Goal: Task Accomplishment & Management: Manage account settings

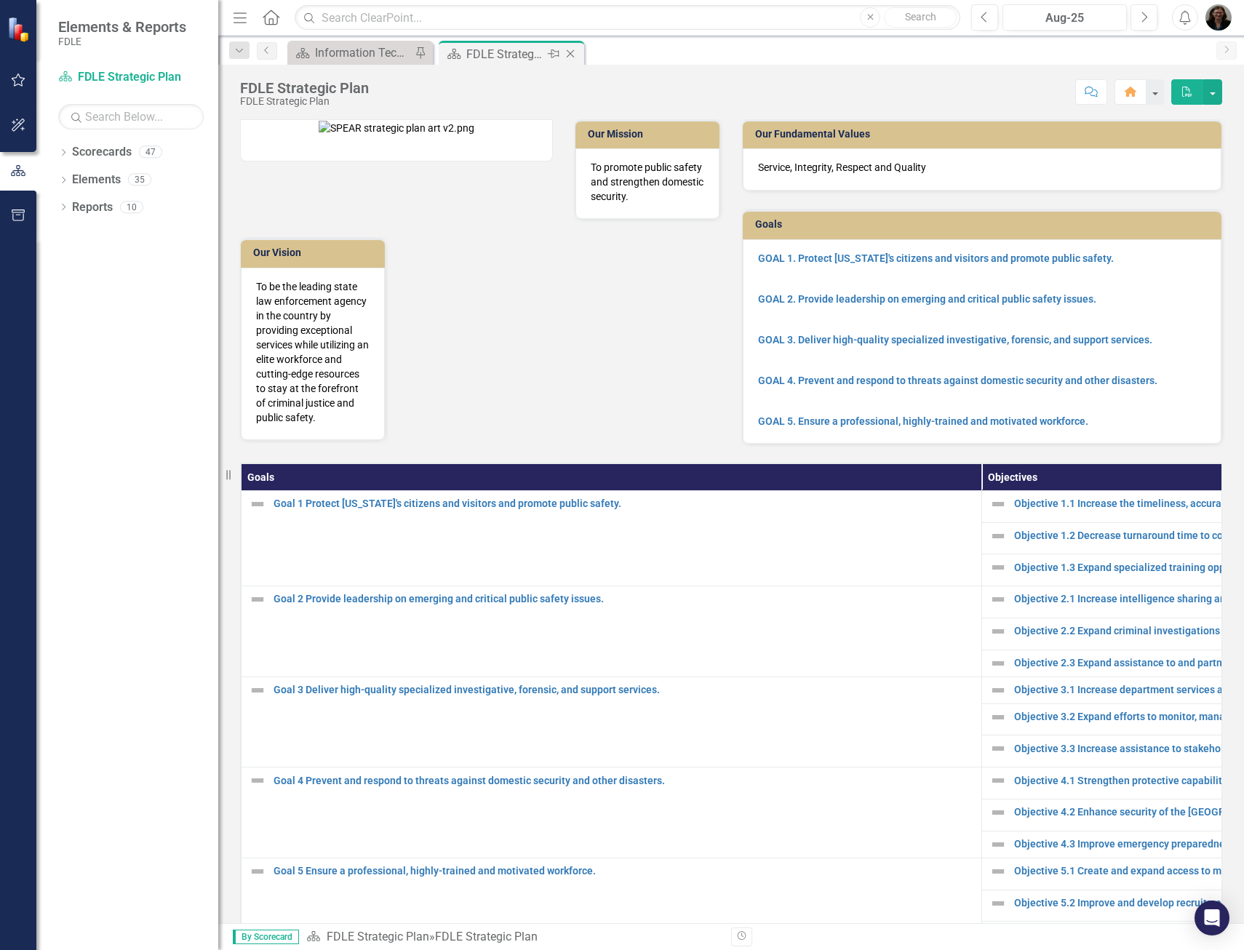
click at [572, 52] on icon at bounding box center [571, 54] width 8 height 8
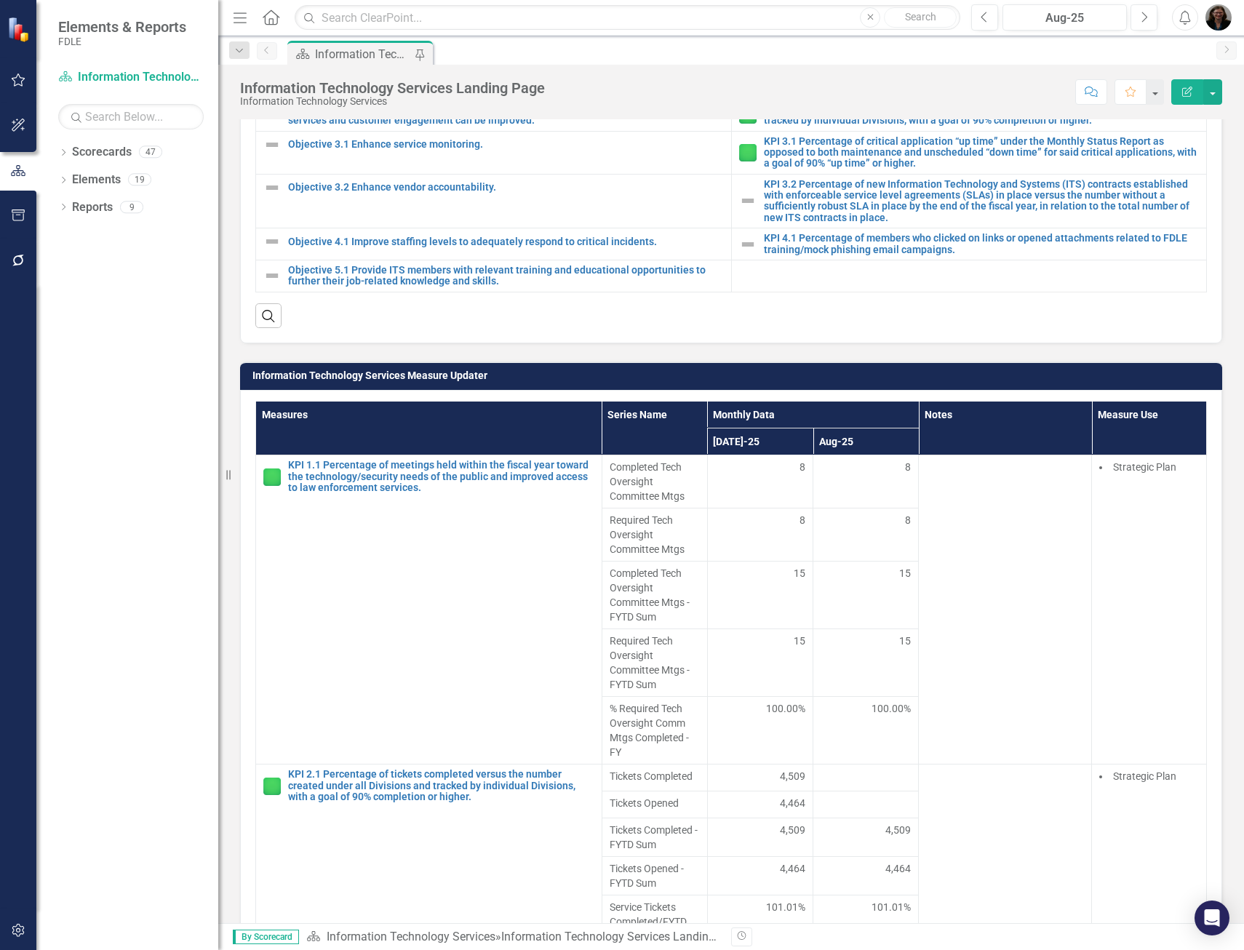
scroll to position [145, 0]
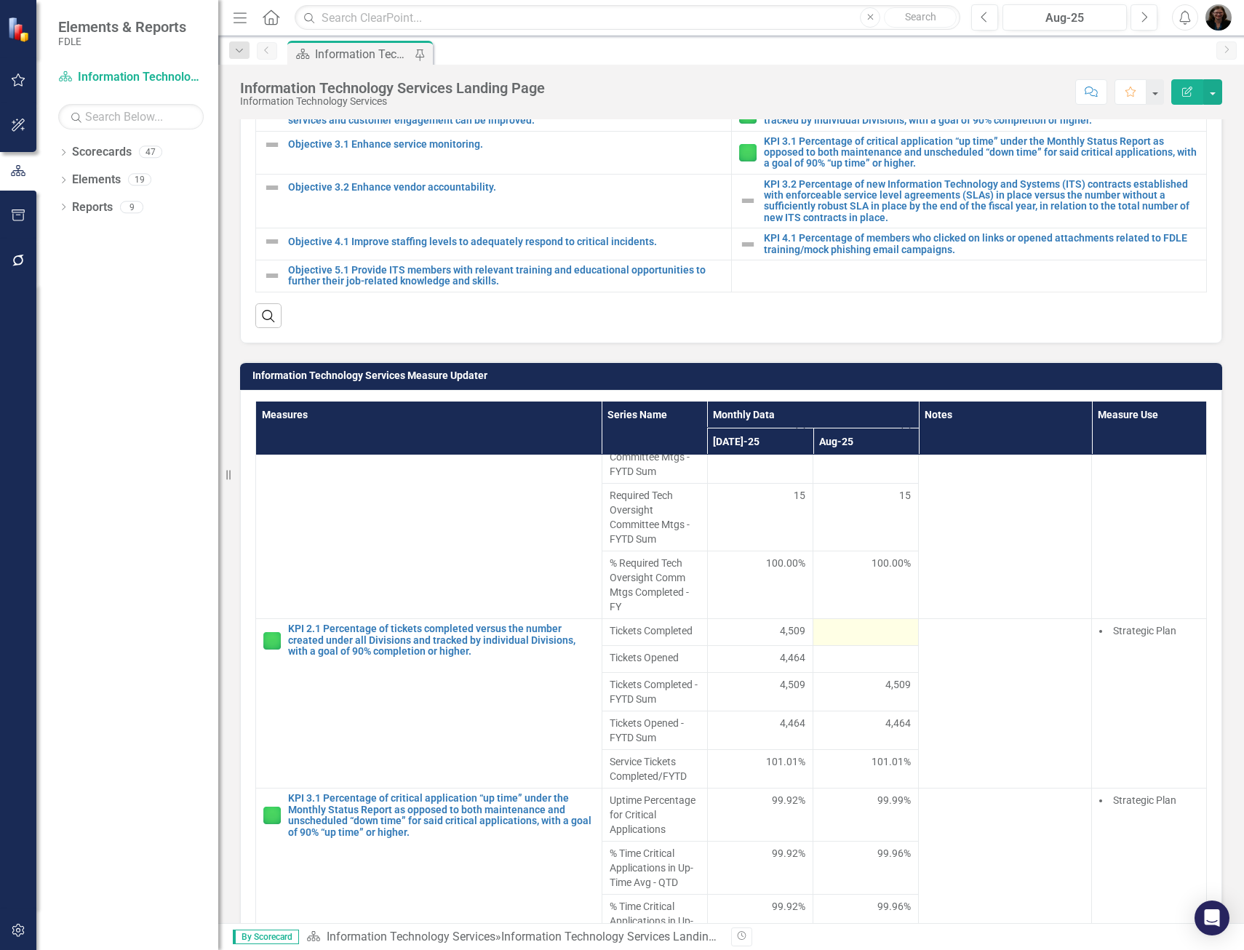
click at [863, 632] on div at bounding box center [865, 631] width 90 height 17
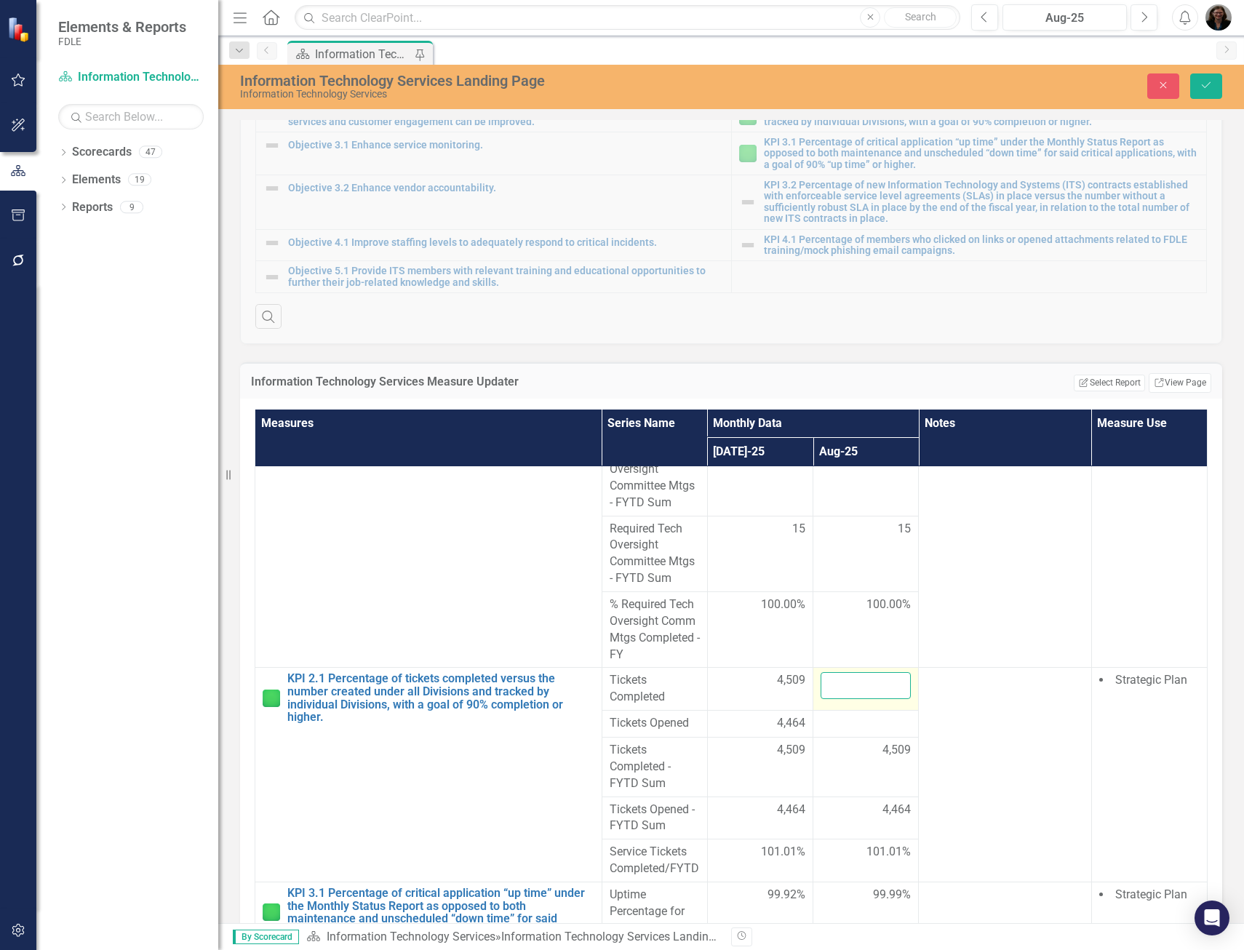
click at [836, 684] on input "number" at bounding box center [865, 685] width 90 height 27
type input "5620"
click at [825, 717] on div at bounding box center [865, 723] width 90 height 17
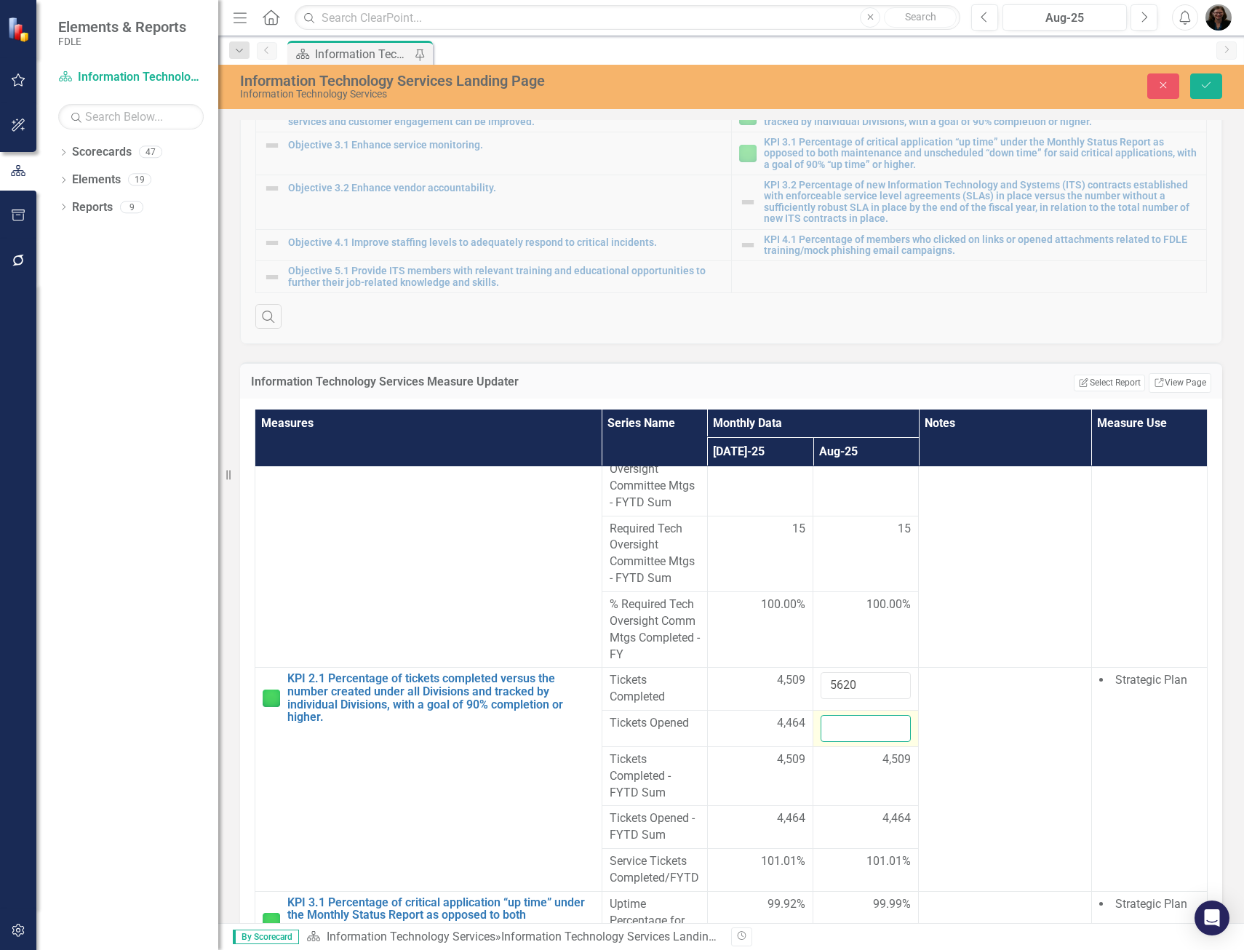
click at [842, 732] on input "number" at bounding box center [865, 728] width 90 height 27
type input "5576"
click at [1190, 73] on button "Save" at bounding box center [1206, 85] width 32 height 25
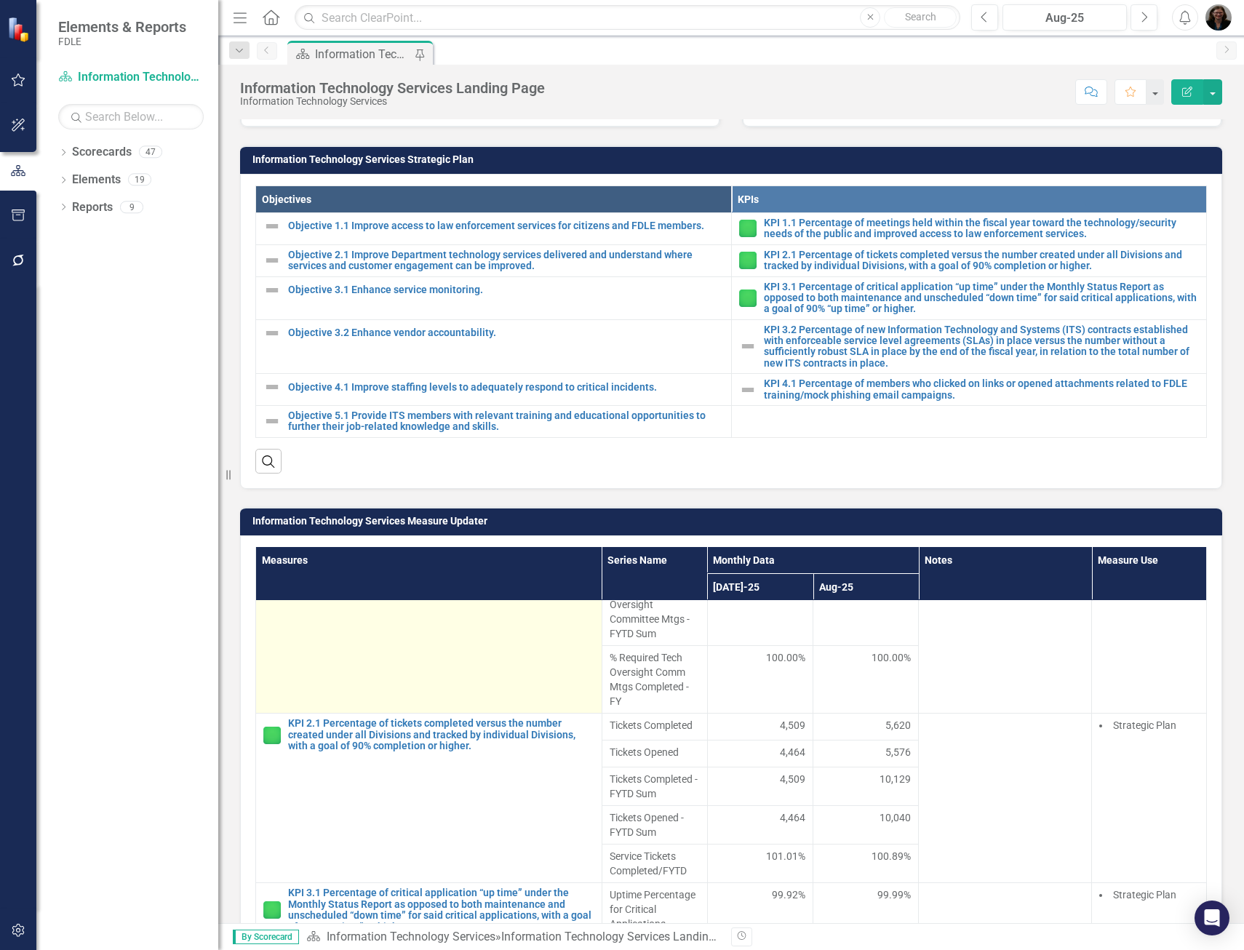
scroll to position [218, 0]
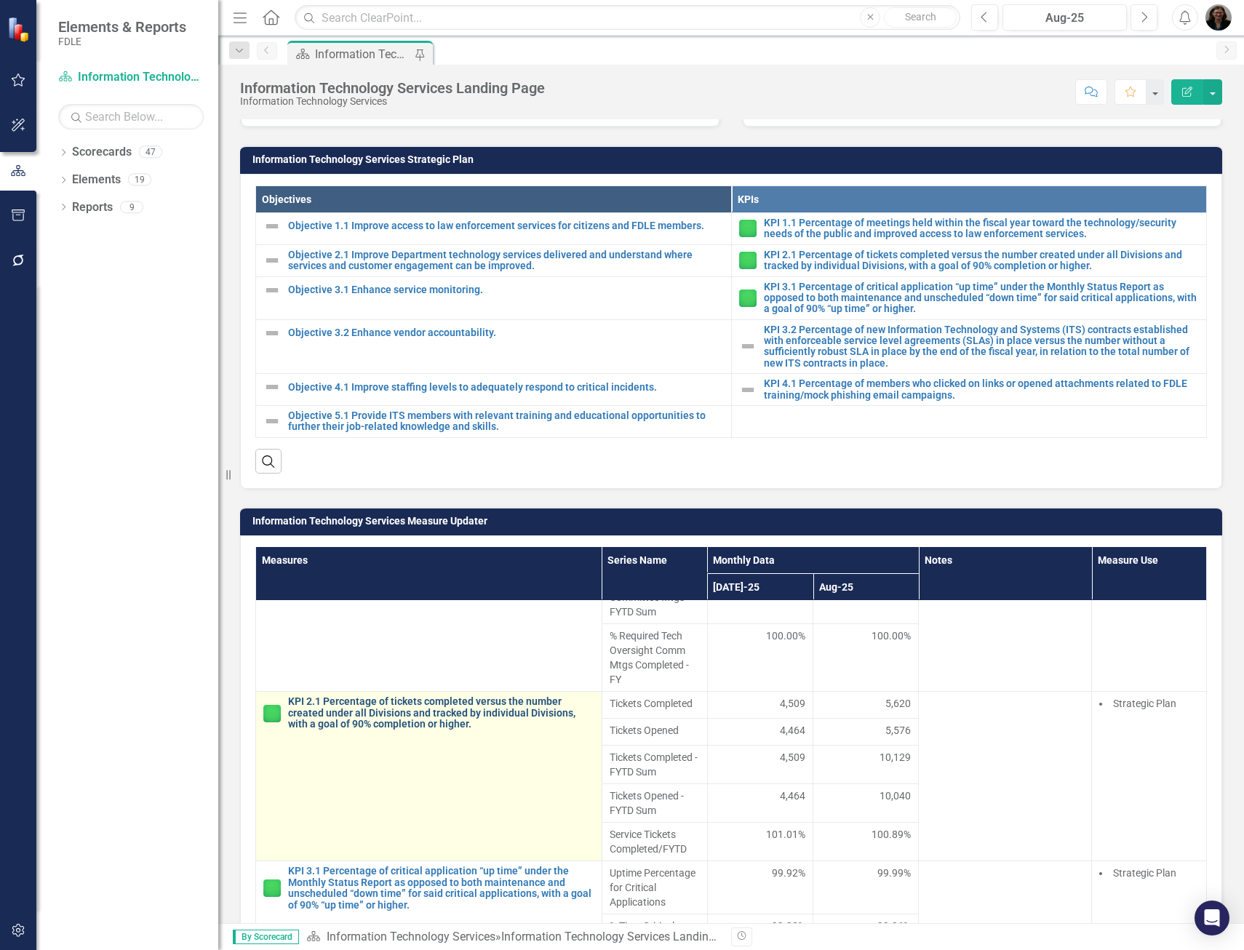
click at [423, 717] on link "KPI 2.1 Percentage of tickets completed versus the number created under all Div…" at bounding box center [441, 712] width 306 height 33
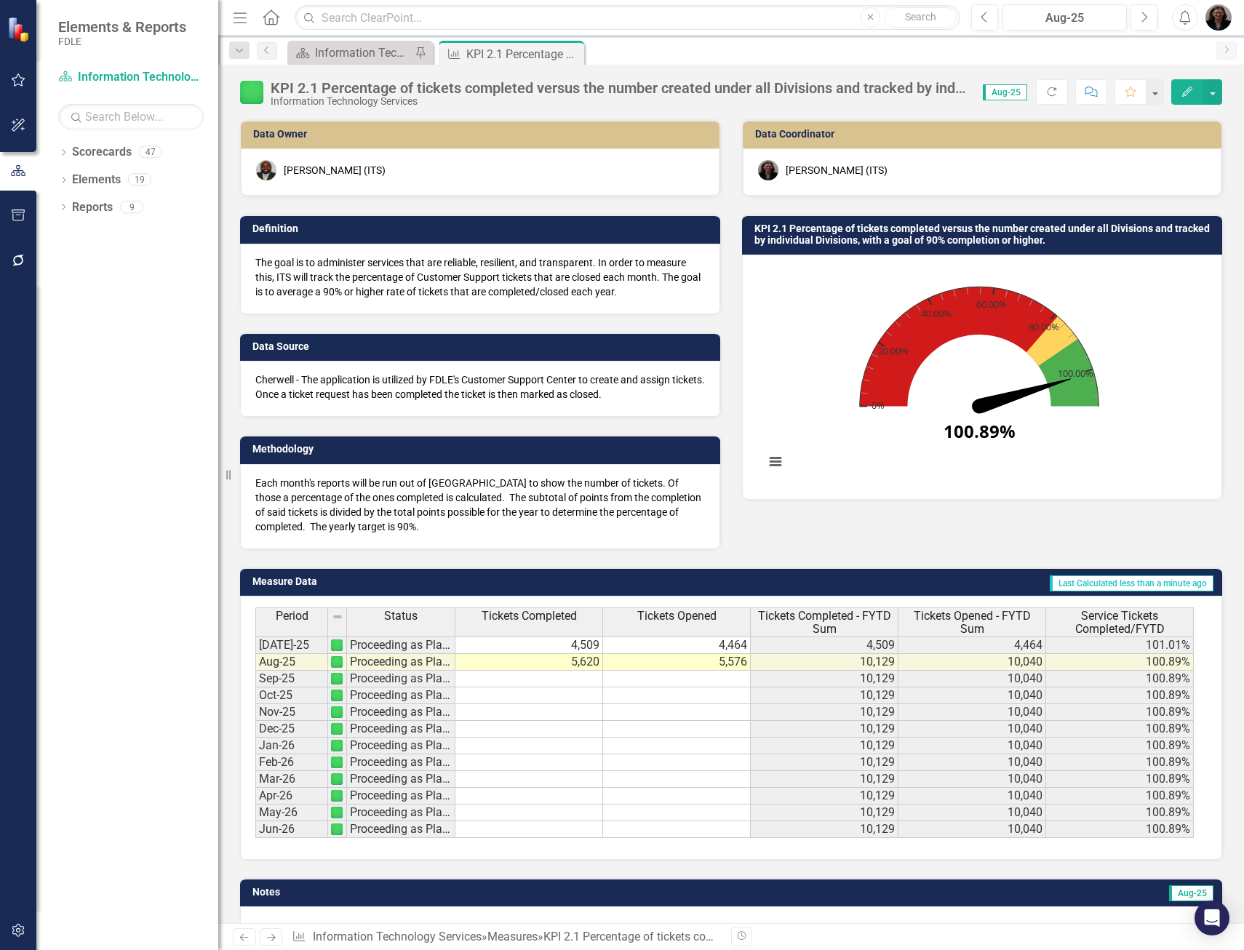
scroll to position [40, 0]
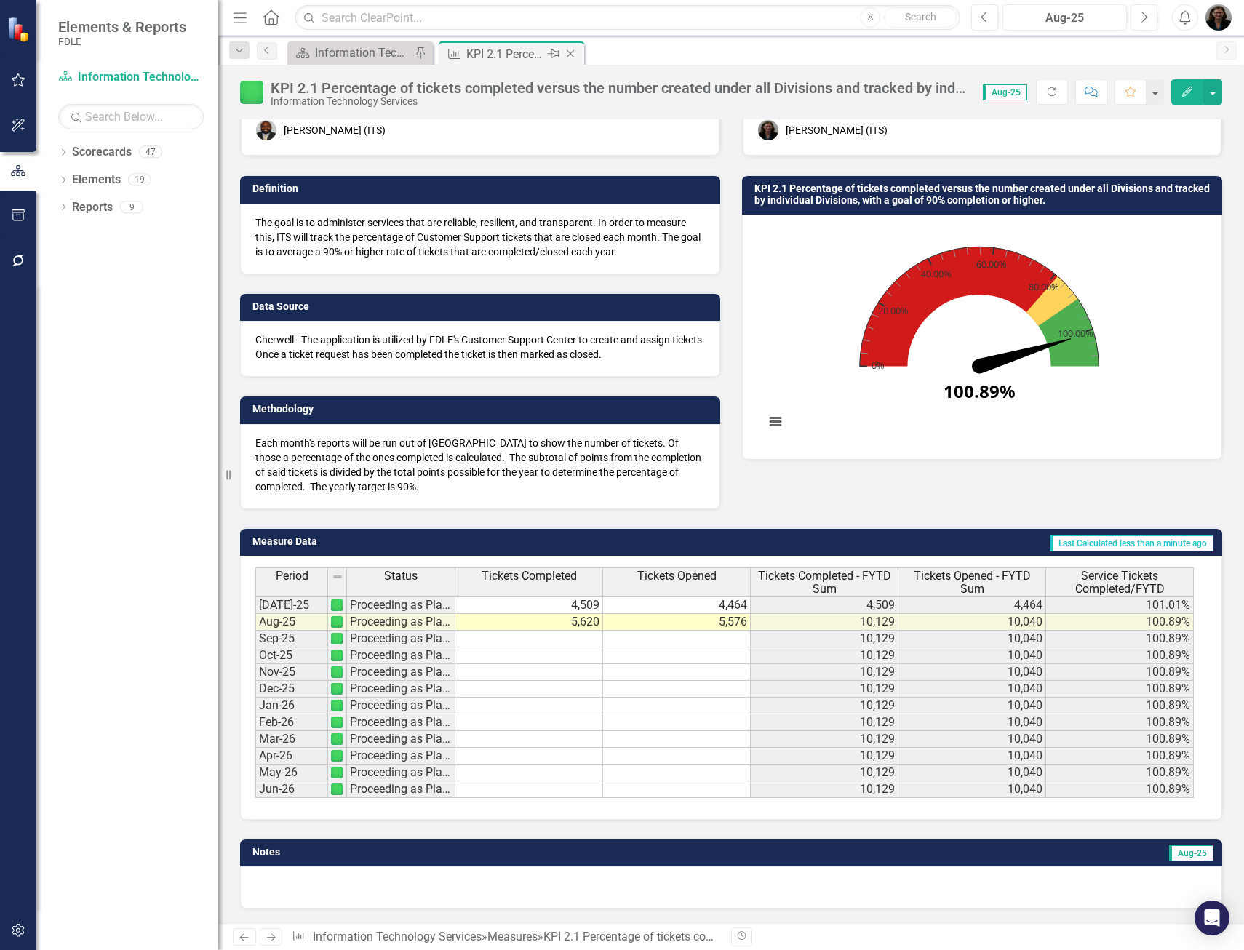
click at [568, 56] on icon at bounding box center [571, 54] width 8 height 8
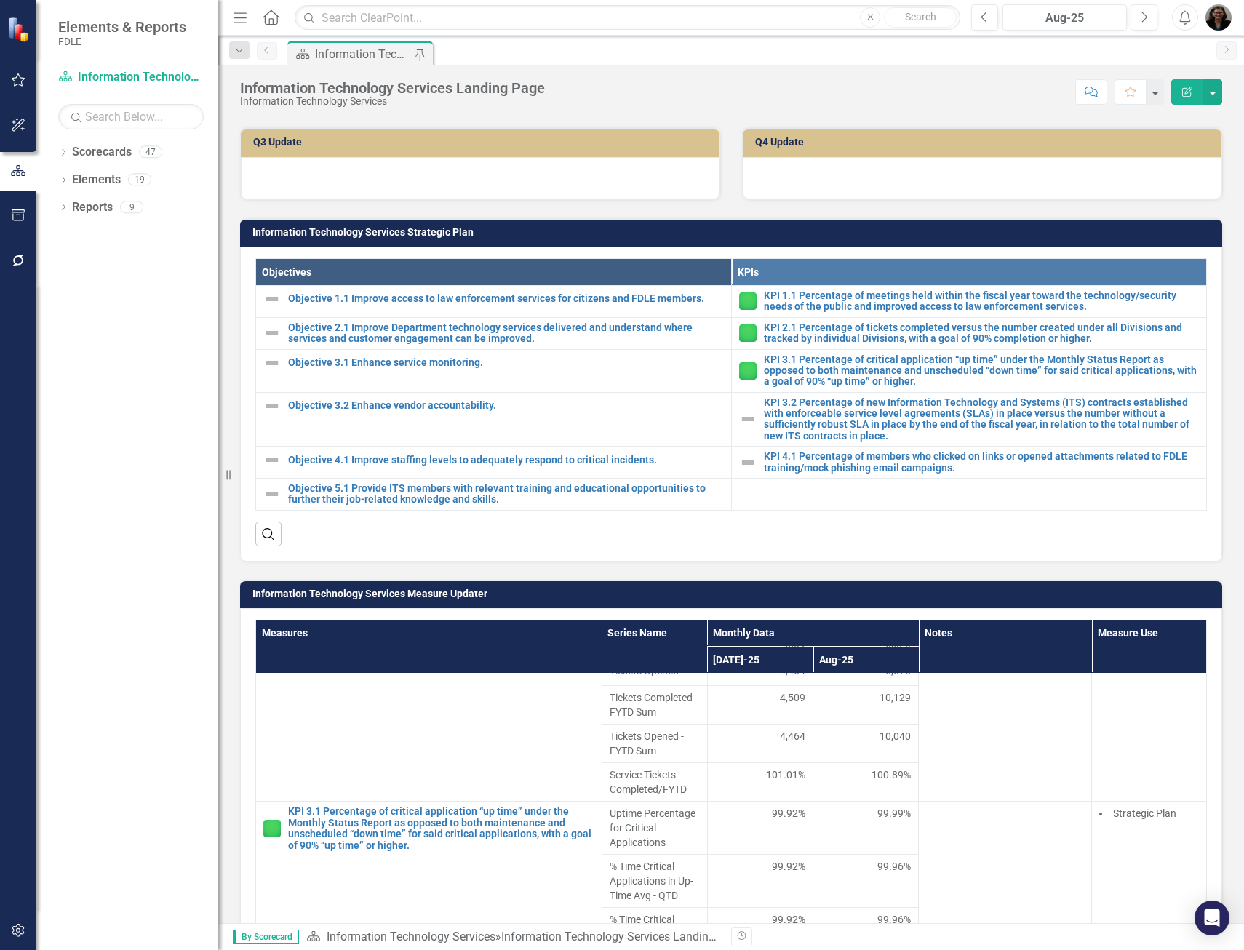
scroll to position [423, 0]
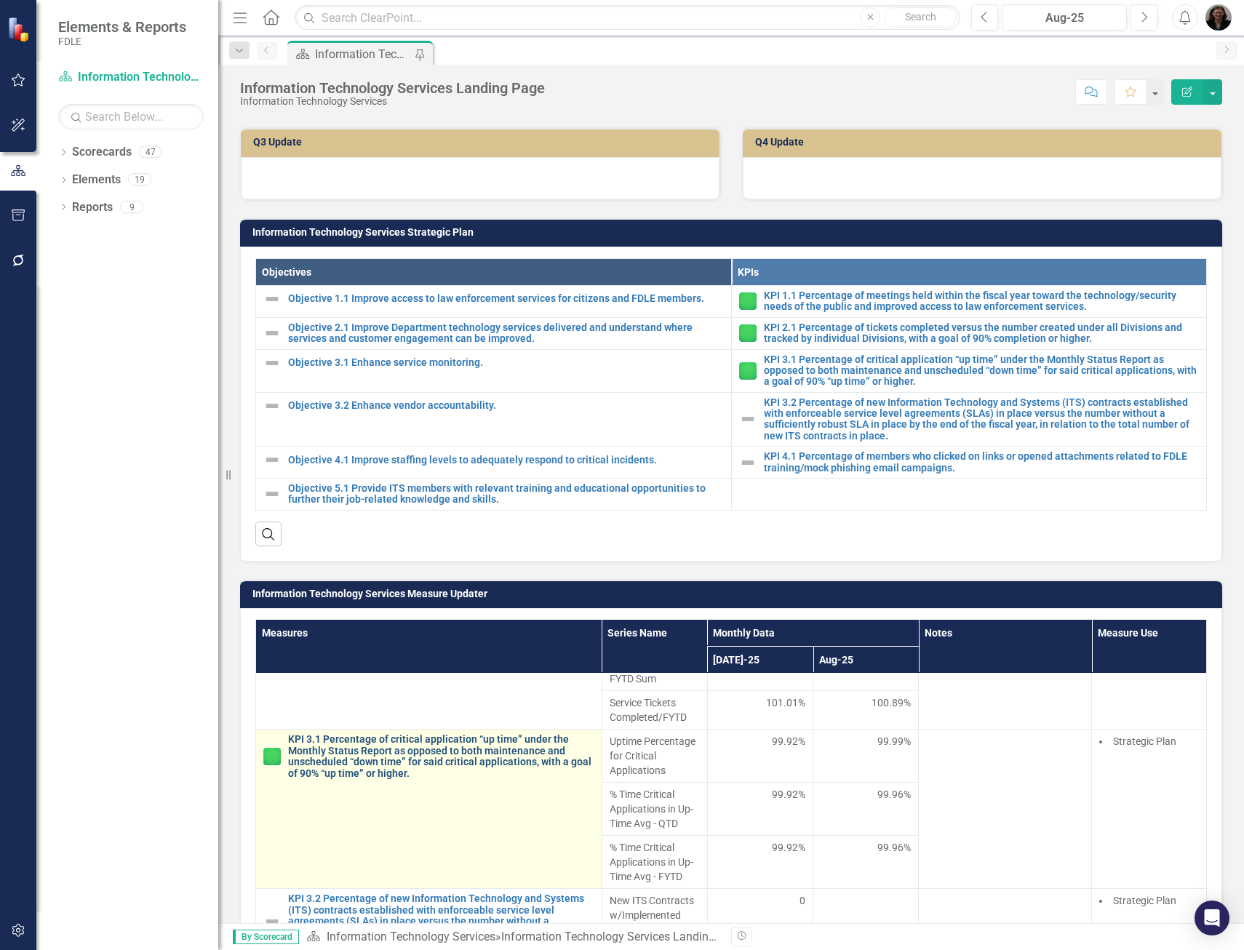
click at [350, 758] on link "KPI 3.1 Percentage of critical application “up time” under the Monthly Status R…" at bounding box center [441, 756] width 306 height 45
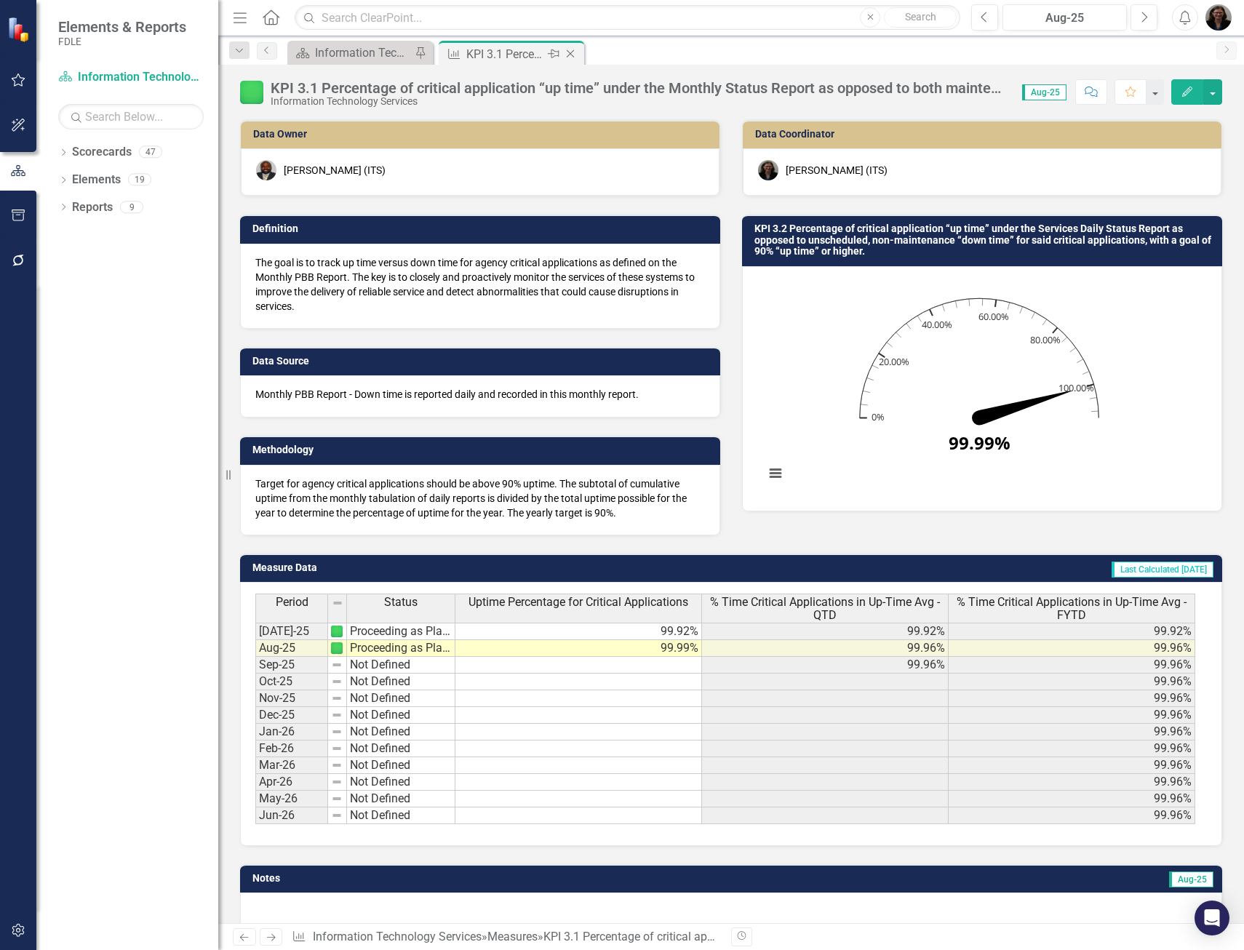
click at [569, 52] on icon "Close" at bounding box center [570, 54] width 15 height 12
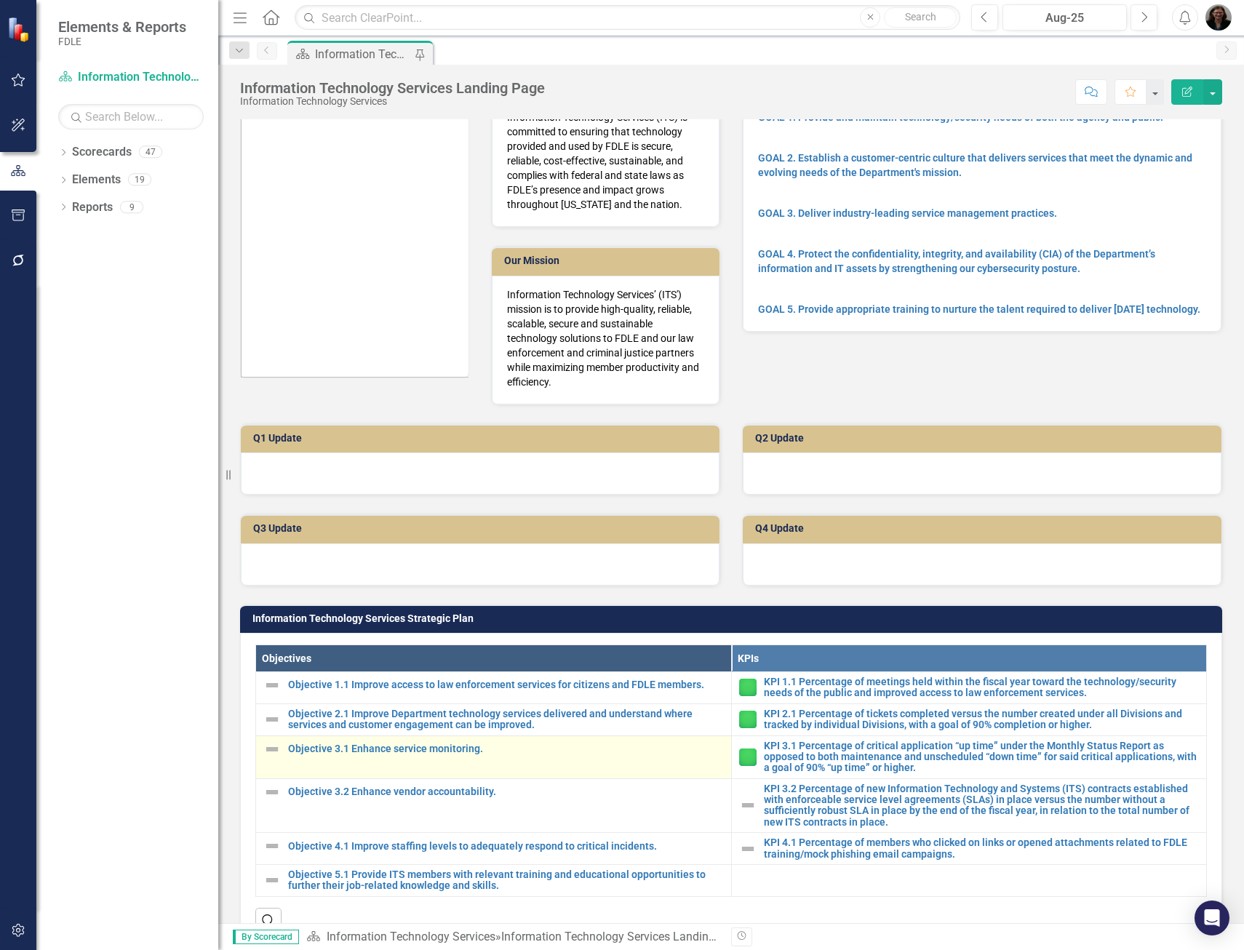
scroll to position [218, 0]
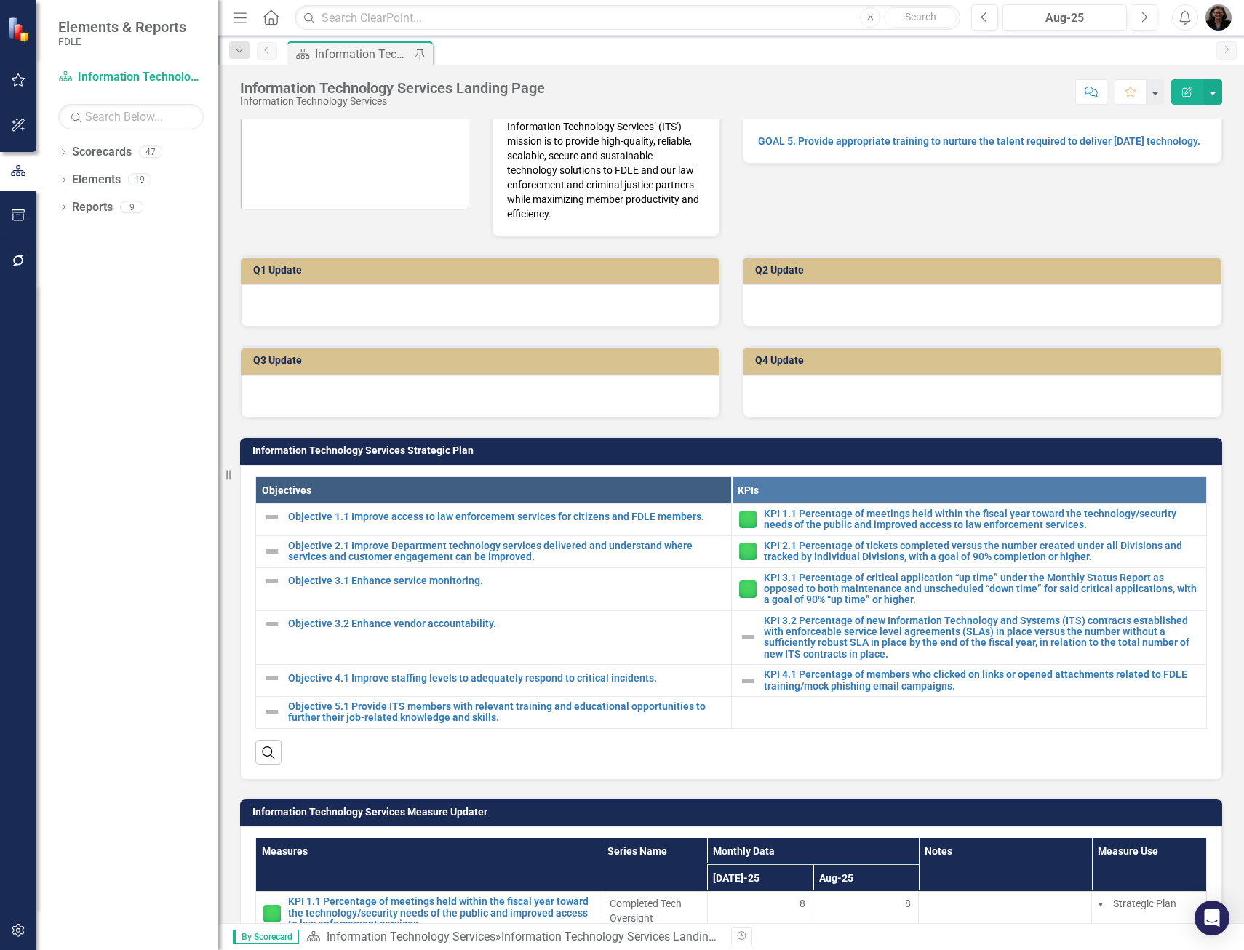
drag, startPoint x: 748, startPoint y: 749, endPoint x: 757, endPoint y: 749, distance: 8.7
click at [748, 749] on div "Search" at bounding box center [730, 747] width 951 height 36
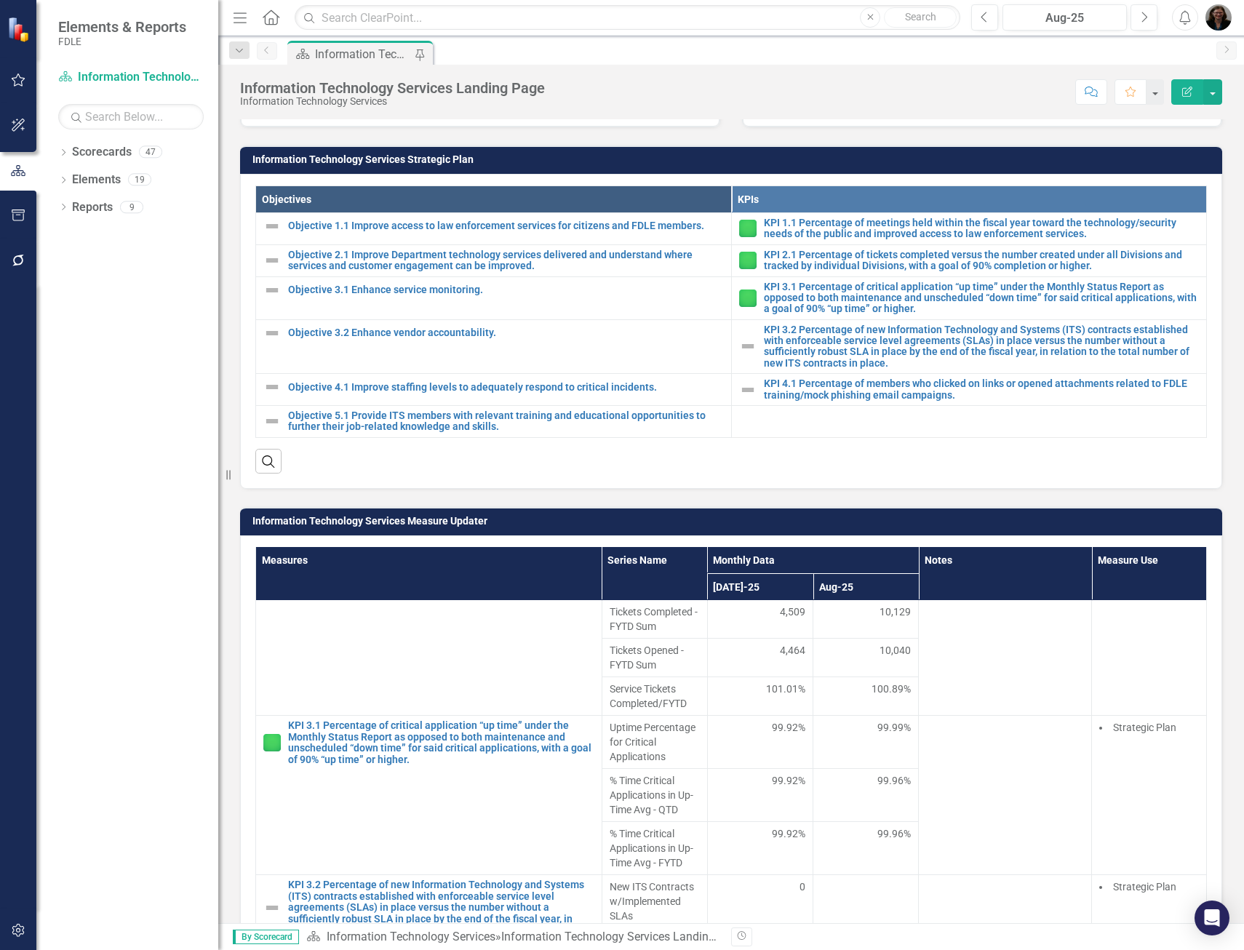
scroll to position [423, 0]
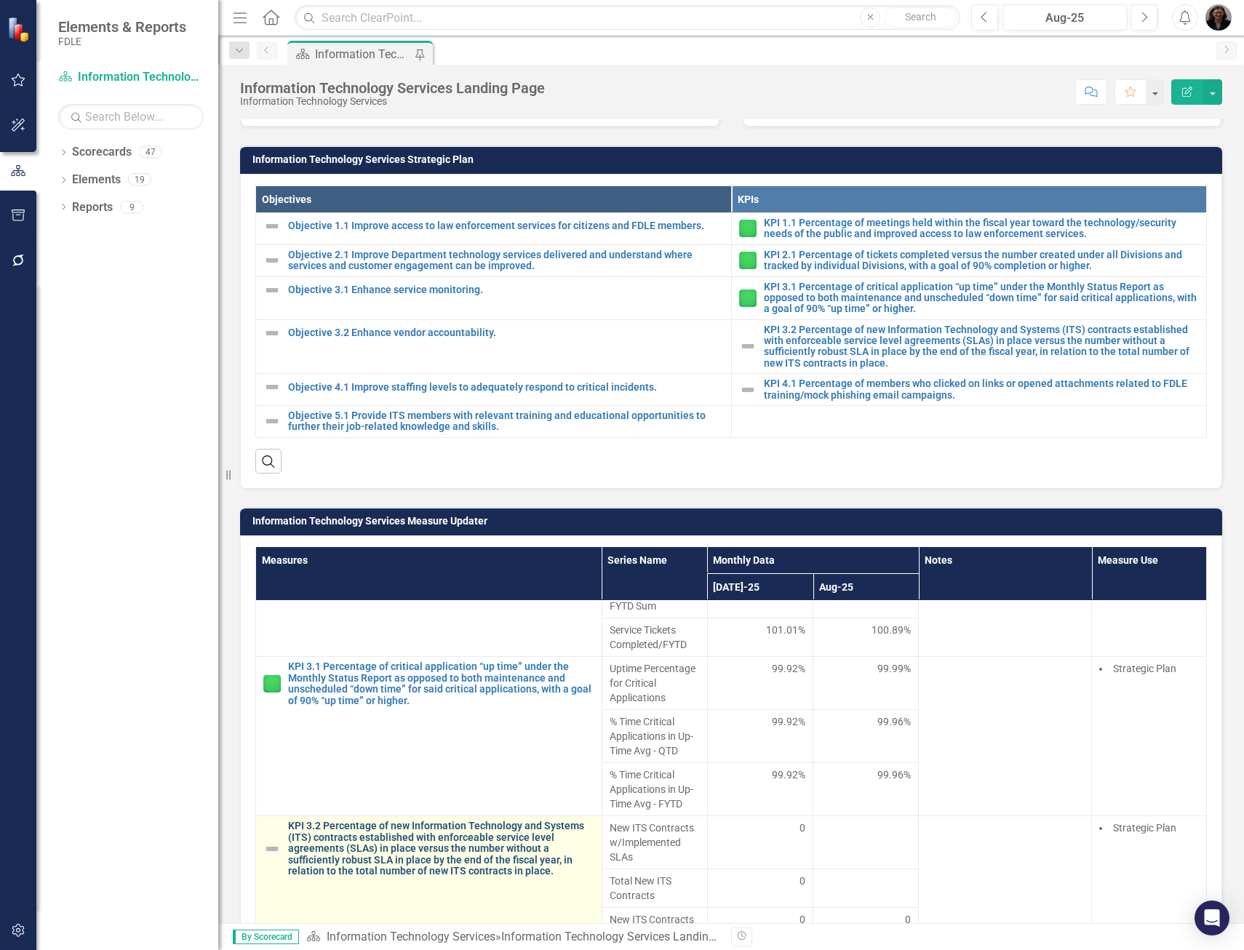
click at [450, 846] on link "KPI 3.2 Percentage of new Information Technology and Systems (ITS) contracts es…" at bounding box center [441, 848] width 306 height 56
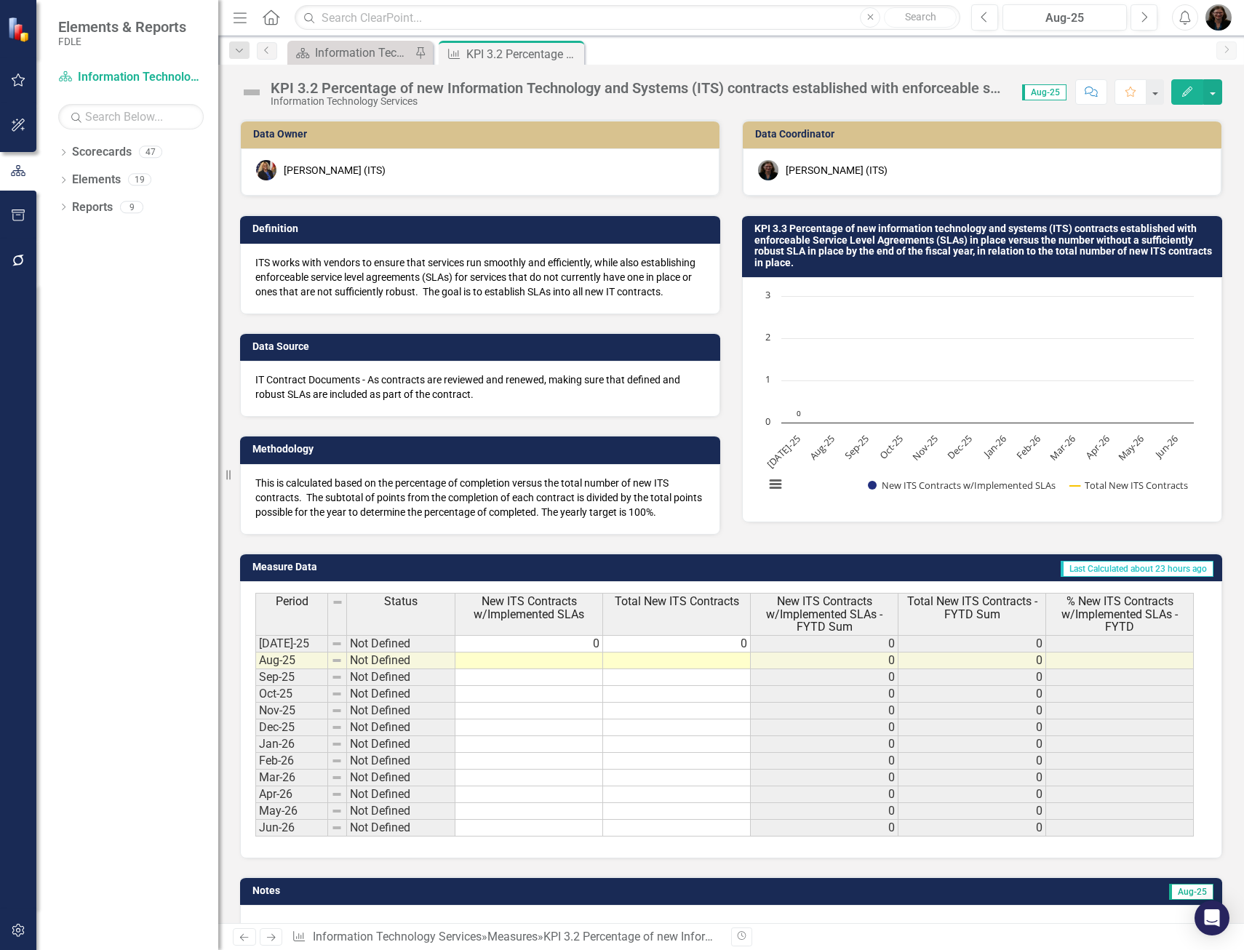
click at [252, 90] on img at bounding box center [251, 92] width 23 height 23
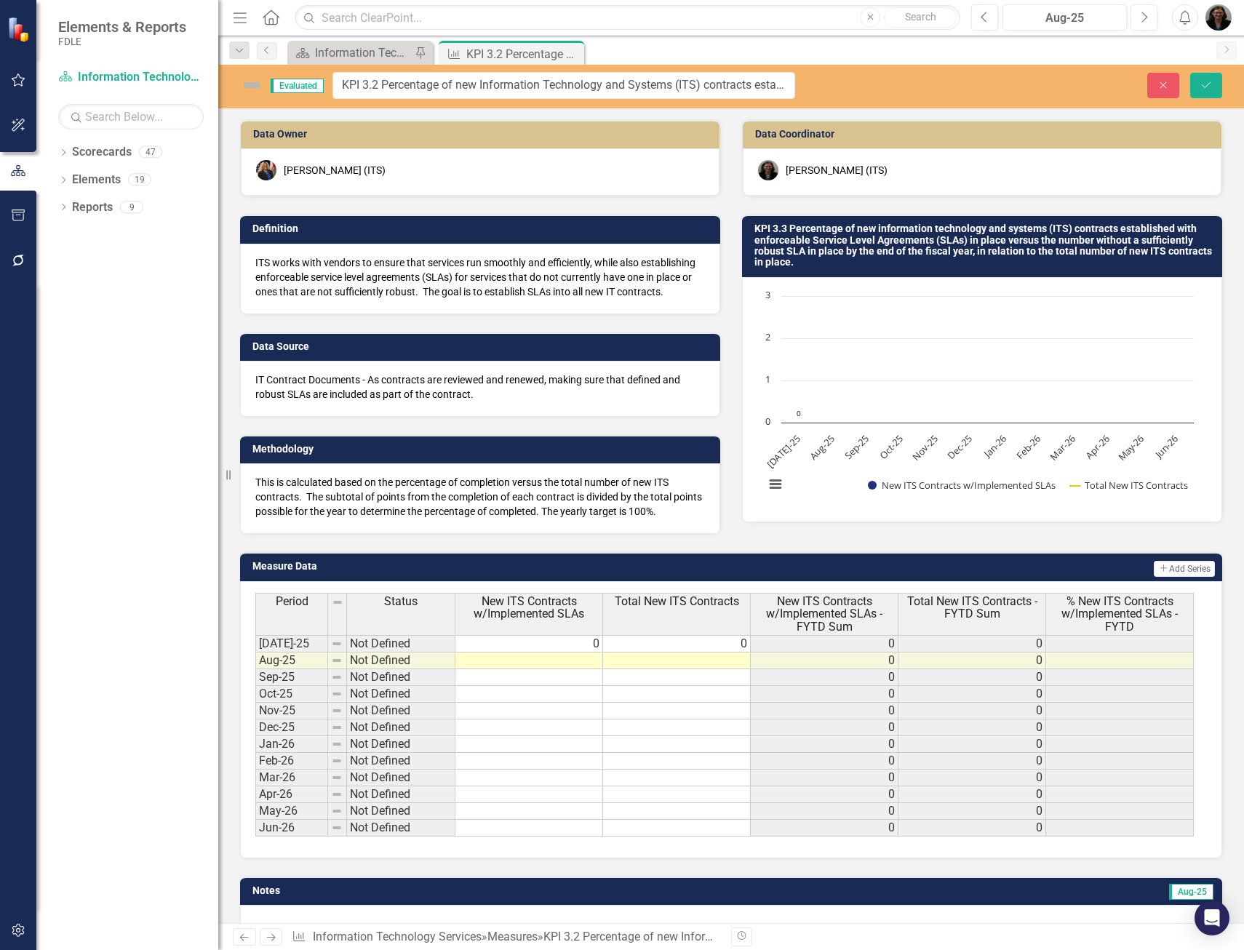
click at [247, 83] on img at bounding box center [251, 84] width 23 height 23
click at [253, 87] on img at bounding box center [251, 84] width 23 height 23
click at [252, 81] on img at bounding box center [251, 84] width 23 height 23
click at [335, 664] on img at bounding box center [337, 661] width 12 height 12
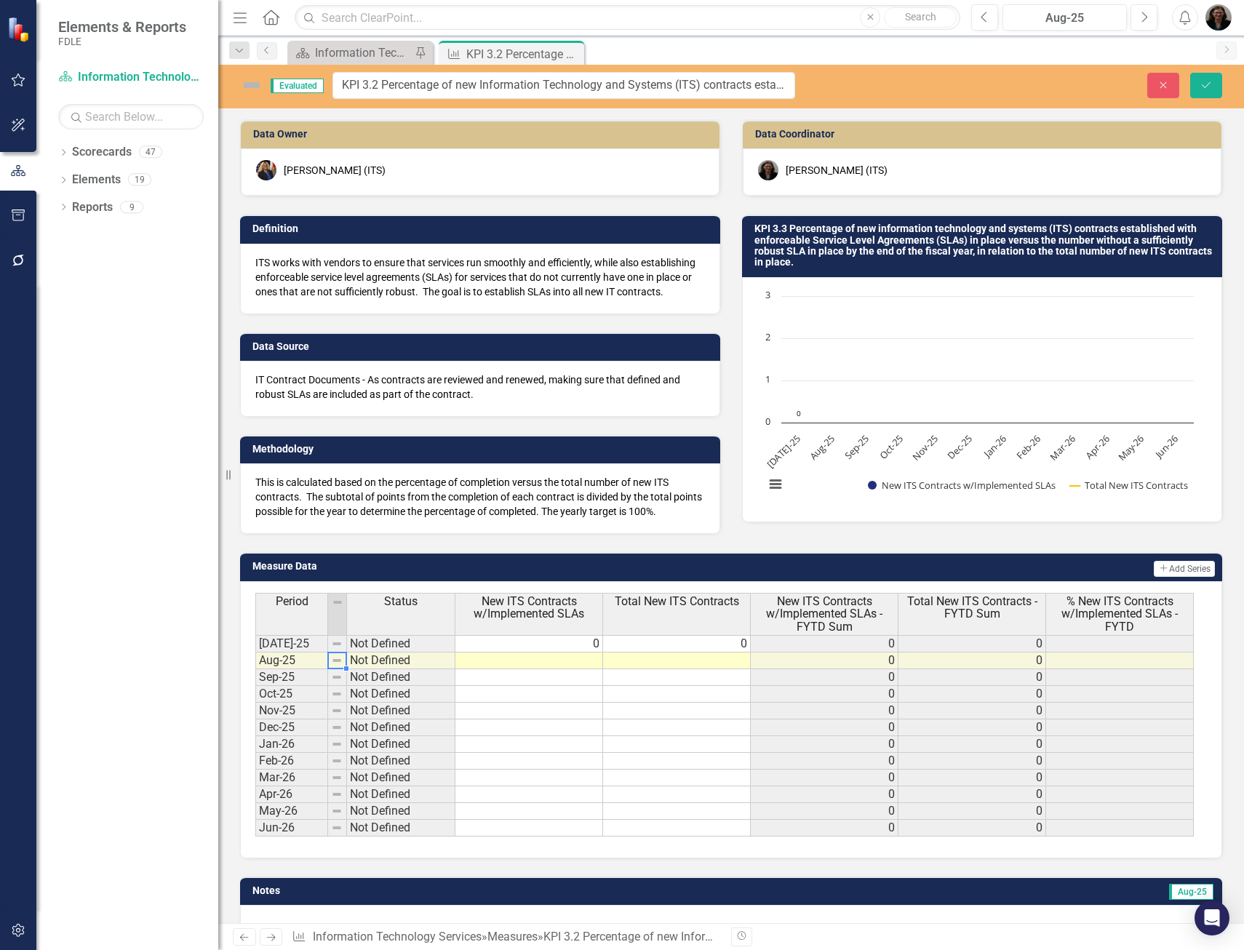
click at [340, 660] on img at bounding box center [337, 661] width 12 height 12
click at [1204, 85] on icon "Save" at bounding box center [1205, 85] width 13 height 10
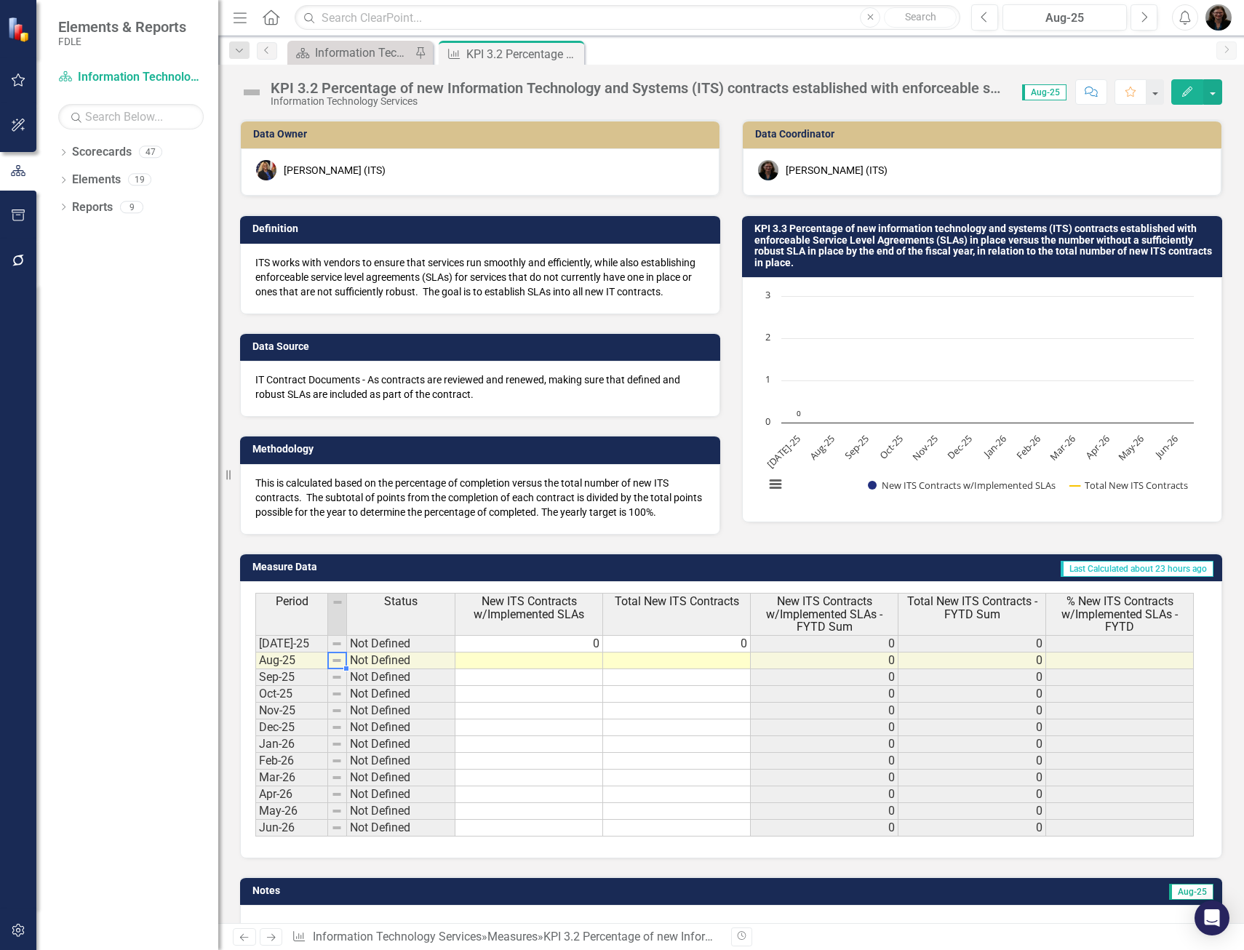
click at [340, 665] on img at bounding box center [337, 661] width 12 height 12
click at [339, 657] on img at bounding box center [337, 661] width 12 height 12
click at [532, 658] on td at bounding box center [529, 660] width 148 height 17
click at [551, 660] on td at bounding box center [529, 660] width 148 height 17
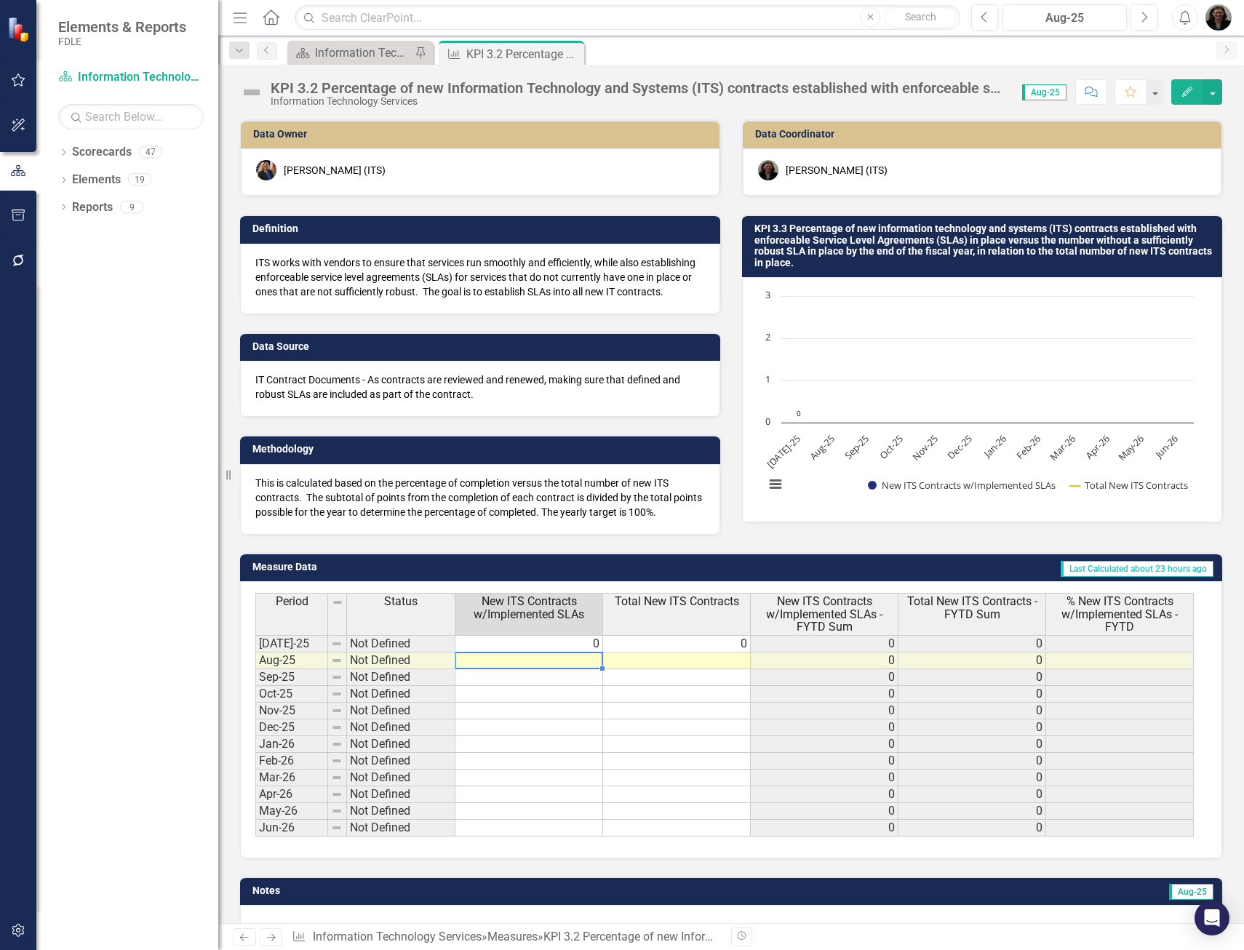
click at [551, 660] on td at bounding box center [529, 660] width 148 height 17
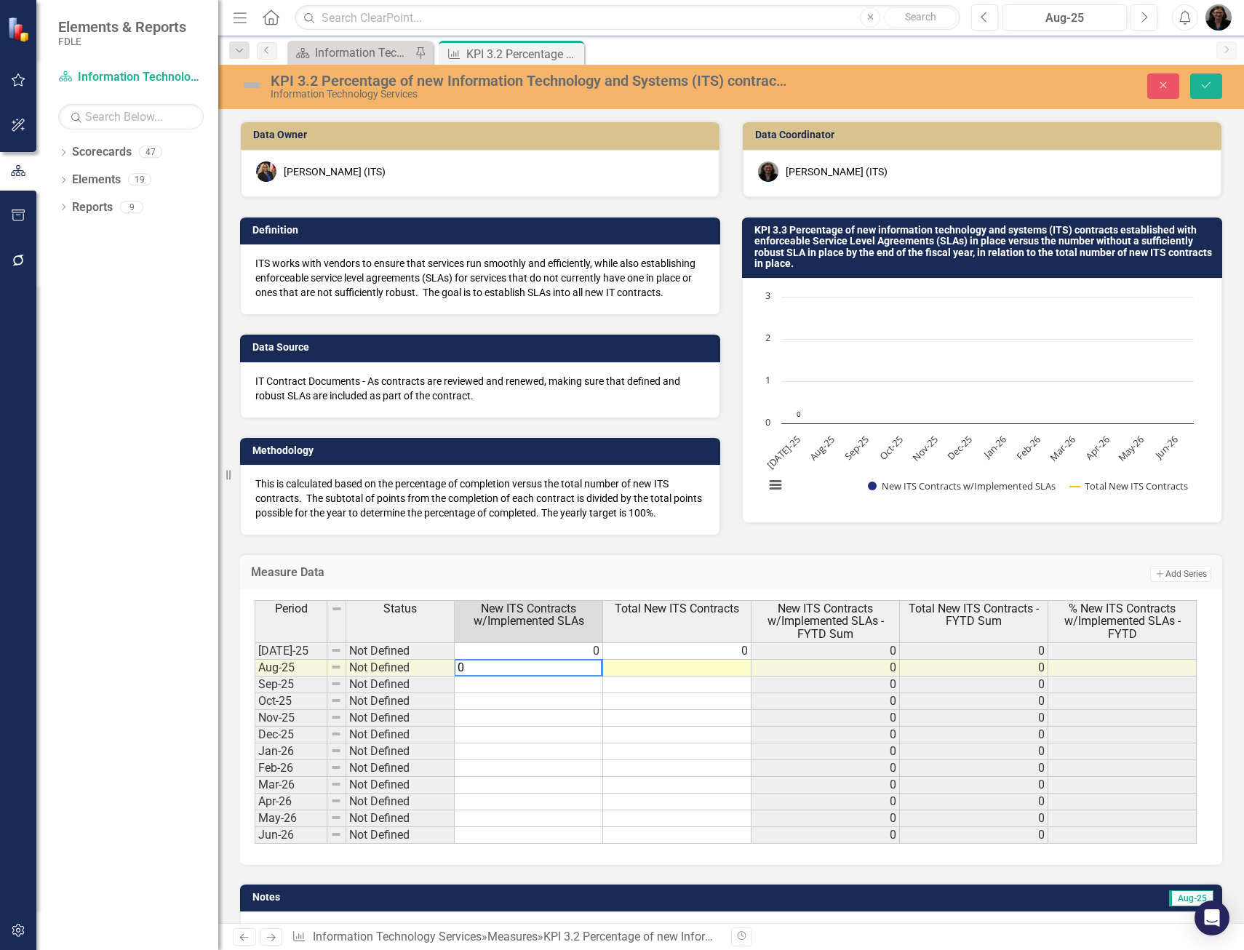
type textarea "0"
click at [646, 664] on td at bounding box center [677, 668] width 148 height 17
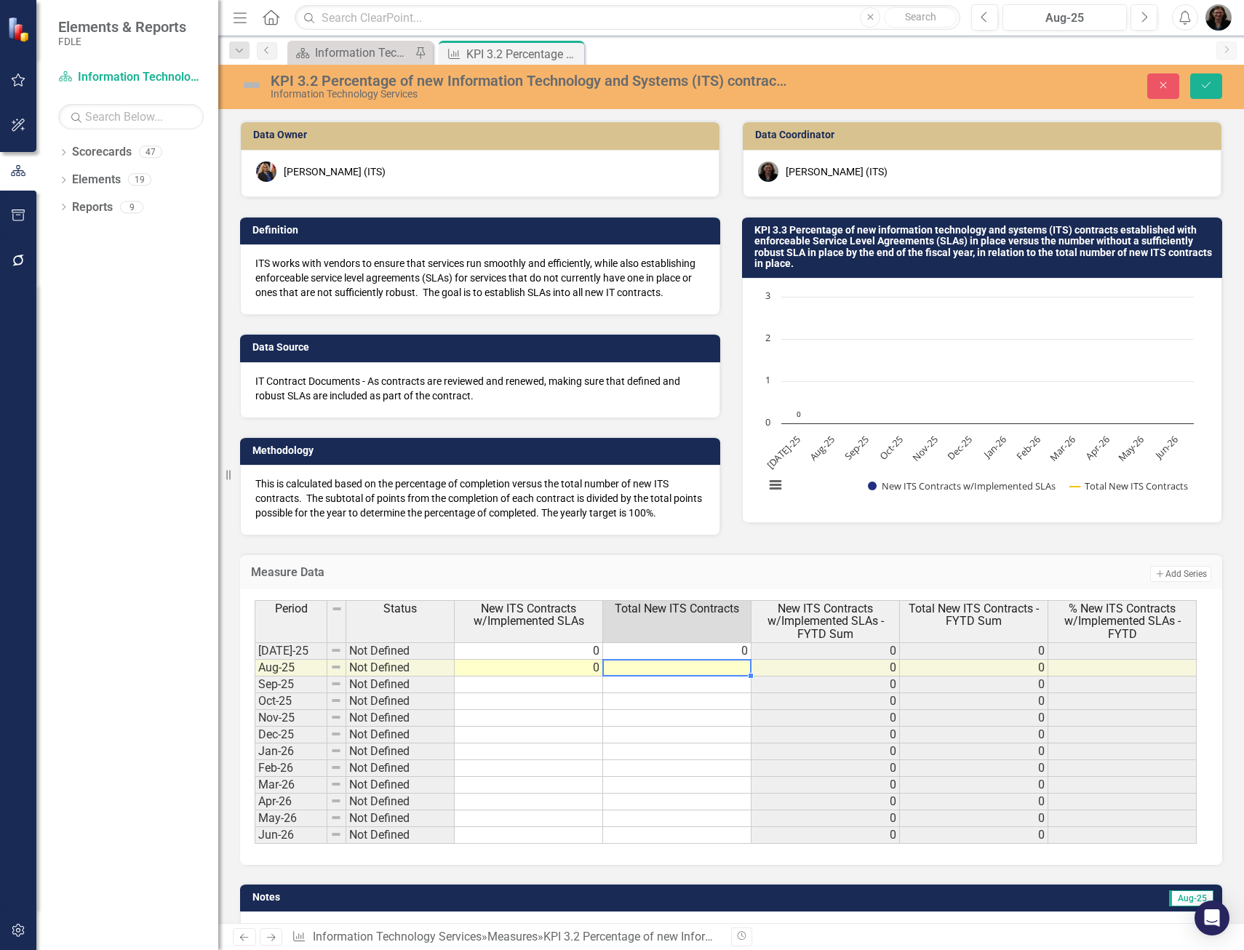
click at [646, 665] on td at bounding box center [677, 668] width 148 height 17
type textarea "0"
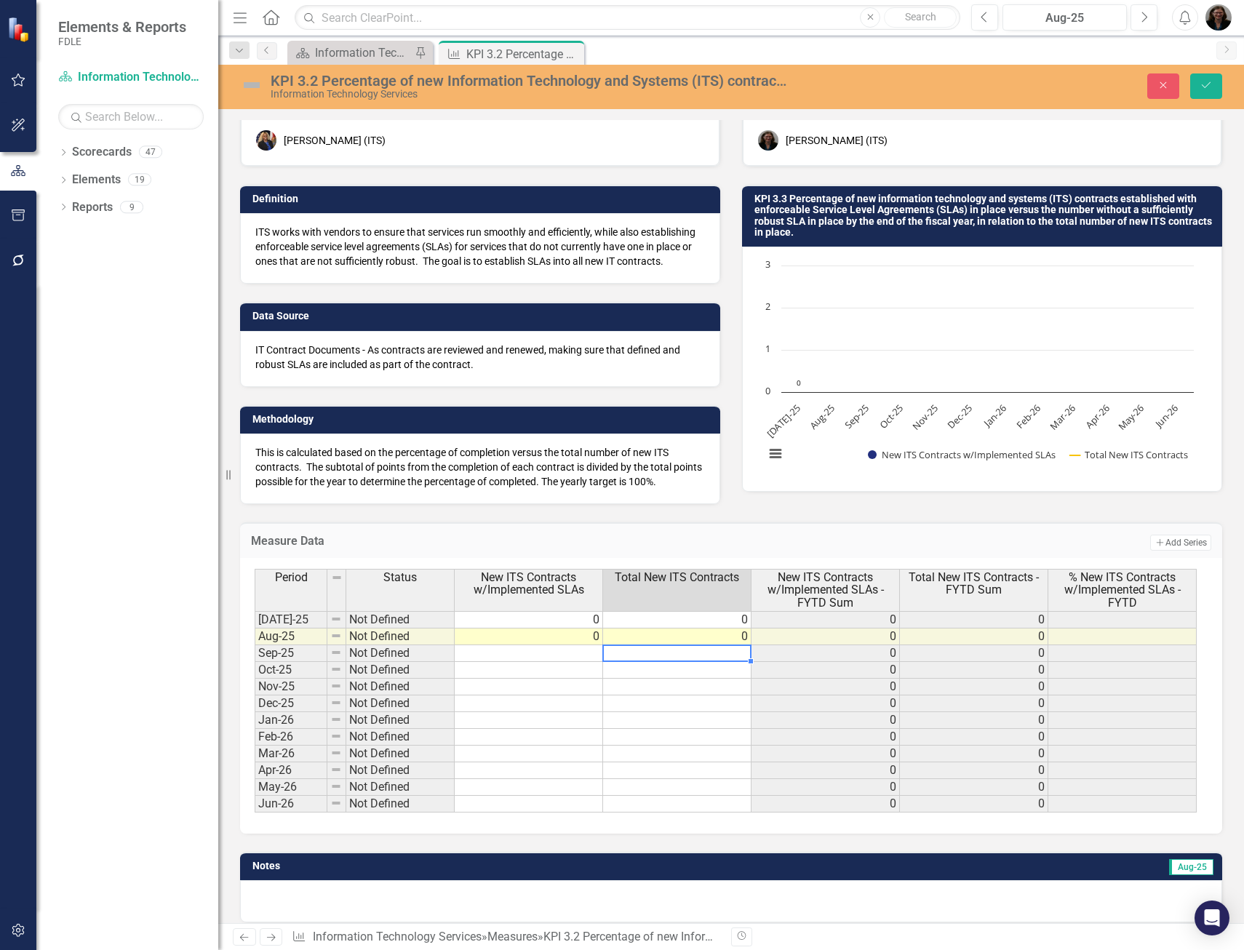
scroll to position [45, 0]
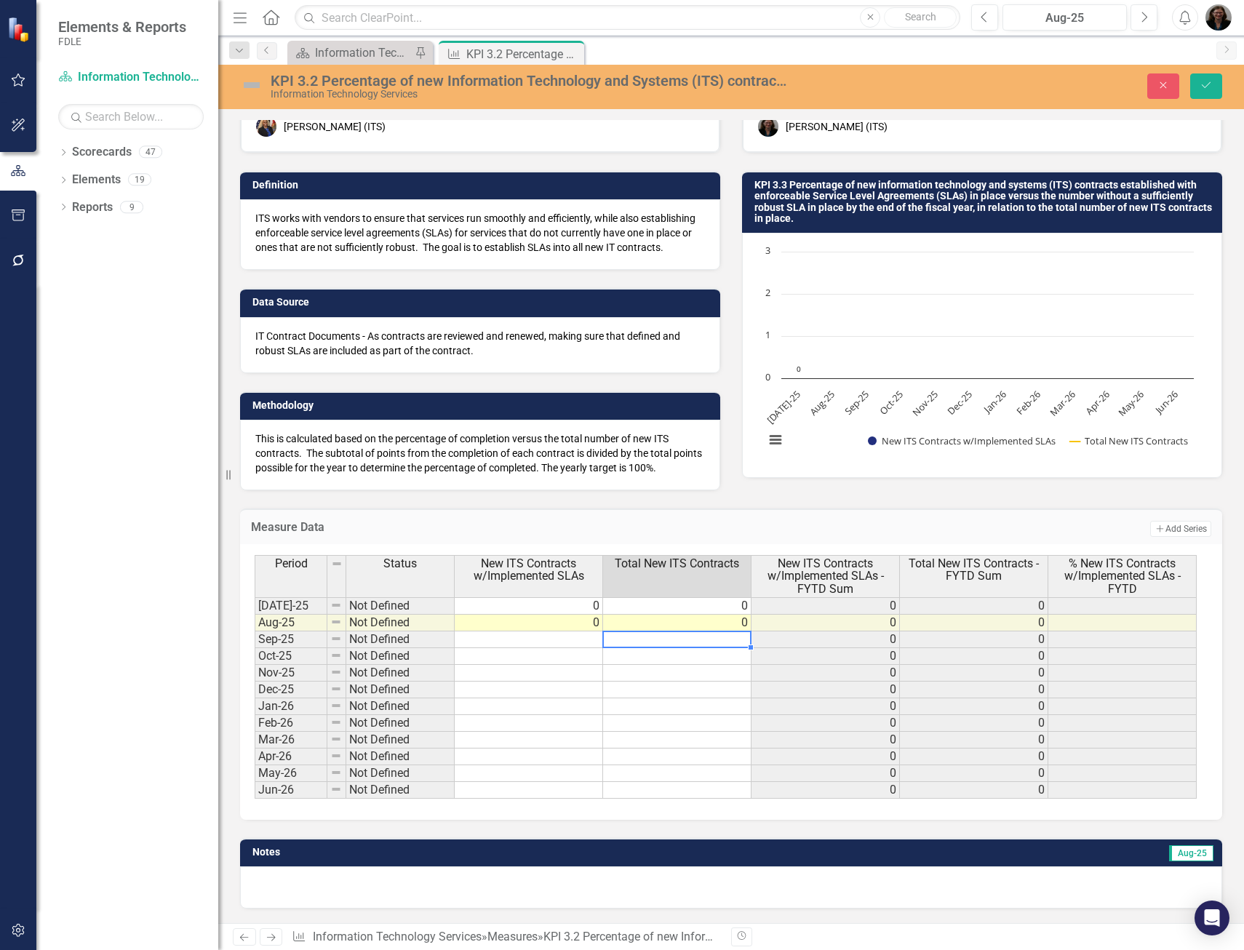
click at [704, 881] on div at bounding box center [731, 887] width 982 height 42
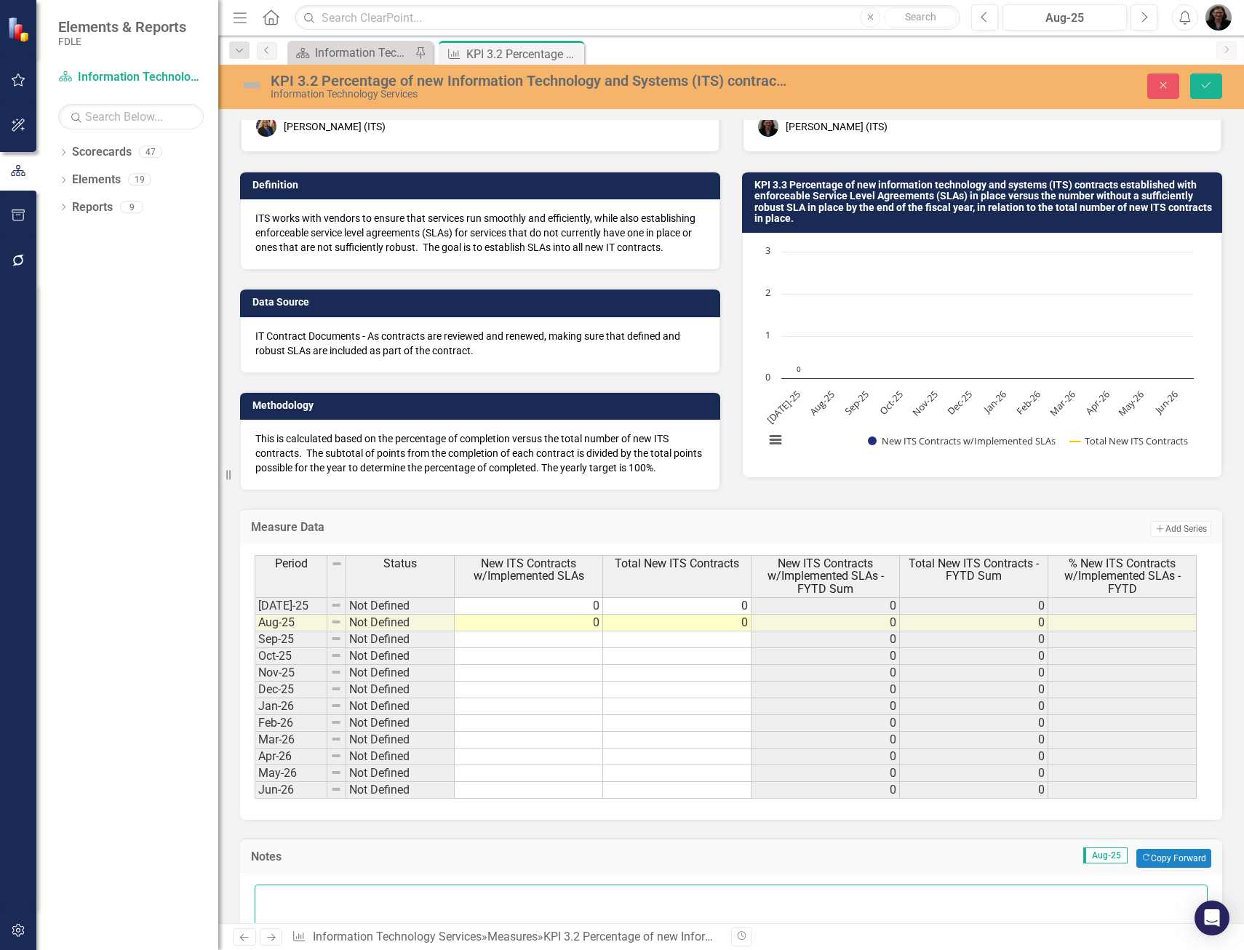
type textarea "This measure includes two-party, signed contracts only."
drag, startPoint x: 573, startPoint y: 903, endPoint x: 199, endPoint y: 886, distance: 374.2
click at [199, 886] on div "Elements & Reports FDLE Scorecard Information Technology Services Search Dropdo…" at bounding box center [622, 475] width 1244 height 950
click at [1217, 85] on button "Save" at bounding box center [1206, 85] width 32 height 25
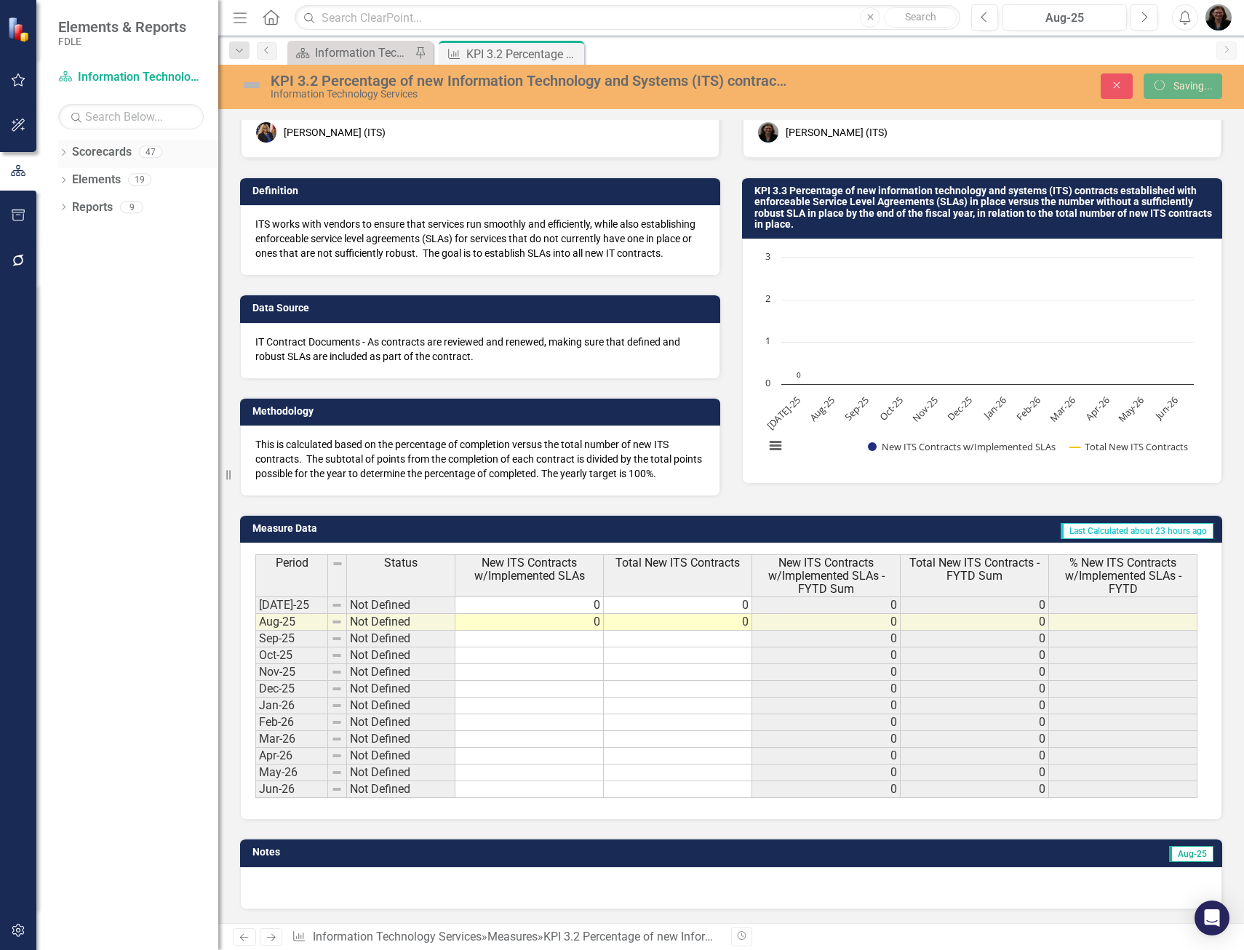
scroll to position [39, 0]
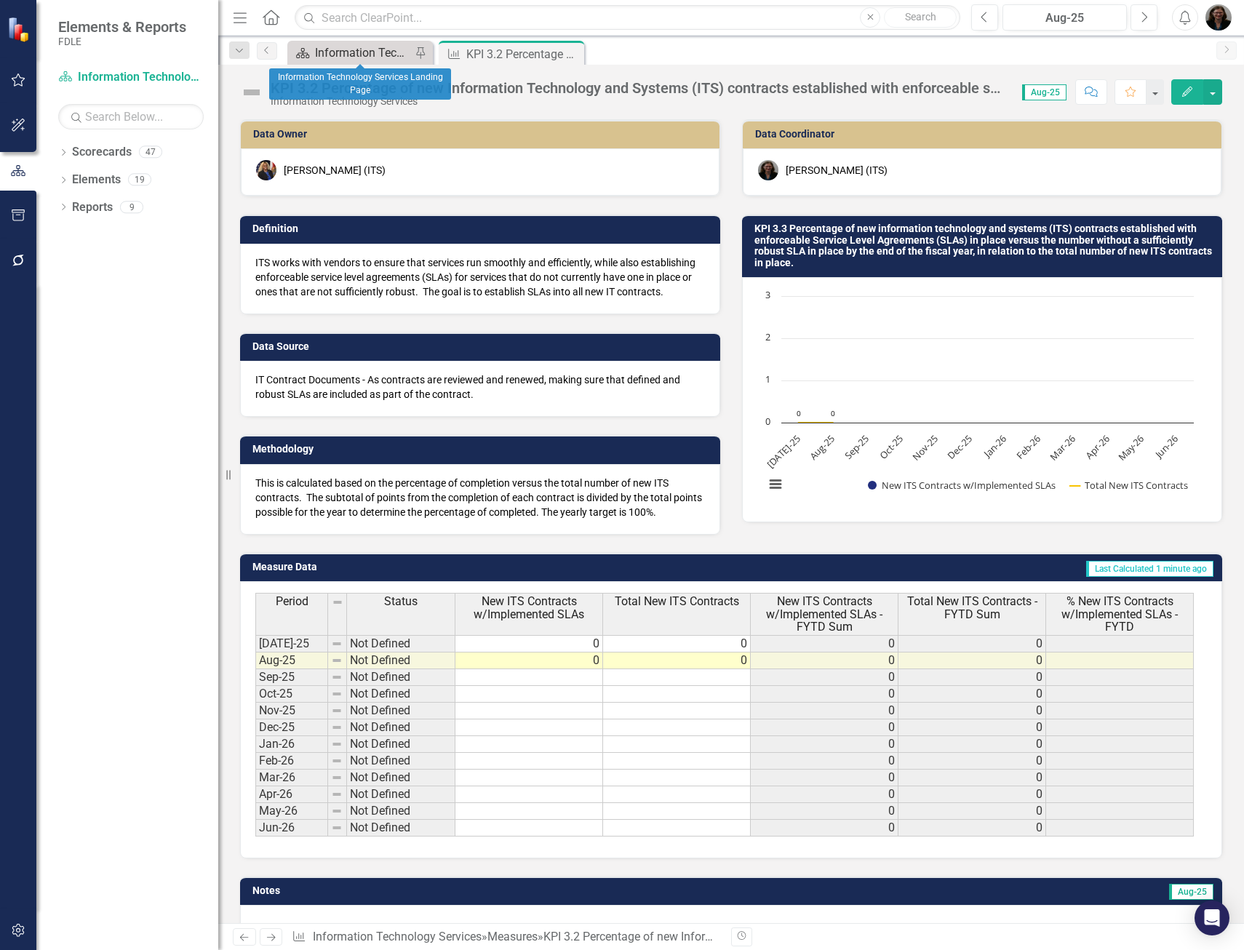
click at [363, 57] on div "Information Technology Services Landing Page" at bounding box center [363, 53] width 96 height 18
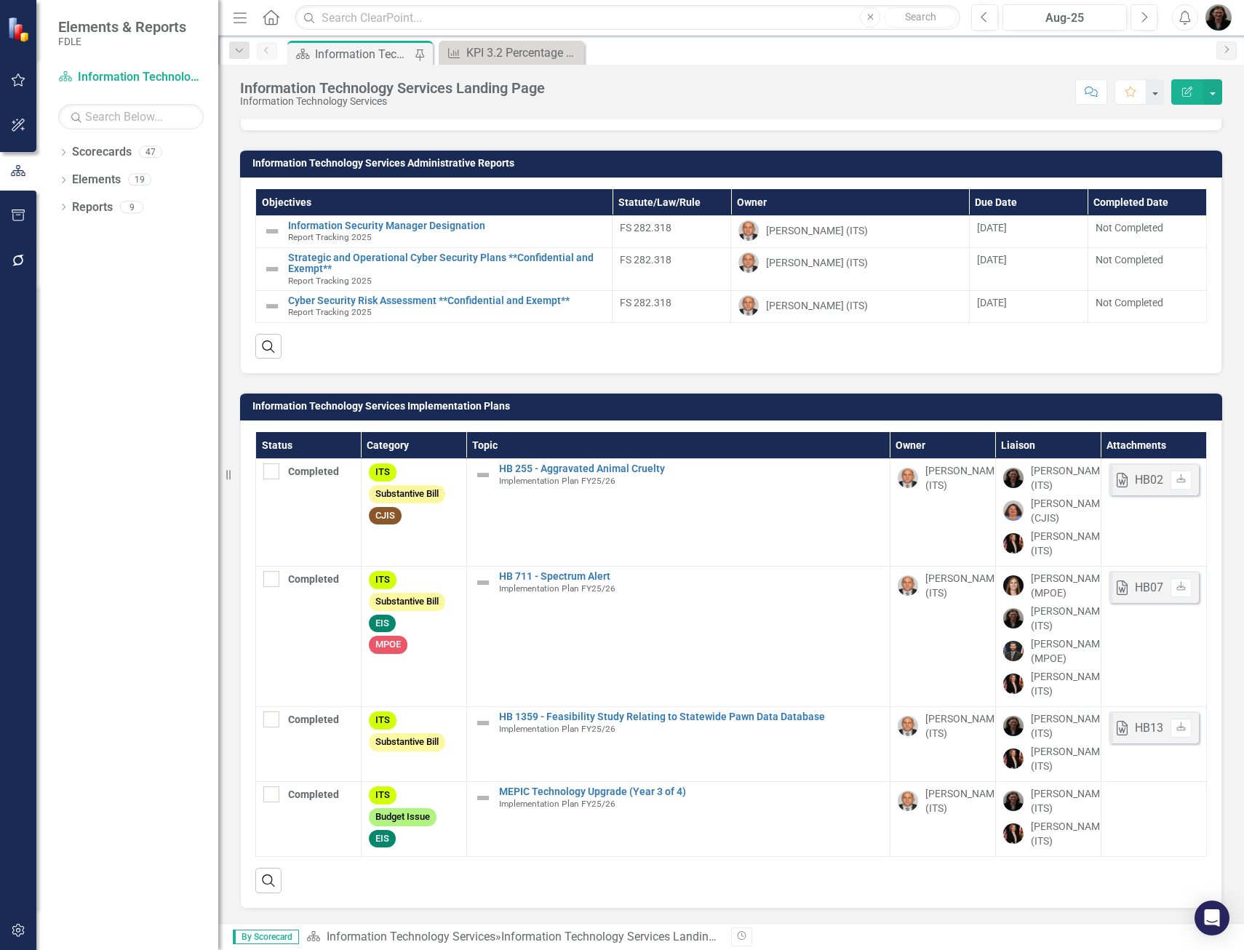
scroll to position [1753, 0]
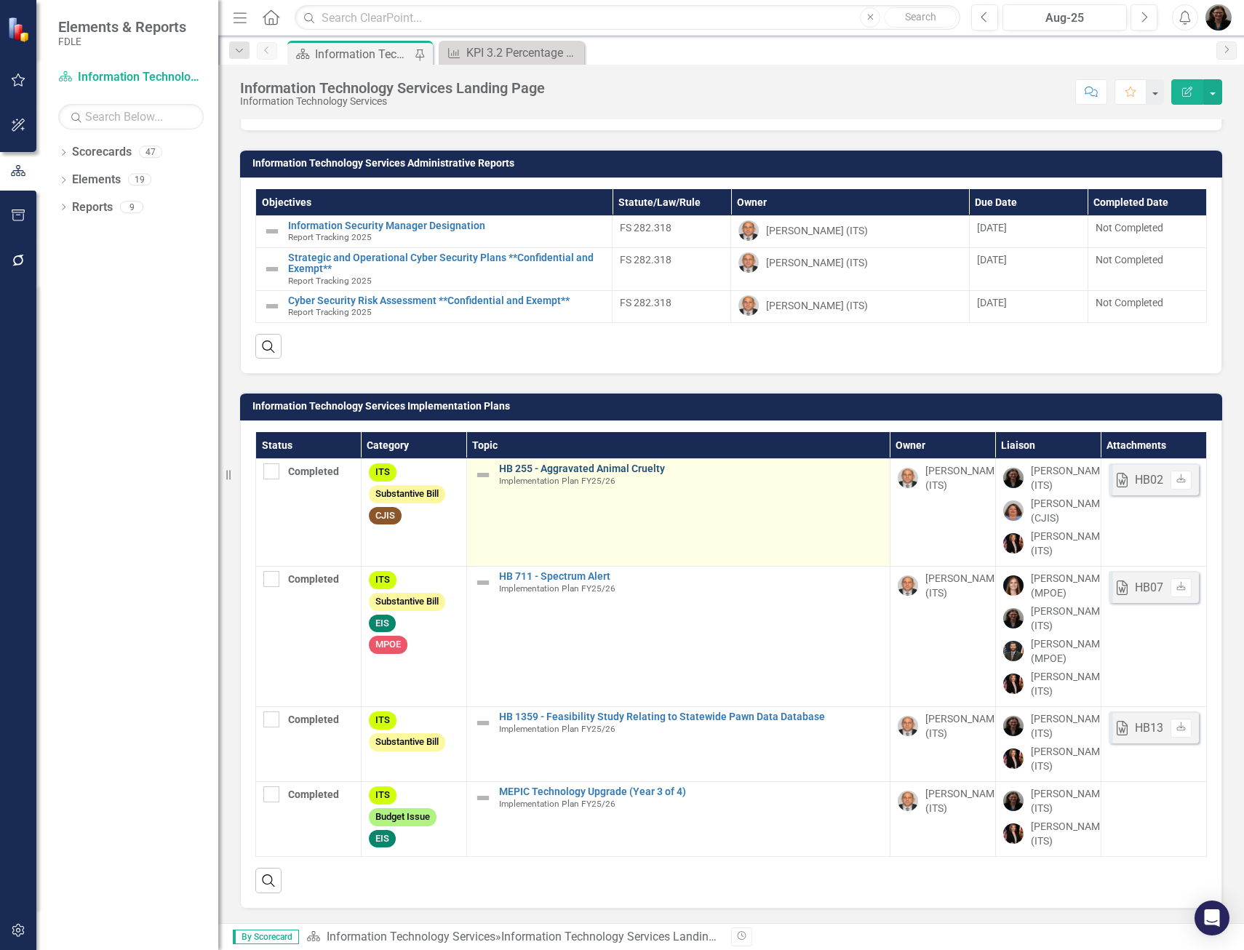
click at [585, 463] on link "HB 255 - Aggravated Animal Cruelty" at bounding box center [690, 468] width 383 height 11
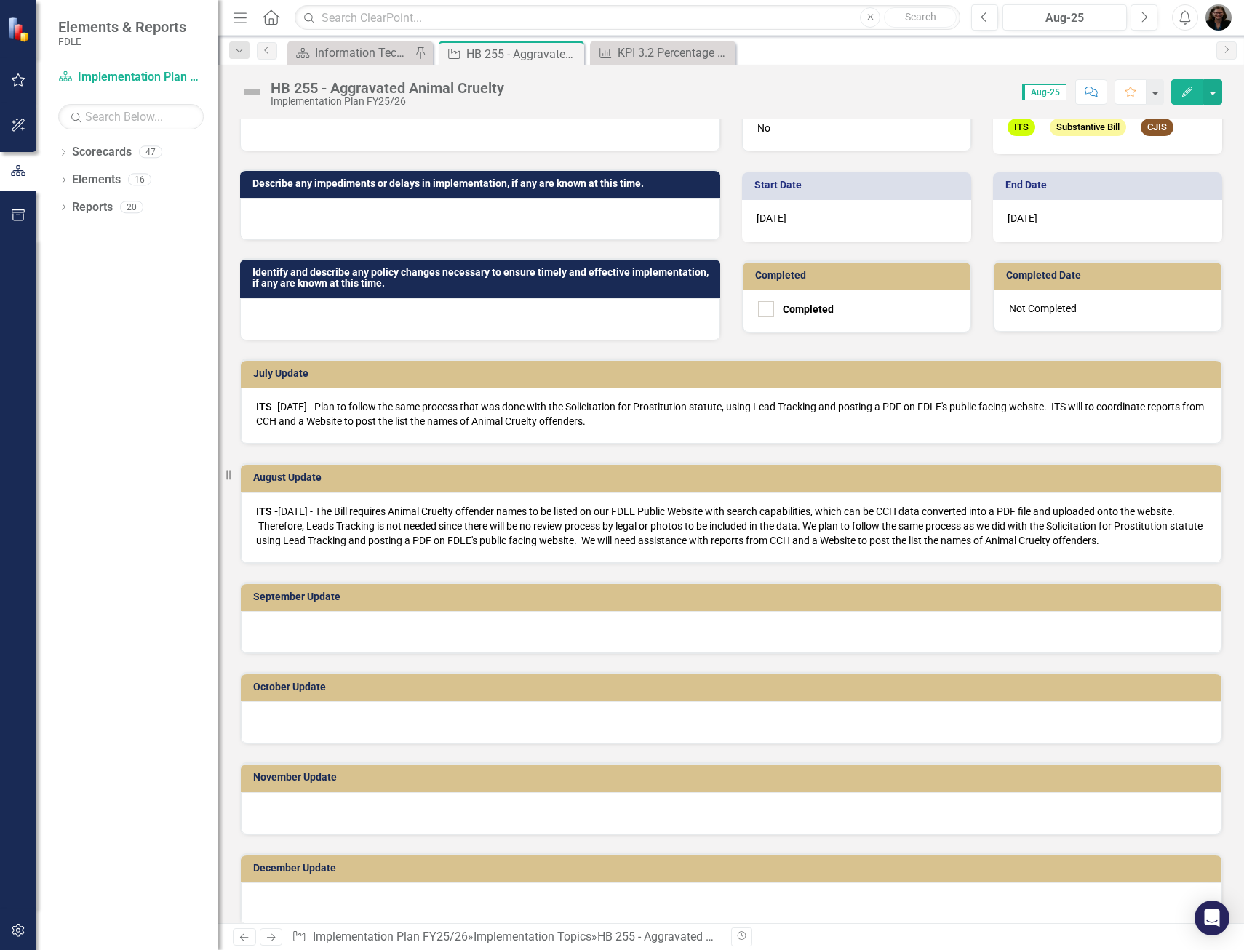
scroll to position [364, 0]
click at [321, 644] on div at bounding box center [731, 631] width 980 height 42
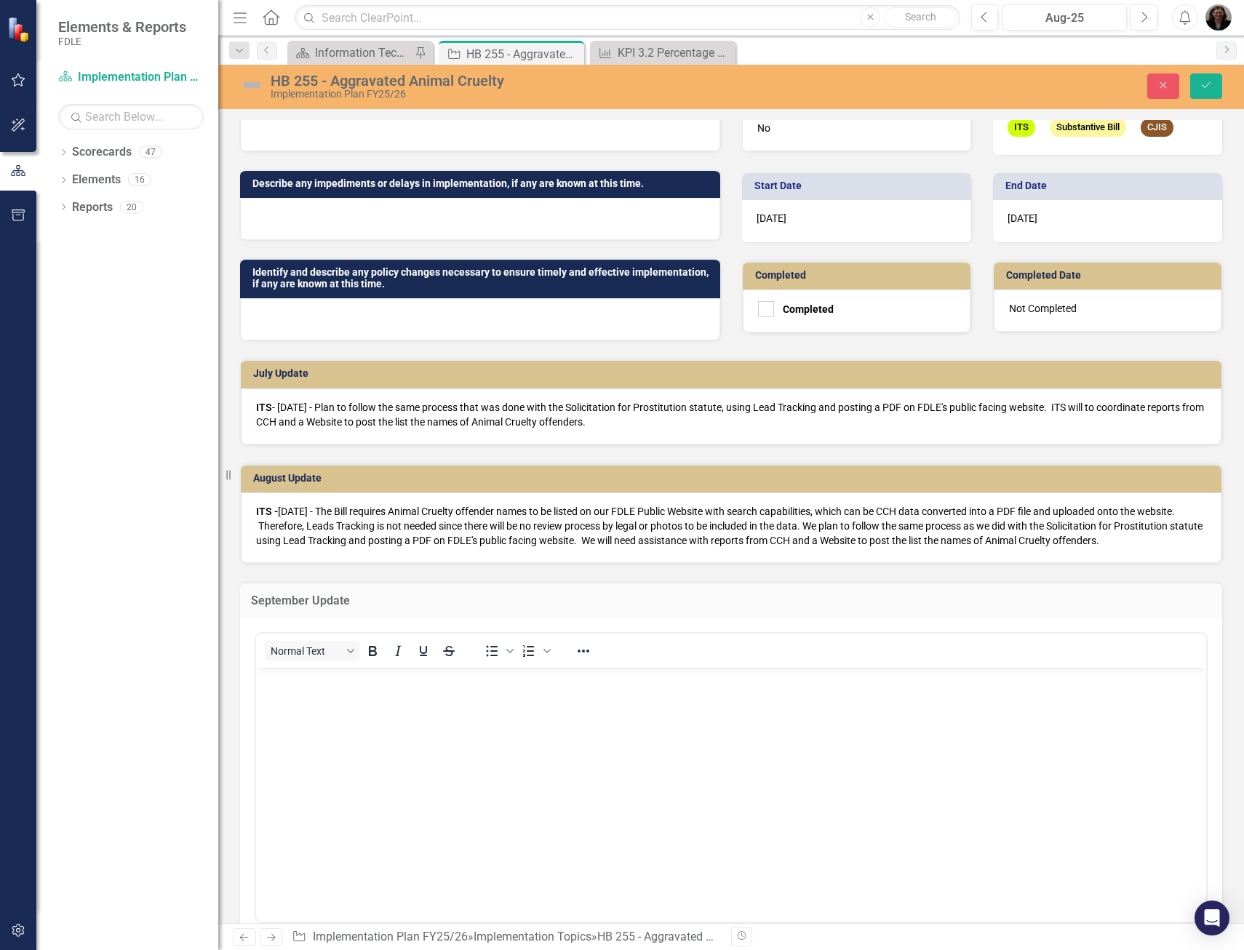
scroll to position [0, 0]
click at [407, 748] on body "Rich Text Area. Press ALT-0 for help." at bounding box center [731, 776] width 950 height 218
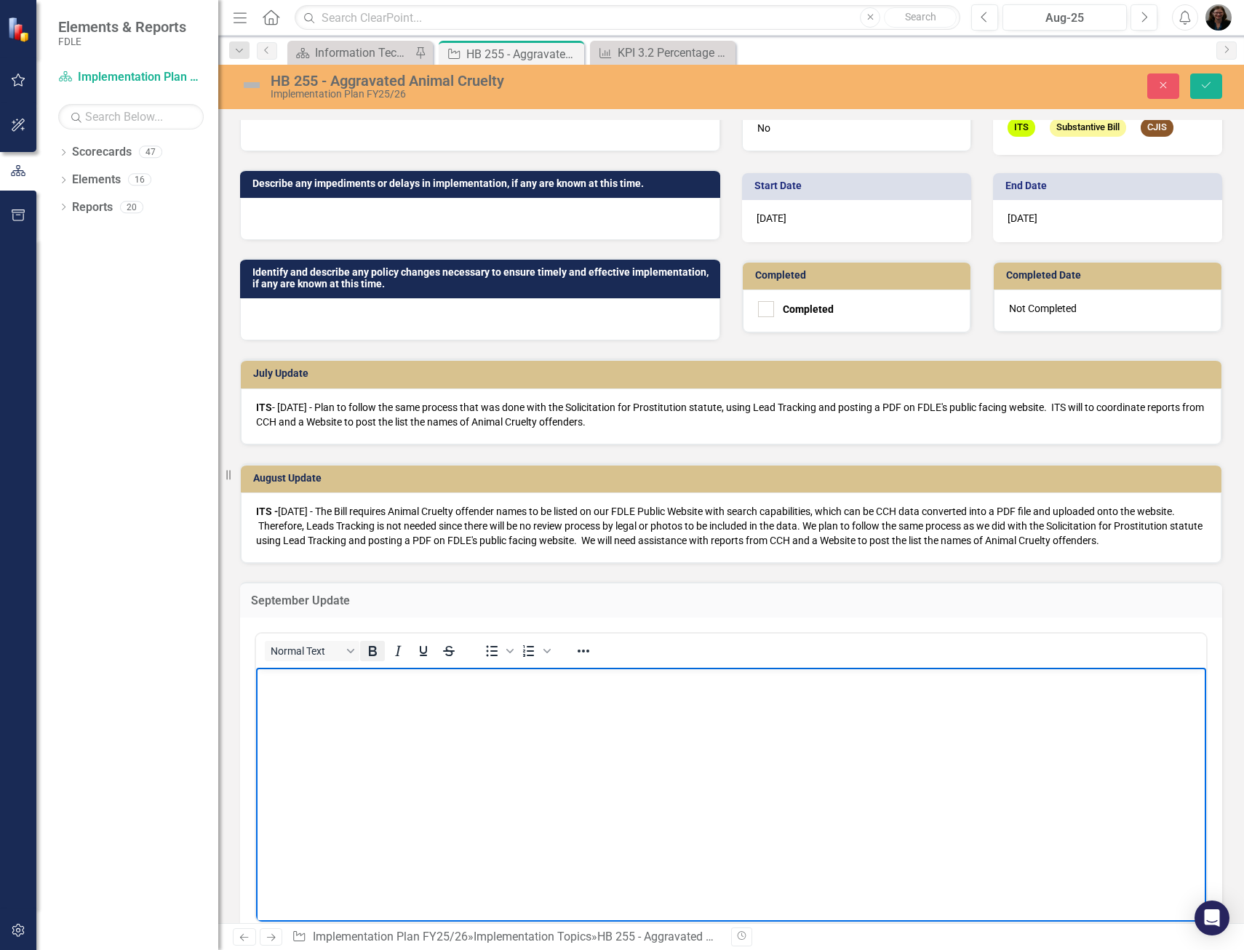
click at [372, 660] on icon "Bold" at bounding box center [372, 650] width 17 height 17
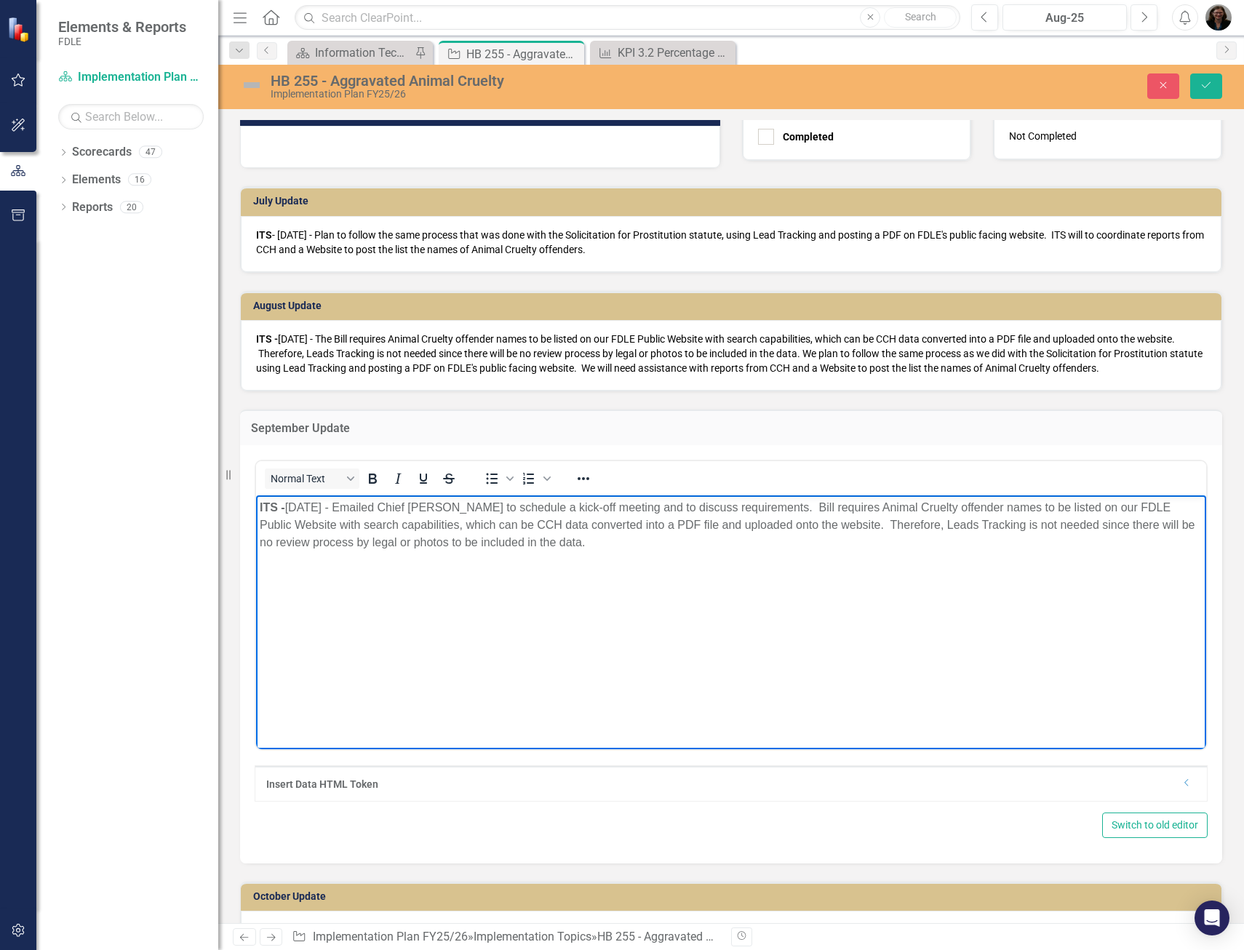
scroll to position [582, 0]
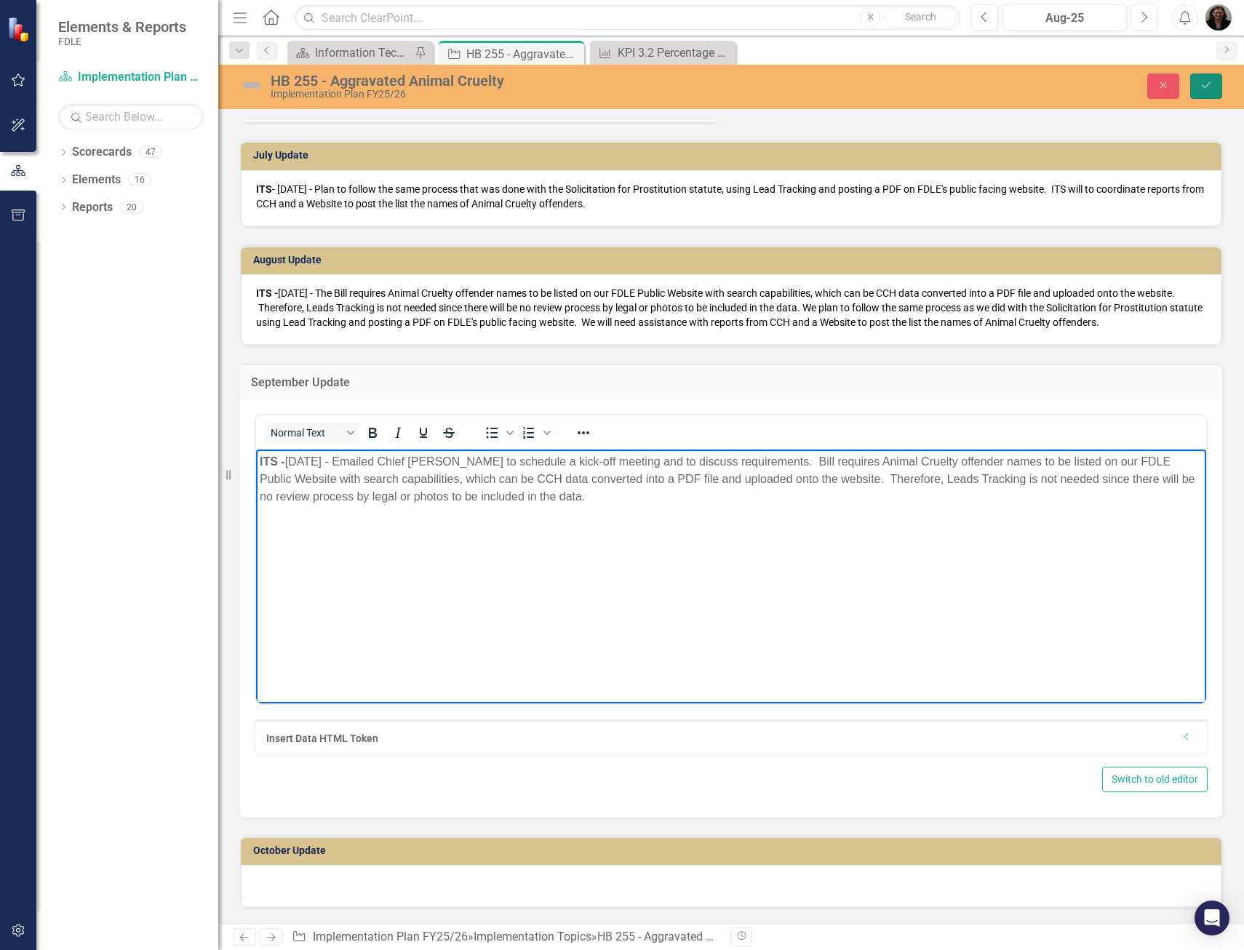
click at [1200, 84] on icon "Save" at bounding box center [1205, 85] width 13 height 10
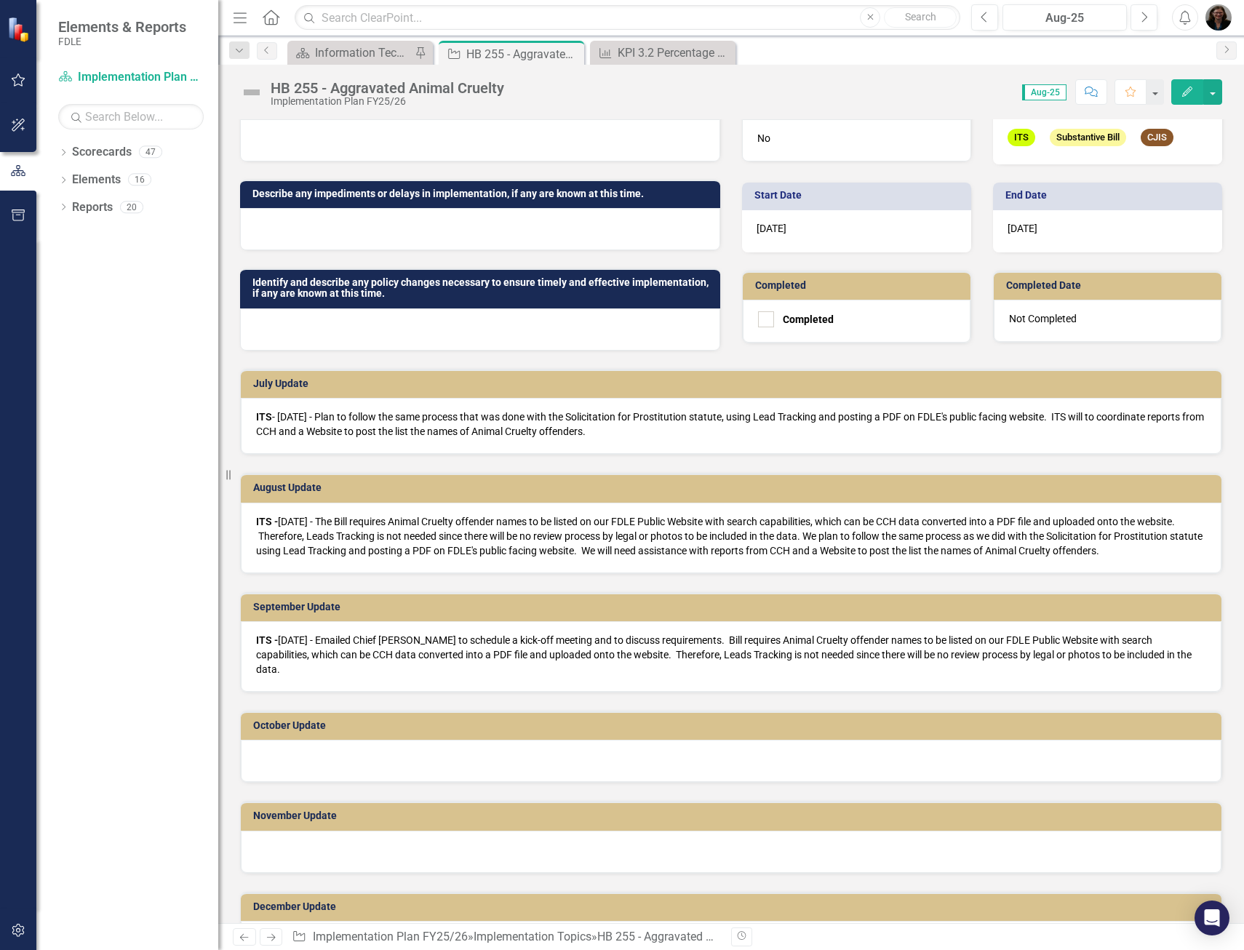
scroll to position [364, 0]
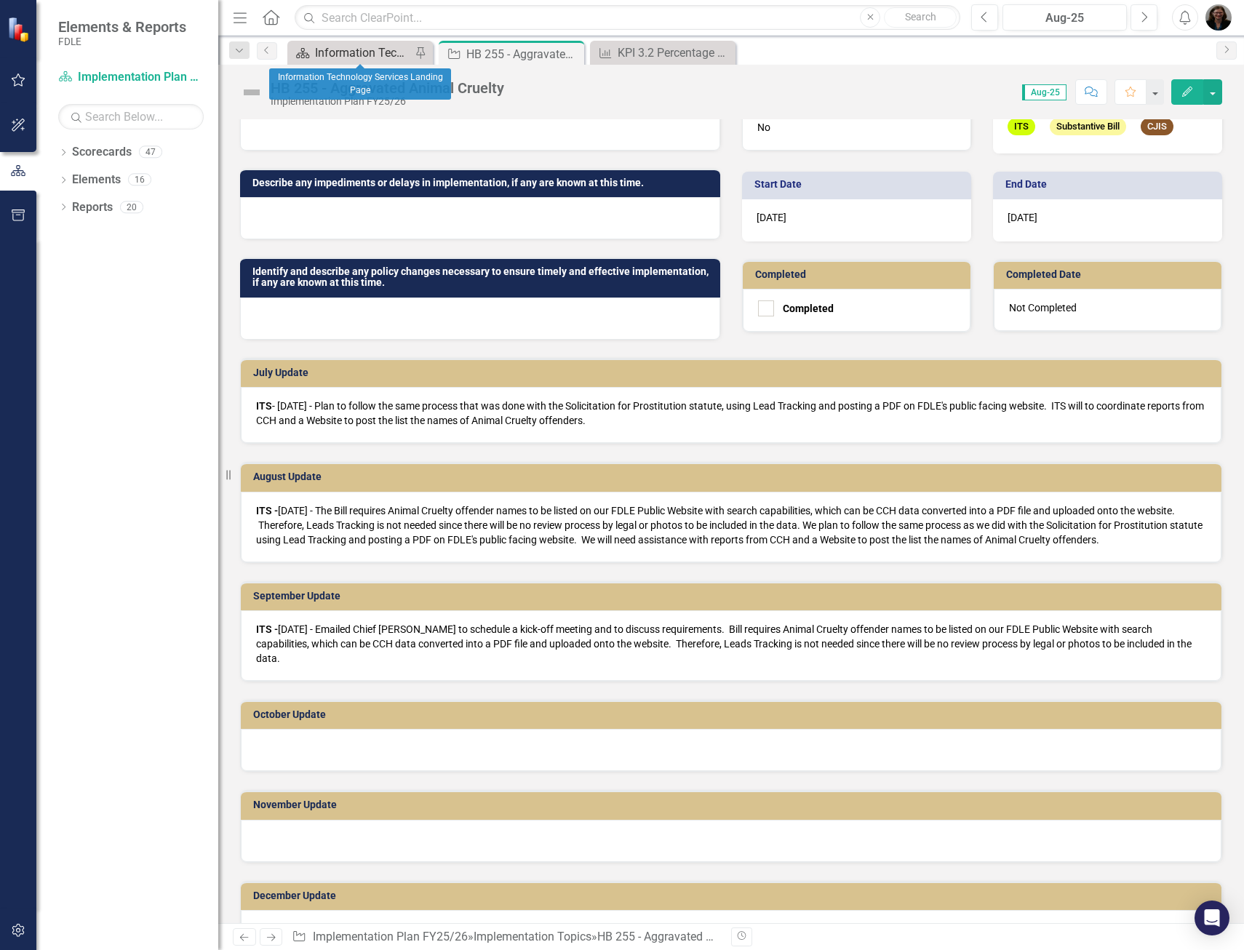
click at [388, 48] on div "Information Technology Services Landing Page" at bounding box center [363, 53] width 96 height 18
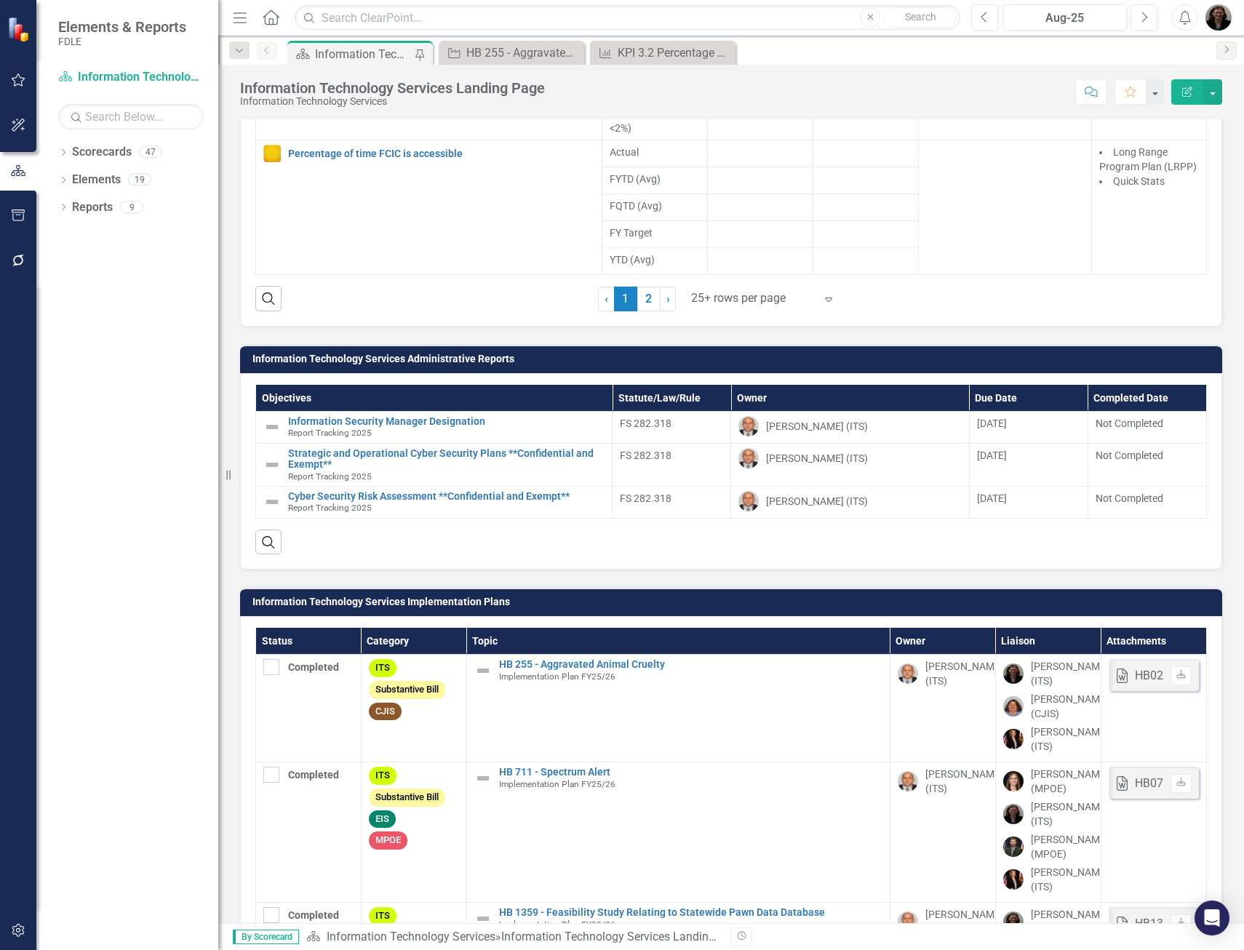
scroll to position [1673, 0]
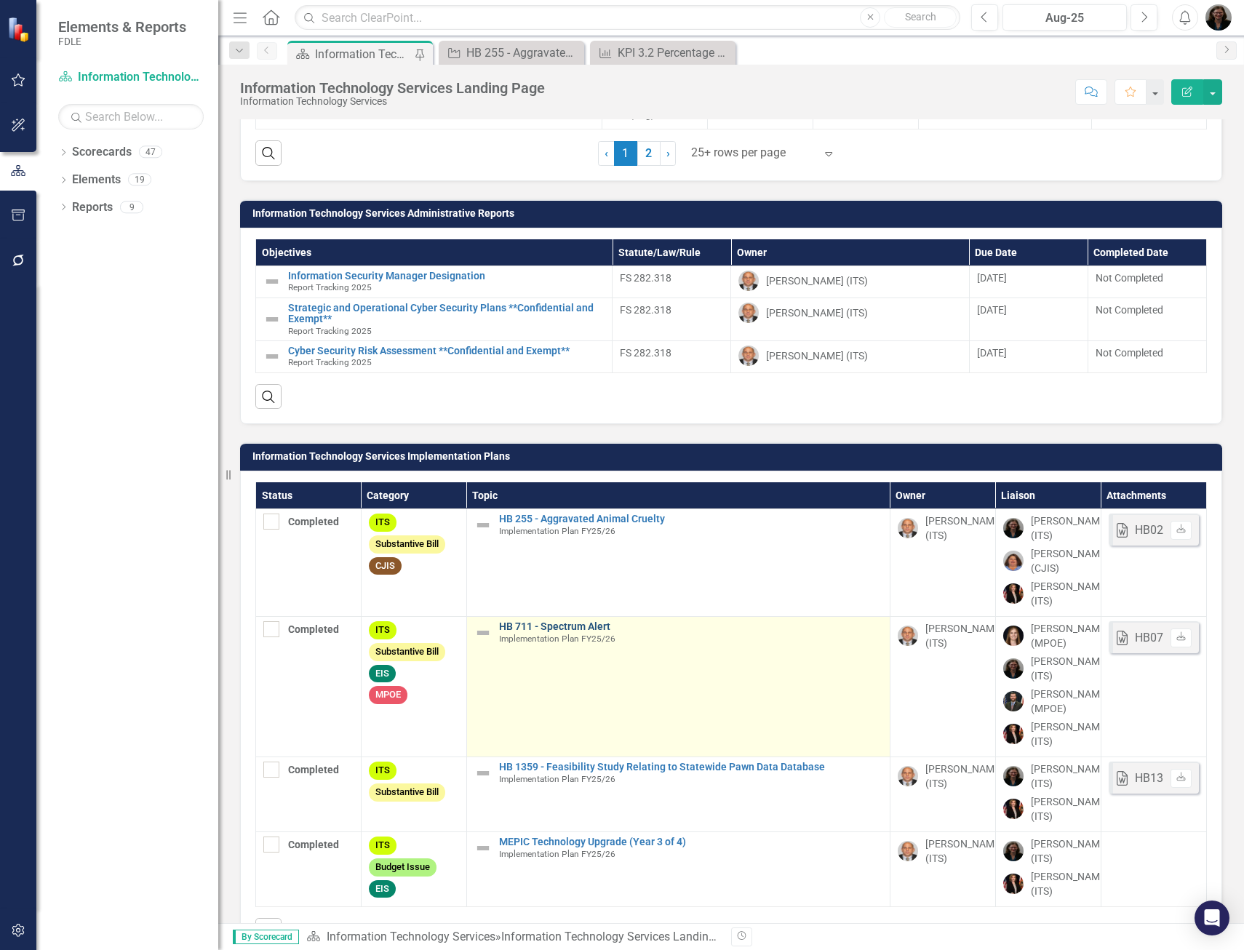
click at [555, 625] on link "HB 711 - Spectrum Alert" at bounding box center [690, 626] width 383 height 11
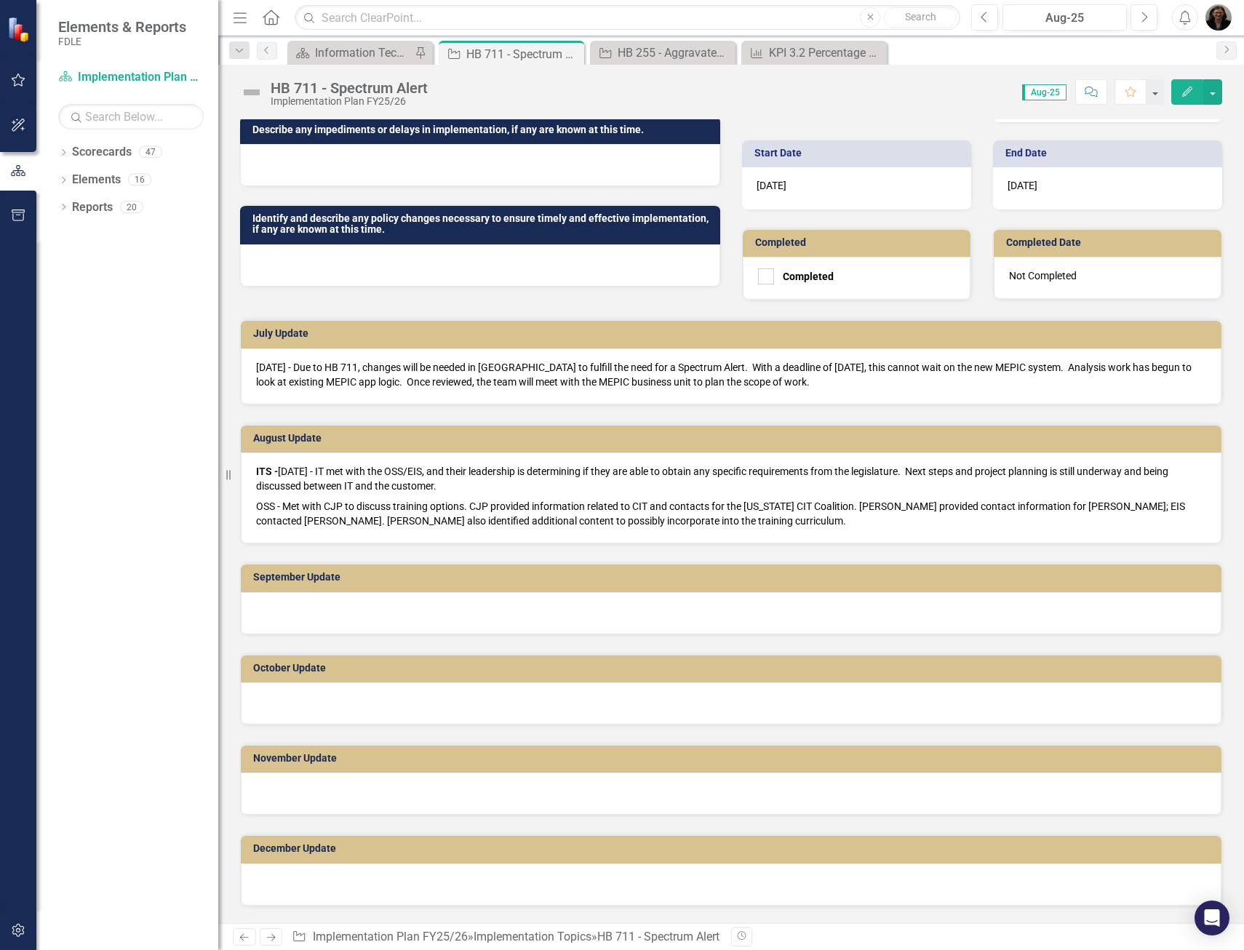
scroll to position [655, 0]
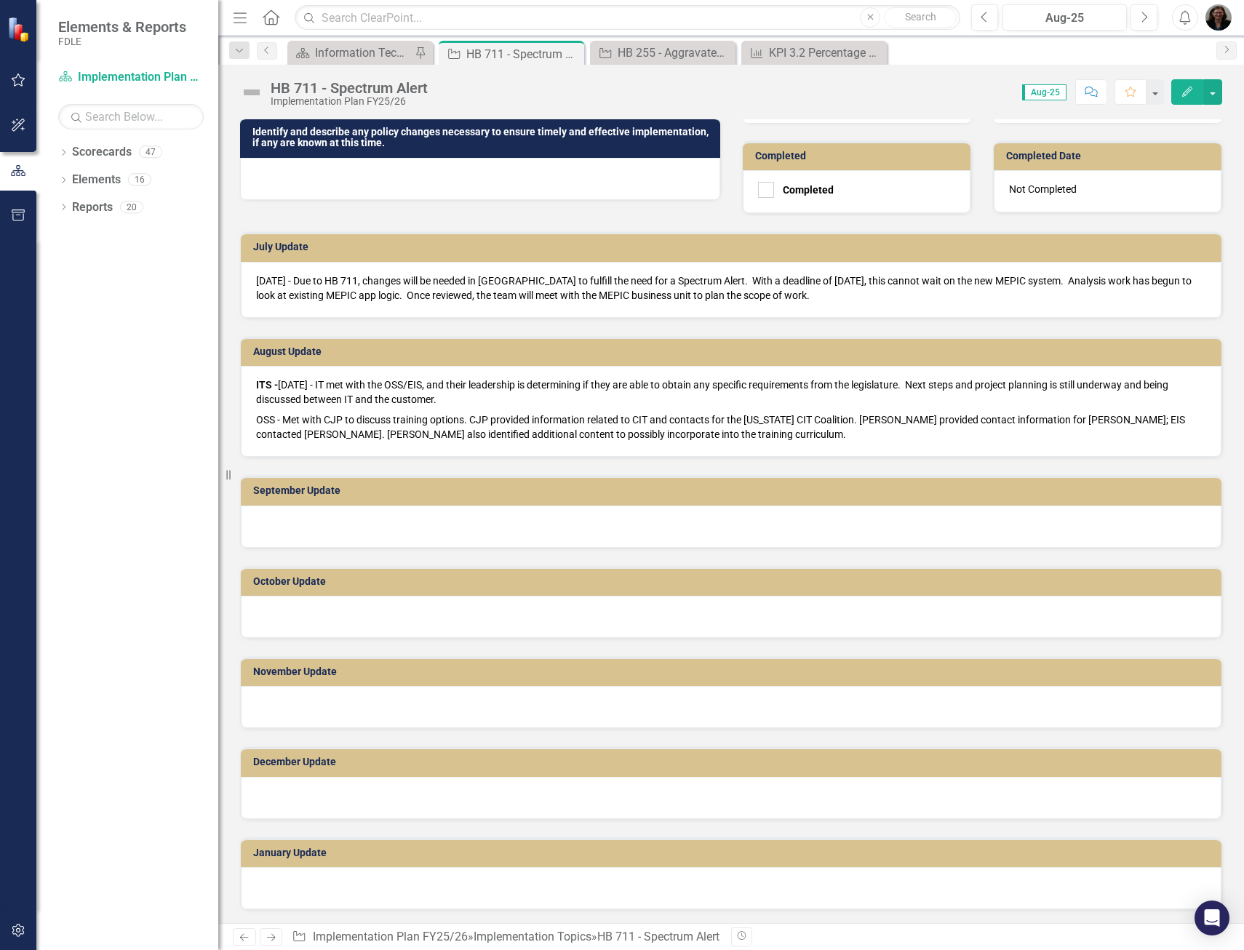
click at [359, 529] on div at bounding box center [731, 526] width 980 height 42
click at [324, 524] on div at bounding box center [731, 526] width 980 height 42
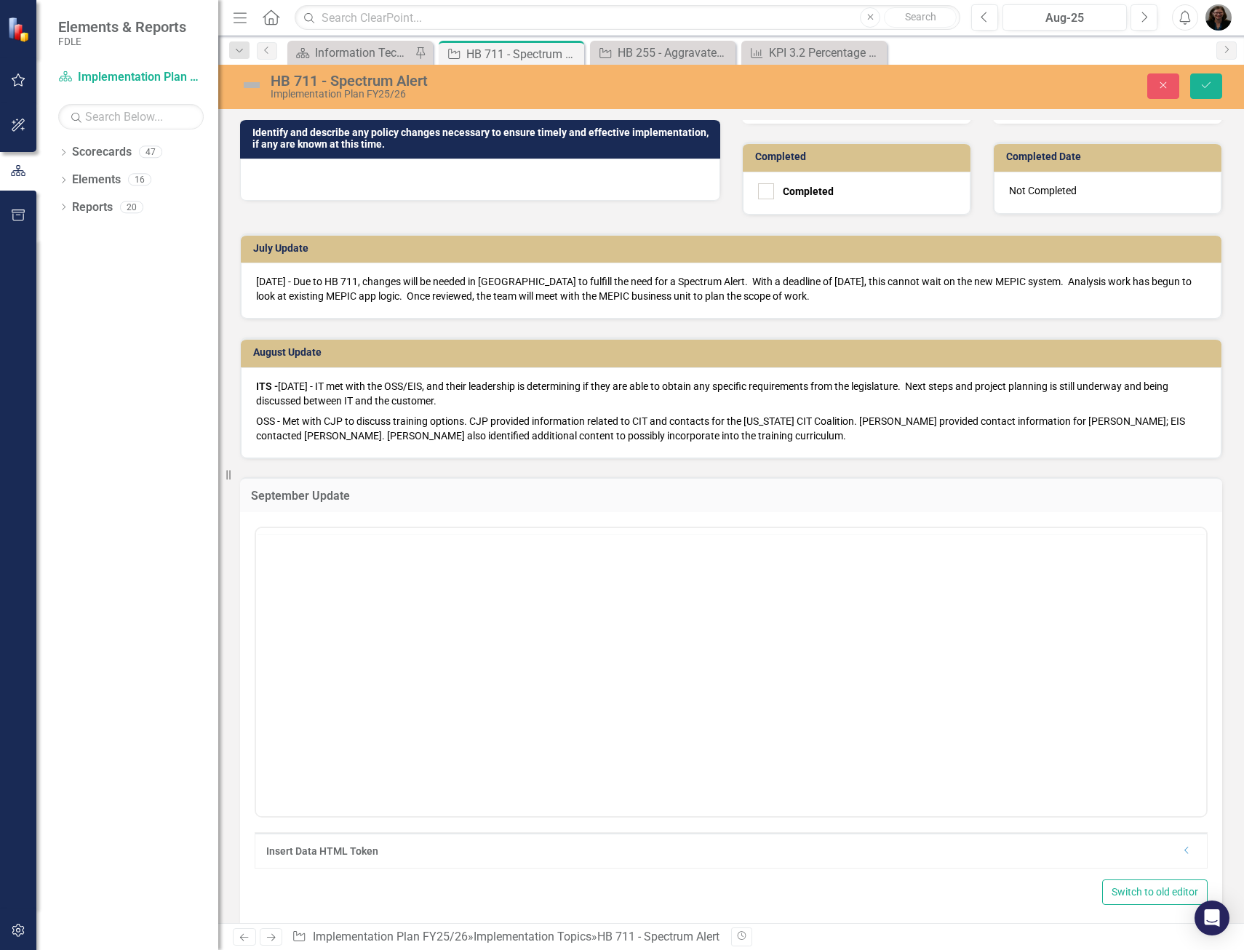
scroll to position [0, 0]
click at [300, 572] on p "Rich Text Area. Press ALT-0 for help." at bounding box center [731, 574] width 943 height 17
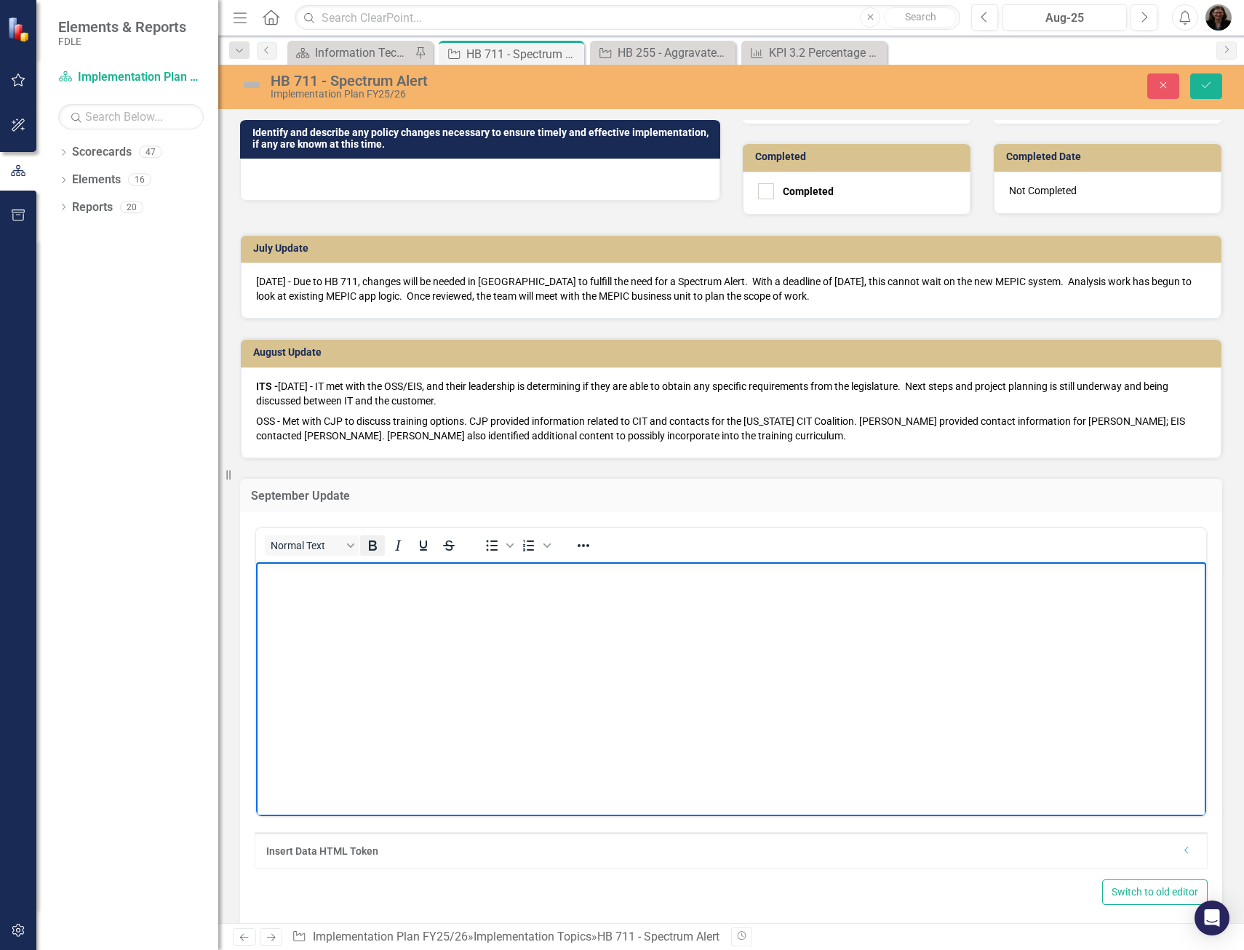
click at [377, 554] on icon "Bold" at bounding box center [372, 545] width 17 height 17
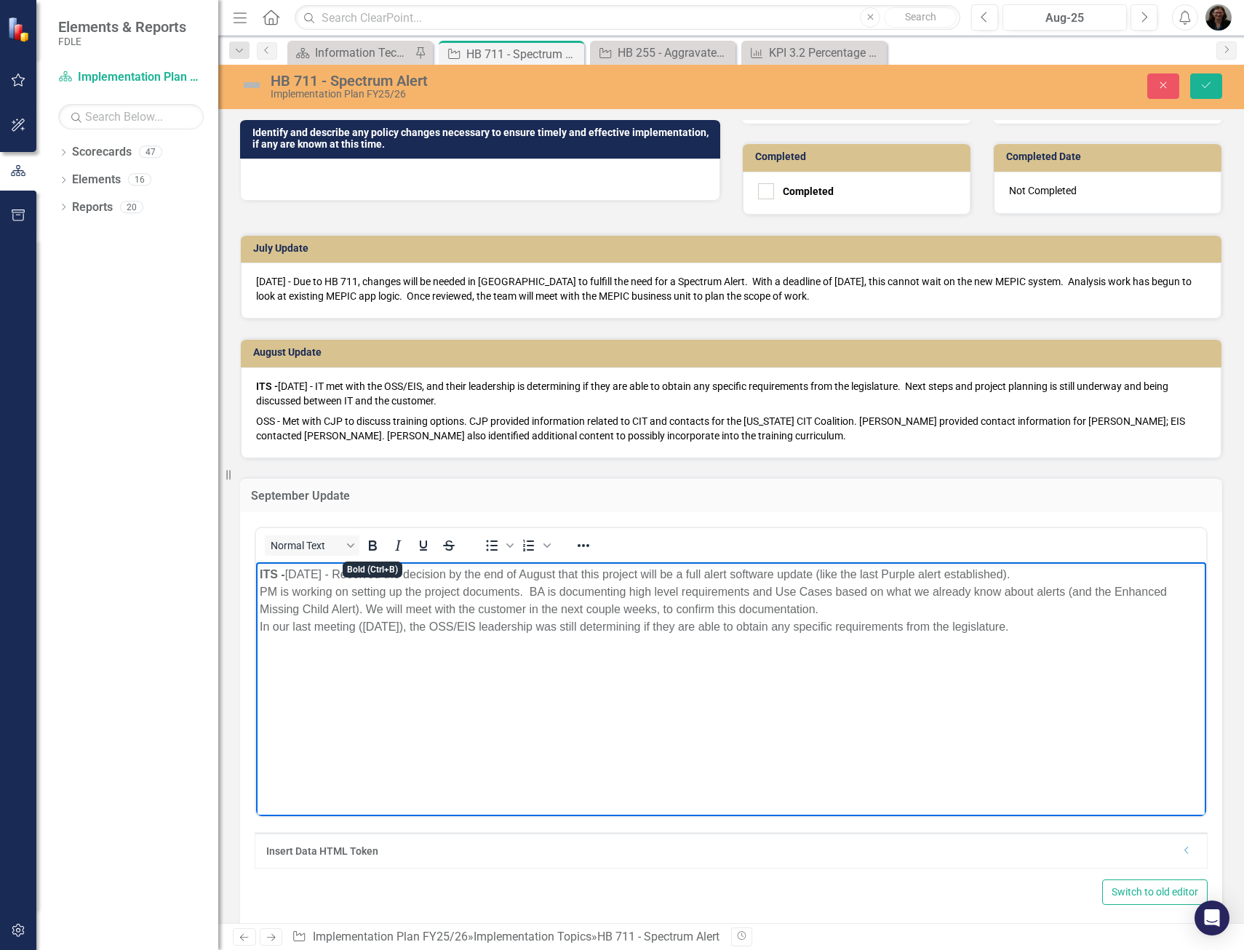
click at [450, 698] on body "ITS - ﻿[DATE] - Received the decision by the end of August that this project wi…" at bounding box center [731, 671] width 950 height 218
click at [265, 589] on span "﻿[DATE] - Received the decision by the end of August that this project will be …" at bounding box center [713, 600] width 907 height 65
click at [308, 594] on p "ITS - [DATE] - Received the decision by the end of August that this project wil…" at bounding box center [731, 601] width 943 height 70
click at [606, 589] on p "ITS - [DATE] - Received the decision by the end of August that this project wil…" at bounding box center [731, 601] width 943 height 70
click at [1180, 590] on p "ITS - [DATE] - Received the decision by the end of August that this project wil…" at bounding box center [731, 601] width 943 height 70
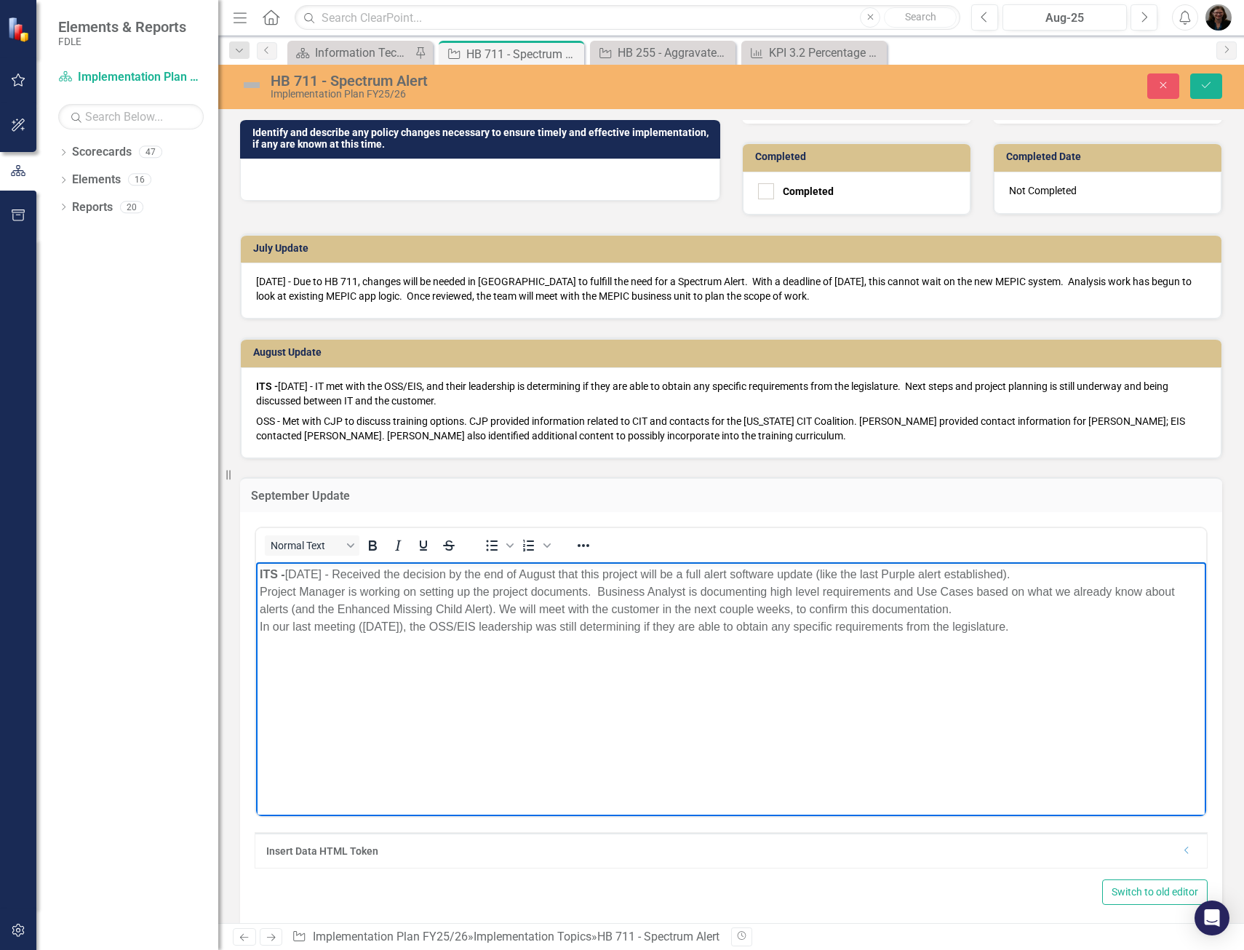
click at [792, 609] on p "ITS - [DATE] - Received the decision by the end of August that this project wil…" at bounding box center [731, 601] width 943 height 70
click at [943, 606] on p "ITS - [DATE] - Received the decision by the end of August that this project wil…" at bounding box center [731, 601] width 943 height 70
click at [260, 625] on p "ITS - [DATE] - Received the decision by the end of August that this project wil…" at bounding box center [731, 601] width 943 height 70
click at [658, 607] on p "ITS - [DATE] - Received the decision by the end of August that this project wil…" at bounding box center [731, 601] width 943 height 70
click at [935, 573] on p "ITS - [DATE] - Received the decision by the end of August that this project wil…" at bounding box center [731, 601] width 943 height 70
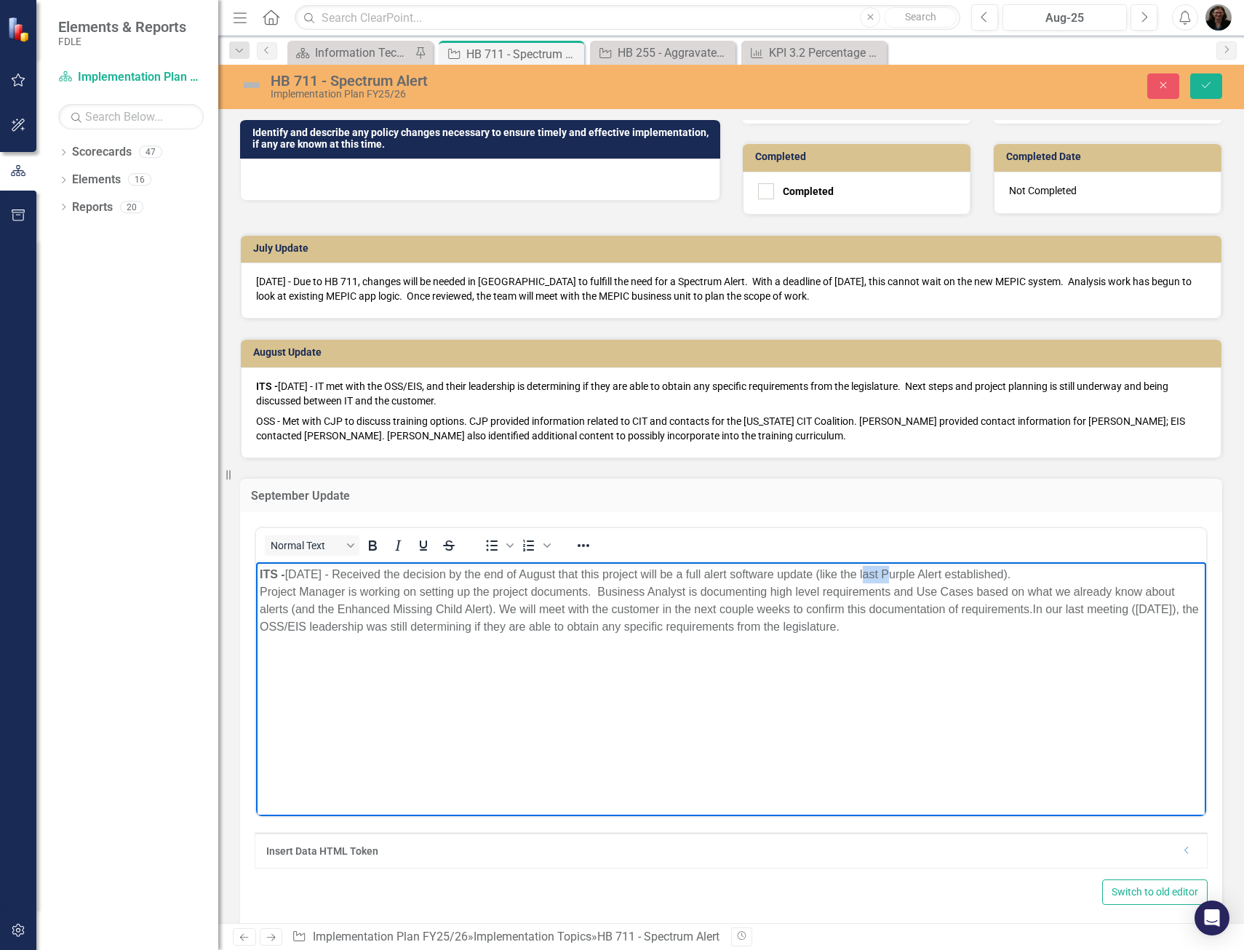
drag, startPoint x: 891, startPoint y: 571, endPoint x: 870, endPoint y: 571, distance: 21.1
click at [870, 570] on p "ITS - [DATE] - Received the decision by the end of August that this project wil…" at bounding box center [731, 601] width 943 height 70
click at [1111, 575] on p "ITS - [DATE] - Received the decision by the end of August that this project wil…" at bounding box center [731, 601] width 943 height 70
click at [834, 572] on p "ITS - [DATE] - Received the decision by the end of August that this project wil…" at bounding box center [731, 601] width 943 height 70
click at [967, 570] on p "ITS - [DATE] - Received the decision by the end of August that this project wil…" at bounding box center [731, 601] width 943 height 70
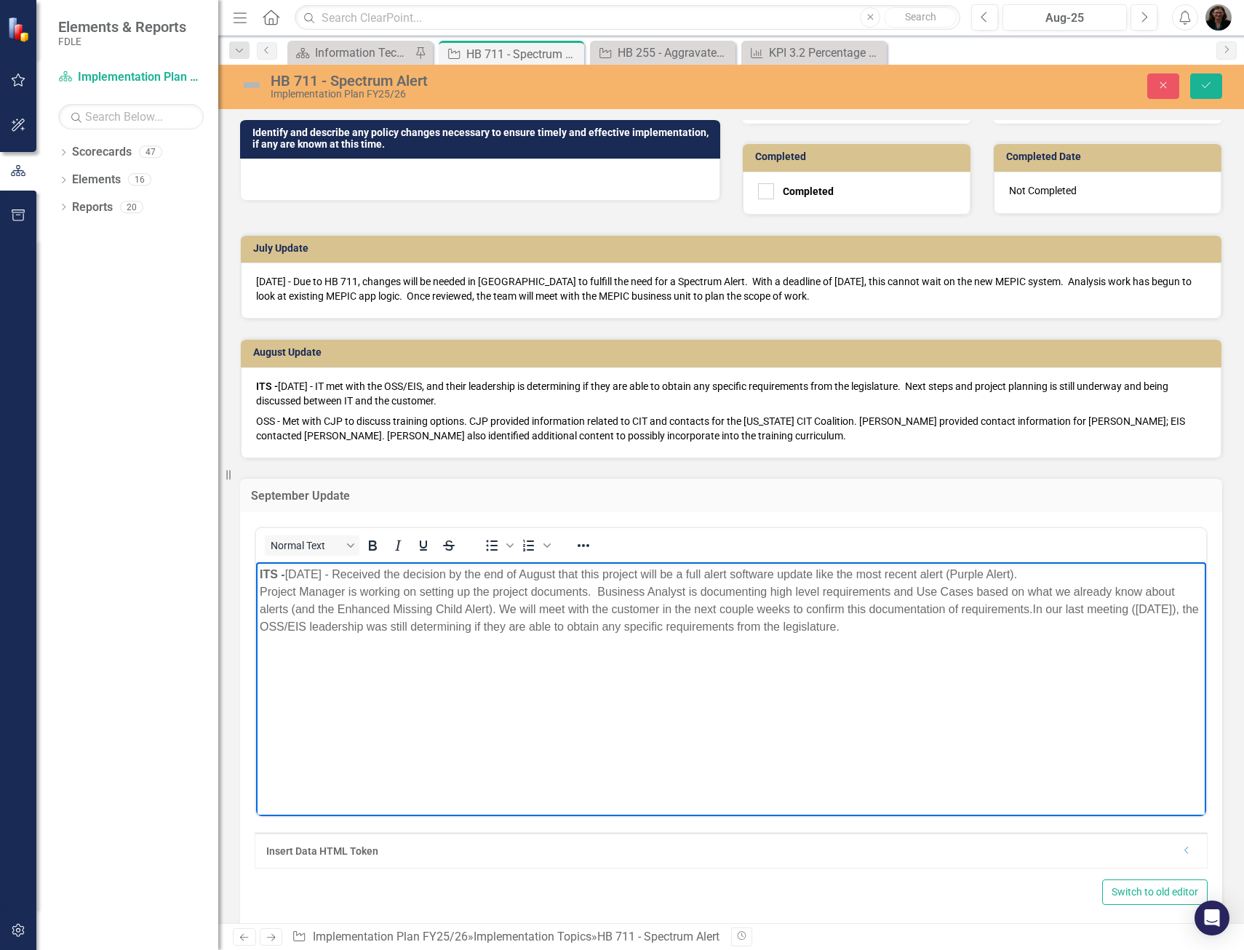
click at [808, 659] on body "ITS - [DATE] - Received the decision by the end of August that this project wil…" at bounding box center [731, 671] width 950 height 218
click at [258, 589] on body "ITS - [DATE] - Received the decision by the end of August that this project wil…" at bounding box center [731, 671] width 950 height 218
click at [259, 588] on body "ITS - [DATE] - Received the decision by the end of August that this project wil…" at bounding box center [731, 671] width 950 height 218
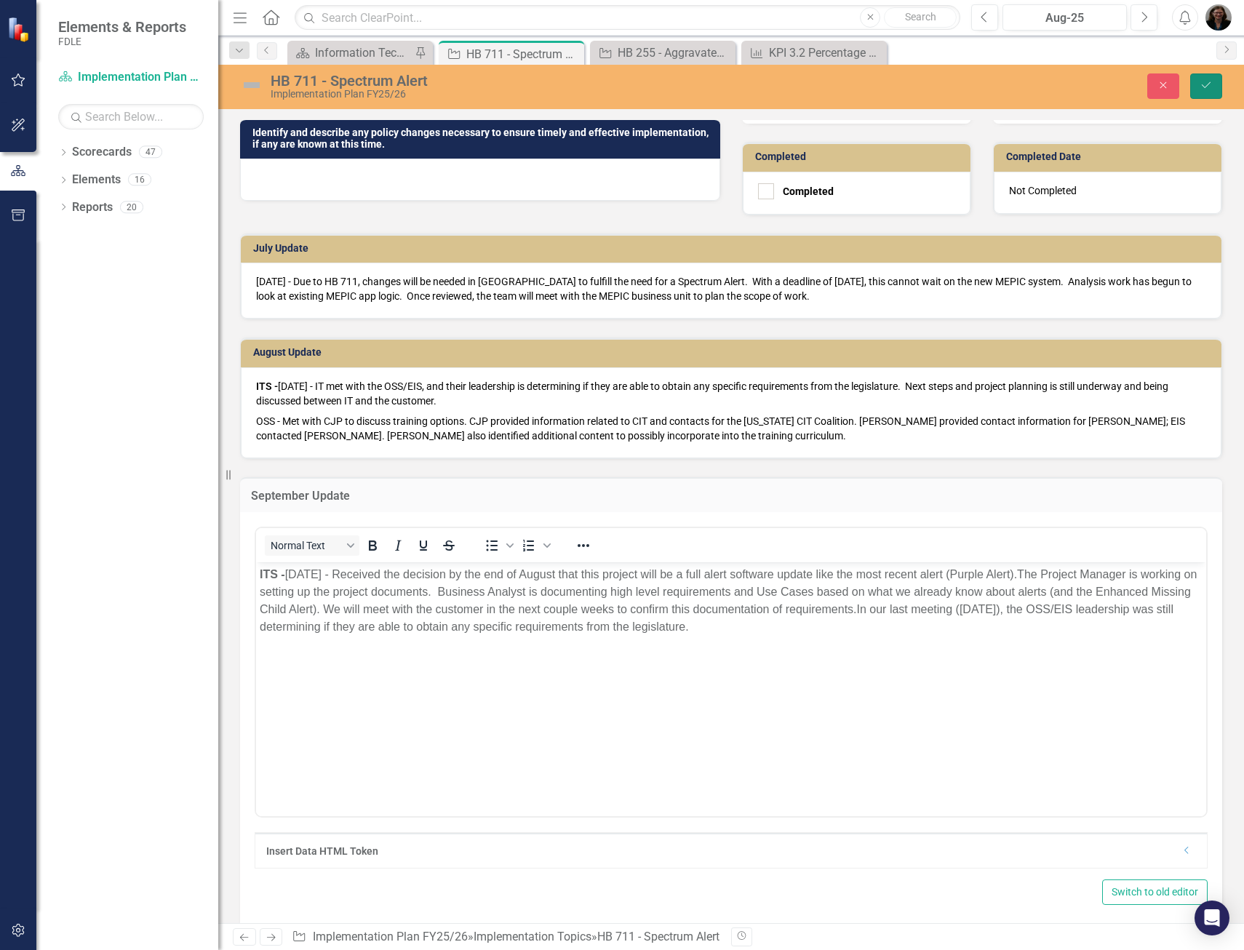
click at [1205, 89] on icon "Save" at bounding box center [1205, 85] width 13 height 10
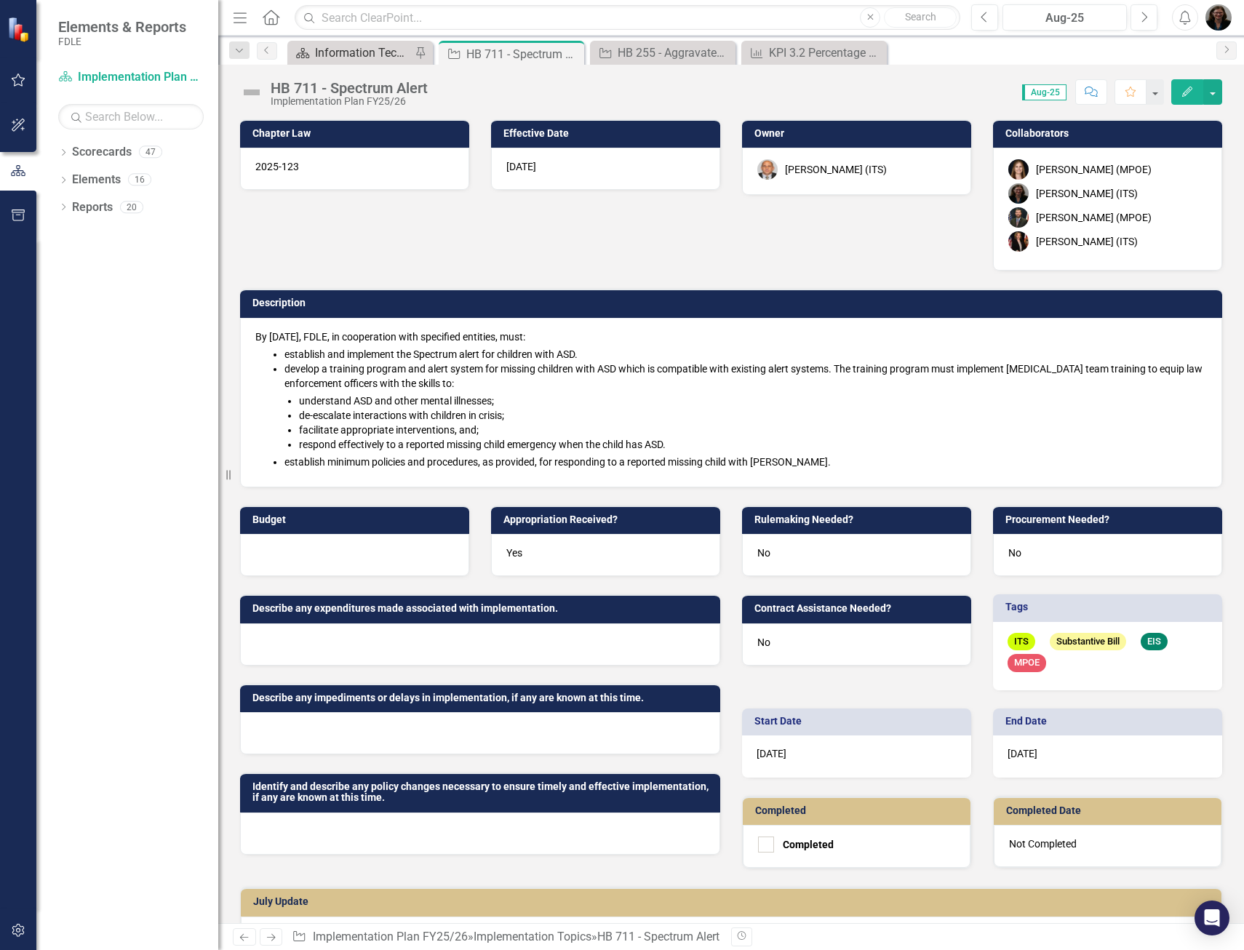
click at [407, 57] on div "Information Technology Services Landing Page" at bounding box center [363, 53] width 96 height 18
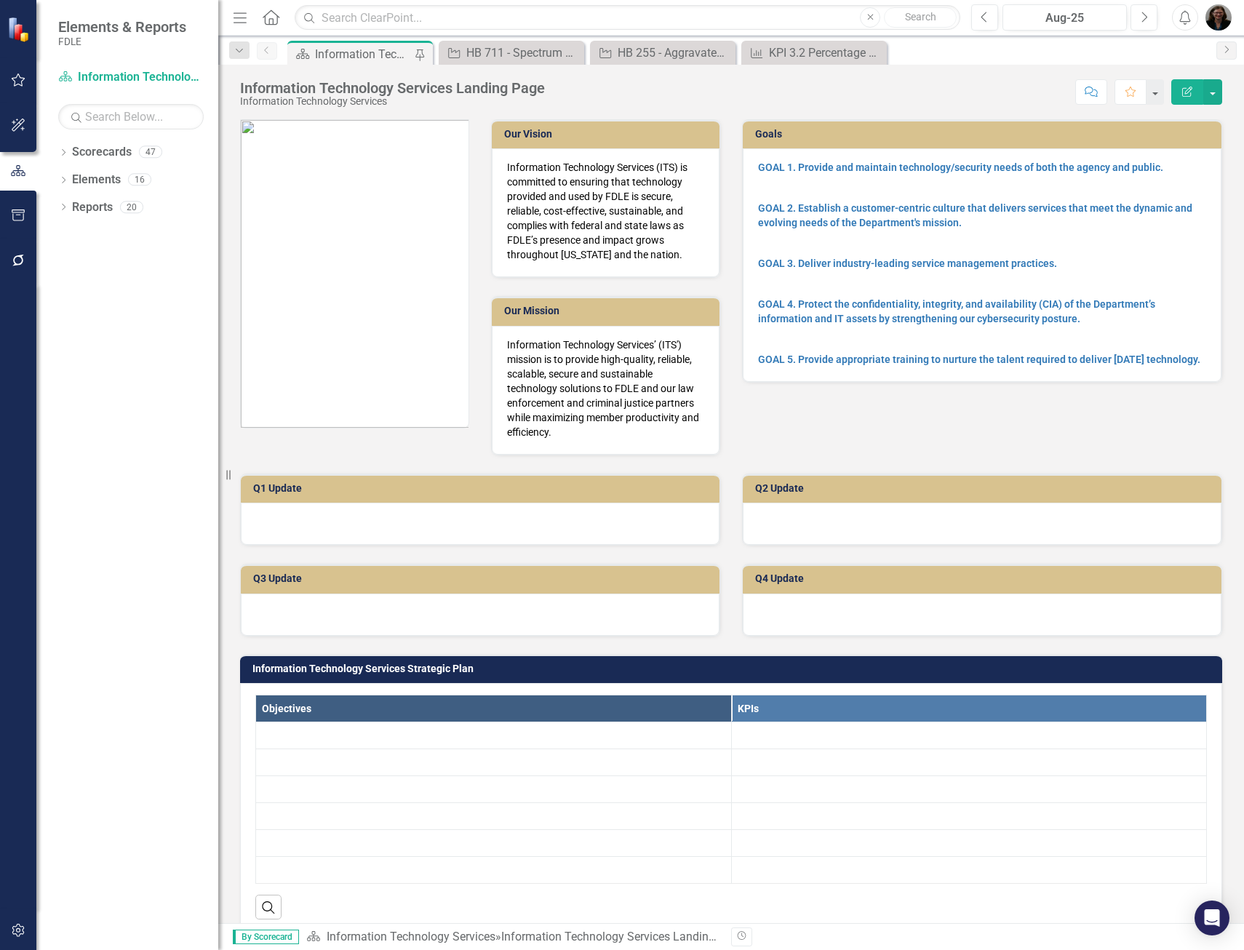
click at [385, 47] on div "Information Technology Services Landing Page" at bounding box center [363, 54] width 96 height 18
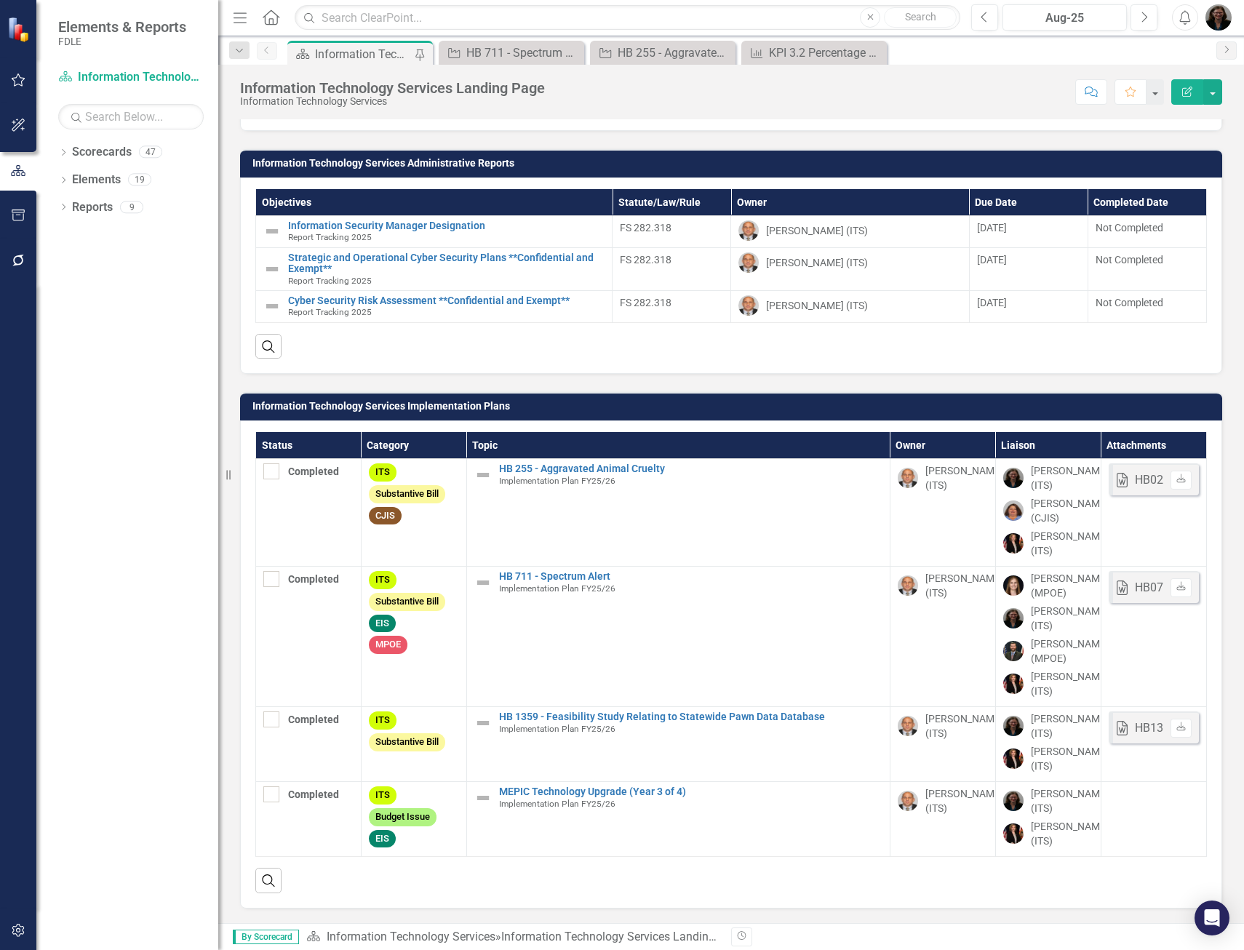
scroll to position [1753, 0]
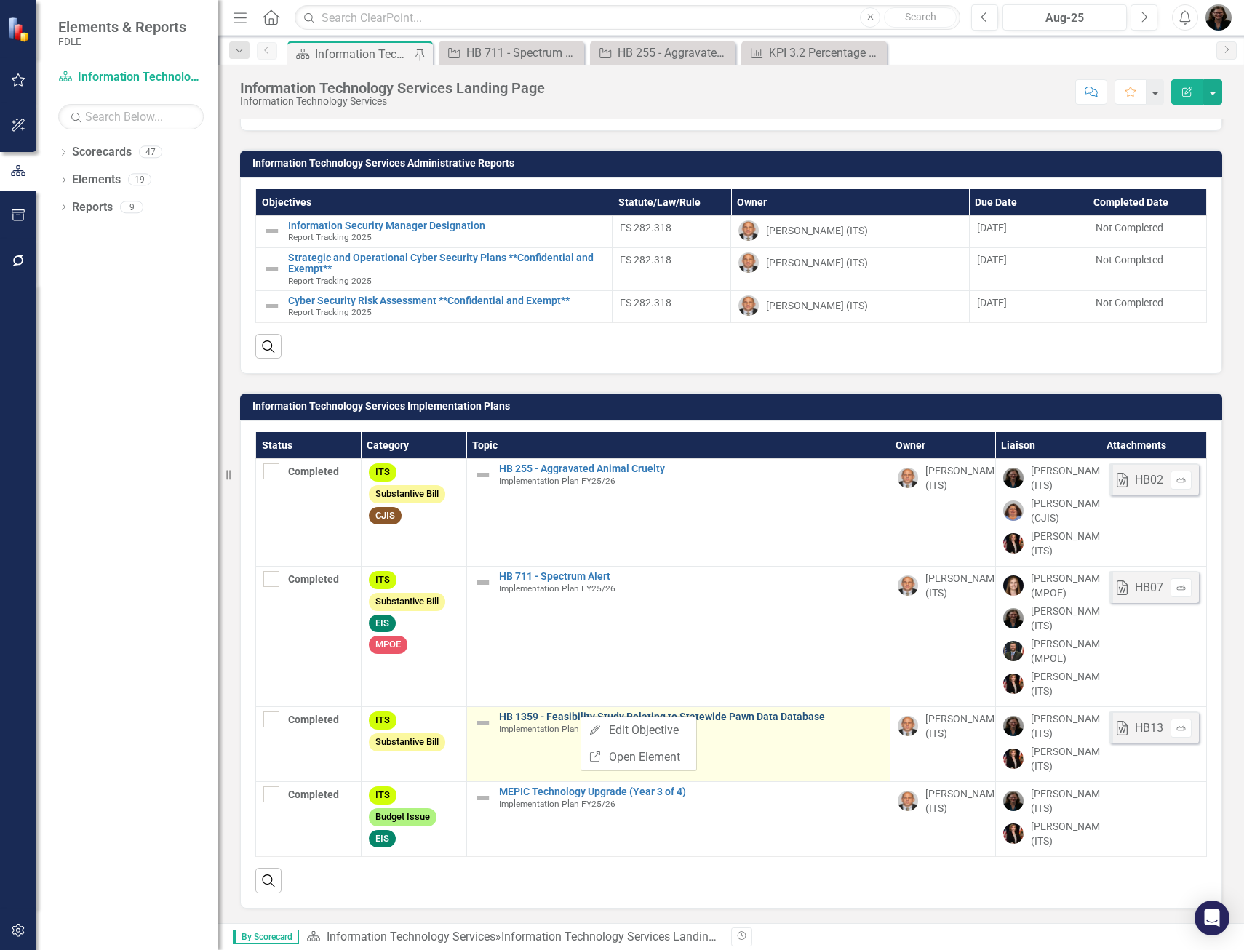
click at [575, 719] on link "HB 1359 - Feasibility Study Relating to Statewide Pawn Data Database" at bounding box center [690, 716] width 383 height 11
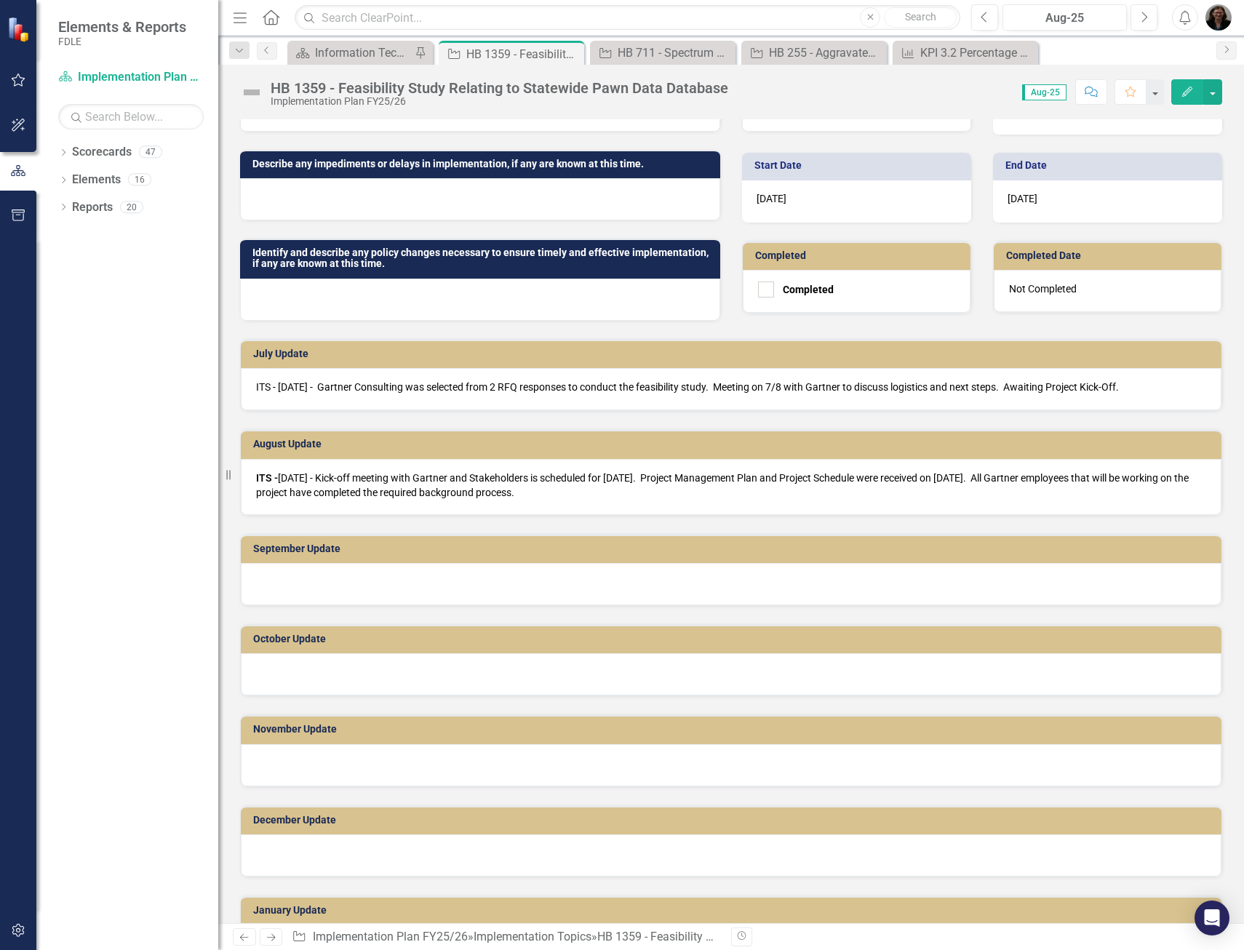
scroll to position [509, 0]
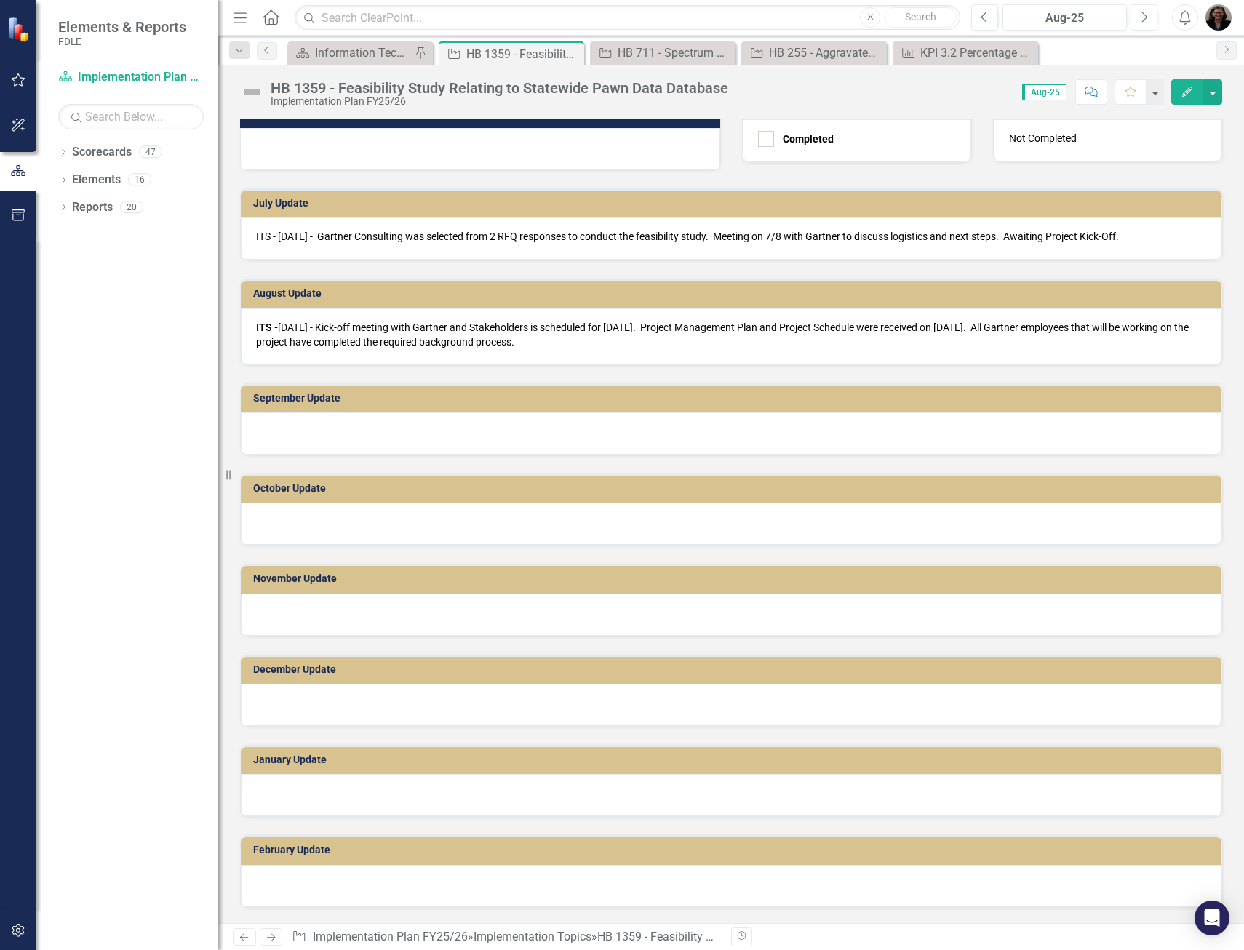
click at [289, 430] on div at bounding box center [731, 433] width 980 height 42
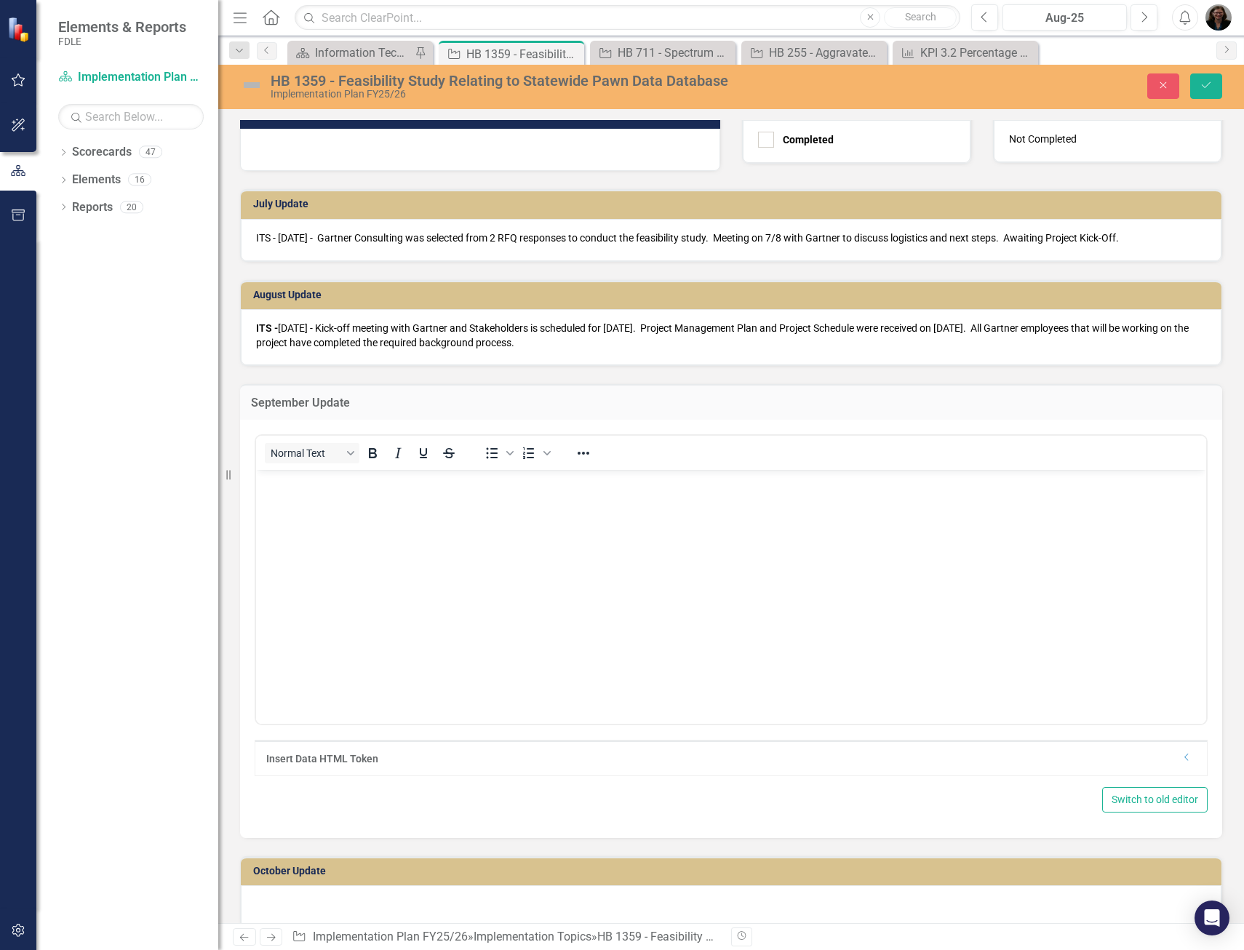
scroll to position [0, 0]
click at [376, 460] on icon "Bold" at bounding box center [372, 452] width 17 height 17
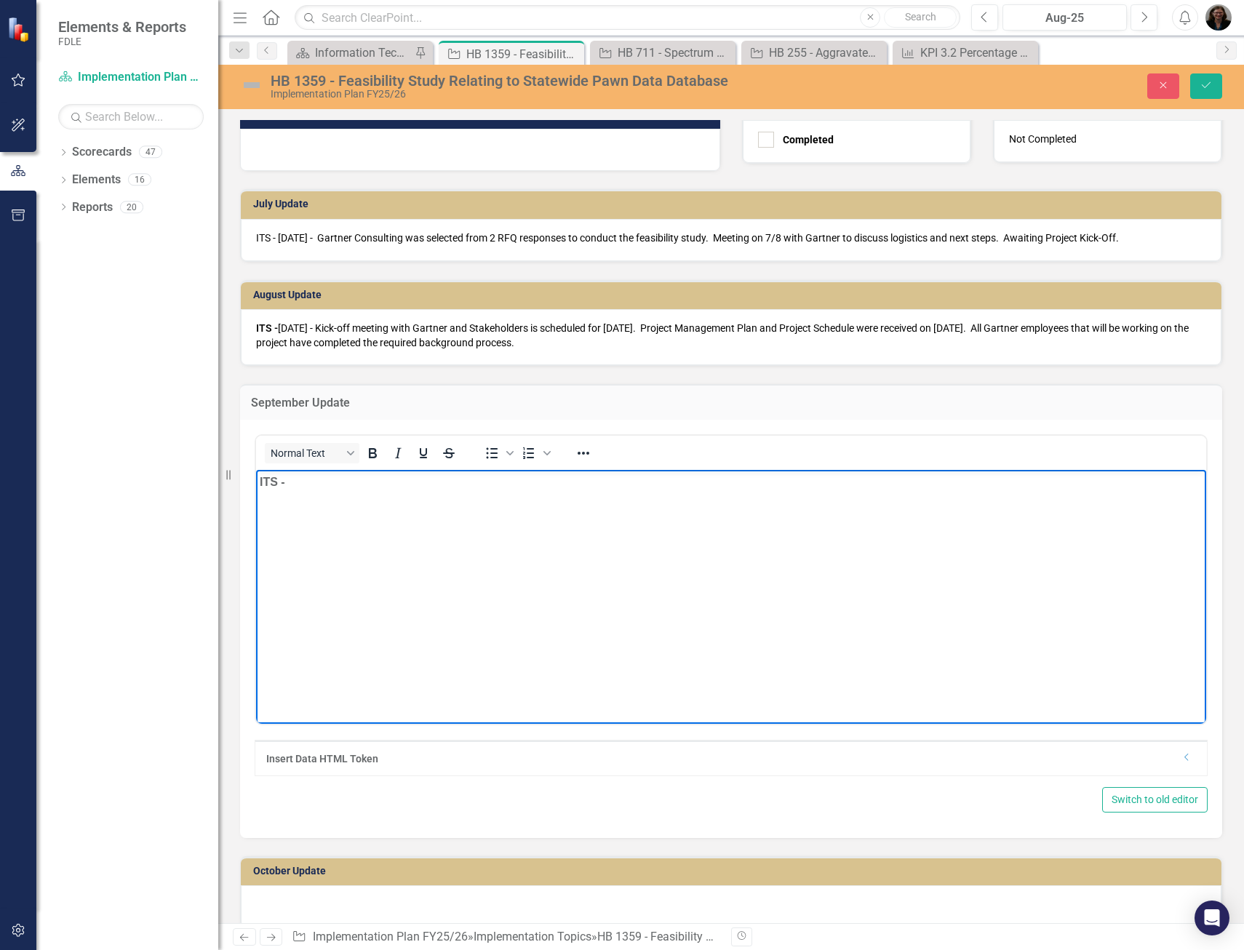
click at [436, 505] on body "ITS - ﻿" at bounding box center [731, 578] width 950 height 218
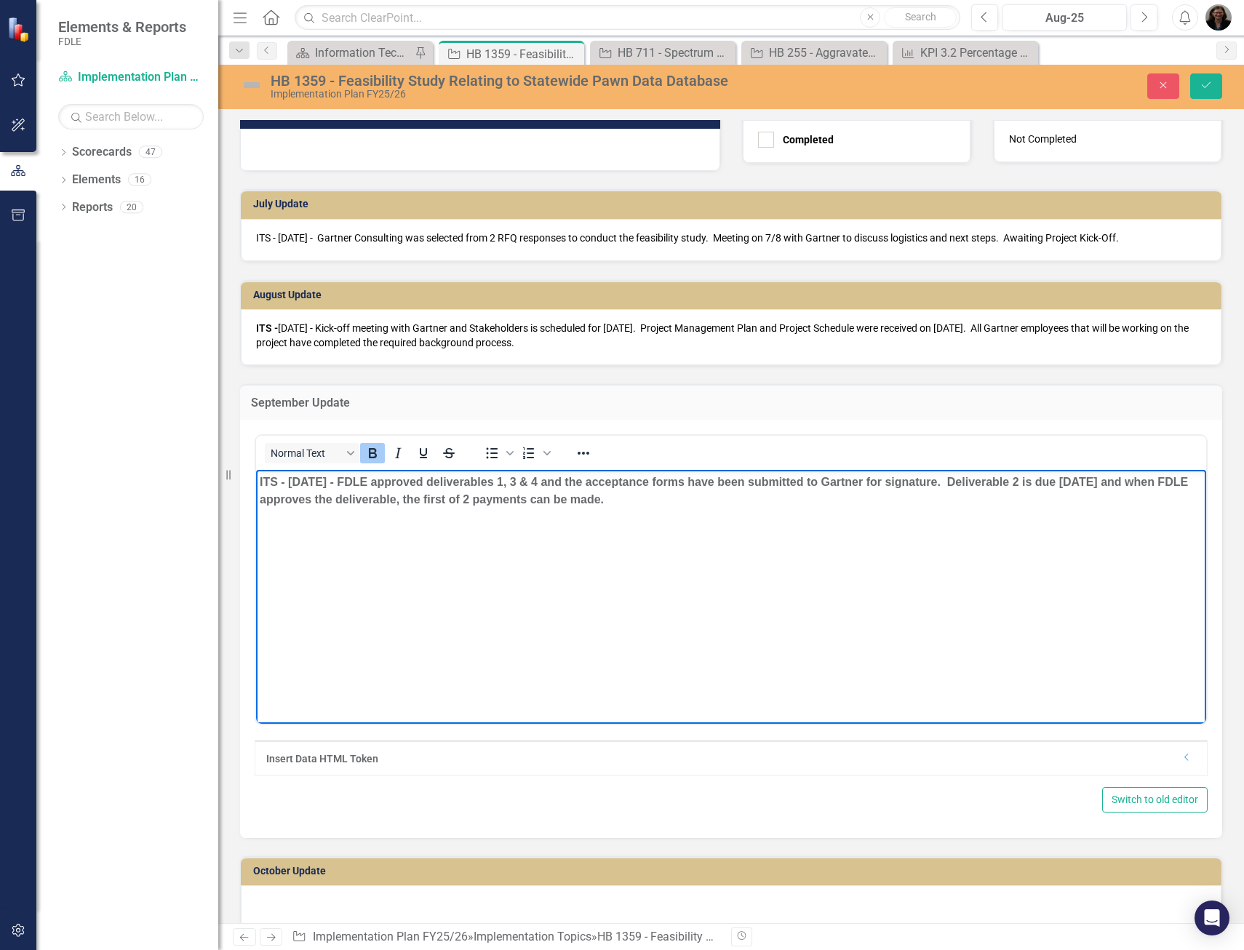
drag, startPoint x: 649, startPoint y: 492, endPoint x: 283, endPoint y: 476, distance: 366.2
click at [283, 476] on p "ITS - [DATE] - FDLE approved deliverables 1, 3 & 4 and the acceptance forms hav…" at bounding box center [731, 490] width 943 height 35
click at [452, 594] on body "ITS - [DATE] - FDLE approved deliverables 1, 3 & 4 and the acceptance forms hav…" at bounding box center [731, 578] width 950 height 218
click at [799, 481] on p "ITS - [DATE] - FDLE approved deliverables 1, 3 & 4 and the acceptance forms hav…" at bounding box center [731, 490] width 943 height 35
click at [900, 476] on p "ITS - [DATE] - FDLE approved deliverables 1, 3 & 4 and the acceptance forms hav…" at bounding box center [731, 490] width 943 height 35
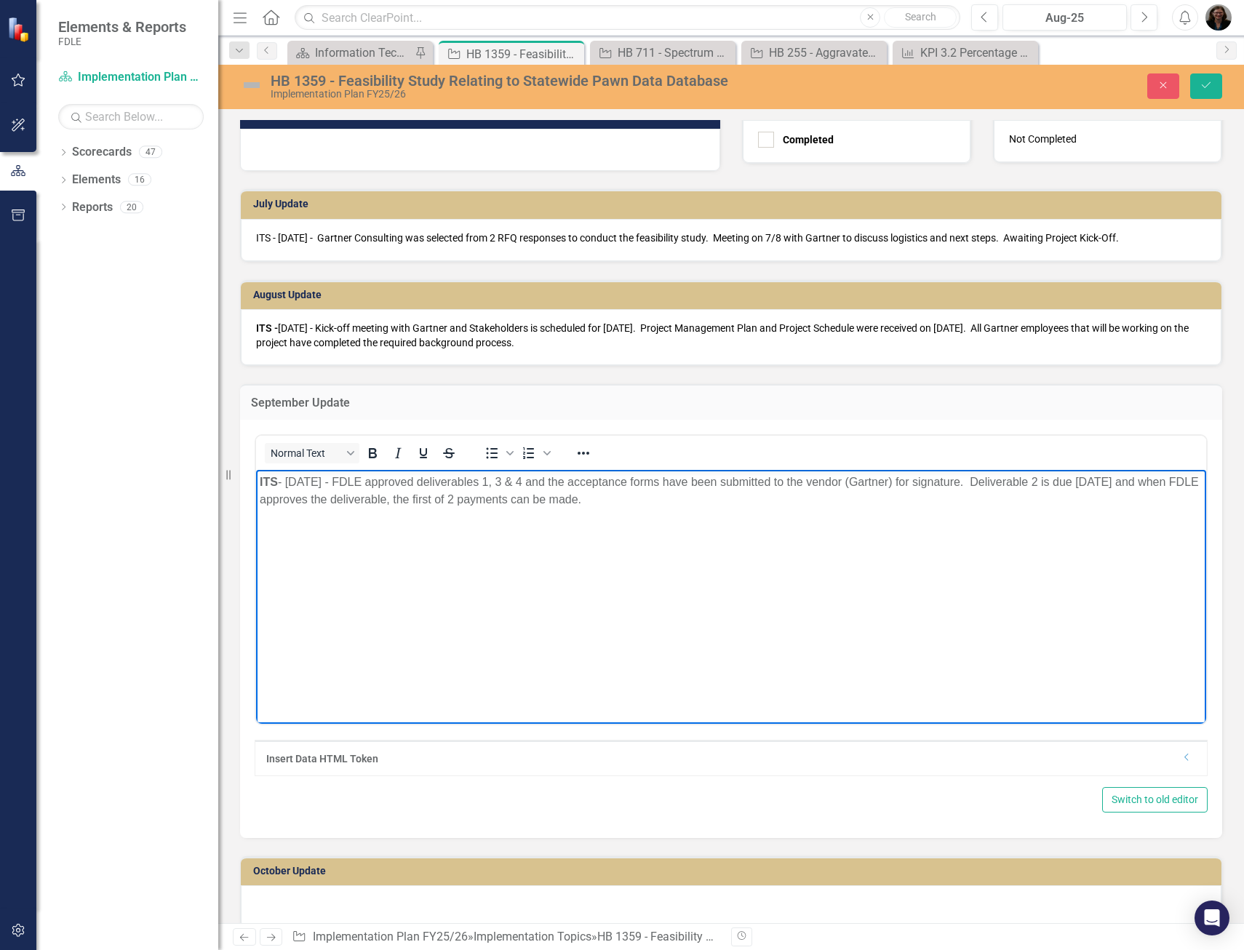
click at [263, 498] on p "ITS - [DATE] - FDLE approved deliverables 1, 3 & 4 and the acceptance forms hav…" at bounding box center [731, 490] width 943 height 35
click at [1175, 480] on p "ITS - [DATE] - FDLE approved deliverables 1, 3 & 4 and the acceptance forms hav…" at bounding box center [731, 490] width 943 height 35
click at [358, 498] on p "ITS - [DATE] - FDLE approved deliverables 1, 3 & 4 and the acceptance forms hav…" at bounding box center [731, 490] width 943 height 35
click at [488, 500] on p "ITS - [DATE] - FDLE approved deliverables 1, 3 & 4 and the acceptance forms hav…" at bounding box center [731, 490] width 943 height 35
click at [1207, 84] on icon "Save" at bounding box center [1205, 85] width 13 height 10
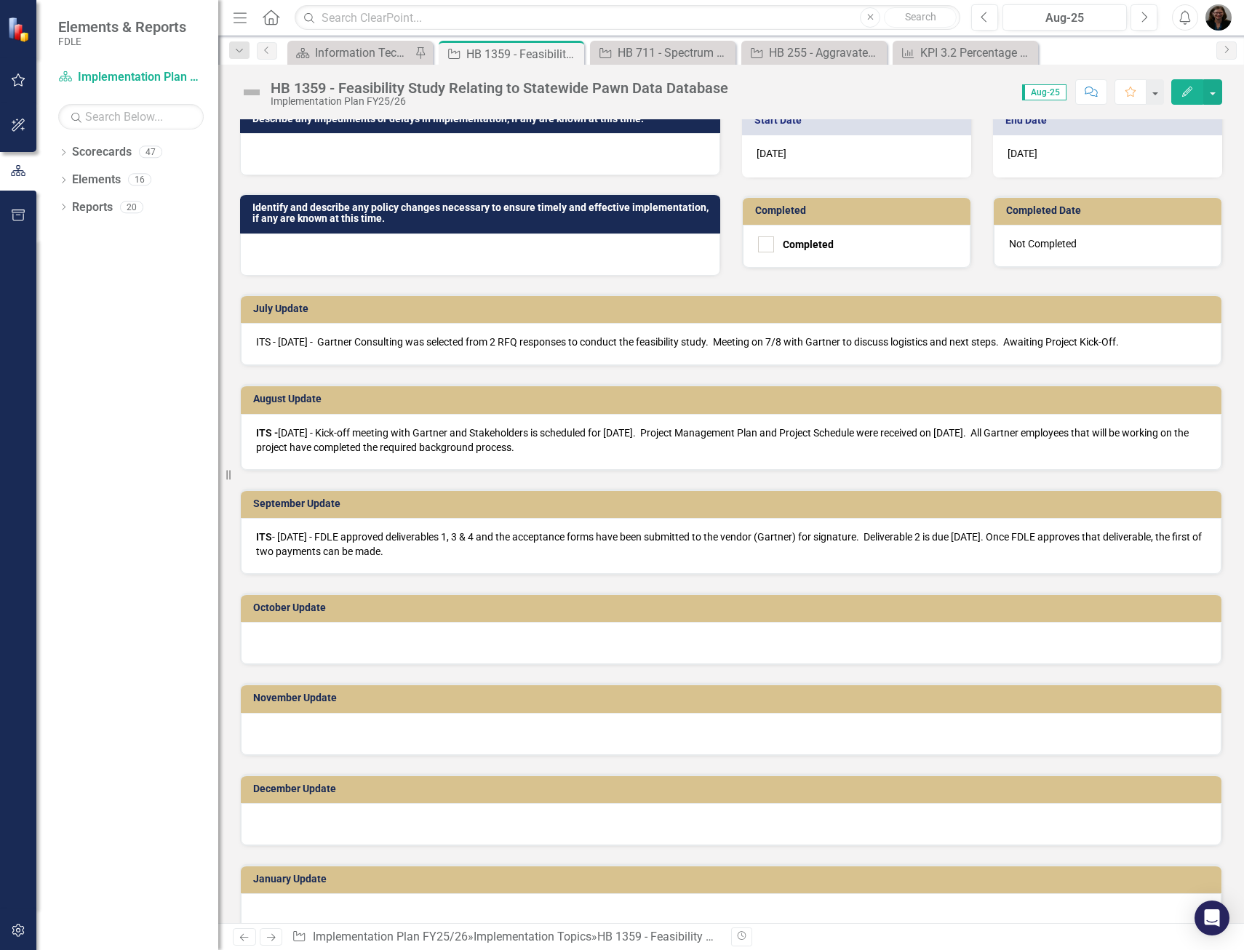
scroll to position [291, 0]
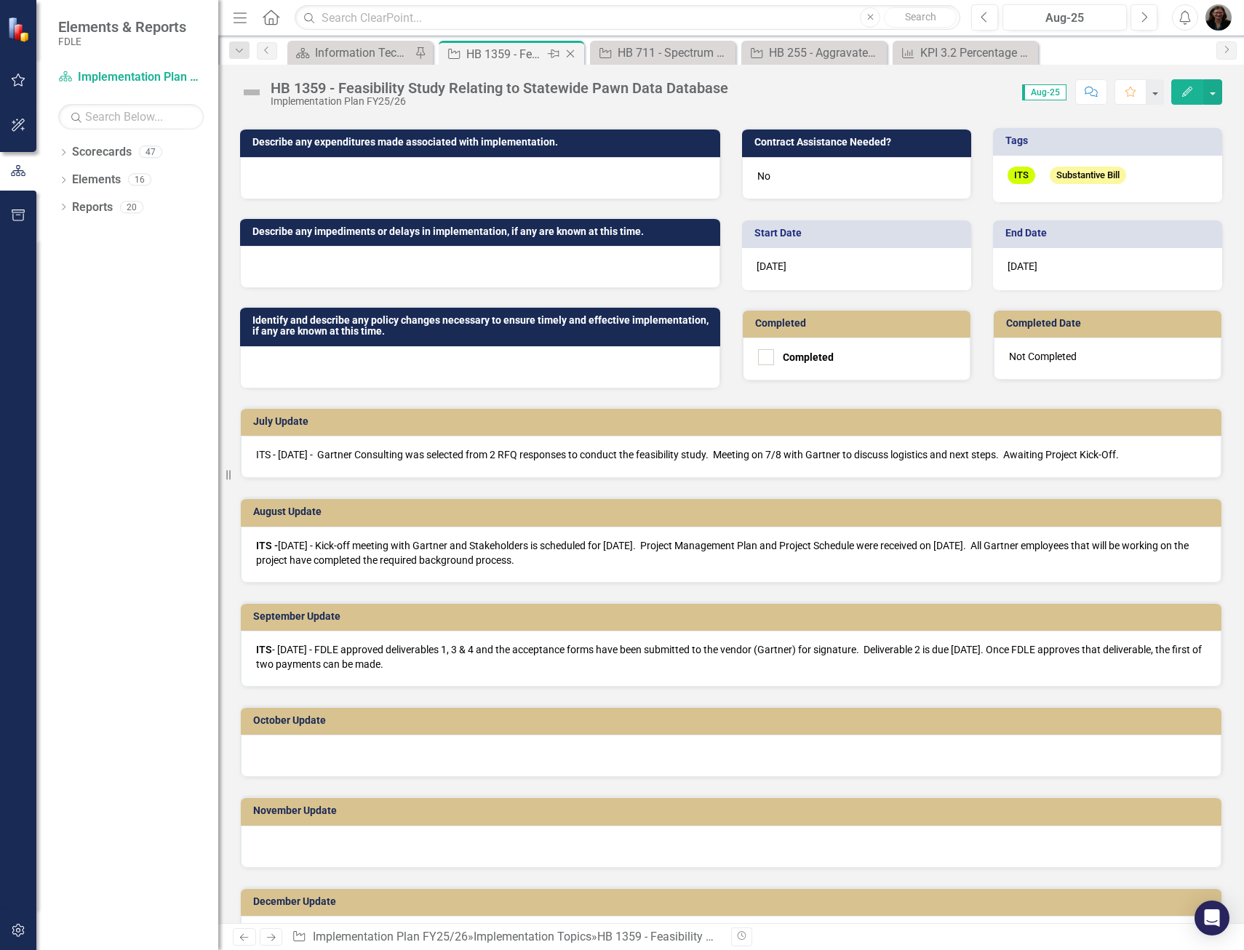
click at [569, 56] on icon "Close" at bounding box center [570, 54] width 15 height 12
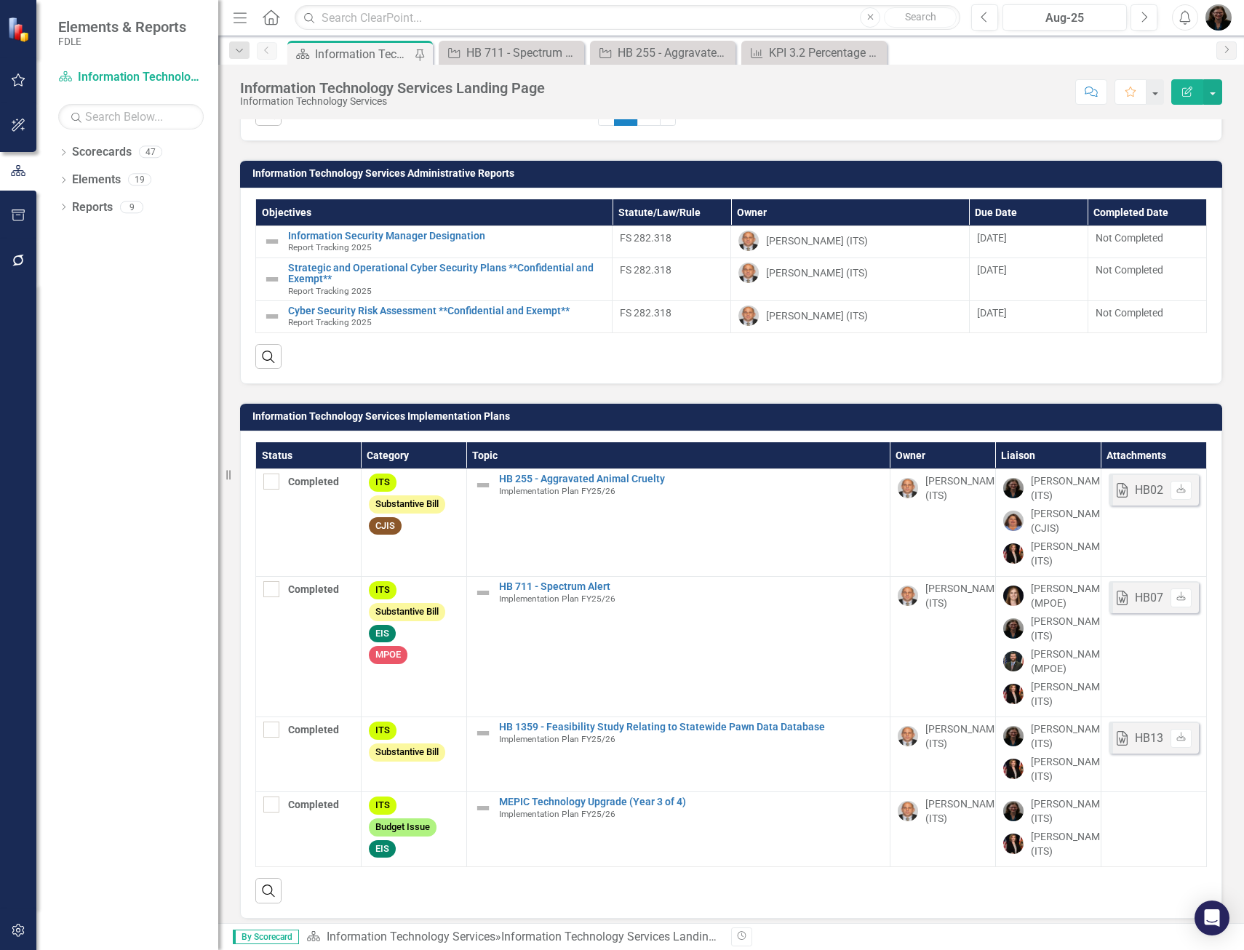
scroll to position [1753, 0]
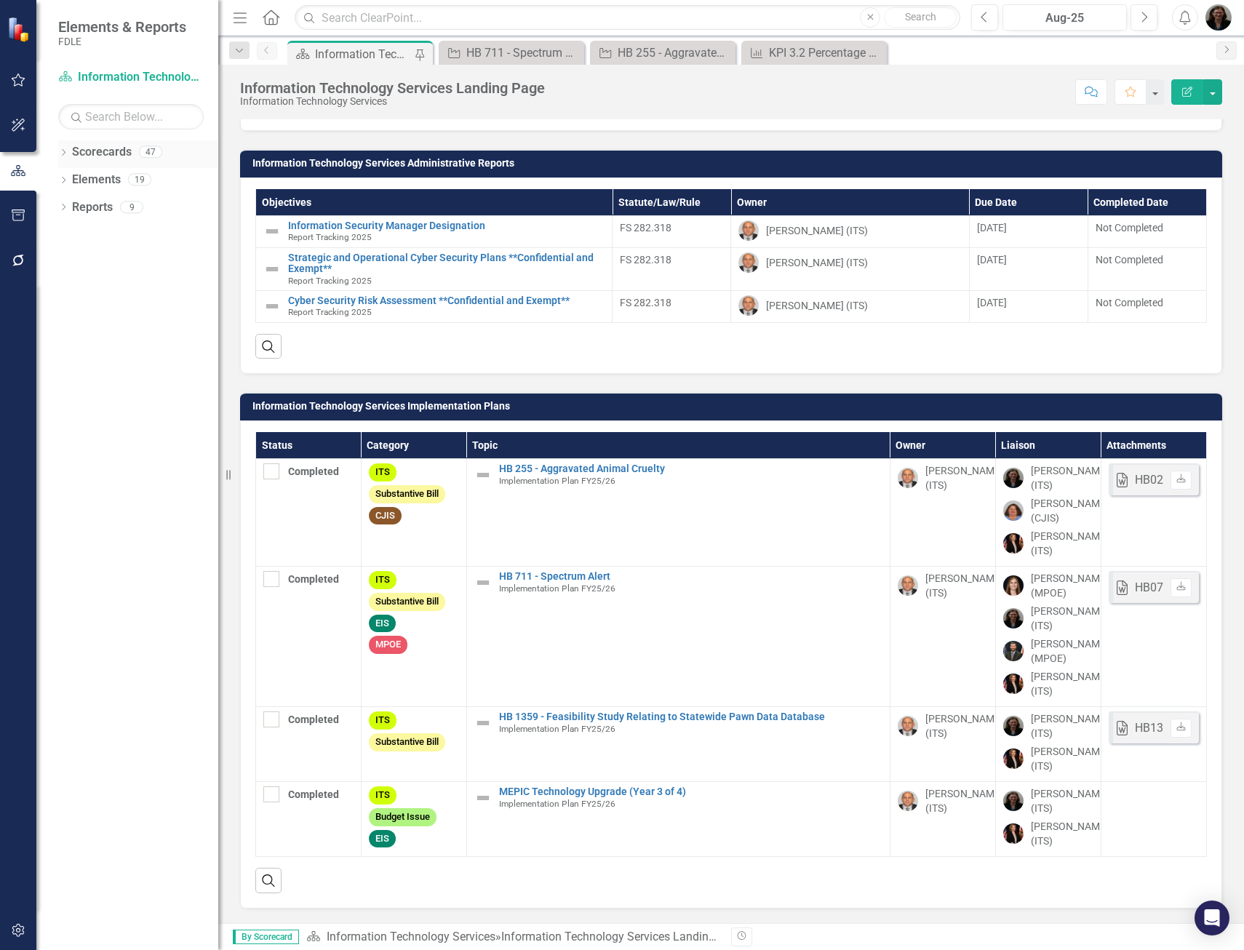
click at [65, 154] on icon "Dropdown" at bounding box center [63, 154] width 10 height 8
click at [70, 183] on icon "Dropdown" at bounding box center [70, 179] width 11 height 9
click at [86, 206] on icon "Dropdown" at bounding box center [85, 206] width 11 height 9
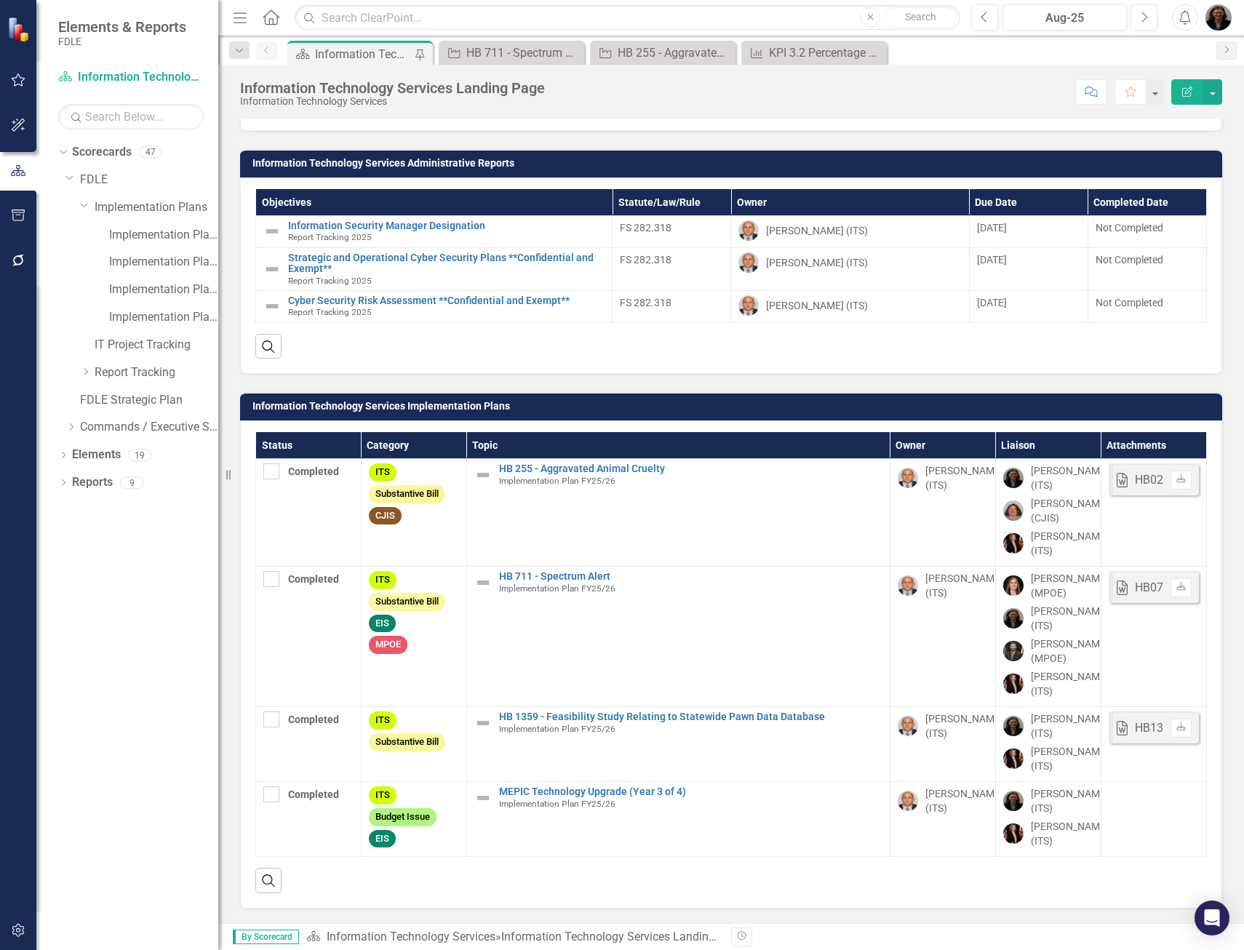
scroll to position [1793, 0]
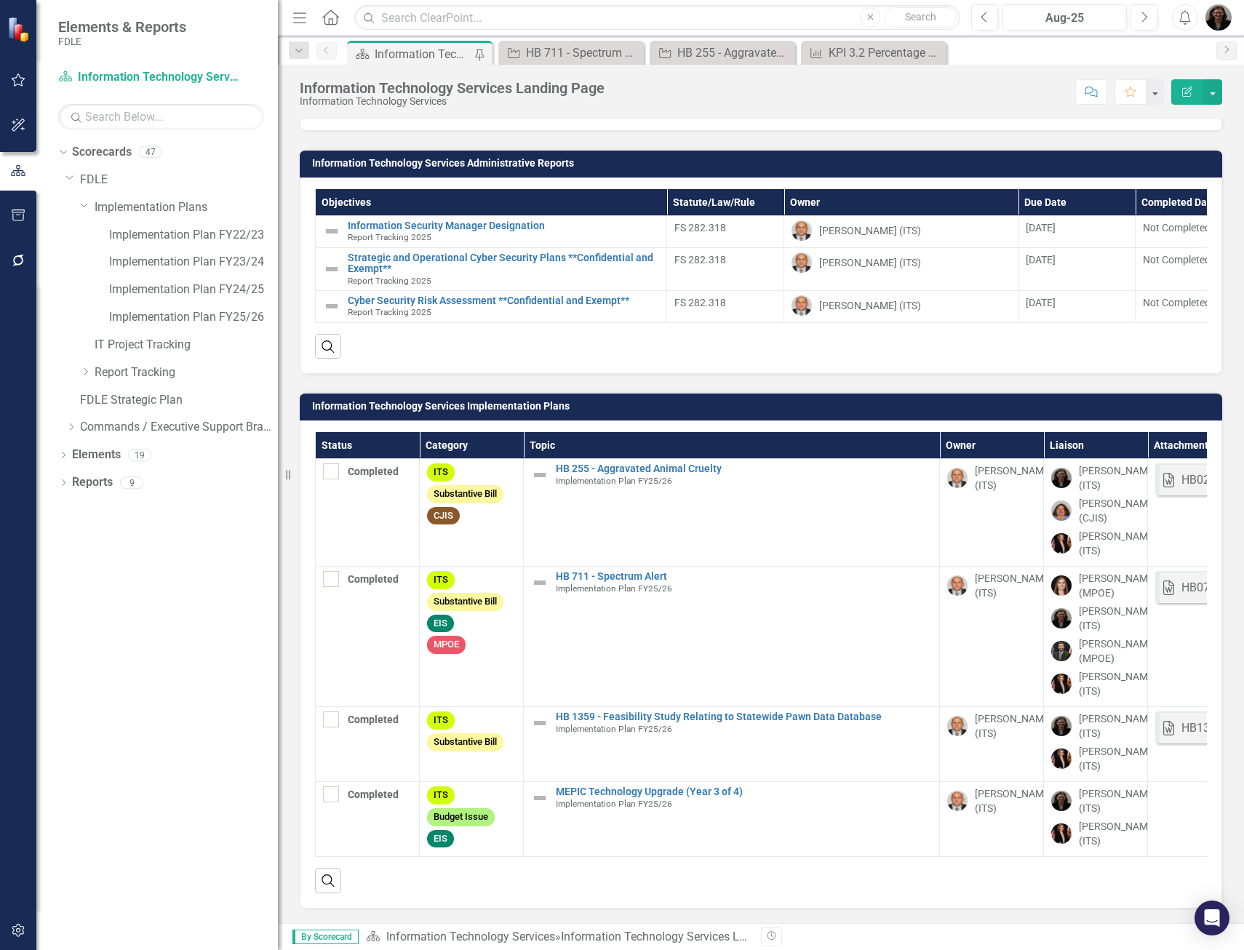
drag, startPoint x: 225, startPoint y: 231, endPoint x: 278, endPoint y: 224, distance: 53.5
click at [278, 224] on div "Resize" at bounding box center [284, 475] width 12 height 950
click at [232, 284] on link "Implementation Plan FY24/25" at bounding box center [193, 289] width 169 height 17
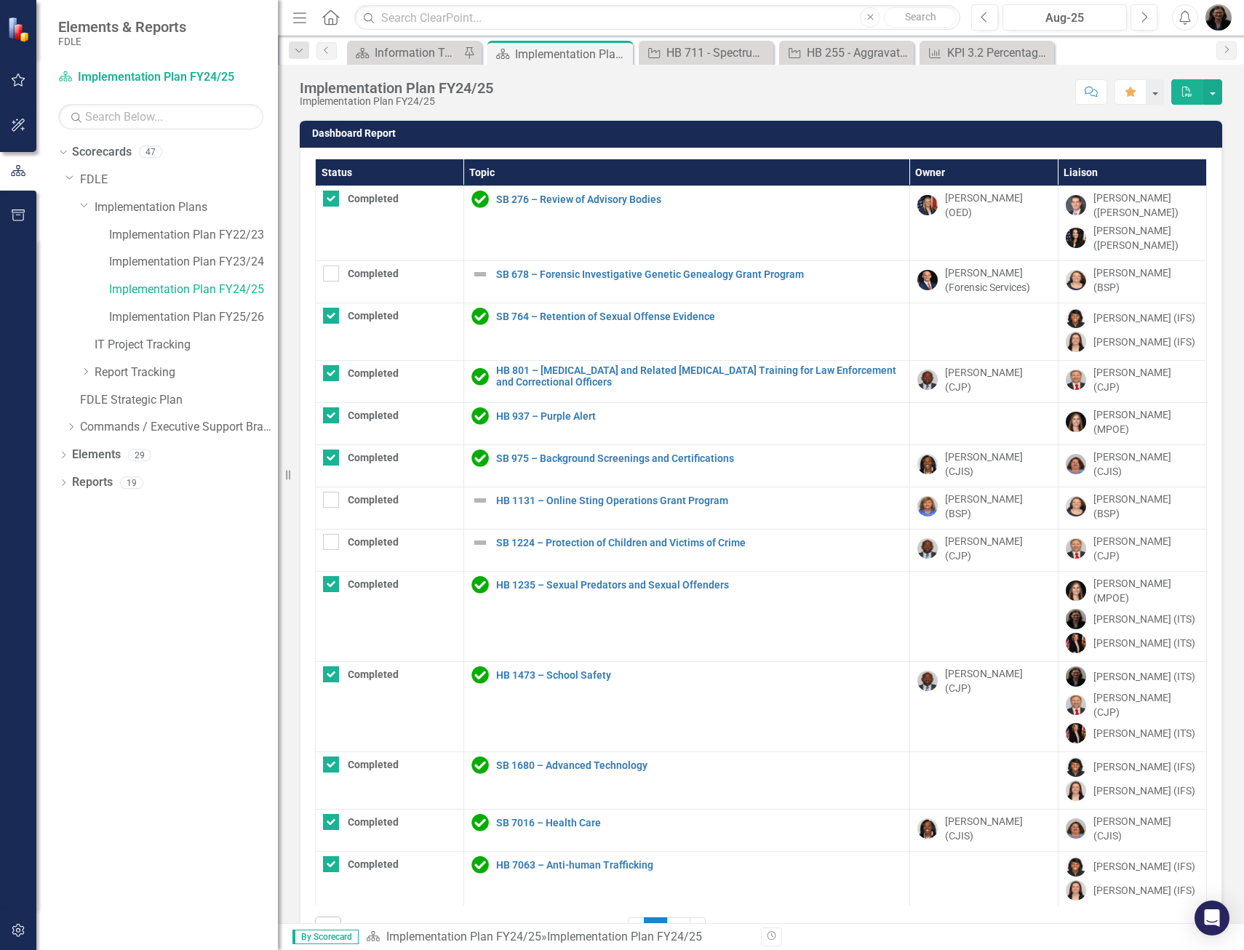
click at [353, 174] on th "Status" at bounding box center [390, 172] width 148 height 27
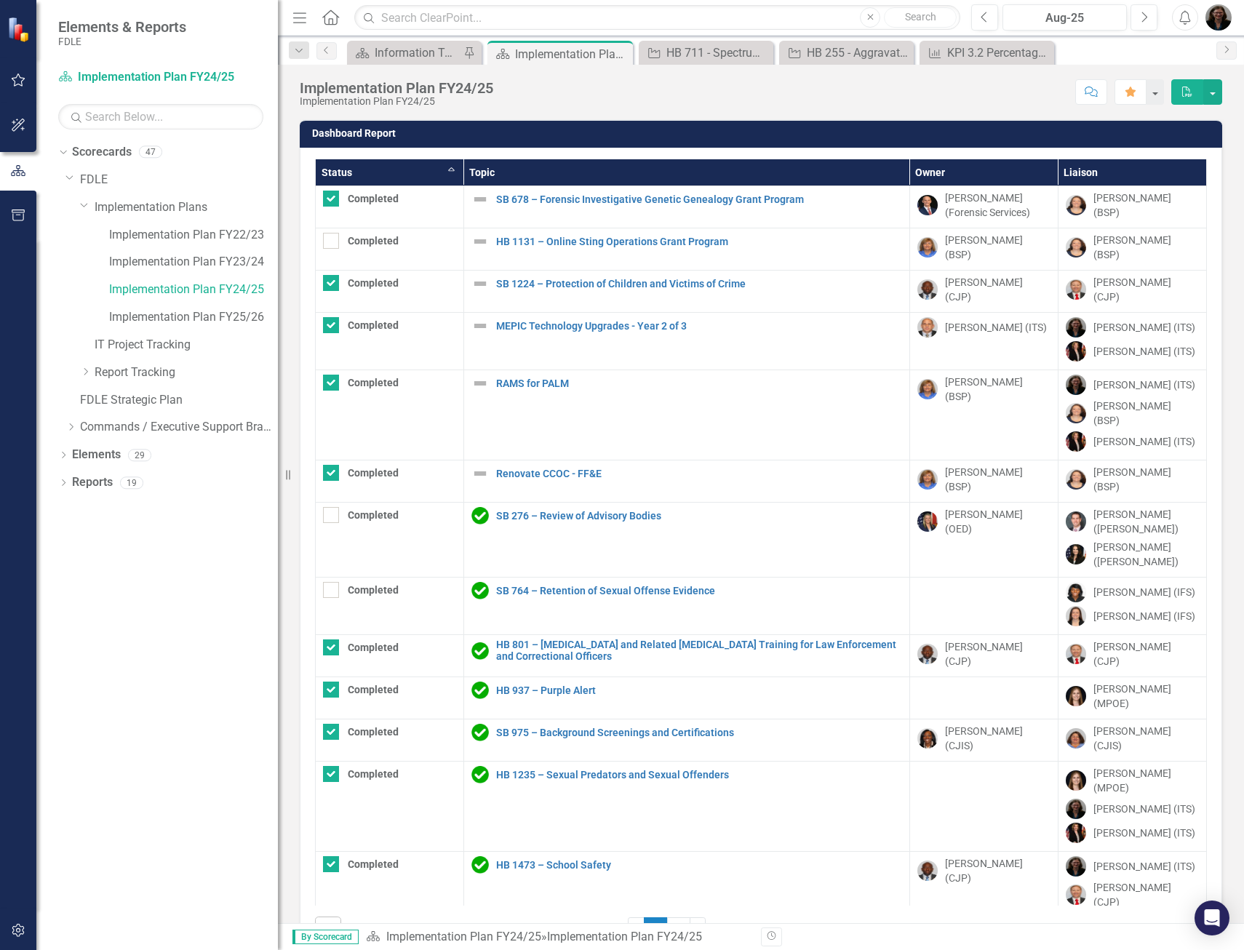
checkbox input "false"
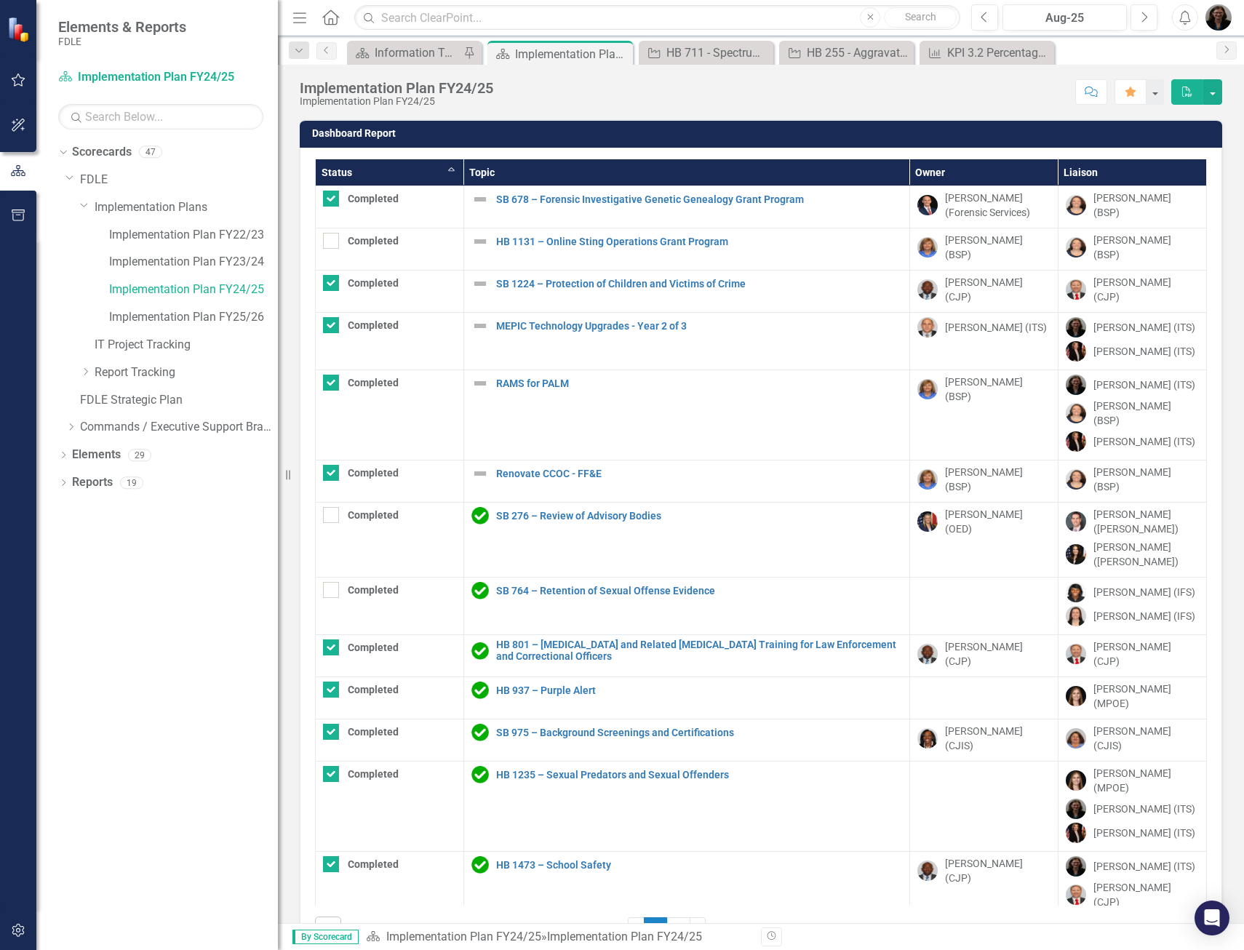
checkbox input "true"
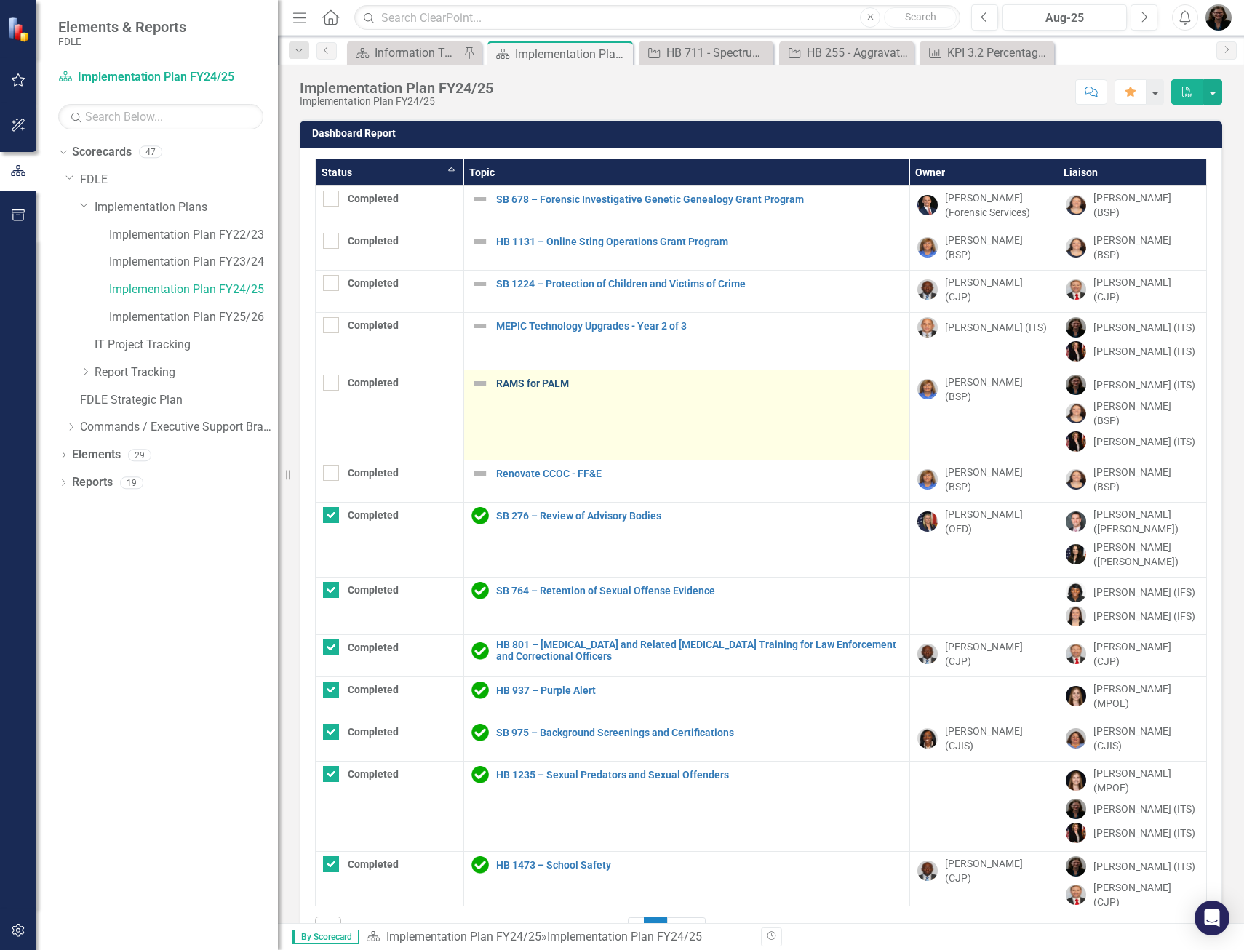
click at [508, 378] on link "RAMS for PALM" at bounding box center [699, 383] width 406 height 11
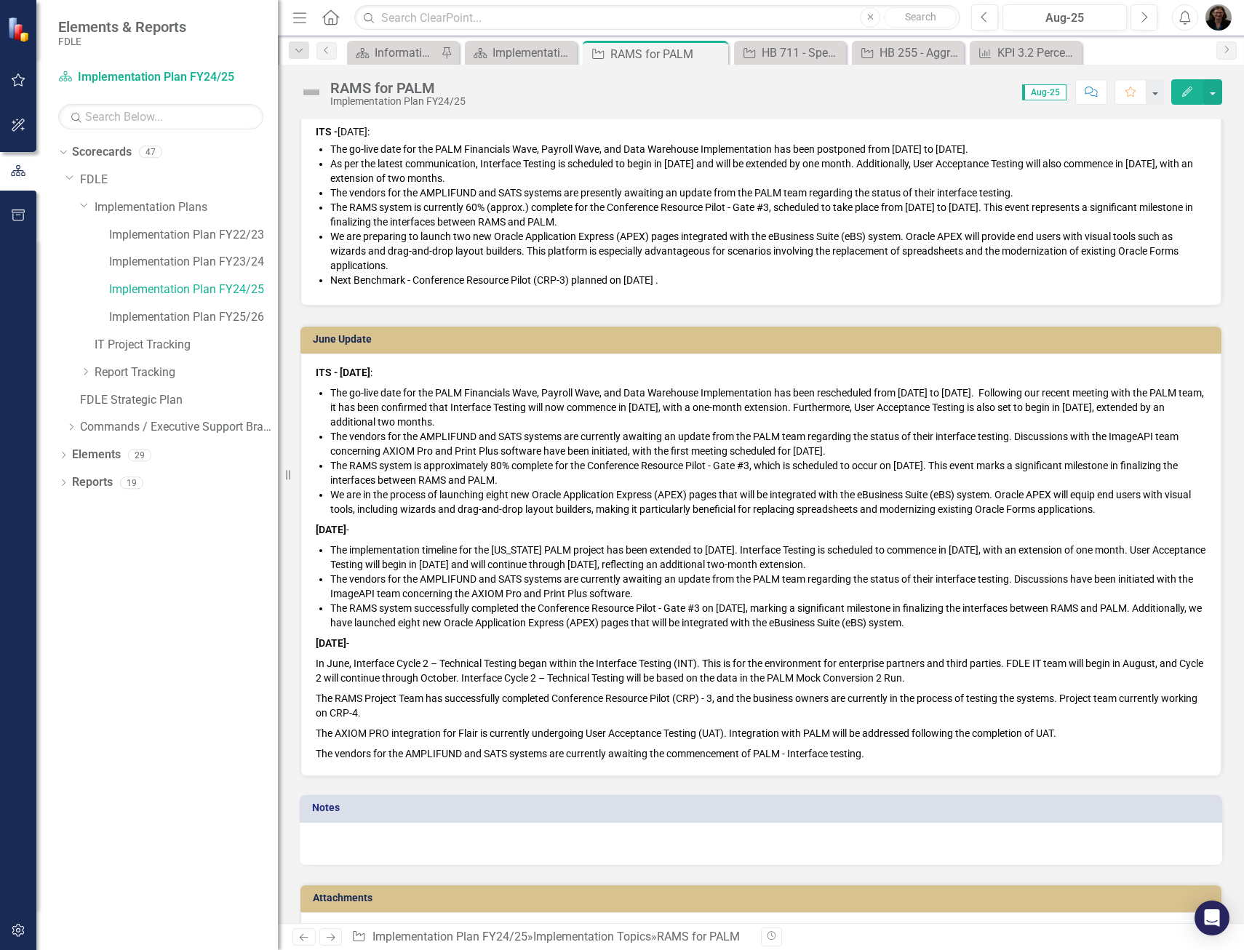
scroll to position [1663, 0]
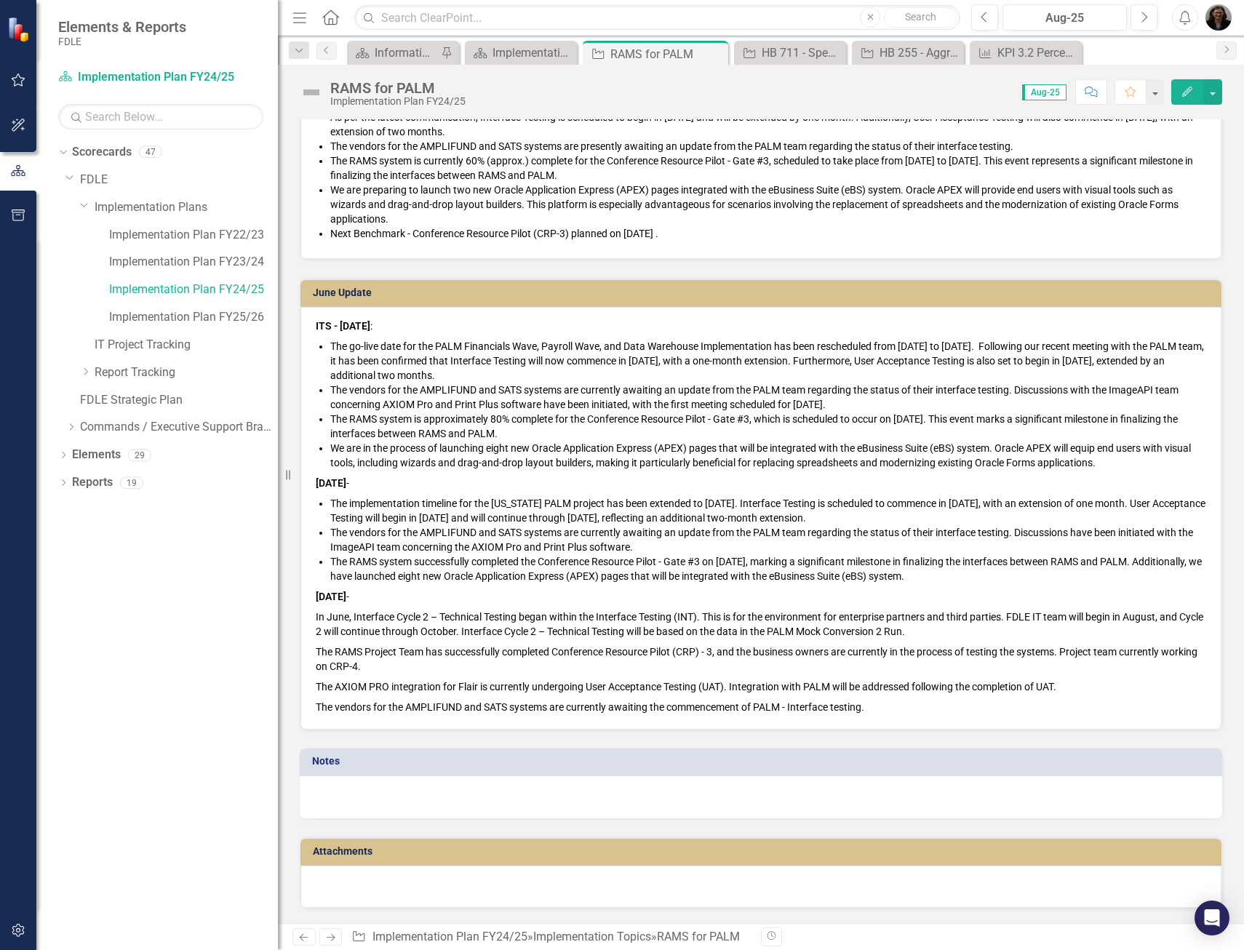
click at [871, 708] on p "The vendors for the AMPLIFUND and SATS systems are currently awaiting the comme…" at bounding box center [761, 705] width 890 height 17
click at [887, 705] on p "The vendors for the AMPLIFUND and SATS systems are currently awaiting the comme…" at bounding box center [761, 705] width 890 height 17
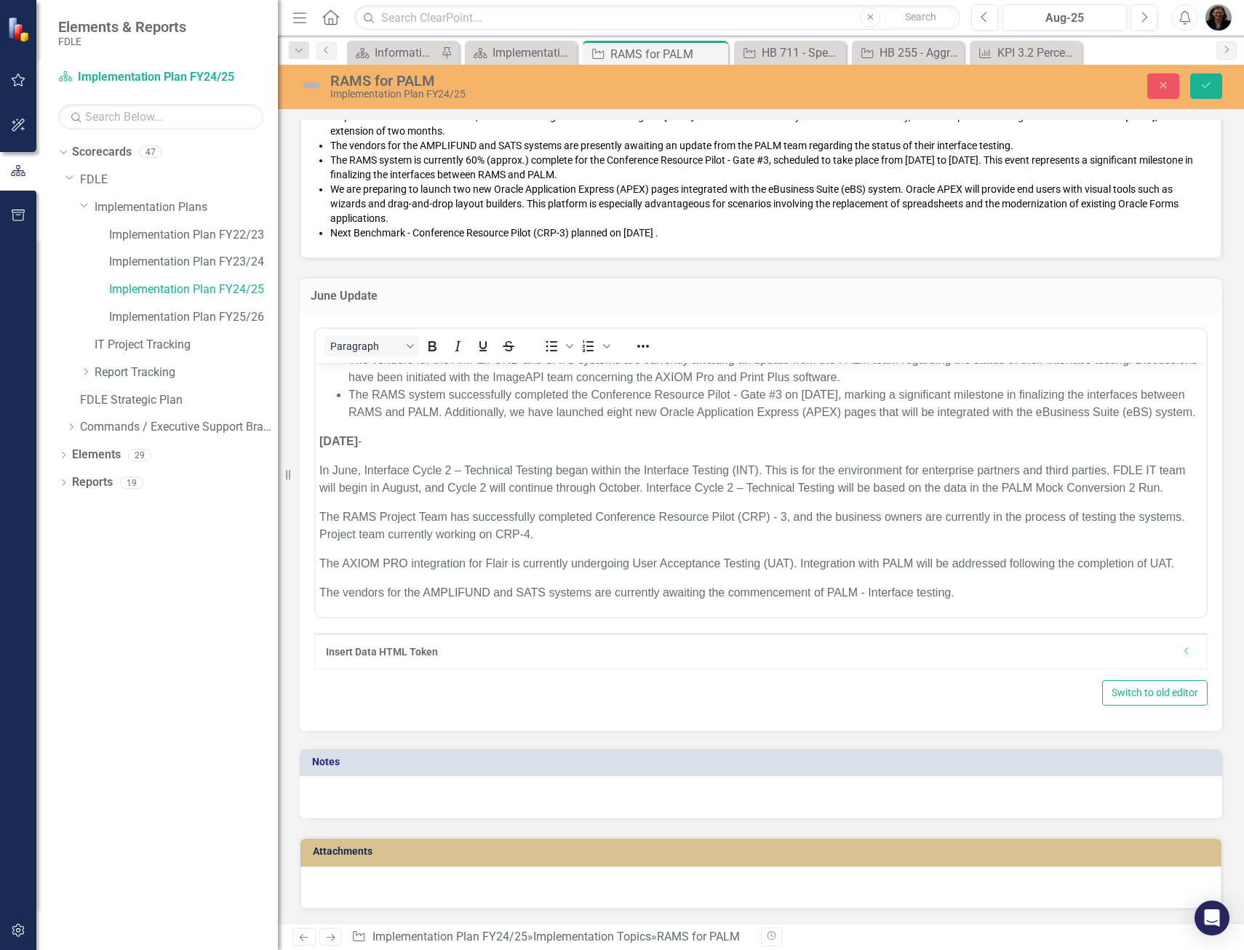
scroll to position [329, 0]
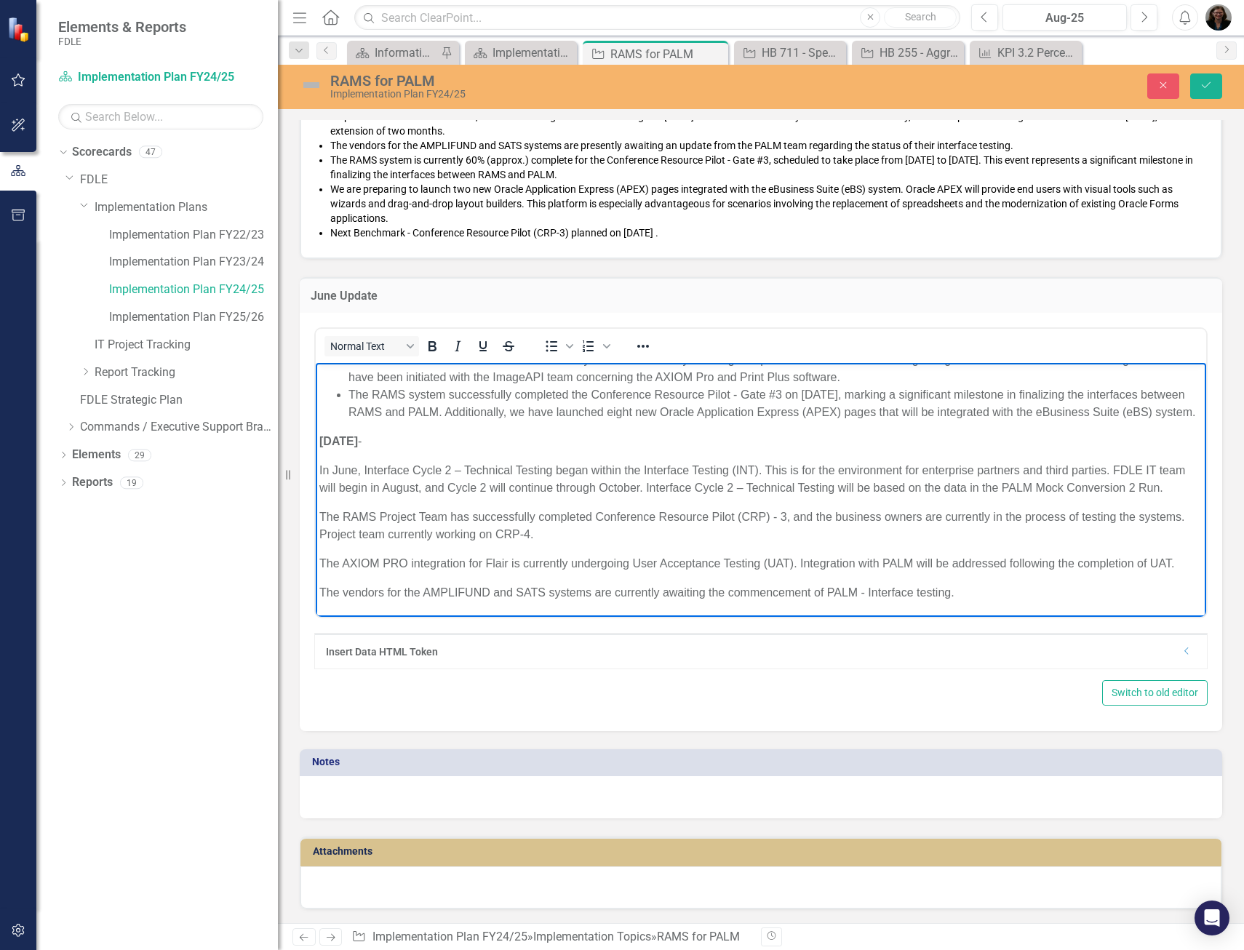
click at [1000, 594] on p "The vendors for the AMPLIFUND and SATS systems are currently awaiting the comme…" at bounding box center [760, 592] width 883 height 17
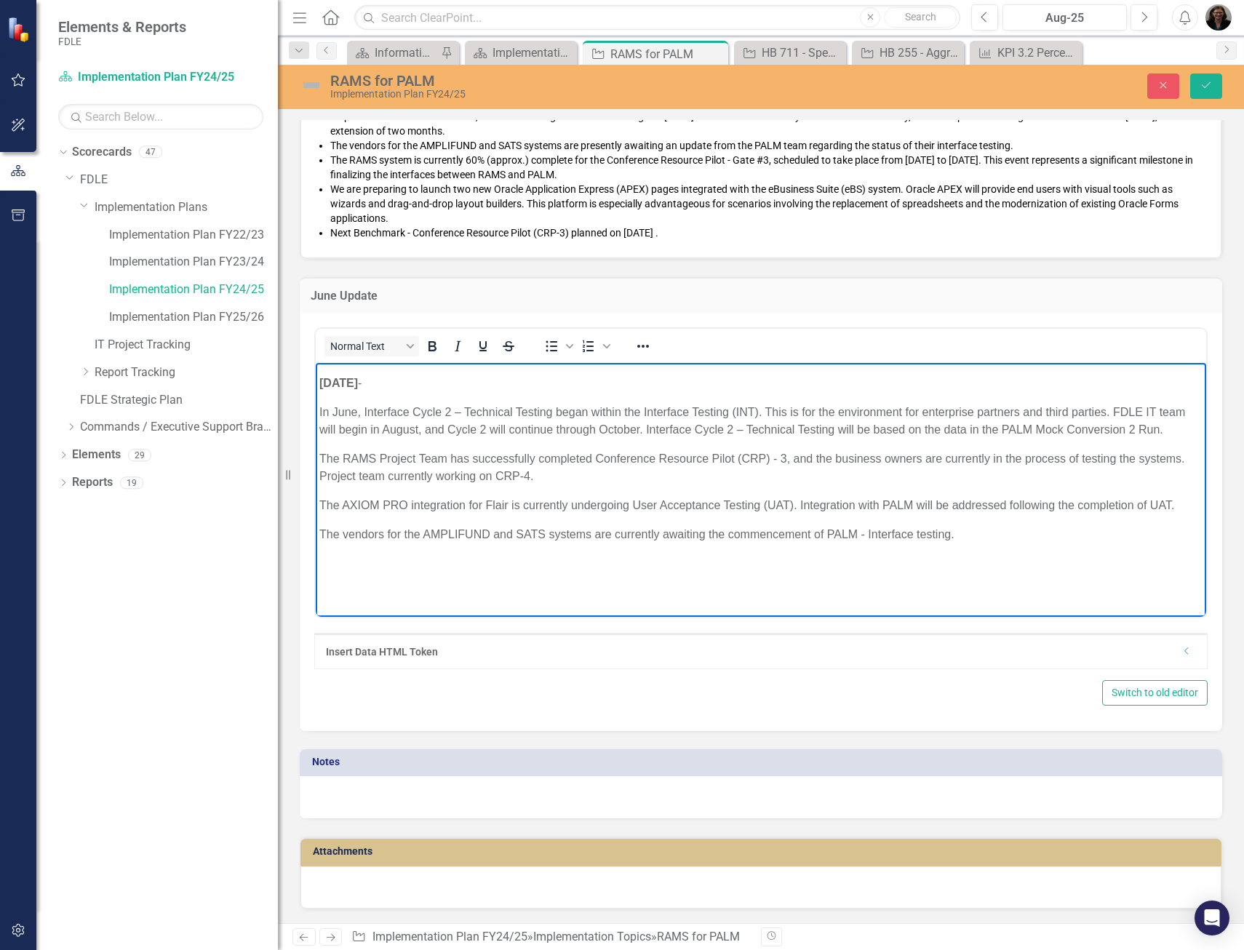
click at [460, 595] on body "ITS - [DATE] : The go-live date for the PALM Financials Wave, Payroll Wave, and…" at bounding box center [761, 313] width 890 height 607
click at [331, 572] on p "Rich Text Area. Press ALT-0 for help." at bounding box center [760, 563] width 883 height 17
paste body "Rich Text Area. Press ALT-0 for help."
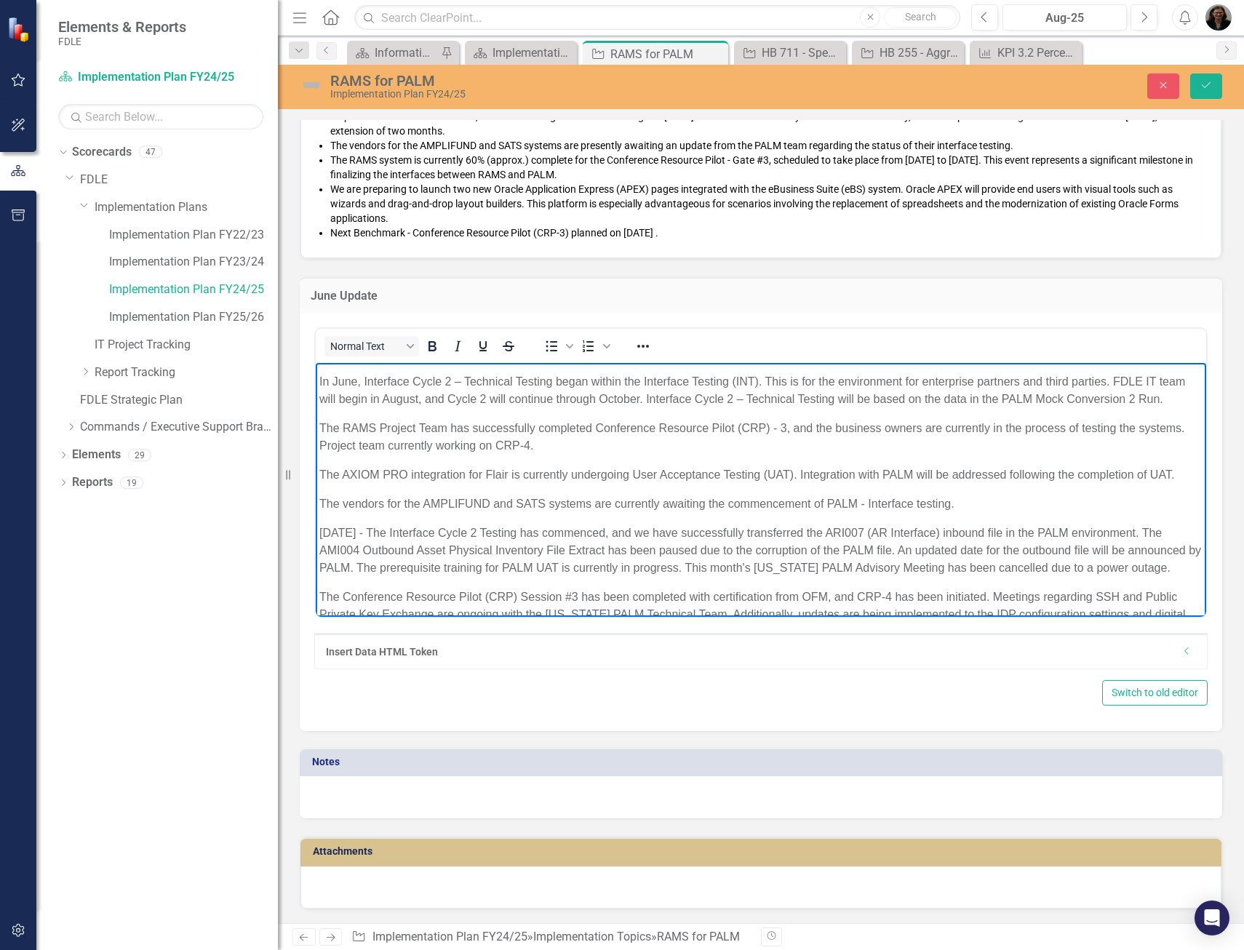
scroll to position [504, 0]
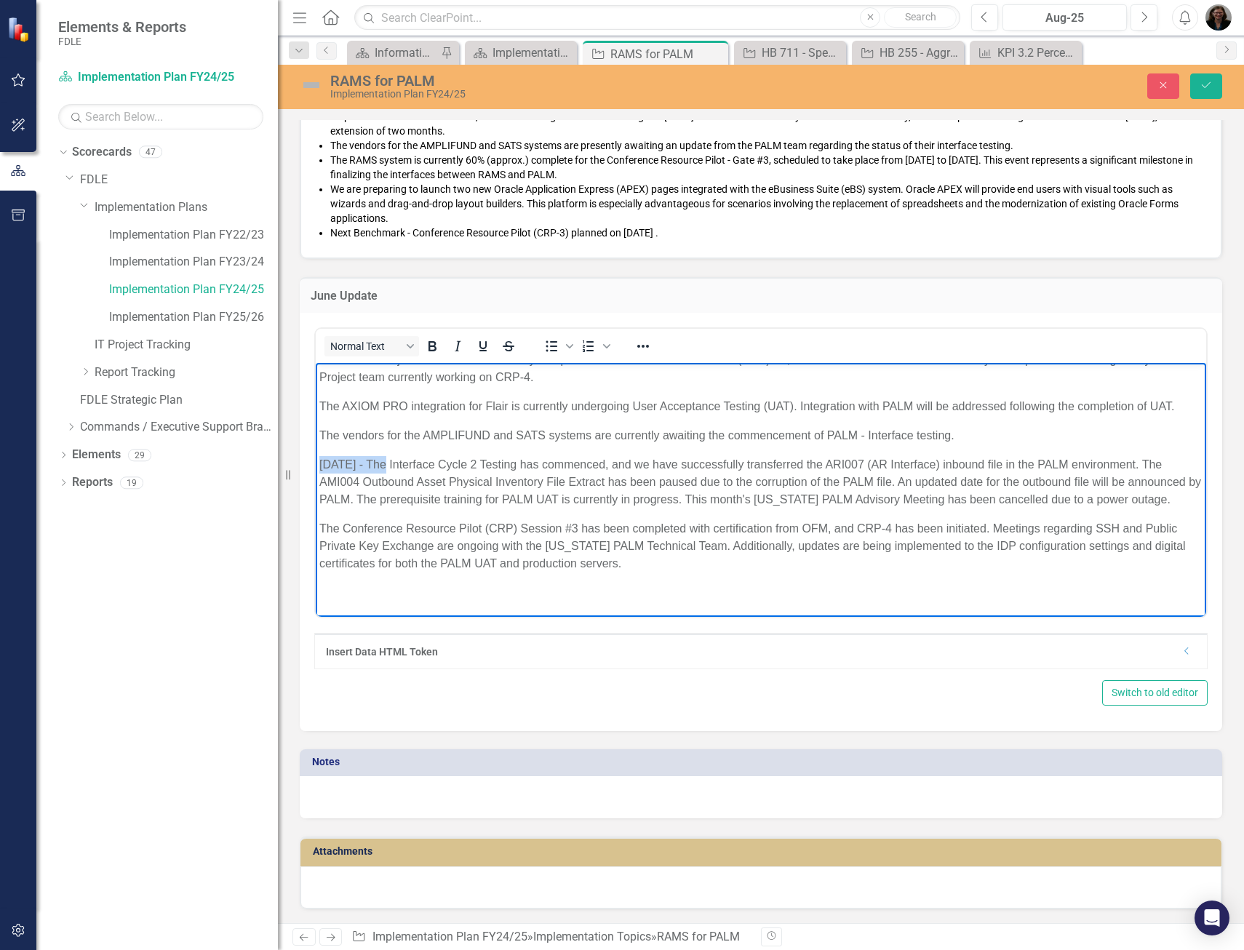
drag, startPoint x: 383, startPoint y: 445, endPoint x: 306, endPoint y: 441, distance: 76.4
click at [316, 441] on html "ITS - [DATE] : The go-live date for the PALM Financials Wave, Payroll Wave, and…" at bounding box center [761, 263] width 890 height 705
click at [391, 456] on p "[DATE] - The Interface Cycle 2 Testing has commenced, and we have successfully …" at bounding box center [760, 482] width 883 height 52
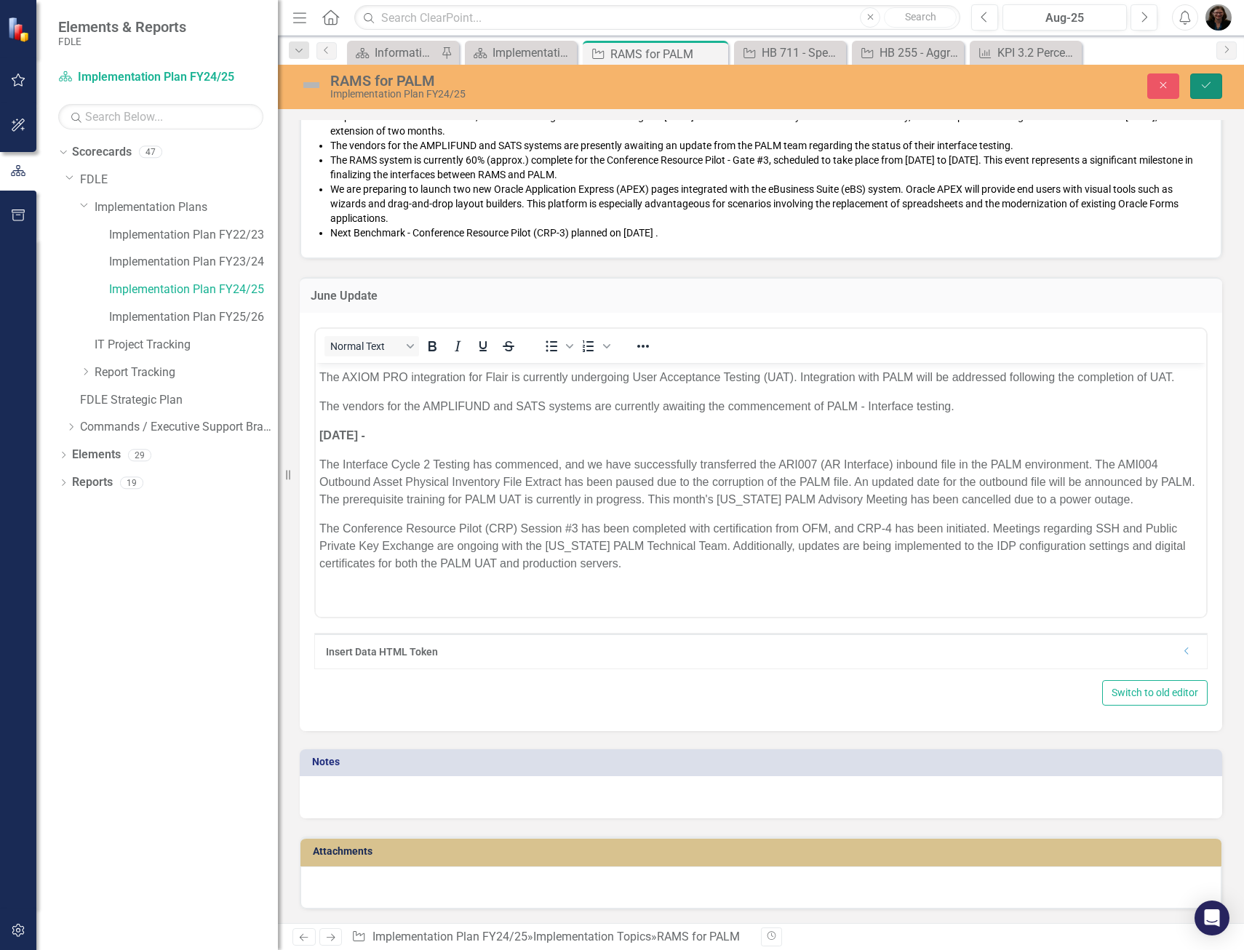
click at [1217, 88] on button "Save" at bounding box center [1206, 85] width 32 height 25
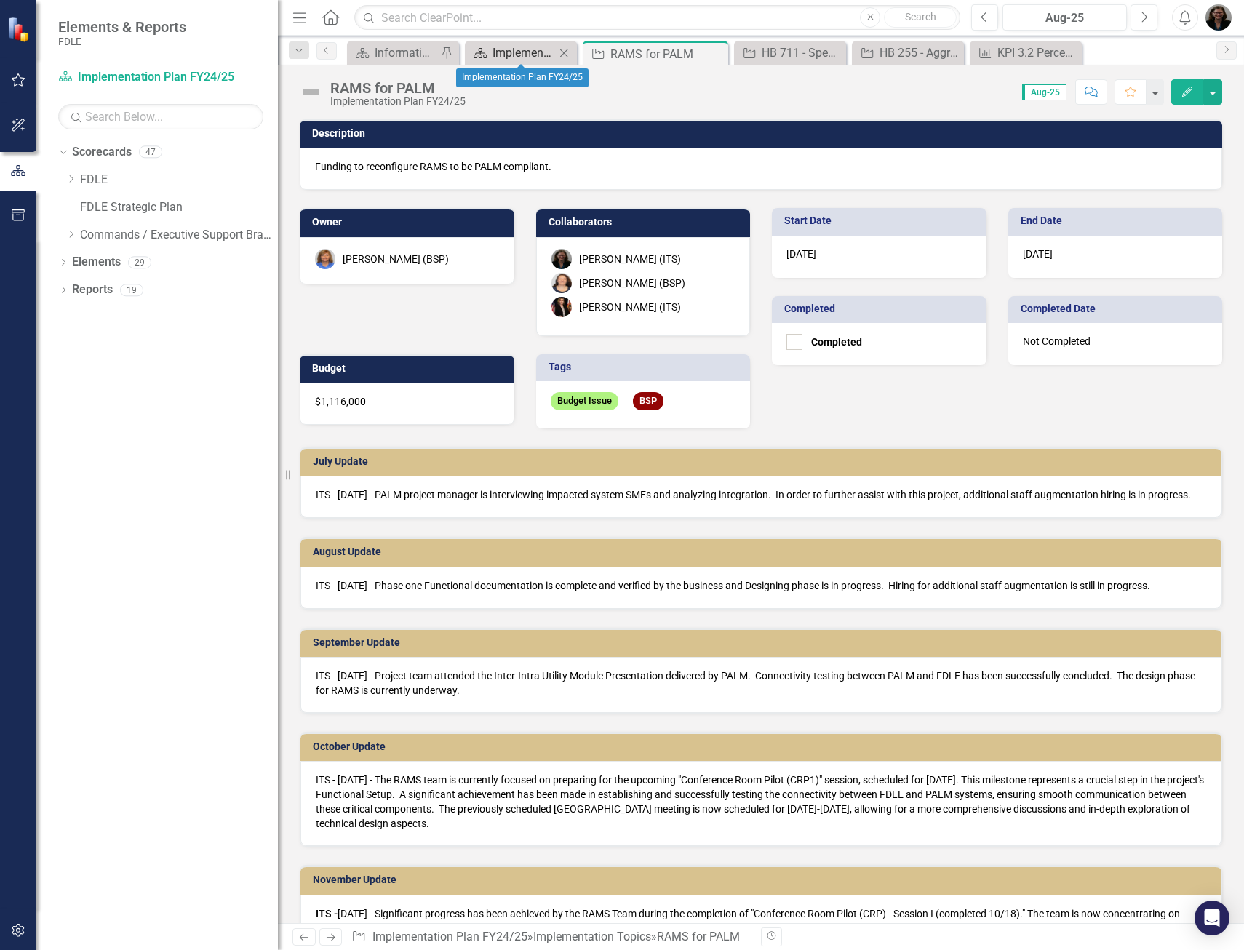
click at [532, 52] on div "Implementation Plan FY24/25" at bounding box center [523, 53] width 63 height 18
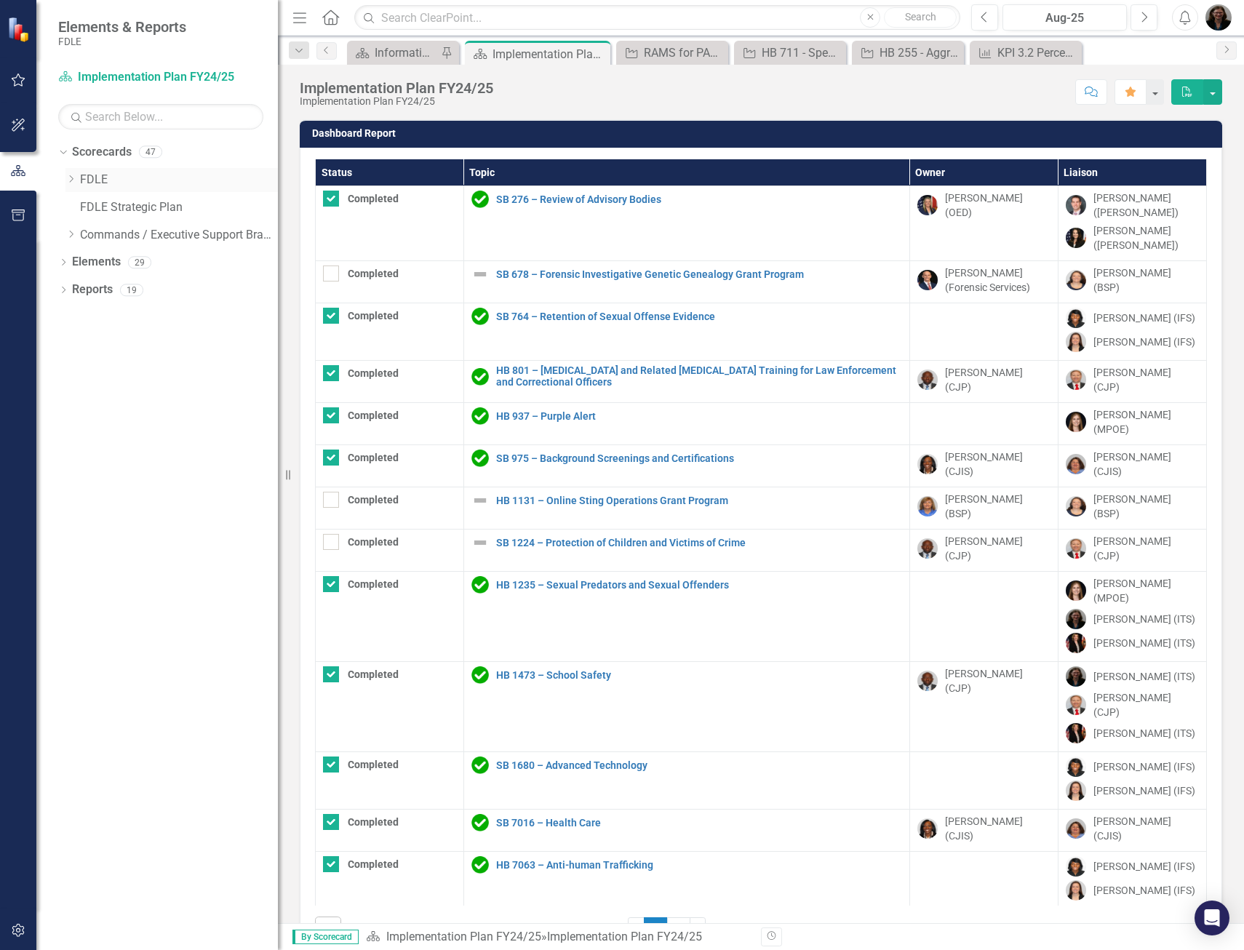
click at [74, 180] on icon "Dropdown" at bounding box center [70, 179] width 11 height 9
click at [85, 209] on icon "Dropdown" at bounding box center [85, 206] width 11 height 9
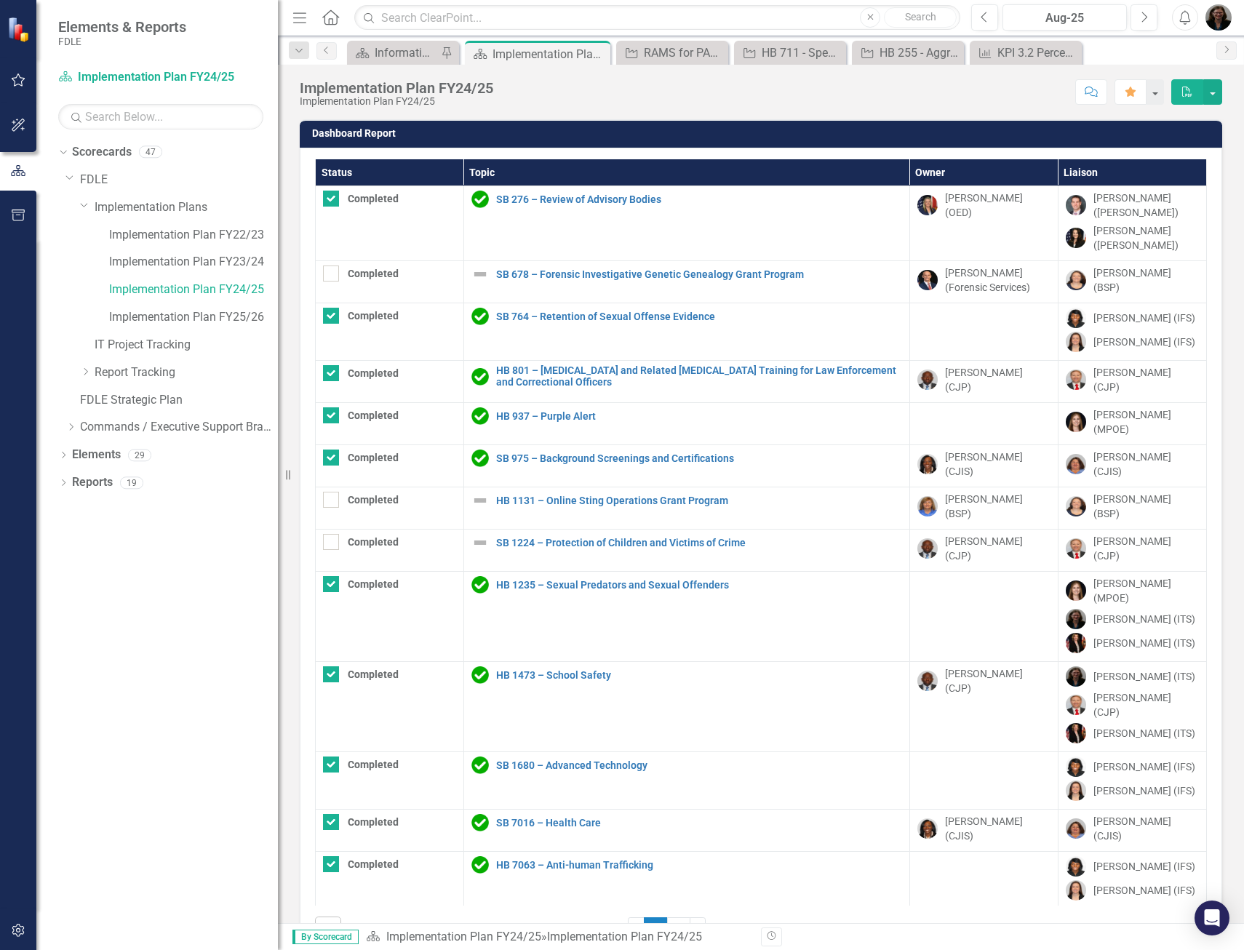
click at [383, 175] on th "Status" at bounding box center [390, 172] width 148 height 27
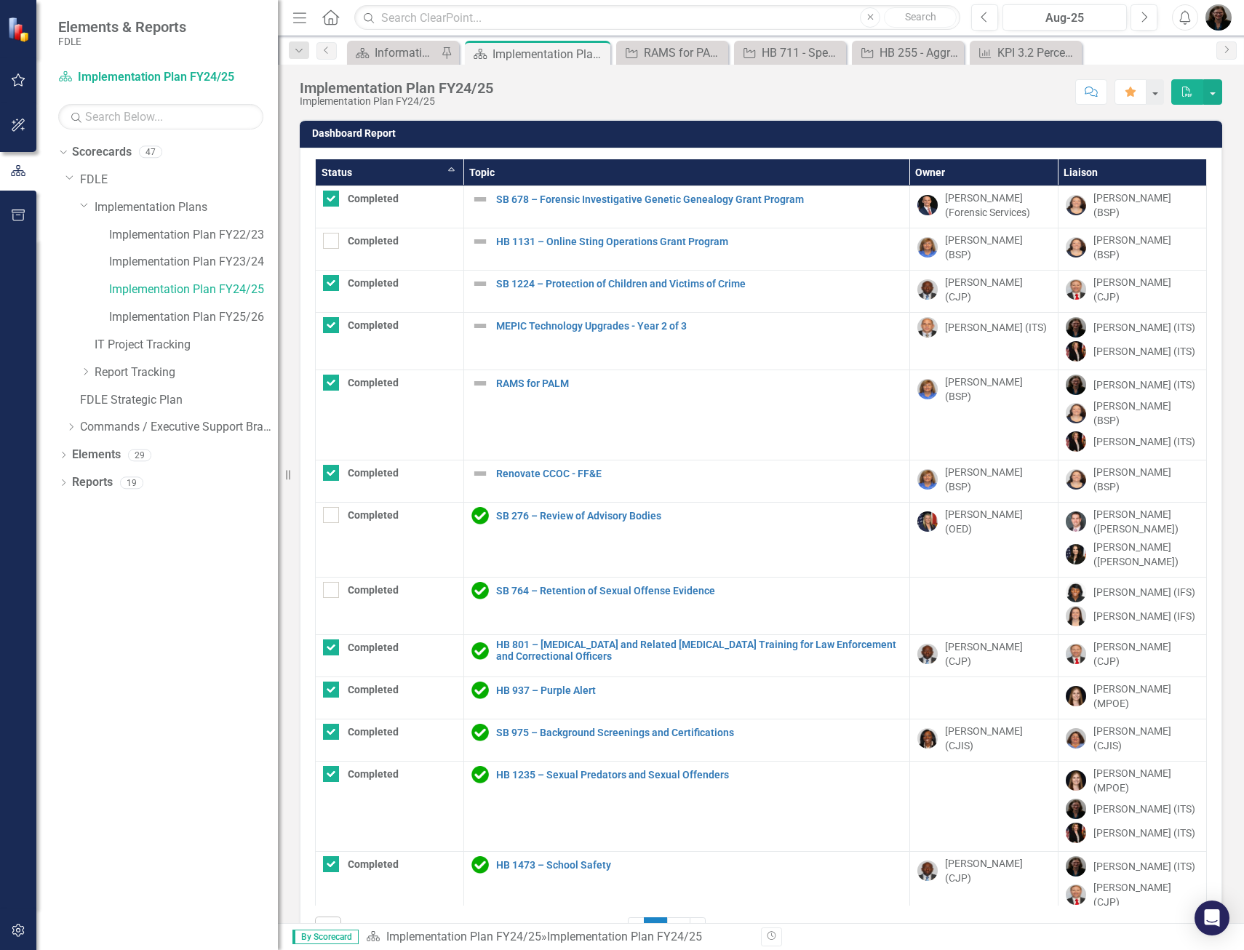
checkbox input "false"
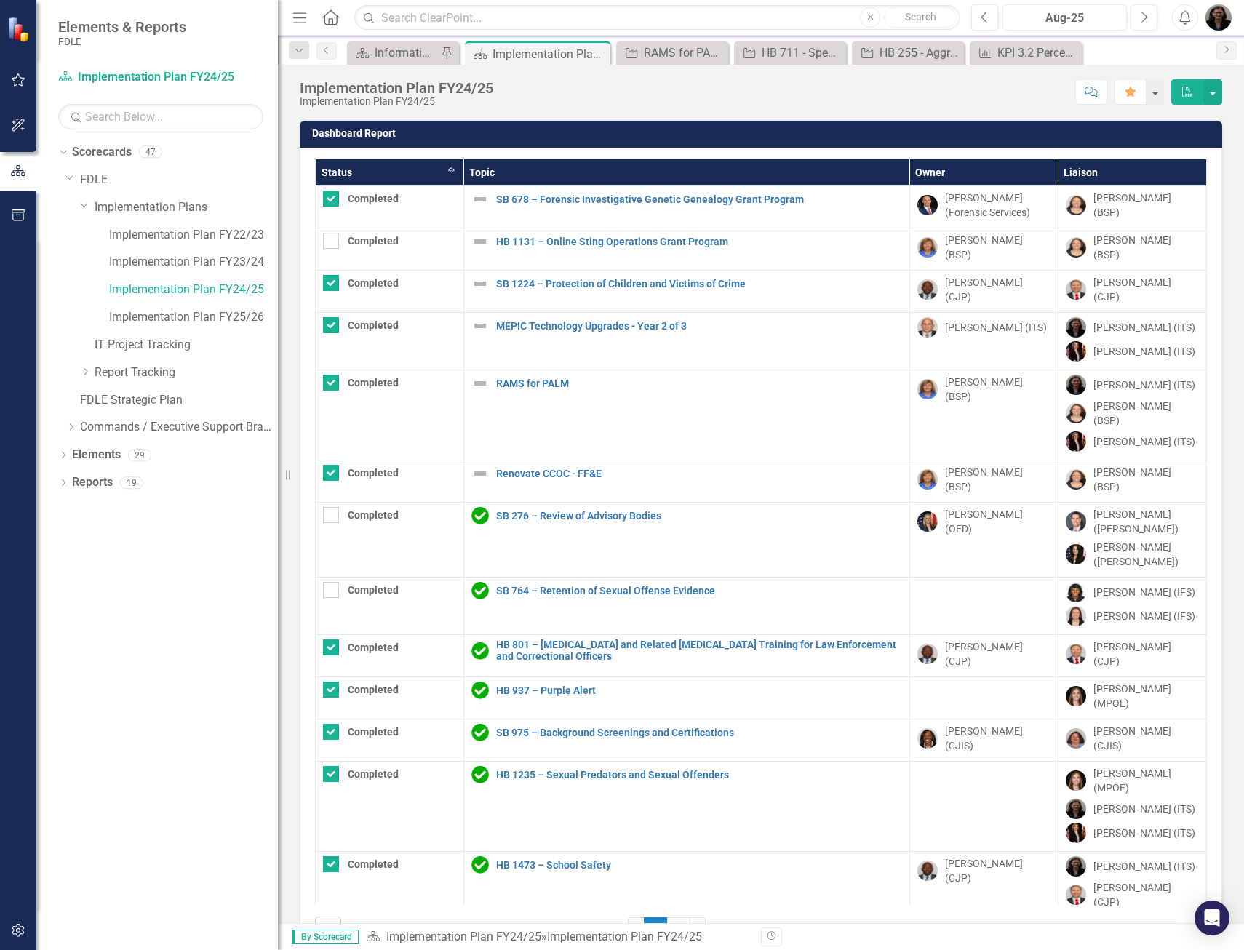
checkbox input "true"
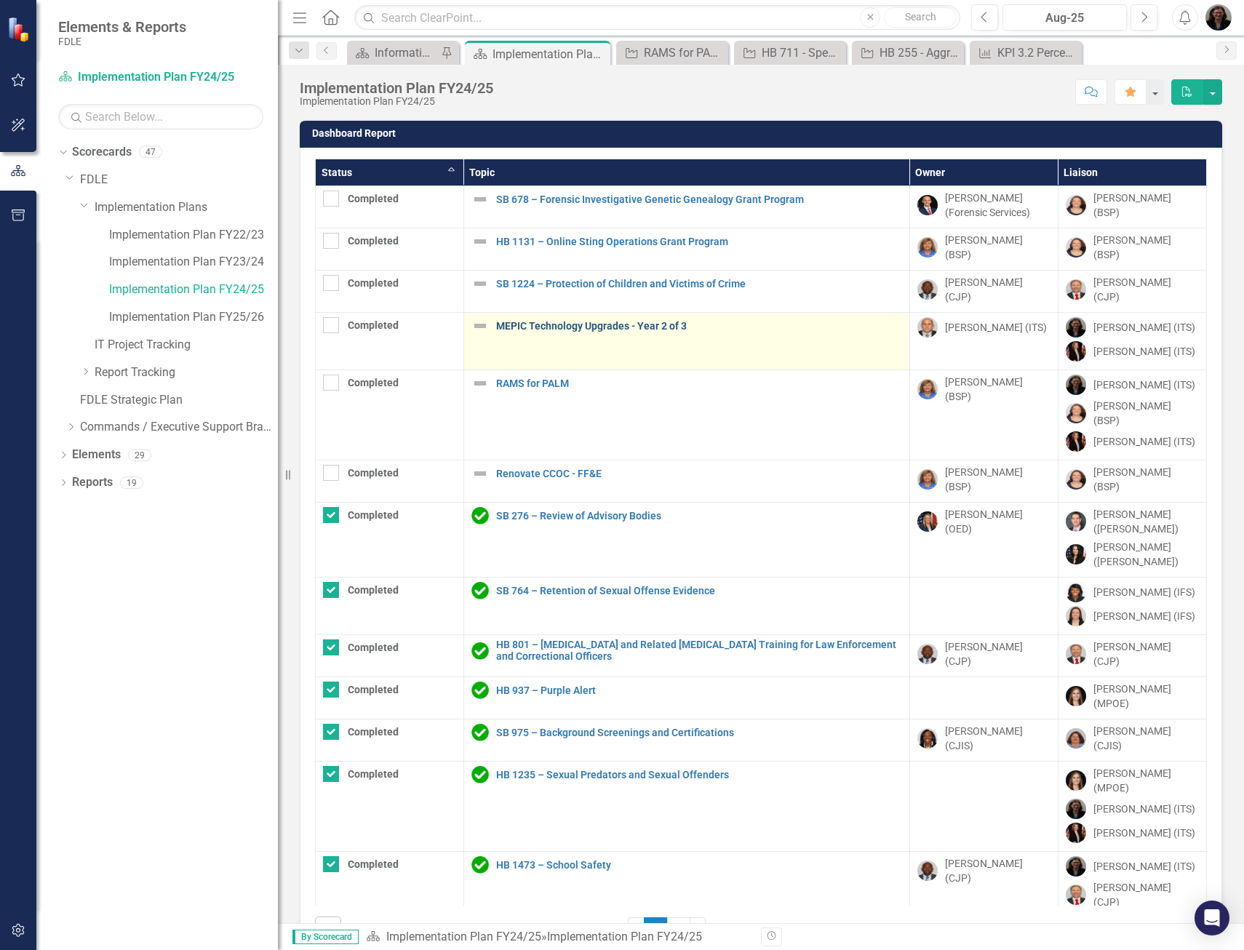
click at [525, 321] on link "MEPIC Technology Upgrades - Year 2 of 3" at bounding box center [699, 326] width 406 height 11
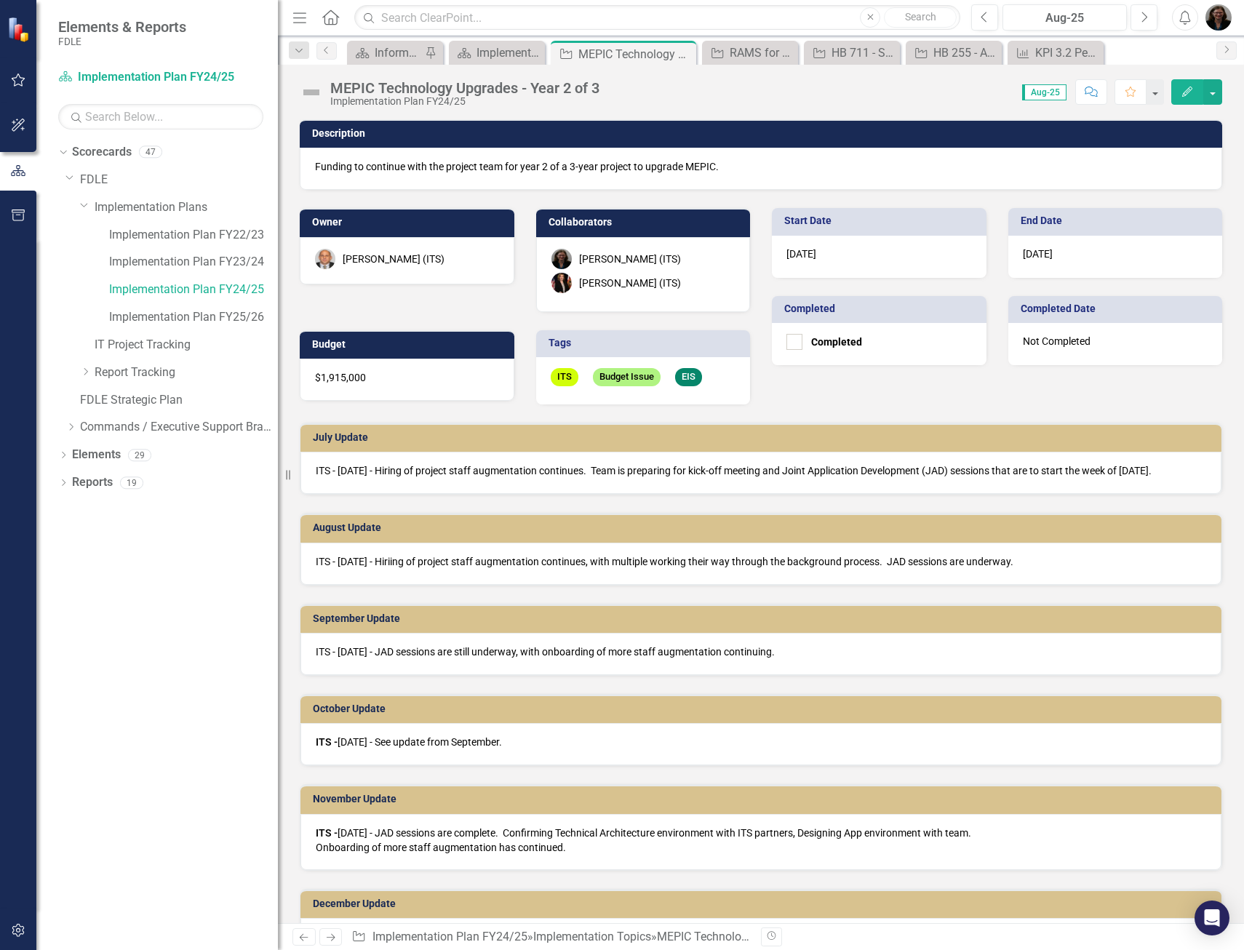
click at [427, 641] on div "ITS - [DATE] - JAD sessions are still underway, with onboarding of more staff a…" at bounding box center [760, 654] width 921 height 42
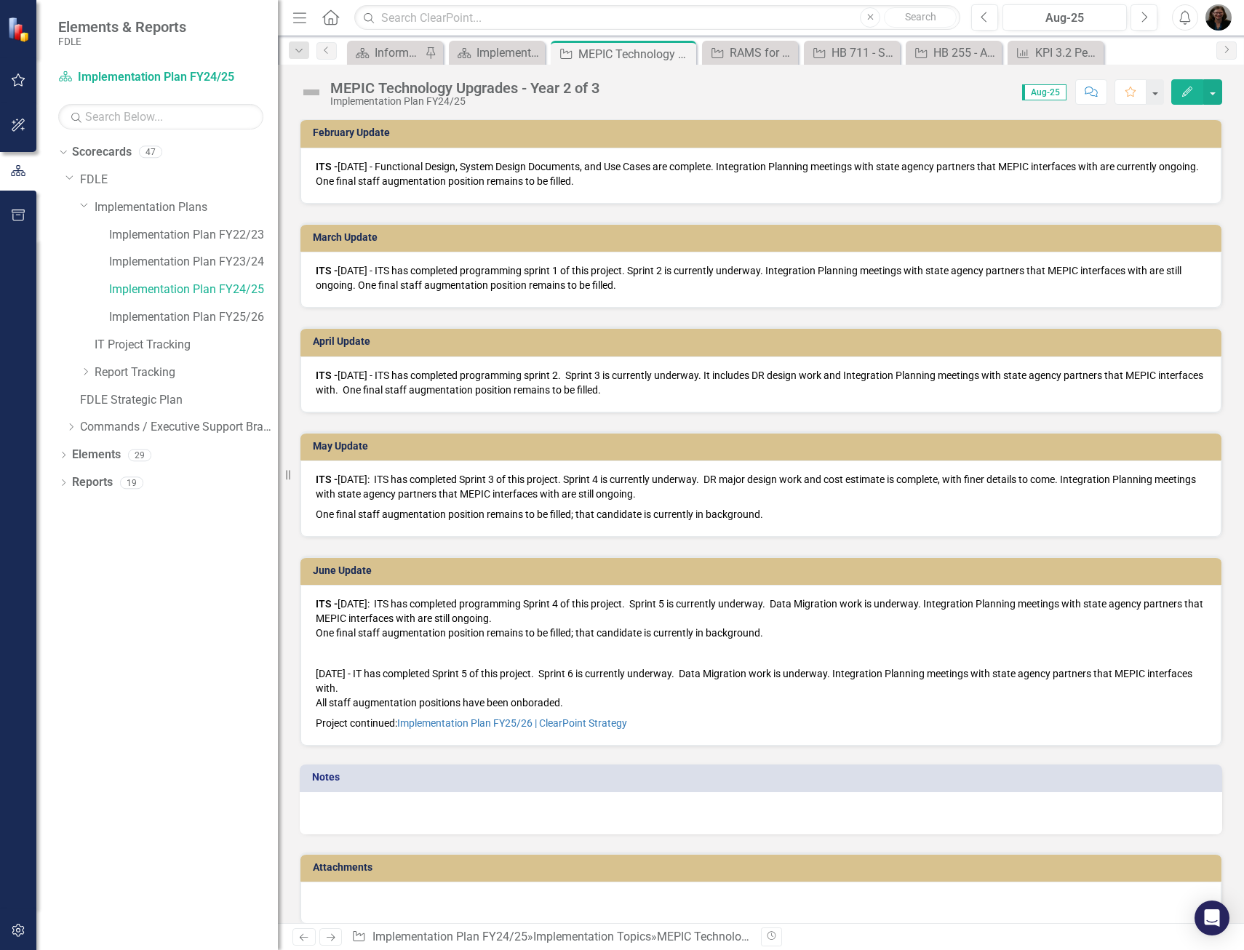
scroll to position [996, 0]
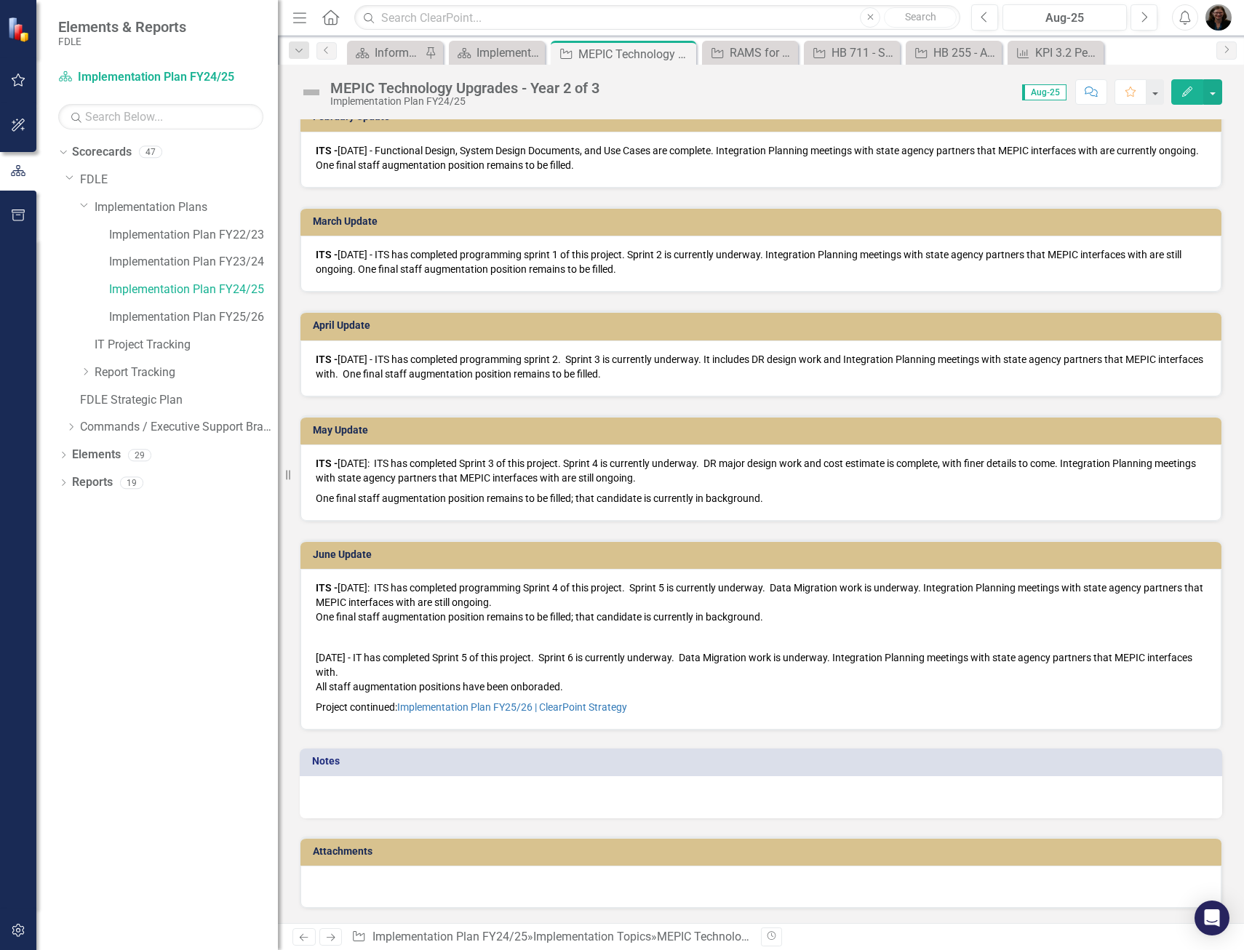
click at [647, 708] on p "Project continued: Implementation Plan FY25/26 | ClearPoint Strategy" at bounding box center [761, 705] width 890 height 17
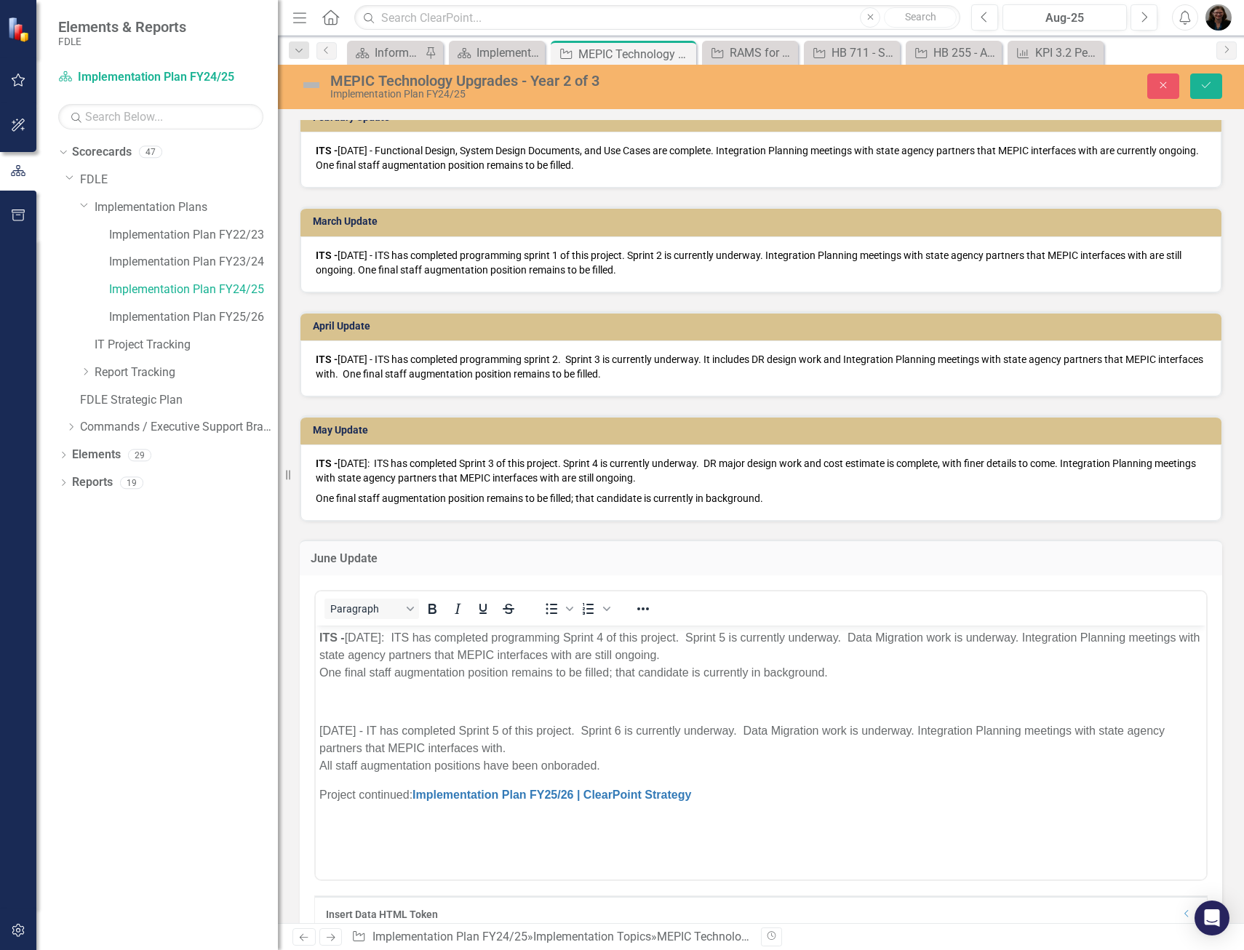
scroll to position [0, 0]
click at [1209, 89] on icon "Save" at bounding box center [1205, 85] width 13 height 10
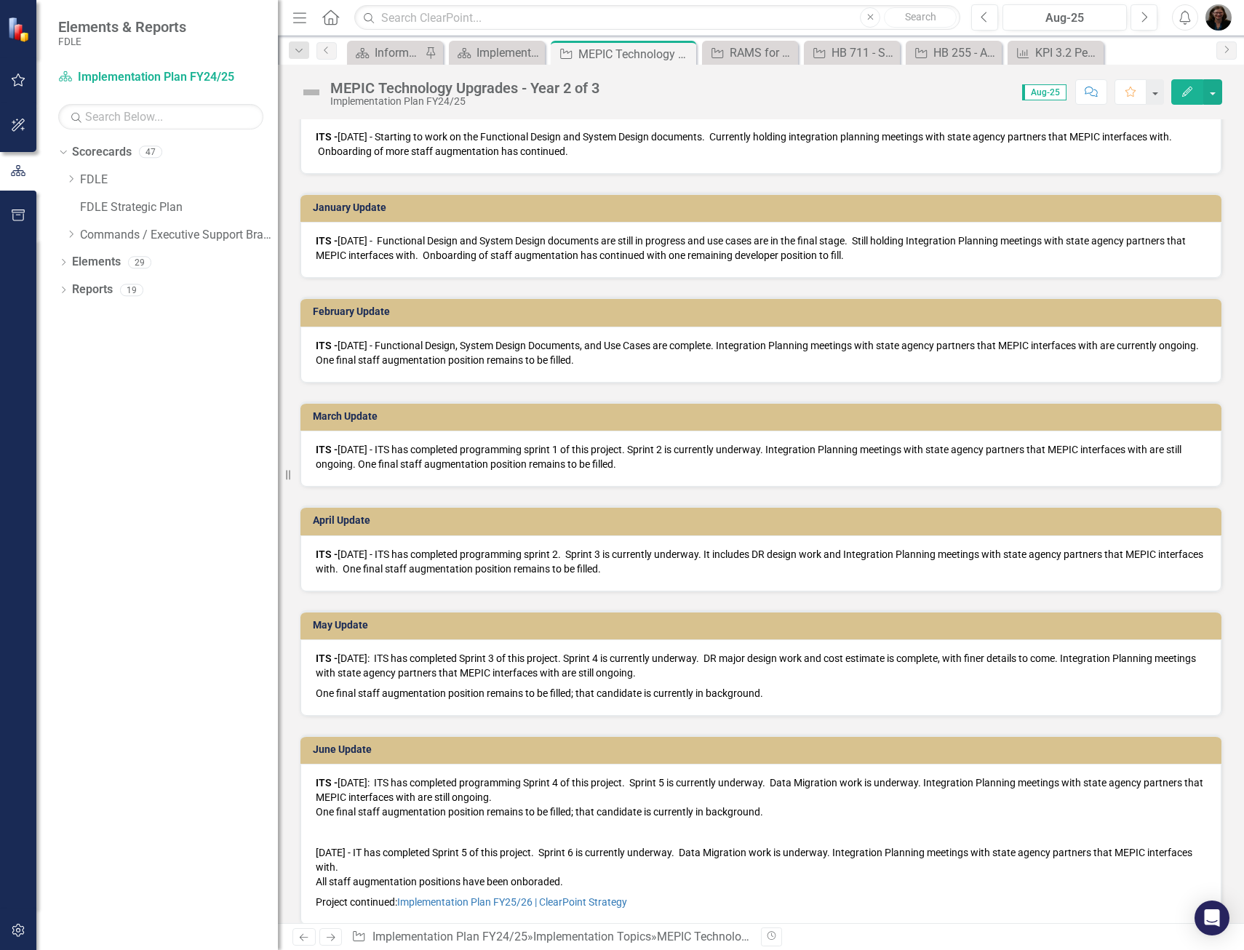
scroll to position [996, 0]
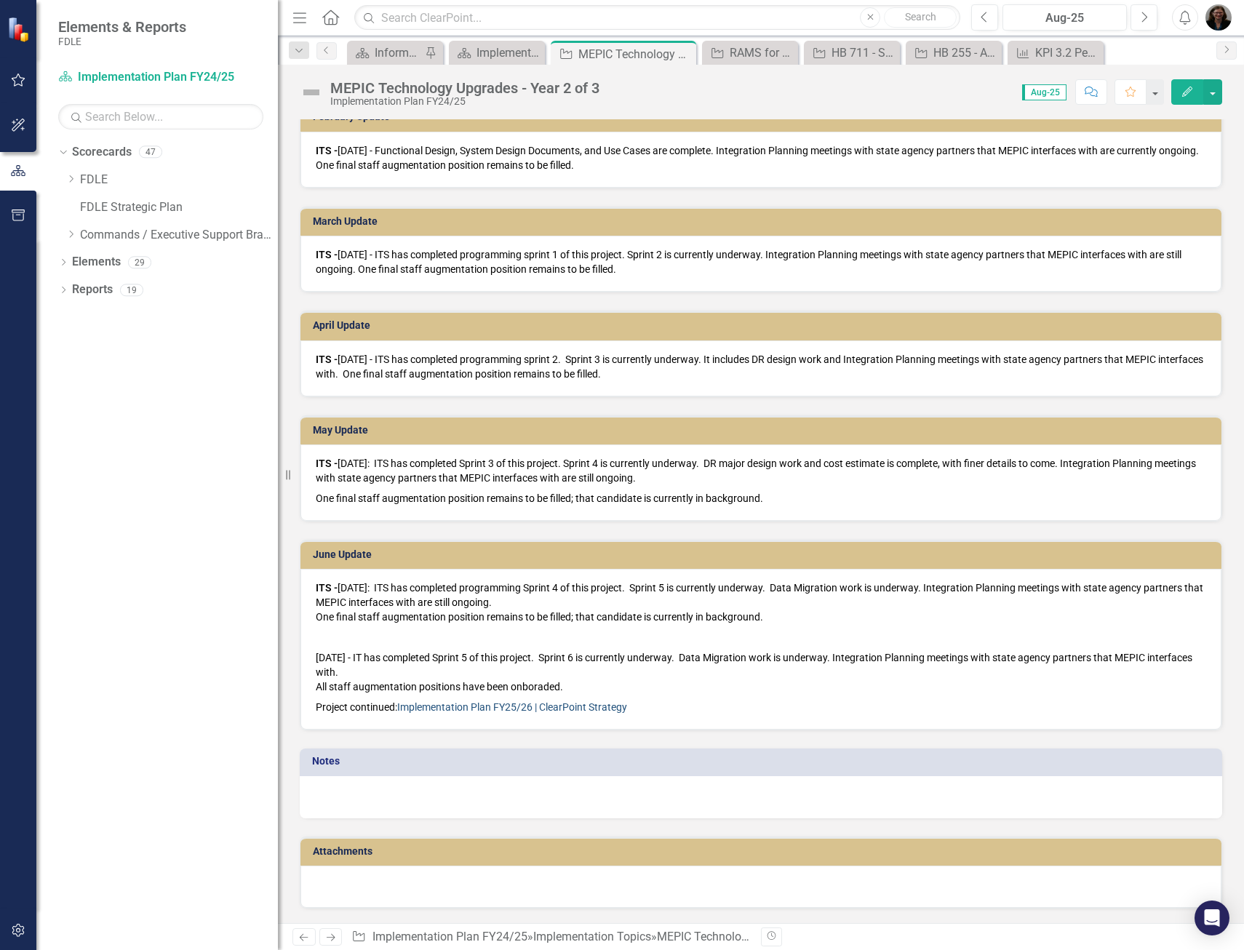
click at [575, 706] on link "Implementation Plan FY25/26 | ClearPoint Strategy" at bounding box center [512, 707] width 230 height 12
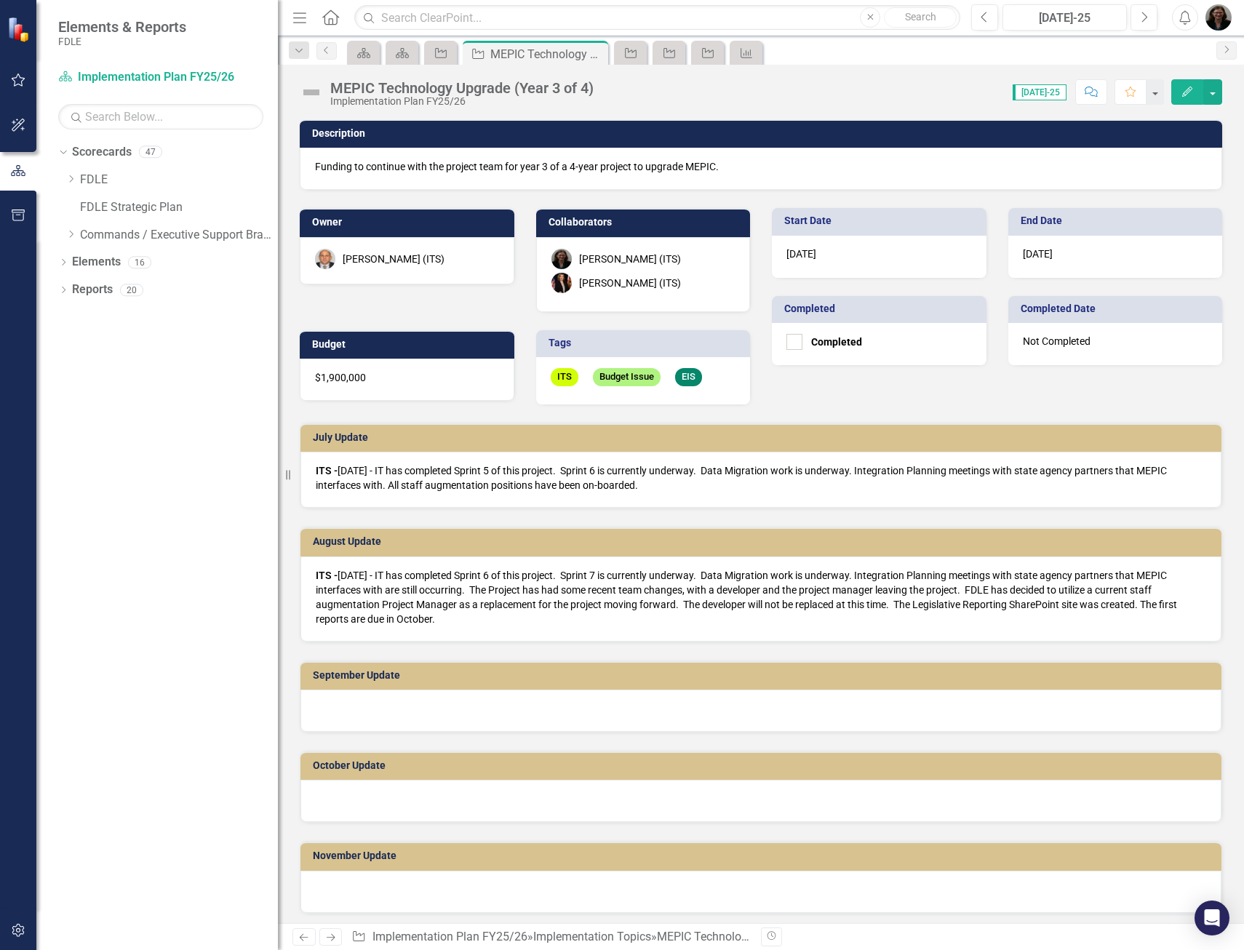
click at [374, 710] on div at bounding box center [760, 710] width 921 height 42
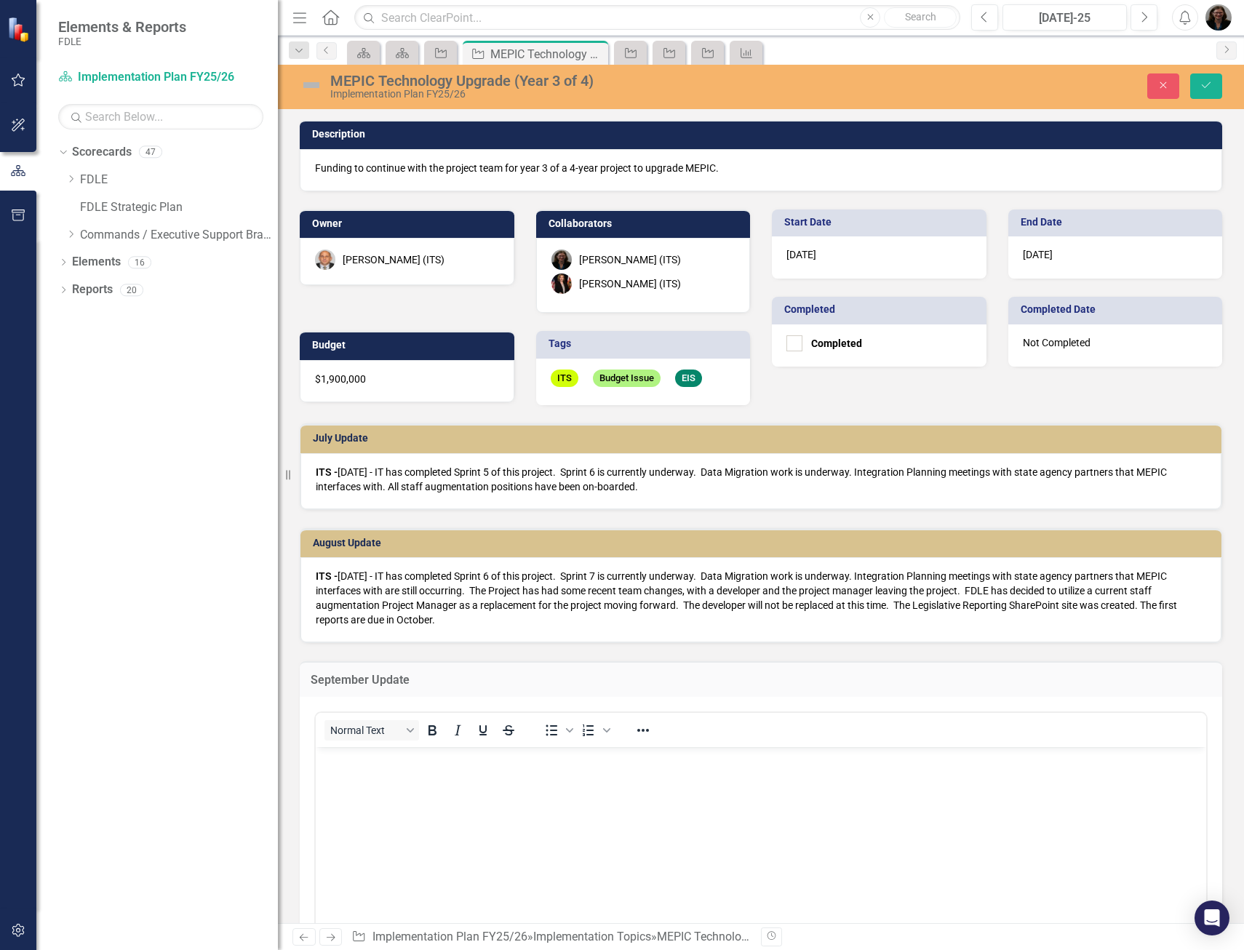
click at [336, 772] on body "Rich Text Area. Press ALT-0 for help." at bounding box center [761, 855] width 890 height 218
paste body "Rich Text Area. Press ALT-0 for help."
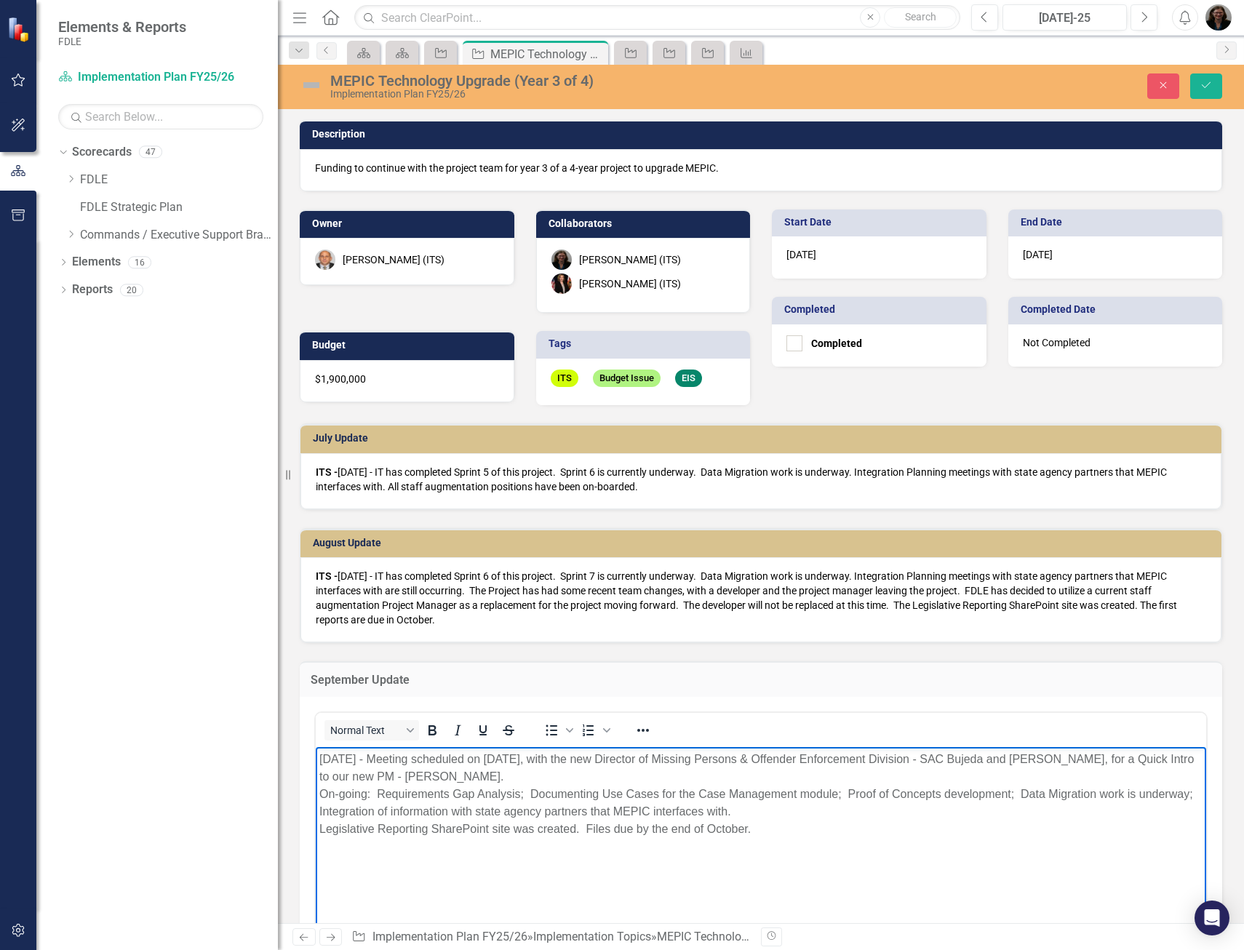
click at [320, 760] on p "[DATE] - Meeting scheduled on [DATE], with the new Director of Missing Persons …" at bounding box center [760, 793] width 883 height 87
click at [427, 732] on icon "Bold" at bounding box center [431, 729] width 17 height 17
click at [520, 823] on p "﻿ITS - [DATE] - Meeting scheduled on [DATE], with the new Director of Missing P…" at bounding box center [760, 793] width 883 height 87
click at [554, 761] on p "ITS - [DATE] - Meeting scheduled on [DATE], with the new Director of Missing Pe…" at bounding box center [760, 793] width 883 height 87
click at [950, 758] on p "ITS - [DATE] - Meeting scheduled on [DATE] with the new Director of Missing Per…" at bounding box center [760, 793] width 883 height 87
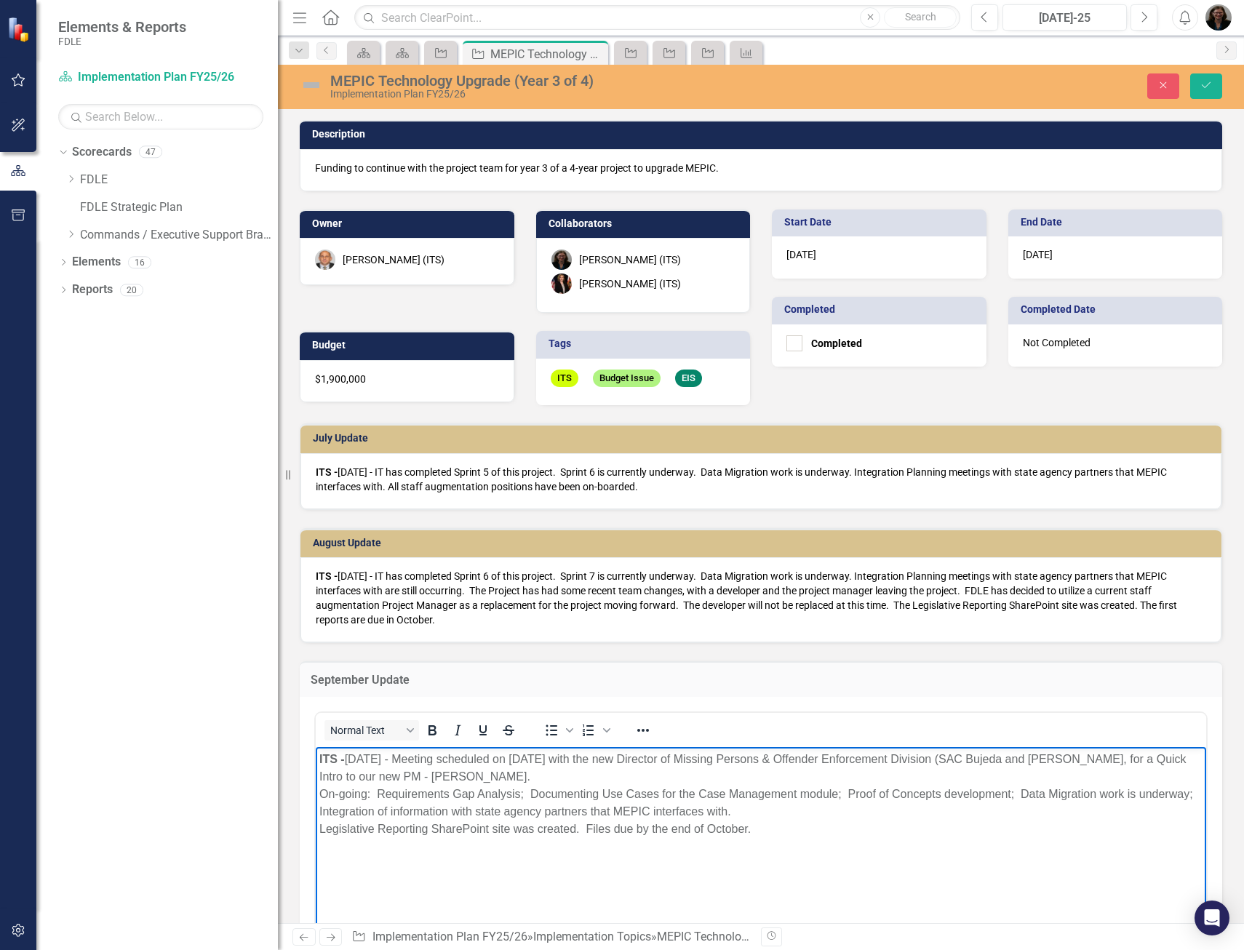
click at [1119, 761] on p "ITS - [DATE] - Meeting scheduled on [DATE] with the new Director of Missing Per…" at bounding box center [760, 793] width 883 height 87
click at [319, 788] on p "ITS - [DATE] - Meeting scheduled on [DATE] with the new Director of Missing Per…" at bounding box center [760, 793] width 883 height 87
click at [1128, 761] on p "ITS - [DATE] - Meeting scheduled on [DATE] with the new Director of Missing Per…" at bounding box center [760, 793] width 883 height 87
click at [1163, 761] on p "ITS - [DATE] - Meeting scheduled on [DATE] with the new Director of Missing Per…" at bounding box center [760, 793] width 883 height 87
drag, startPoint x: 1127, startPoint y: 755, endPoint x: 428, endPoint y: 772, distance: 699.1
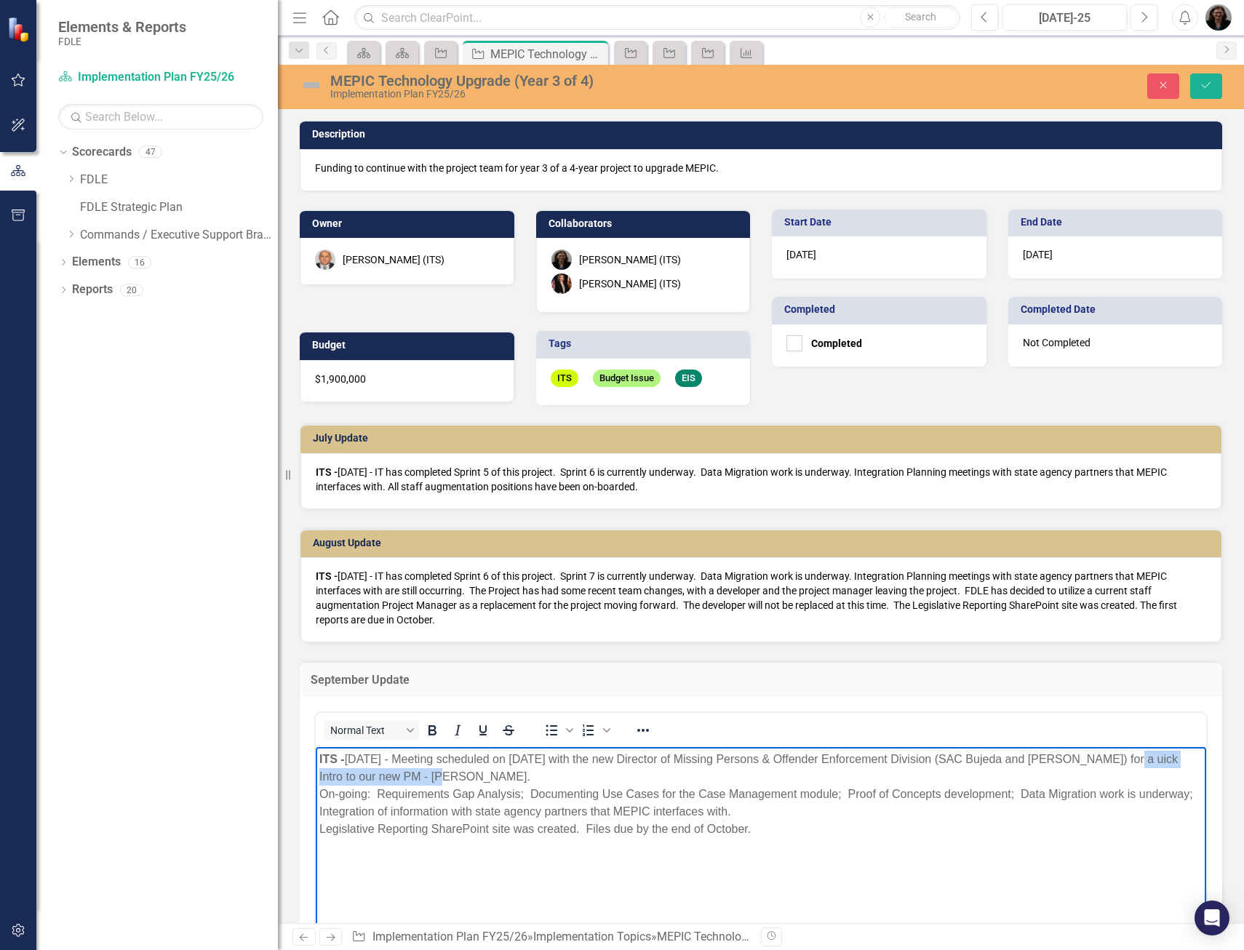
click at [428, 772] on p "ITS - [DATE] - Meeting scheduled on [DATE] with the new Director of Missing Per…" at bounding box center [760, 793] width 883 height 87
click at [321, 828] on p "ITS - [DATE] - Meeting scheduled on [DATE] with the new Director of Missing Per…" at bounding box center [760, 793] width 883 height 87
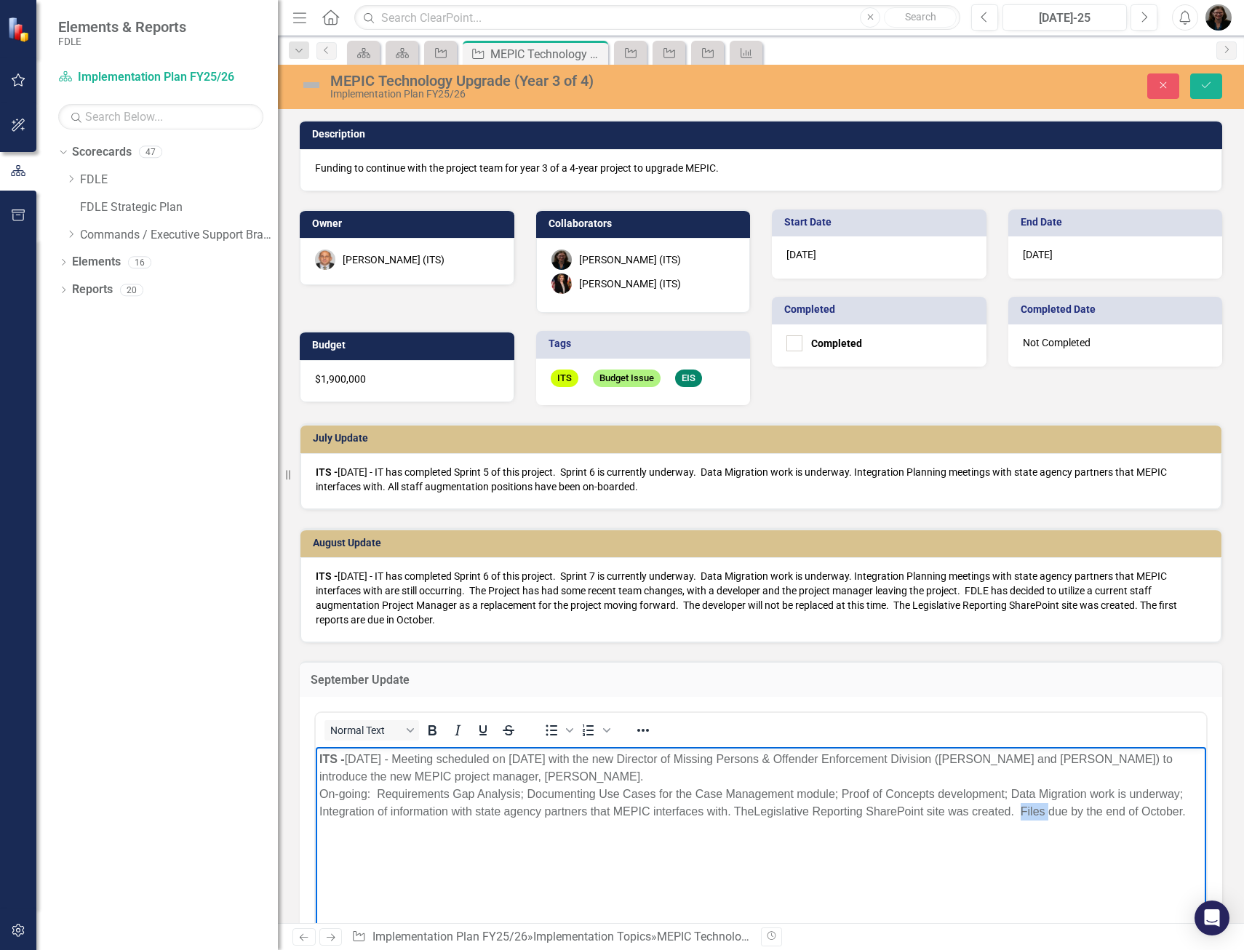
drag, startPoint x: 1049, startPoint y: 811, endPoint x: 1025, endPoint y: 809, distance: 24.1
click at [1025, 809] on p "ITS - [DATE] - Meeting scheduled on [DATE] with the new Director of Missing Per…" at bounding box center [760, 785] width 883 height 70
click at [1049, 809] on p "ITS - [DATE] - Meeting scheduled on [DATE] with the new Director of Missing Per…" at bounding box center [760, 793] width 883 height 87
click at [1151, 809] on p "ITS - [DATE] - Meeting scheduled on [DATE] with the new Director of Missing Per…" at bounding box center [760, 793] width 883 height 87
click at [591, 775] on p "ITS - [DATE] - Meeting scheduled on [DATE] with the new Director of Missing Per…" at bounding box center [760, 793] width 883 height 87
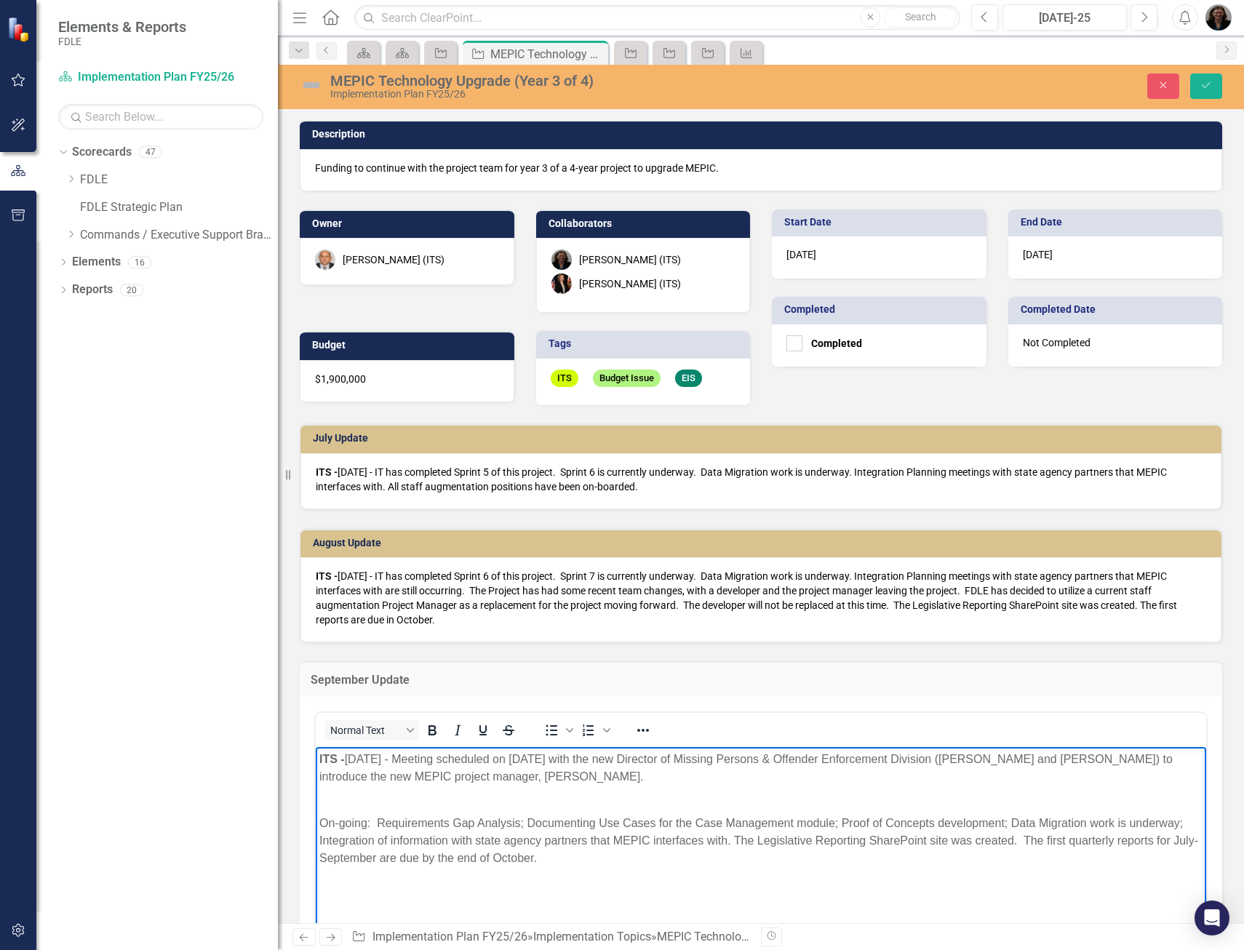
click at [735, 839] on p "On-going: Requirements Gap Analysis; Documenting Use Cases for the Case Managem…" at bounding box center [760, 831] width 883 height 70
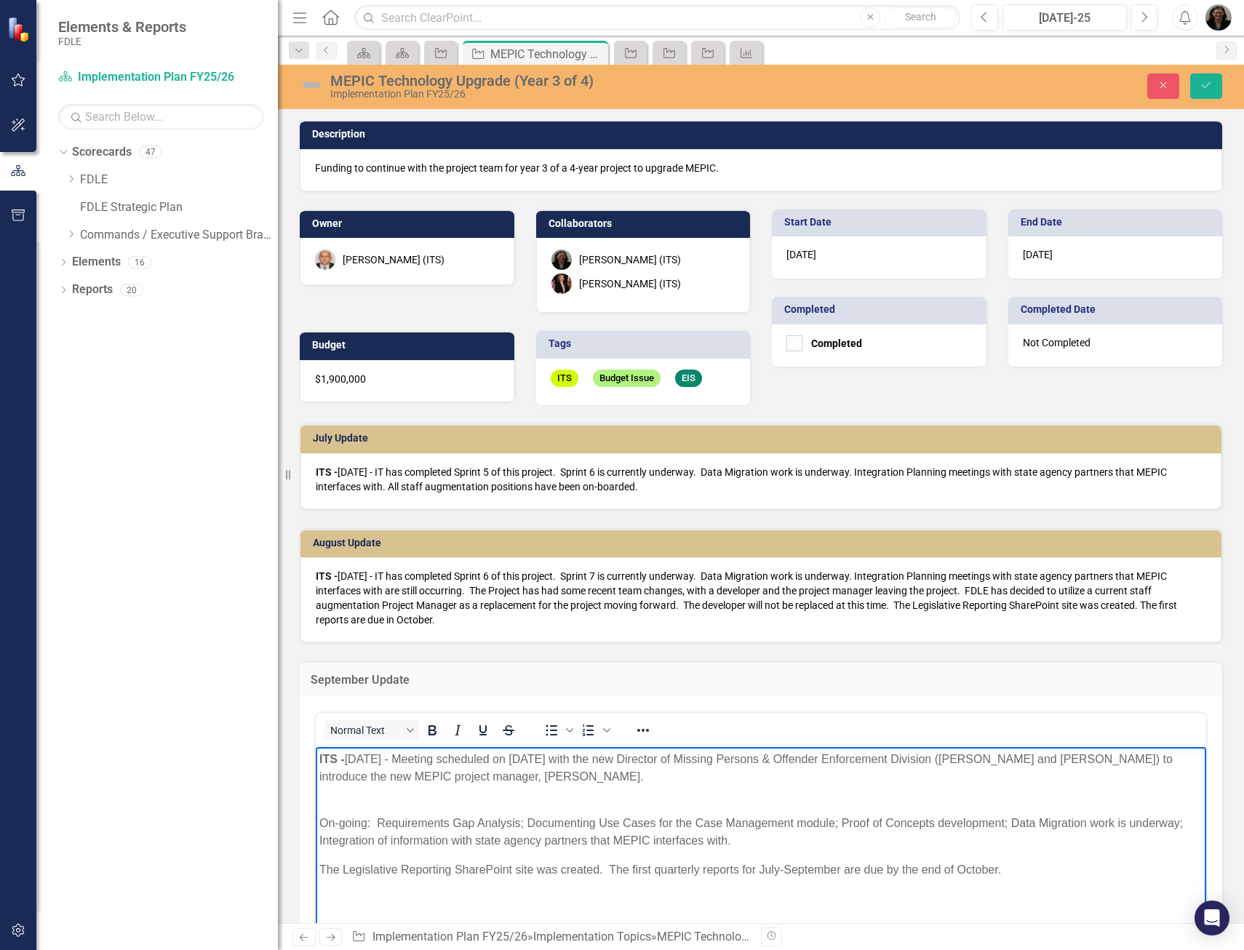
click at [361, 798] on p "On-going: Requirements Gap Analysis; Documenting Use Cases for the Case Managem…" at bounding box center [760, 822] width 883 height 52
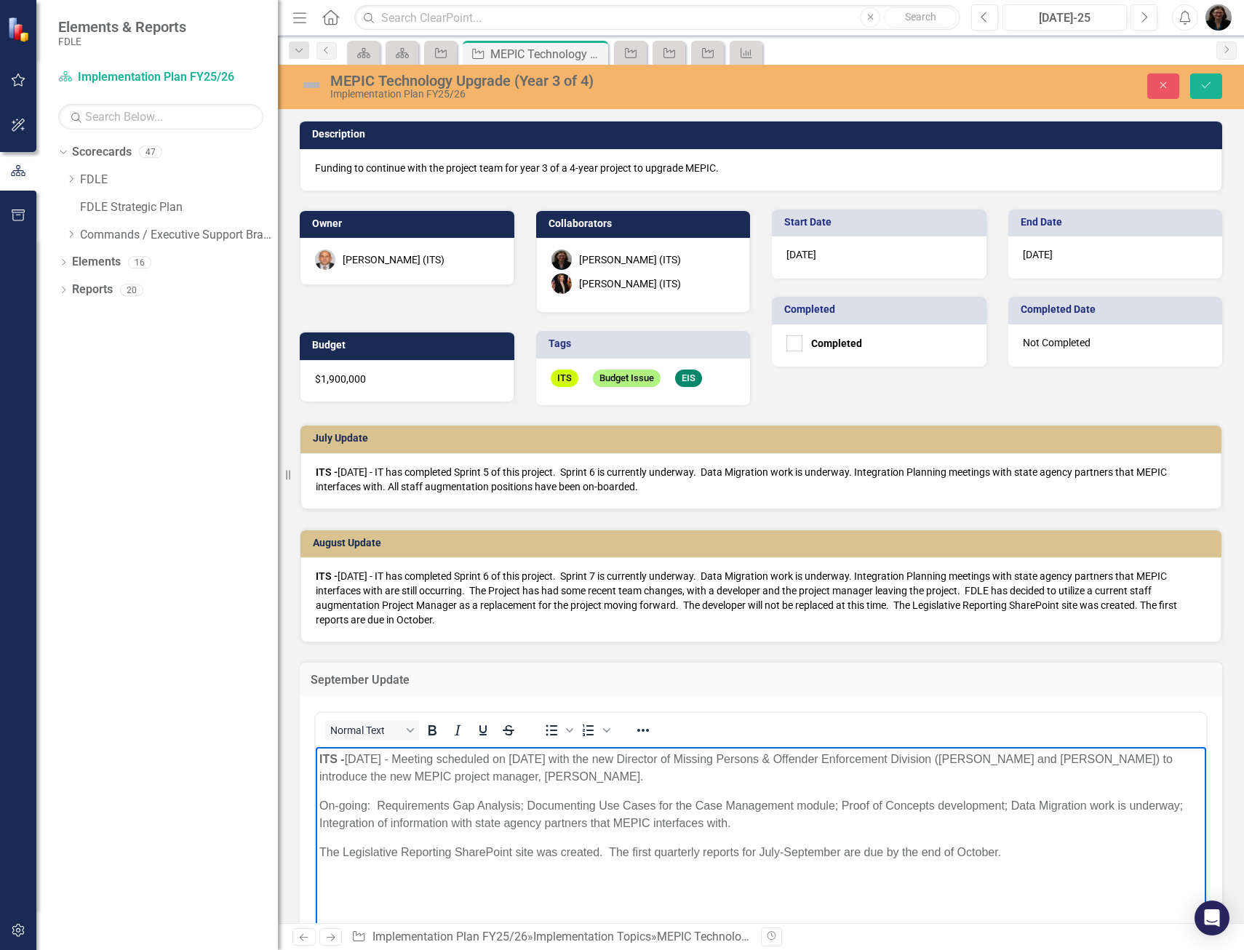
click at [367, 803] on p "On-going: Requirements Gap Analysis; Documenting Use Cases for the Case Managem…" at bounding box center [760, 813] width 883 height 35
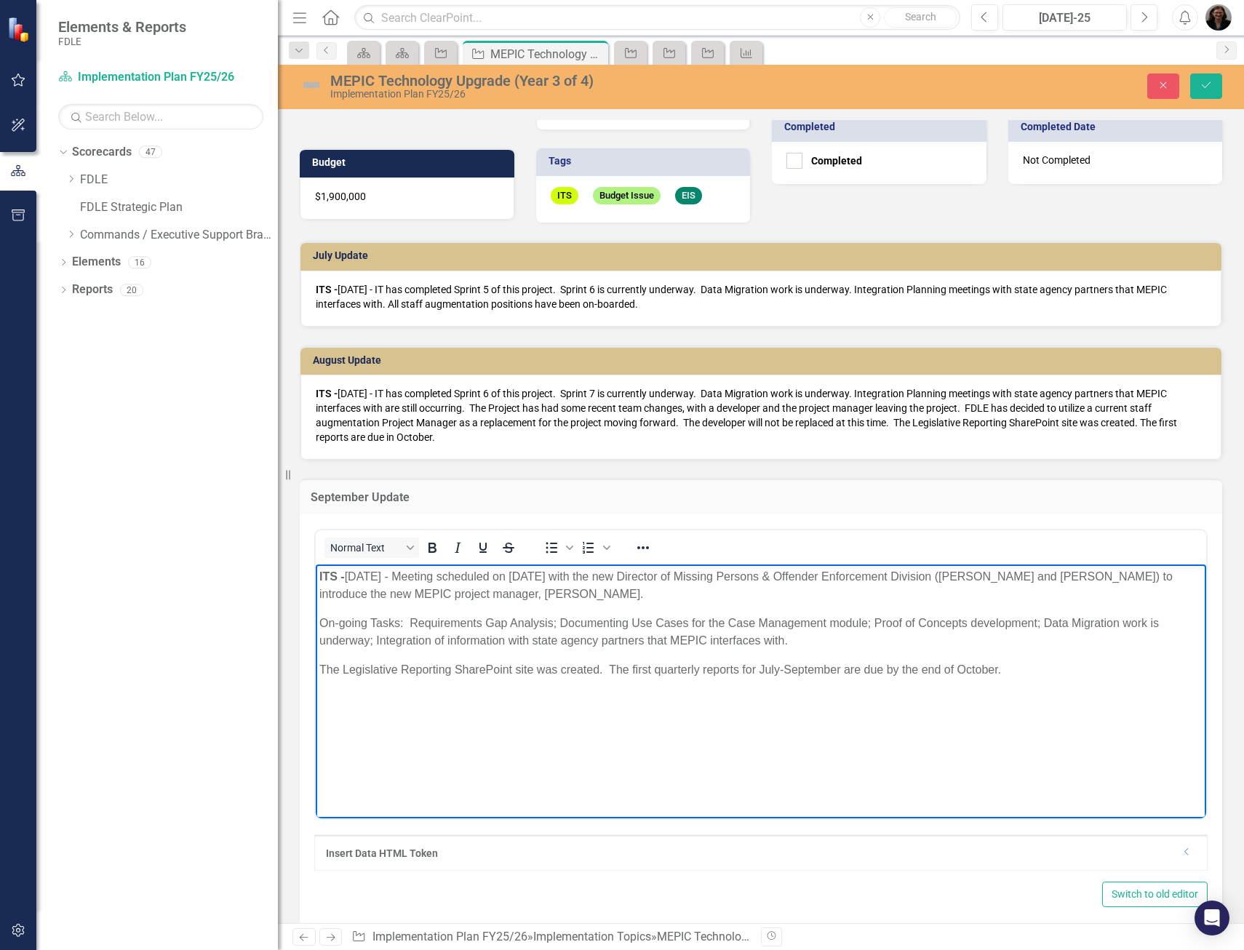
scroll to position [218, 0]
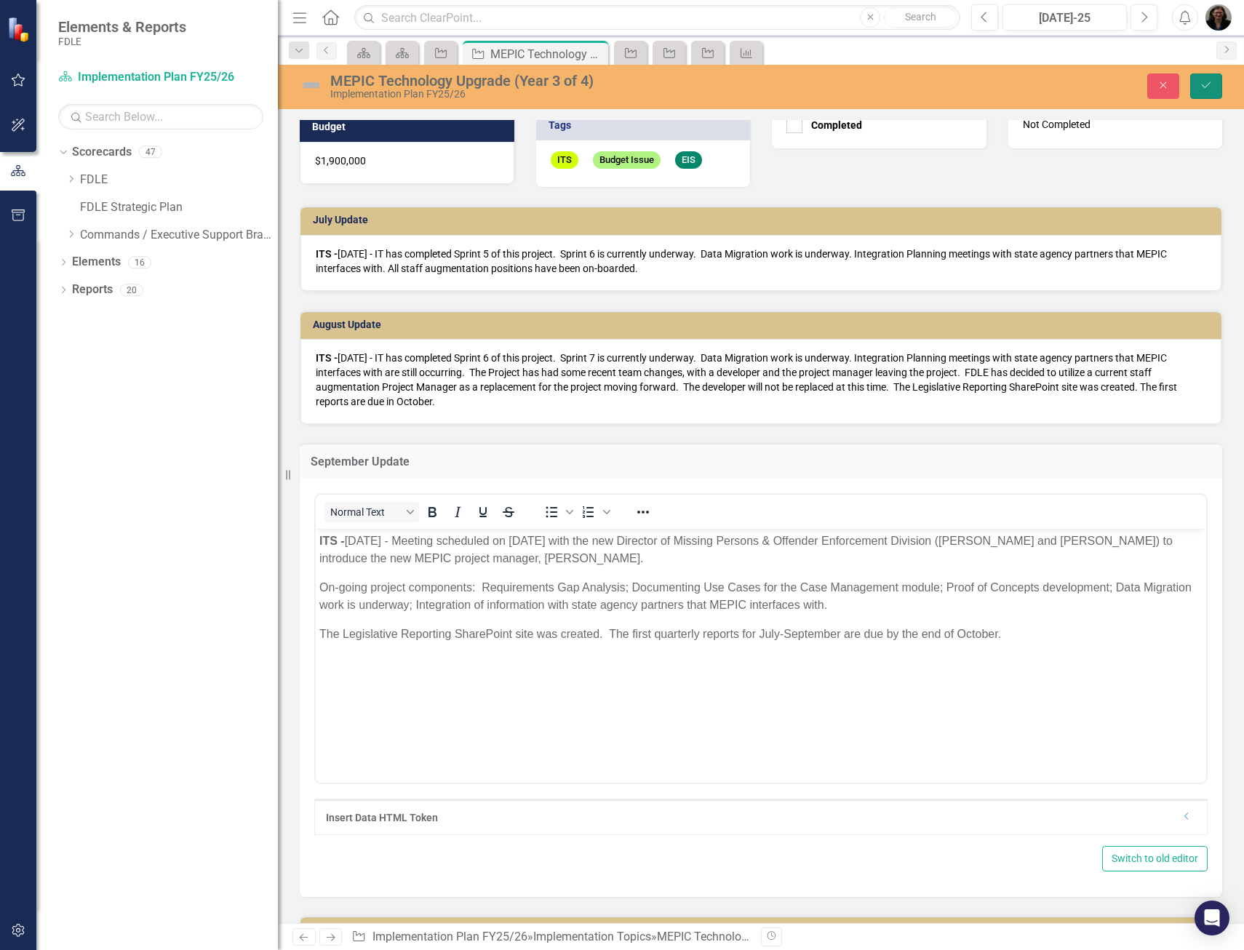
click at [1209, 84] on icon "Save" at bounding box center [1205, 85] width 13 height 10
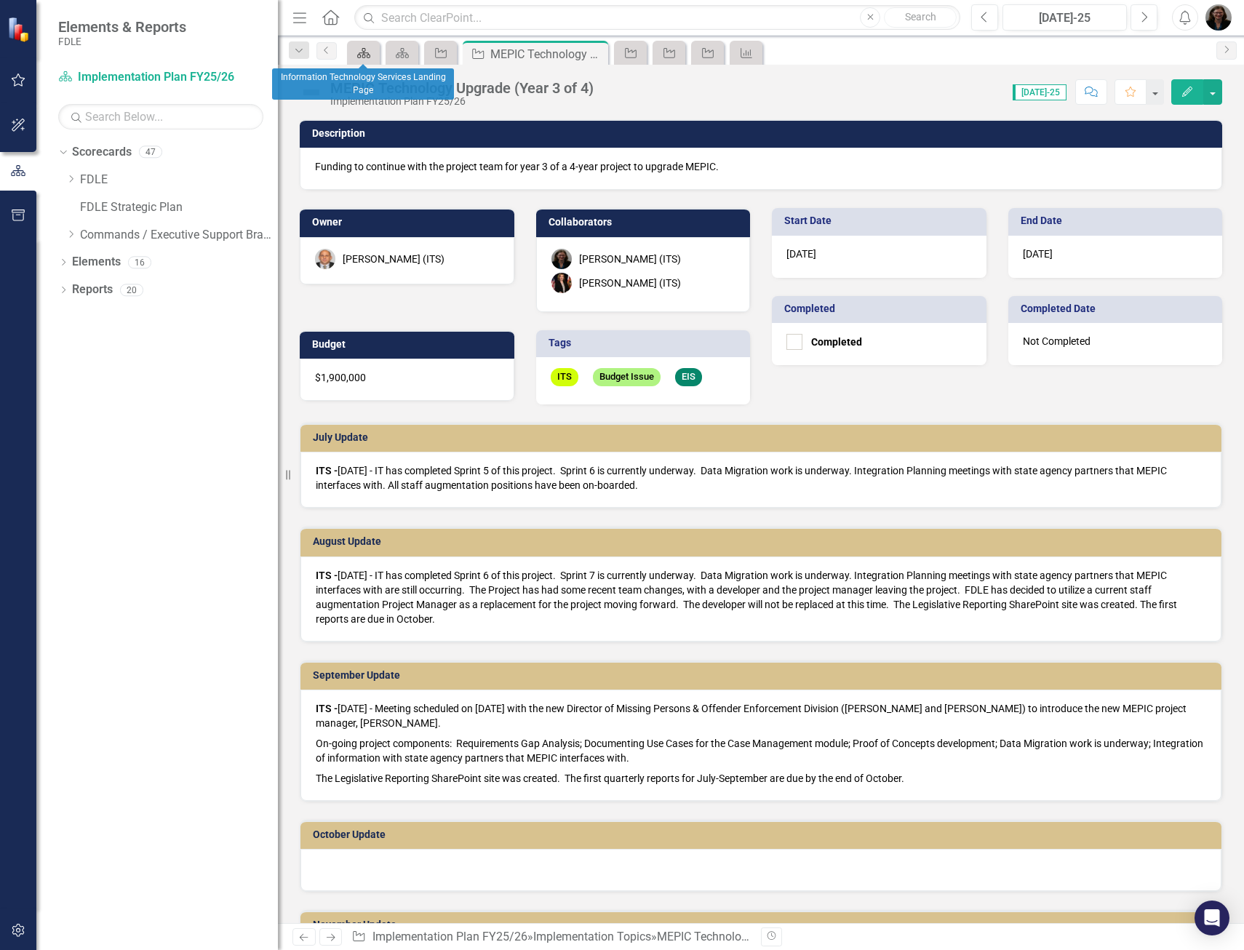
click at [364, 51] on icon at bounding box center [363, 53] width 13 height 10
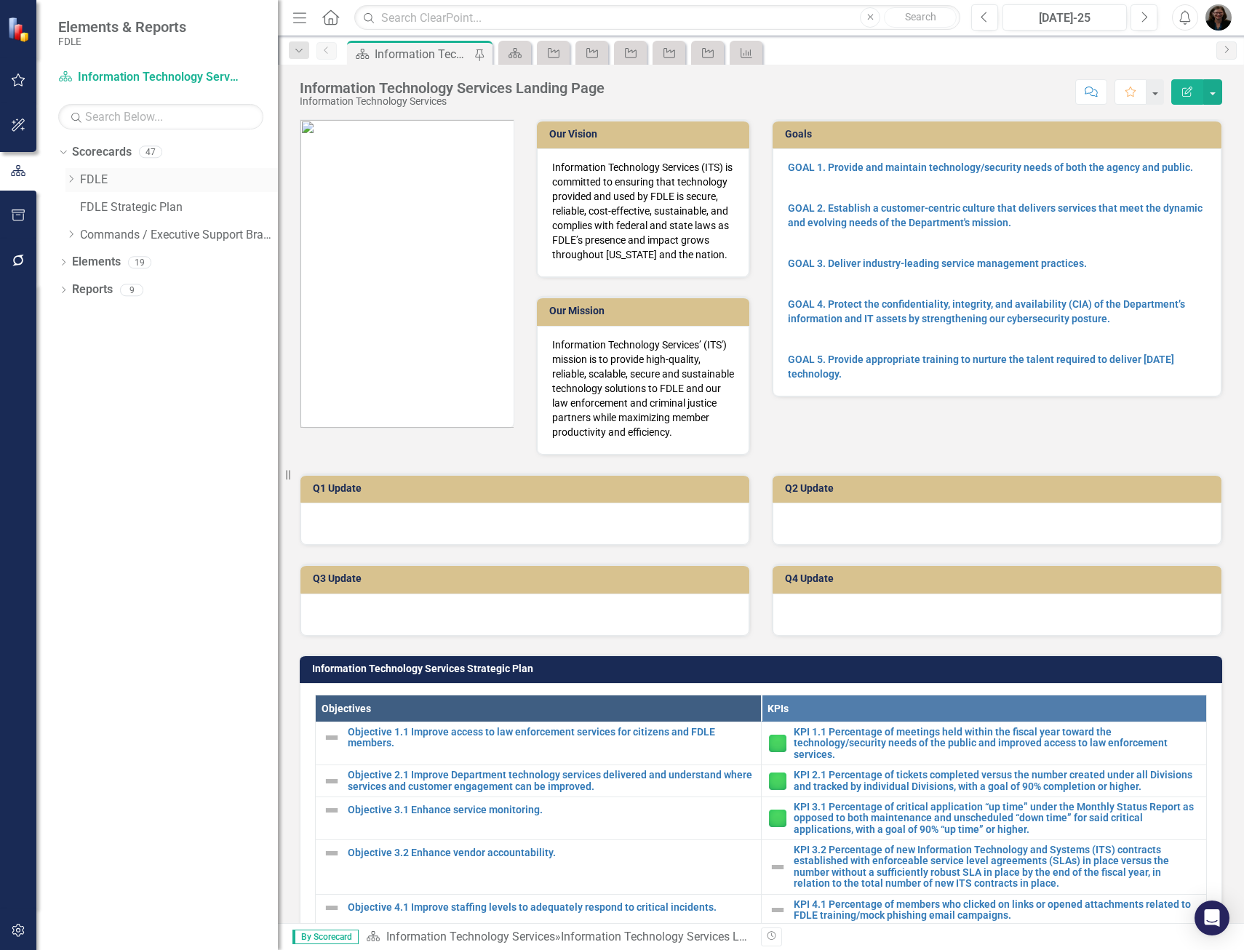
click at [73, 180] on icon at bounding box center [72, 178] width 4 height 7
click at [89, 207] on icon "Dropdown" at bounding box center [85, 206] width 11 height 9
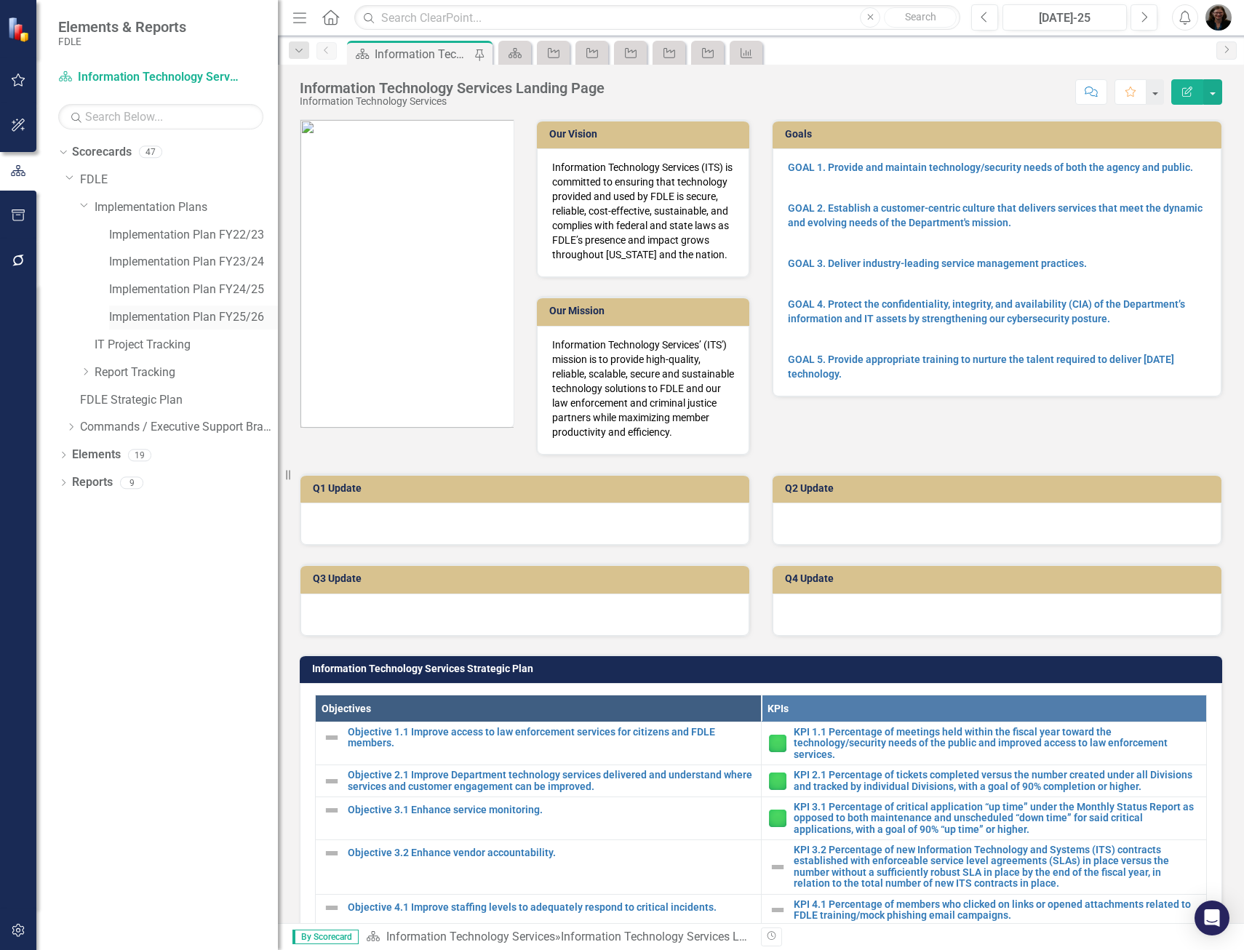
click at [166, 316] on link "Implementation Plan FY25/26" at bounding box center [193, 317] width 169 height 17
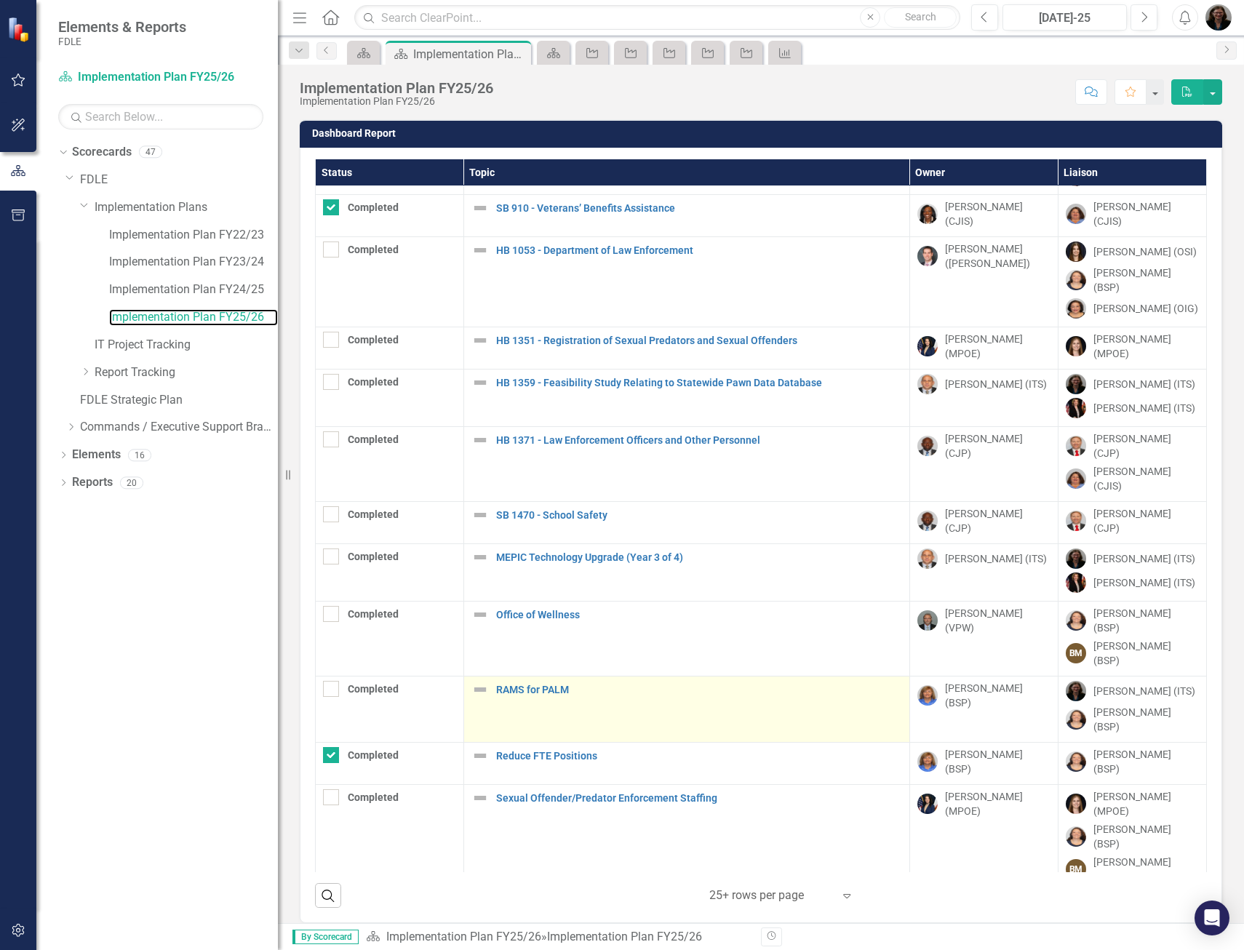
scroll to position [291, 0]
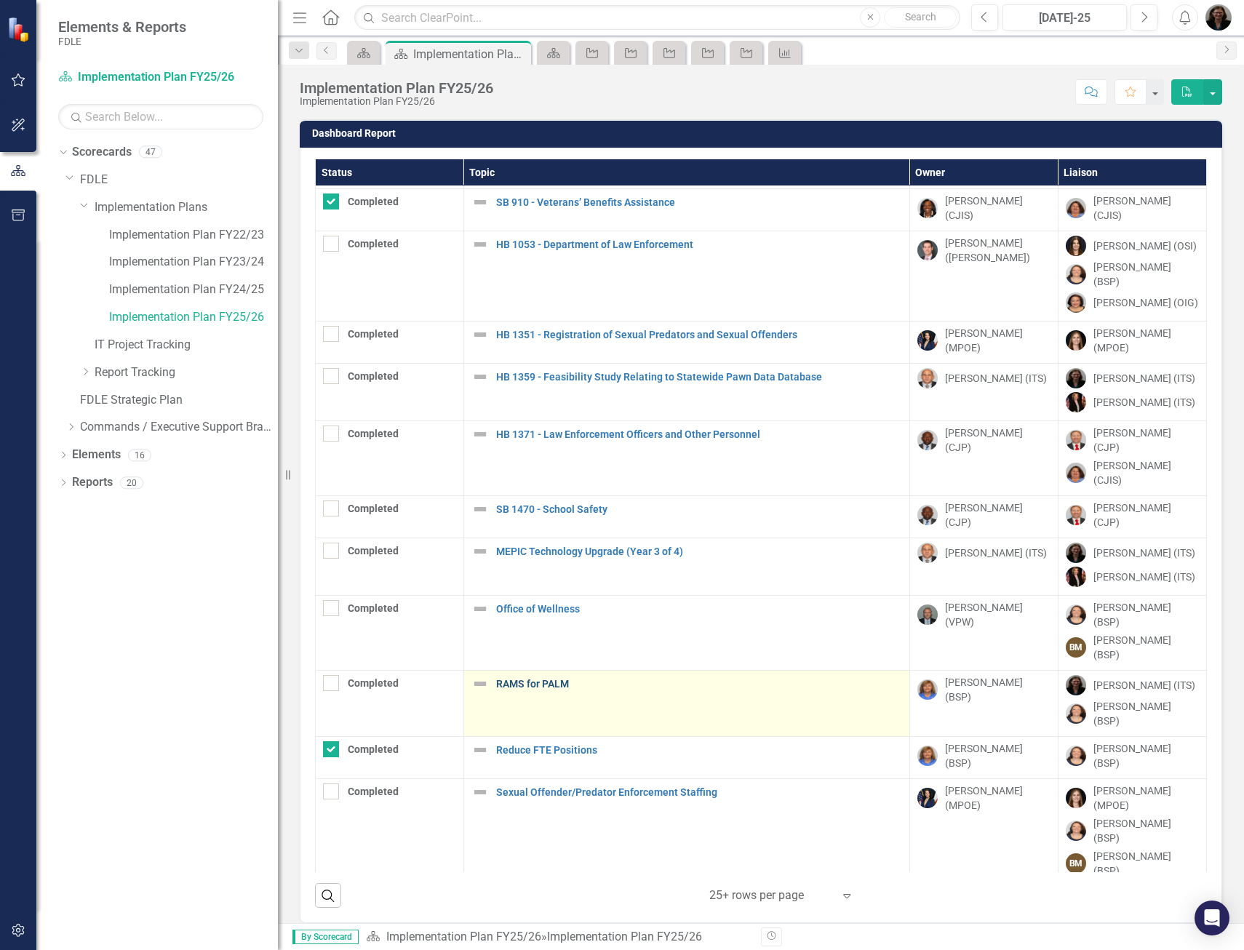
click at [529, 679] on link "RAMS for PALM" at bounding box center [699, 684] width 406 height 11
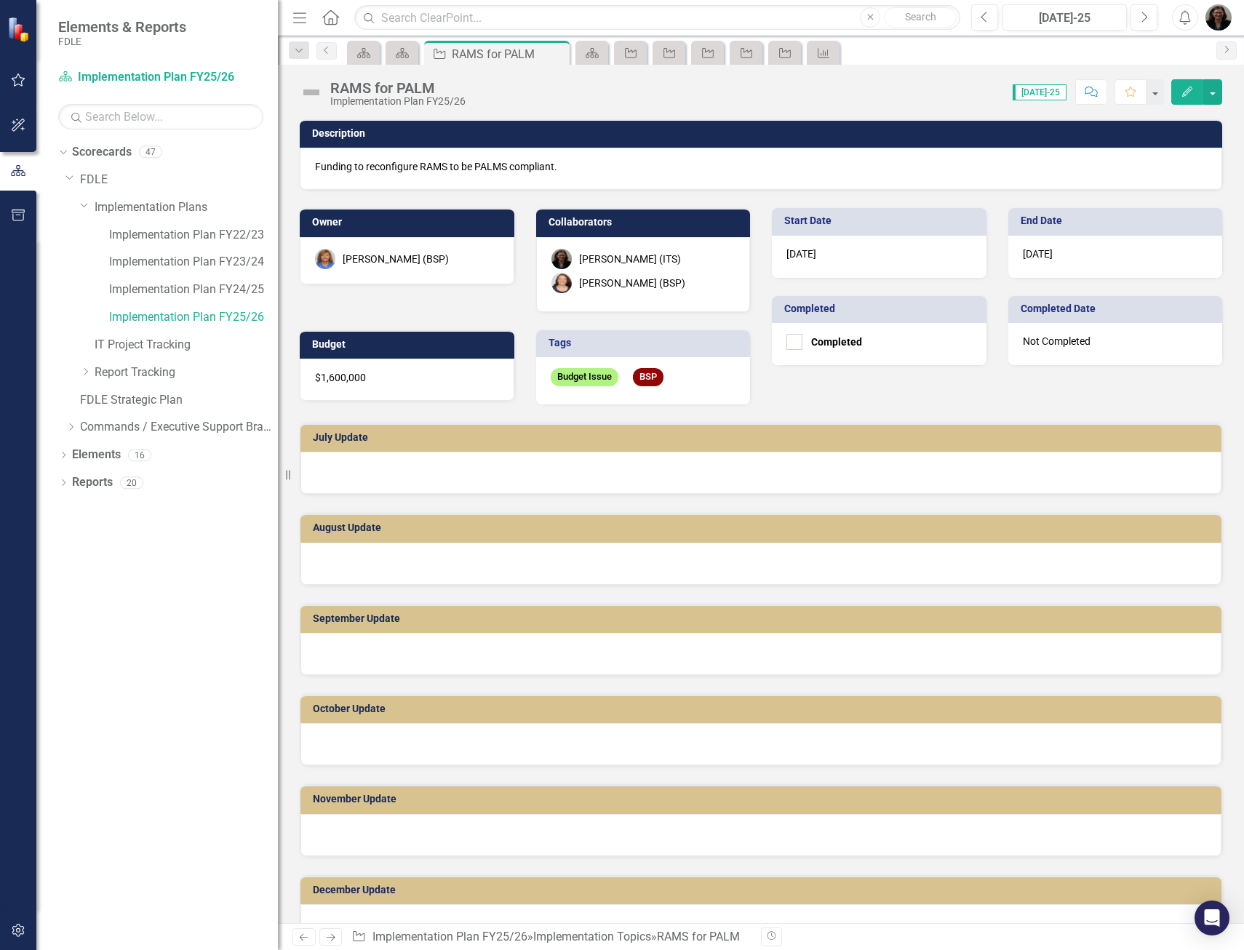
click at [346, 472] on div at bounding box center [760, 473] width 921 height 42
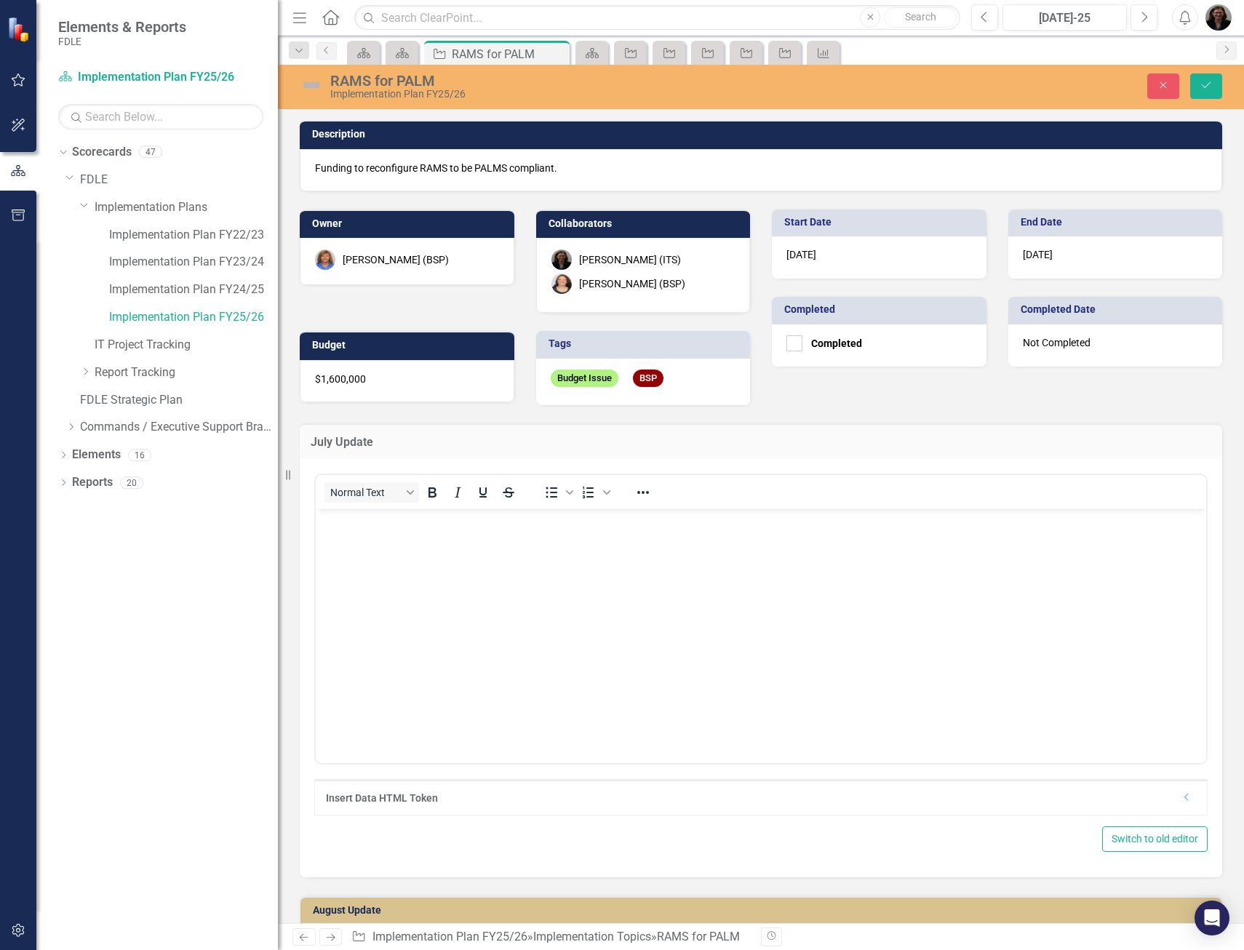
click at [365, 541] on body "Rich Text Area. Press ALT-0 for help." at bounding box center [761, 617] width 890 height 218
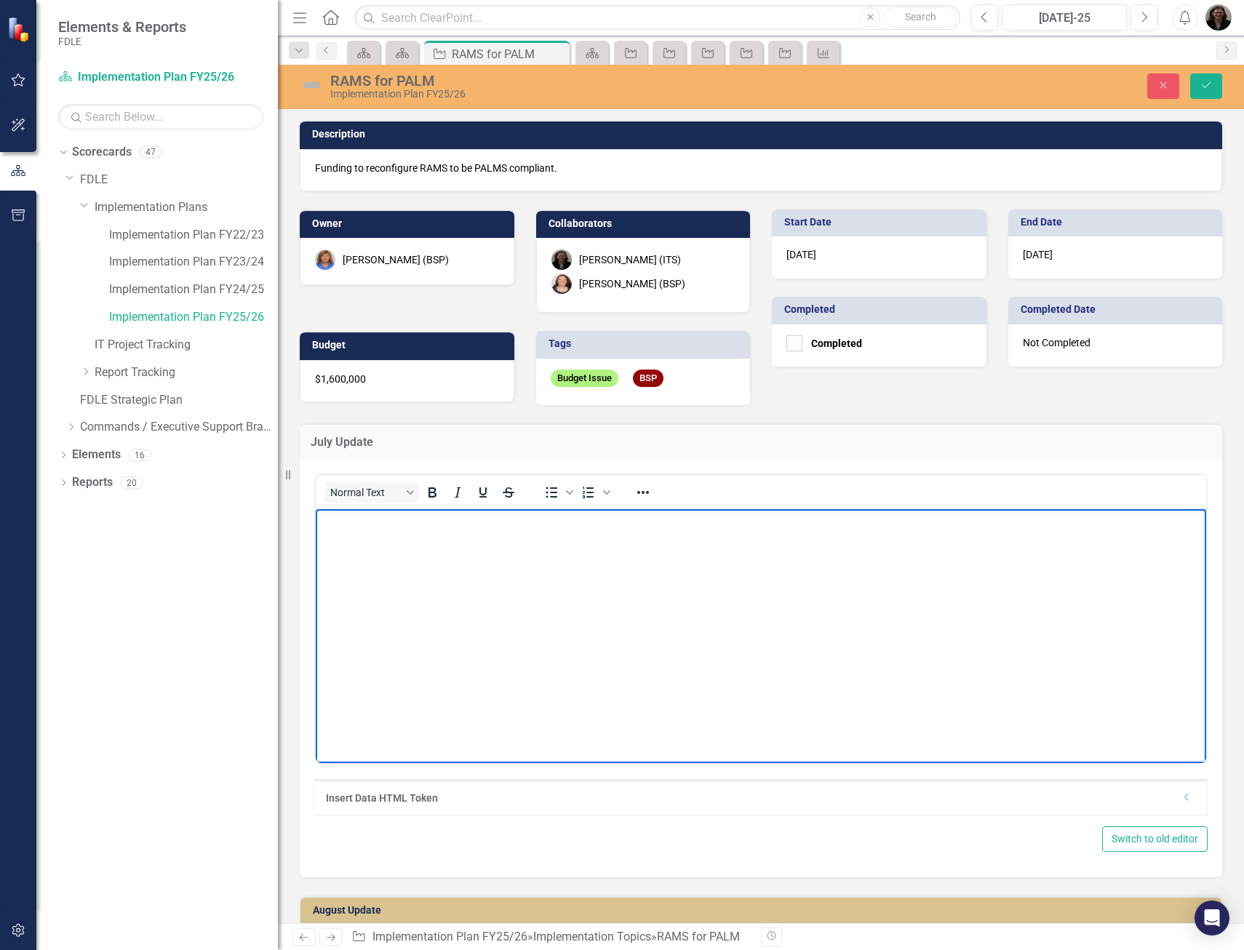
paste body "Rich Text Area. Press ALT-0 for help."
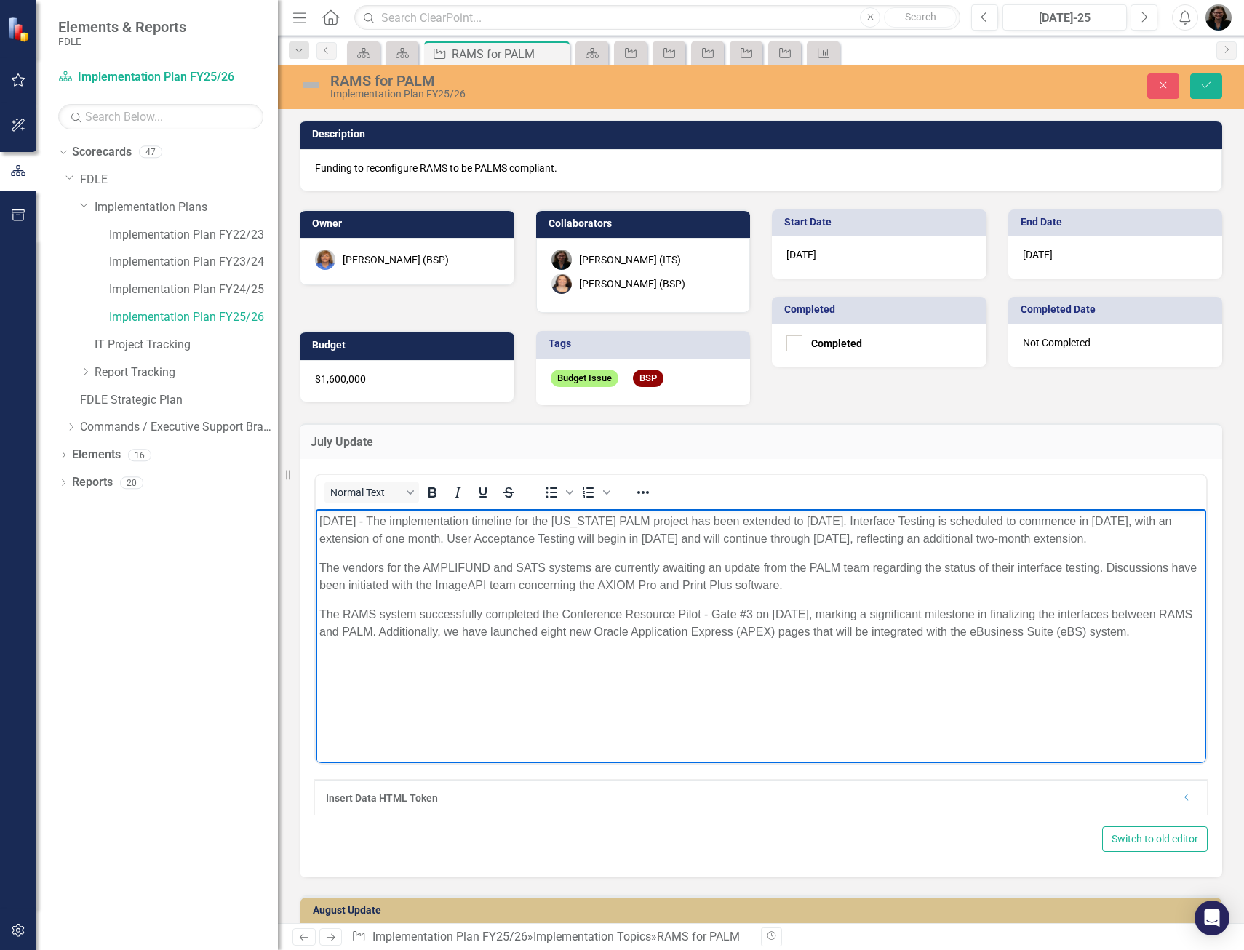
click at [319, 519] on body "[DATE] - The implementation timeline for the [US_STATE] PALM project has been e…" at bounding box center [761, 617] width 890 height 218
click at [1212, 80] on button "Save" at bounding box center [1206, 85] width 32 height 25
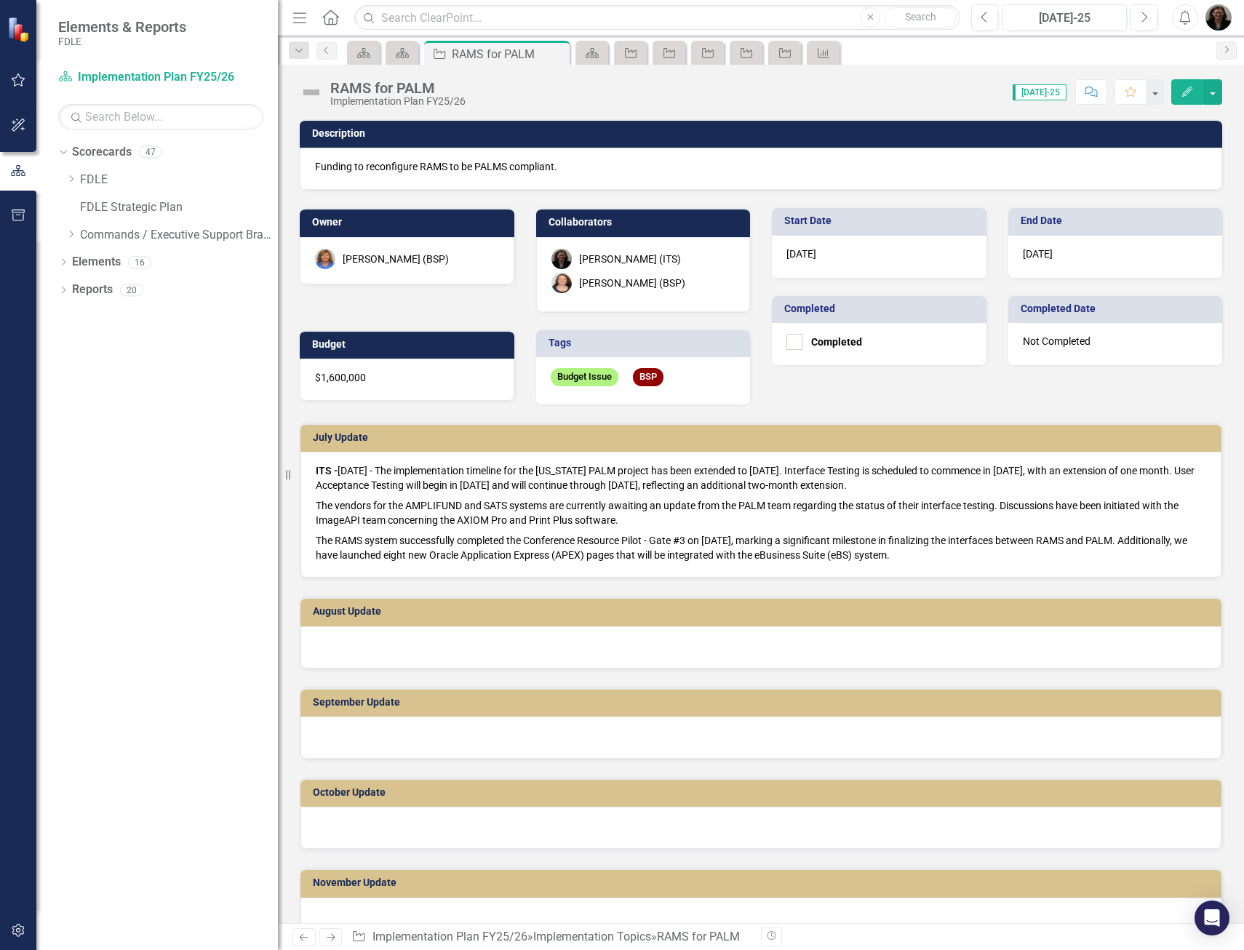
click at [375, 646] on div at bounding box center [760, 647] width 921 height 42
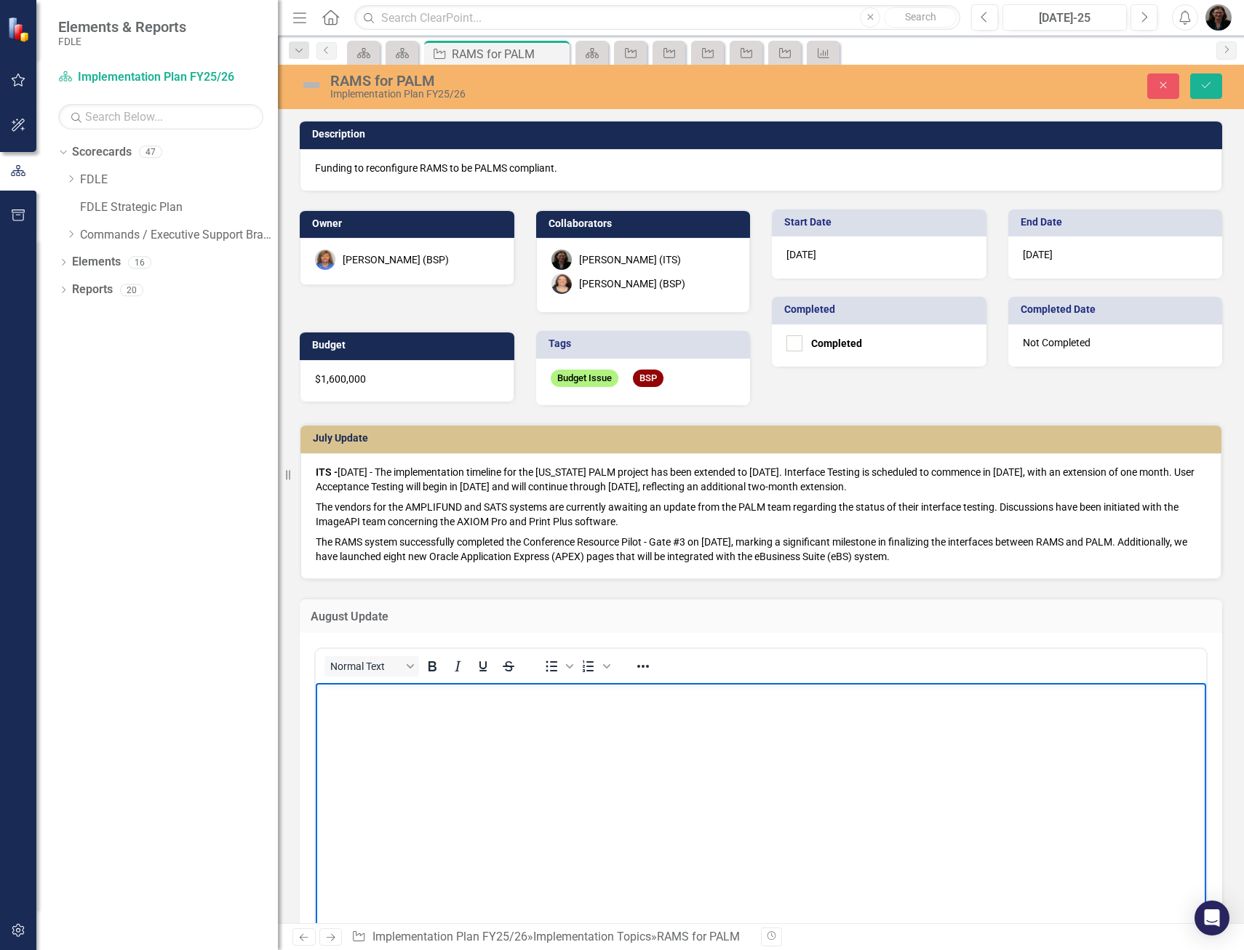
click at [369, 711] on body "Rich Text Area. Press ALT-0 for help." at bounding box center [761, 792] width 890 height 218
click at [436, 666] on icon "Bold" at bounding box center [431, 665] width 17 height 17
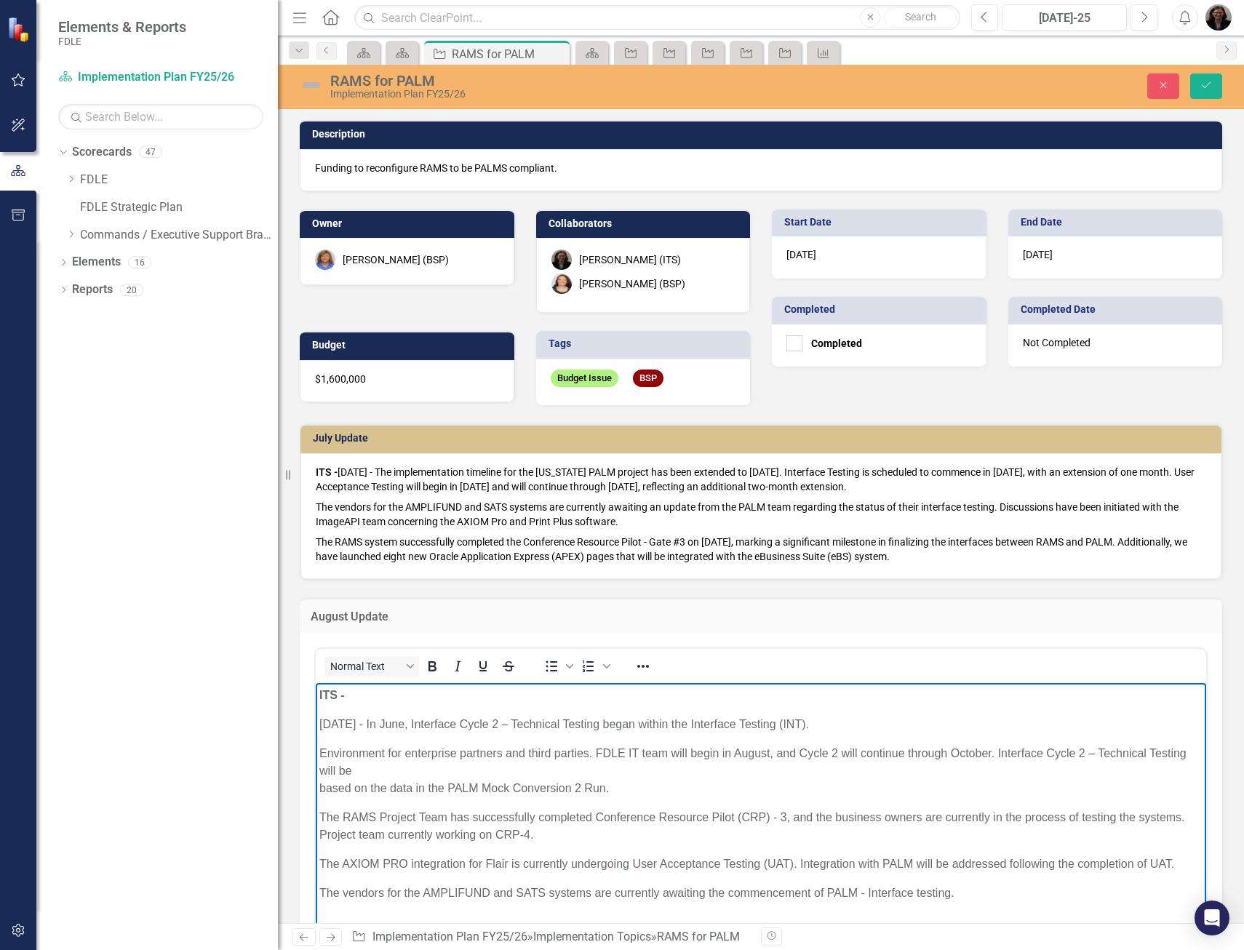
click at [319, 724] on body "ITS - ﻿ [DATE] - In June, Interface Cycle 2 – Technical Testing began within th…" at bounding box center [761, 800] width 890 height 234
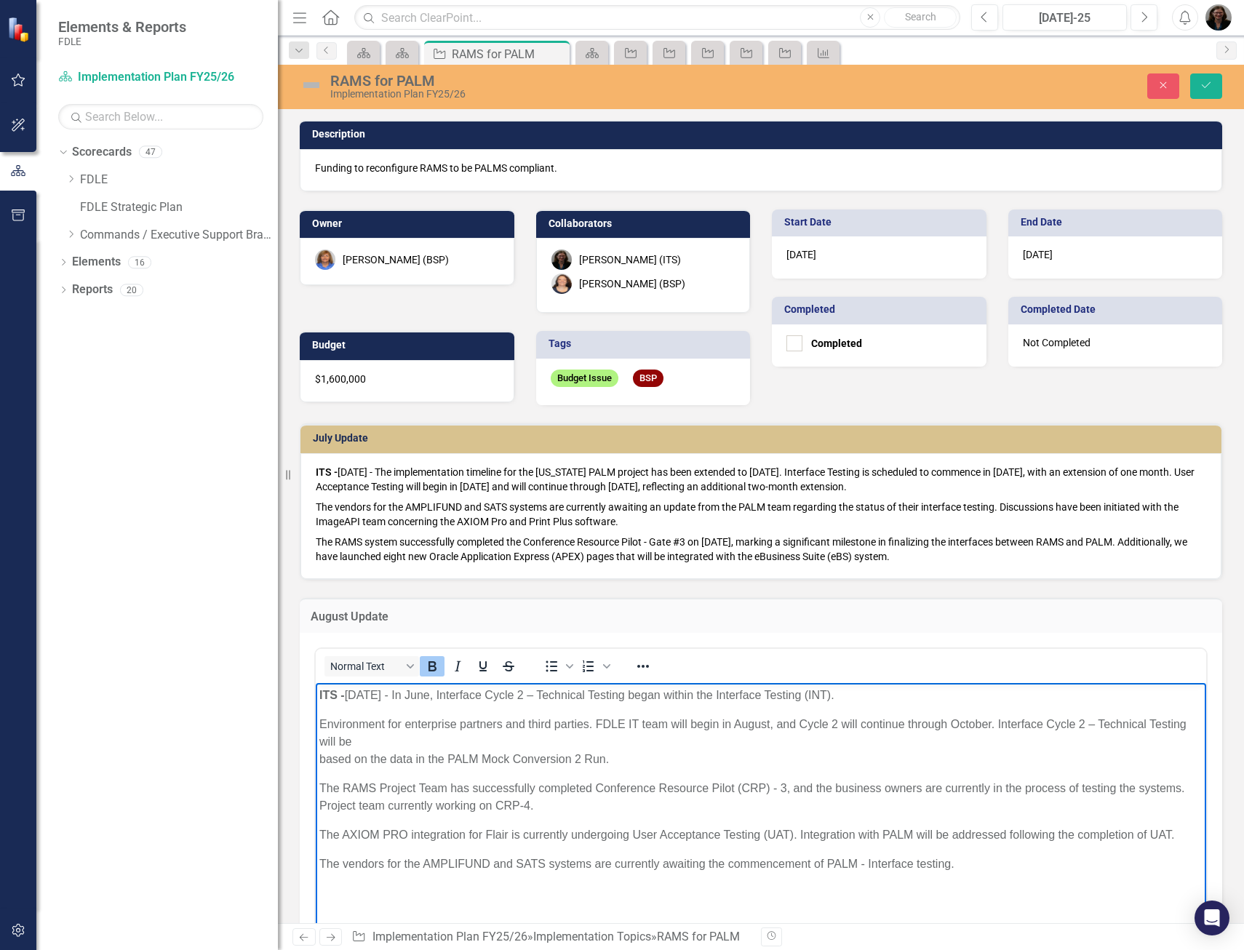
scroll to position [73, 0]
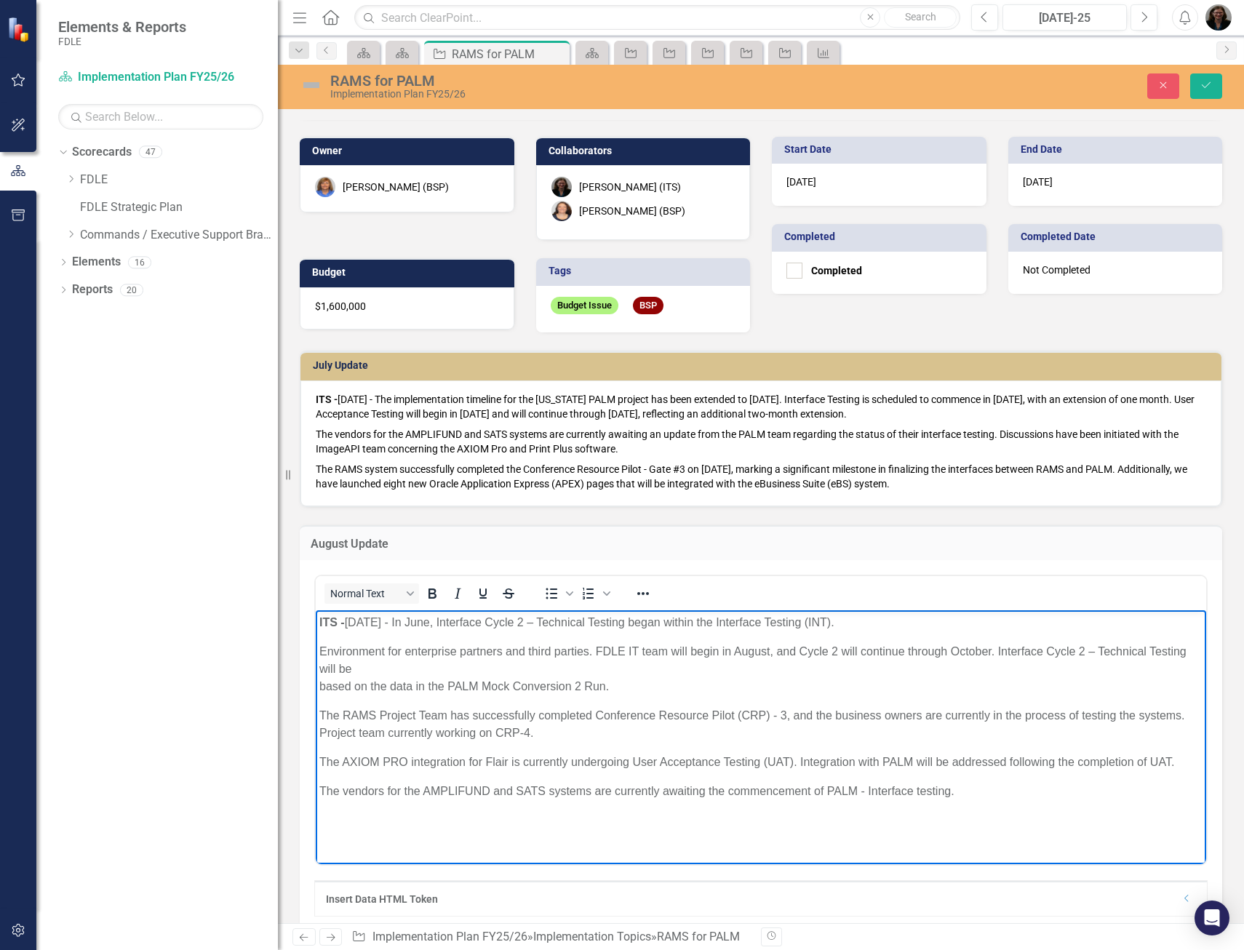
click at [319, 684] on p "Environment for enterprise partners and third parties. FDLE IT team will begin …" at bounding box center [760, 669] width 883 height 52
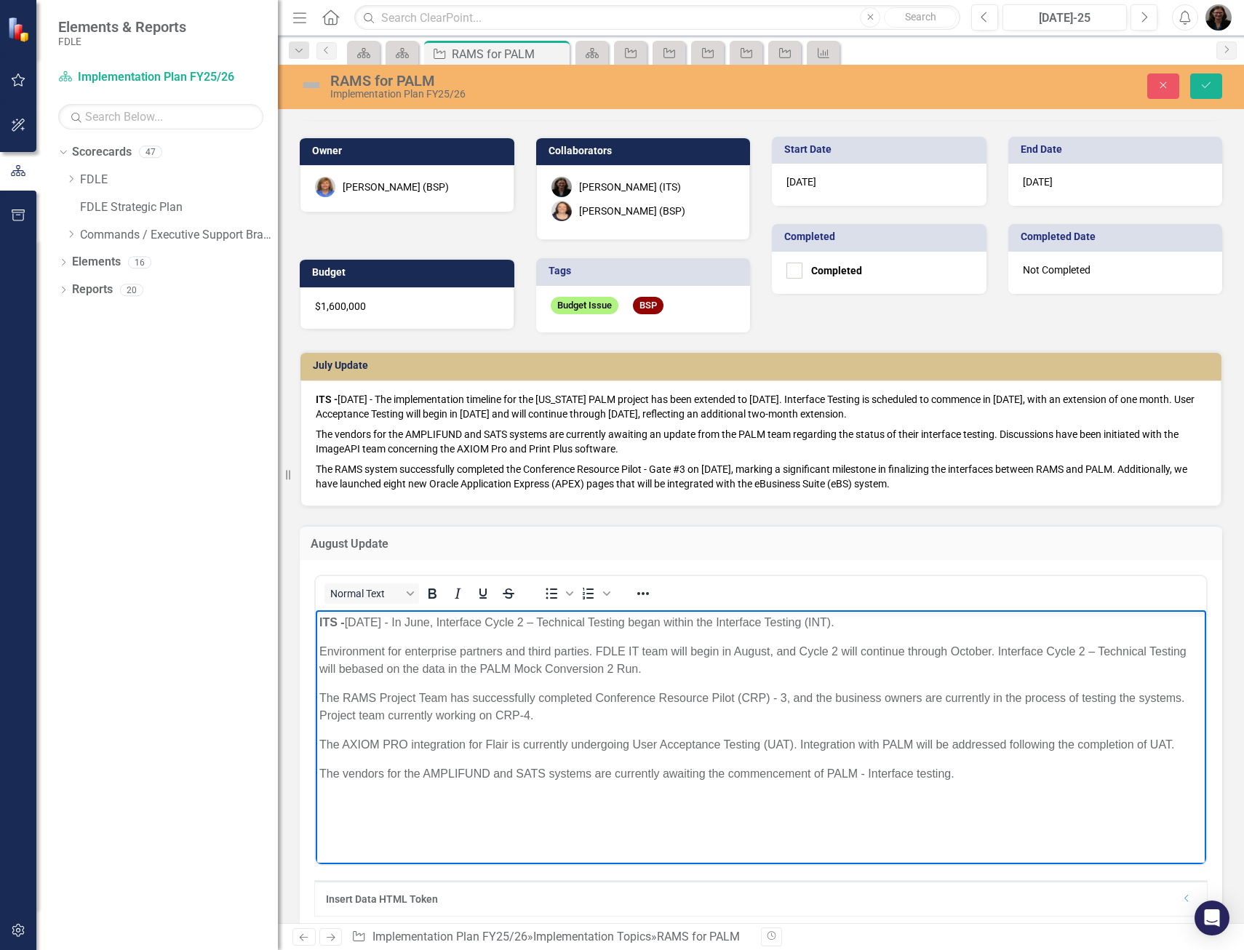
click at [590, 649] on p "Environment for enterprise partners and third parties. FDLE IT team will begin …" at bounding box center [760, 660] width 883 height 35
click at [327, 651] on p "Environment for enterprise partners and third parties is being developed. FDLE …" at bounding box center [760, 660] width 883 height 35
click at [529, 662] on p "The environment for enterprise partners and third parties is being developed. F…" at bounding box center [760, 660] width 883 height 35
click at [506, 742] on p "The AXIOM PRO integration for Flair is currently undergoing User Acceptance Tes…" at bounding box center [760, 744] width 883 height 17
click at [1000, 778] on p "The vendors for the AMPLIFUND and SATS systems are currently awaiting the comme…" at bounding box center [760, 773] width 883 height 17
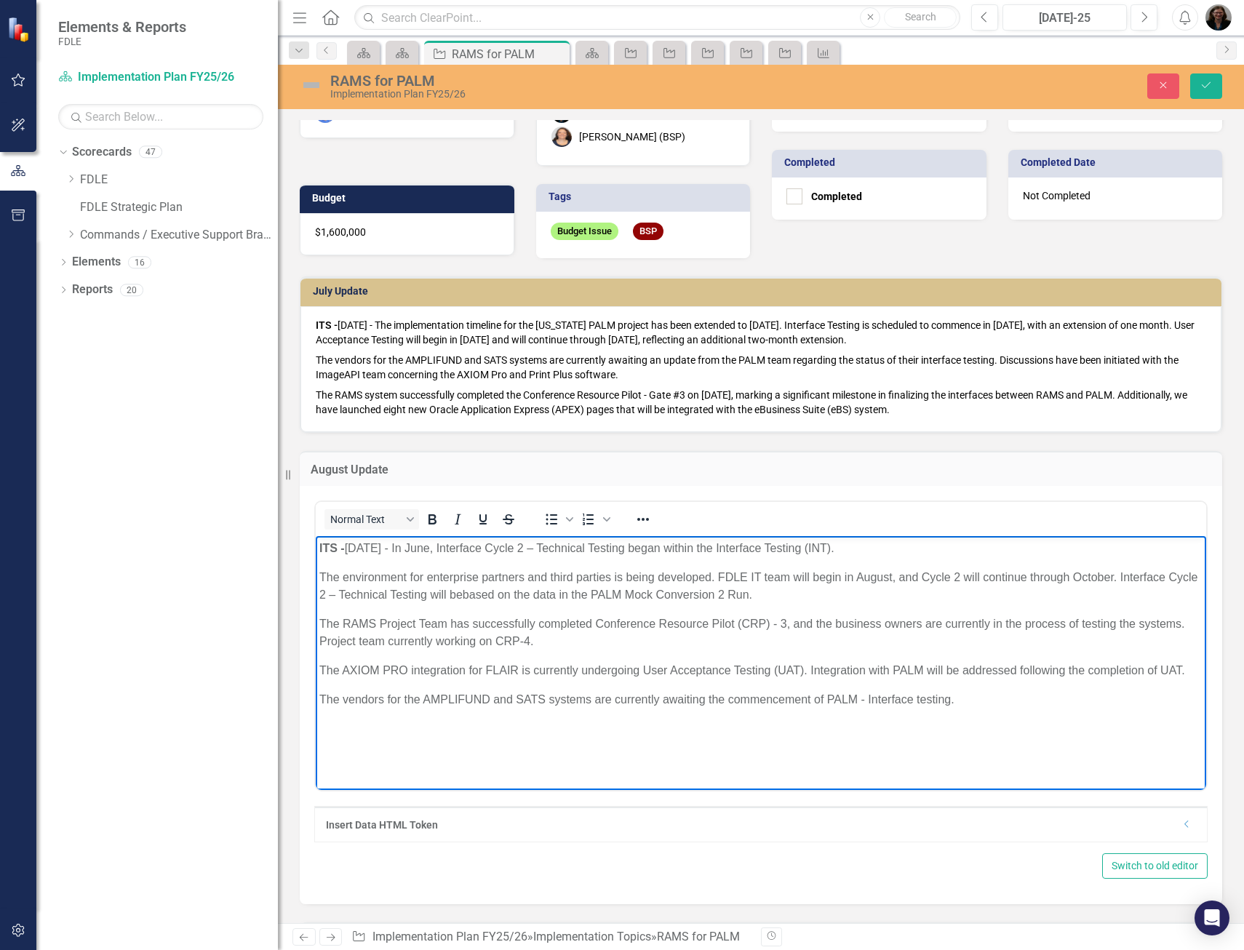
scroll to position [218, 0]
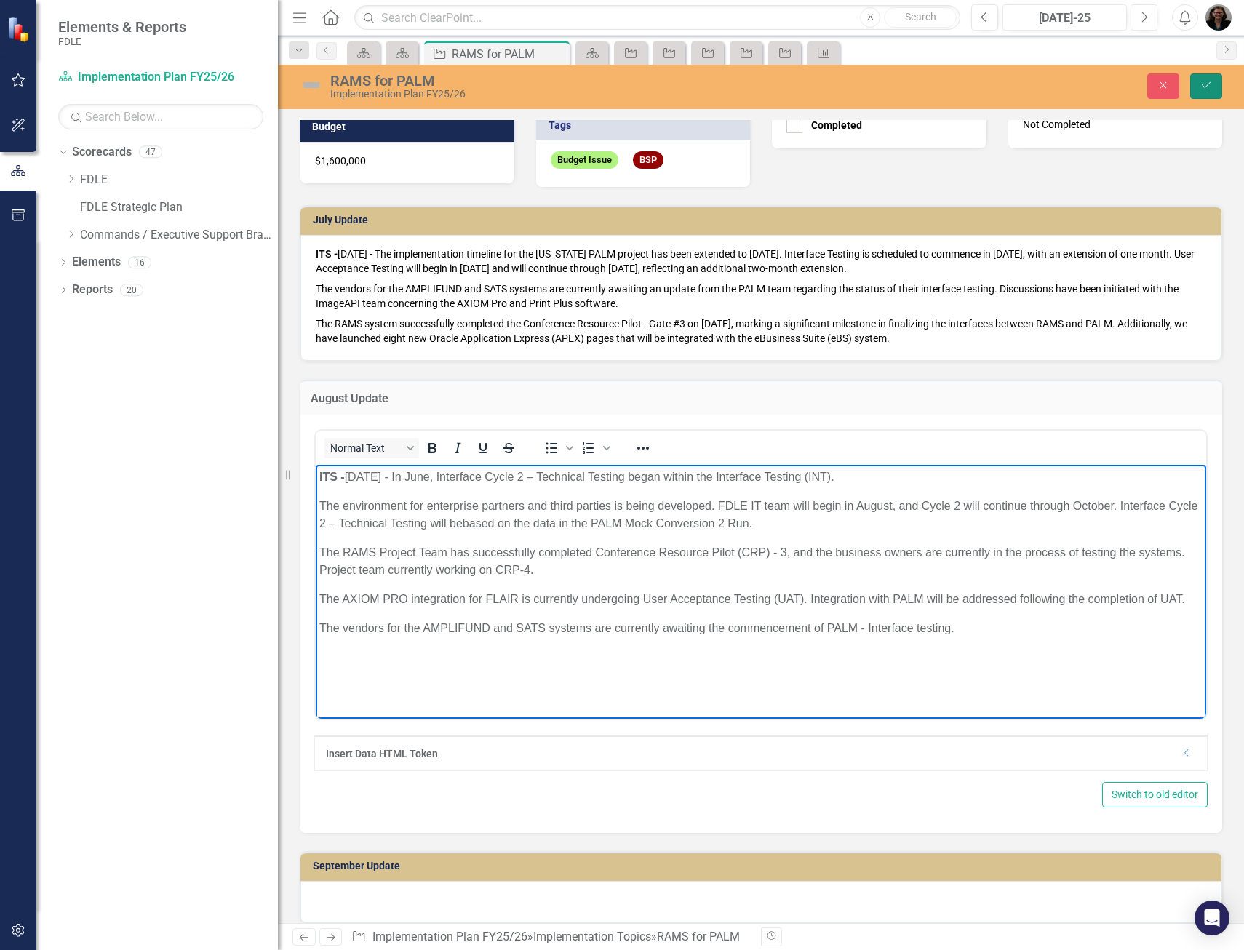
click at [1211, 87] on icon "Save" at bounding box center [1205, 85] width 13 height 10
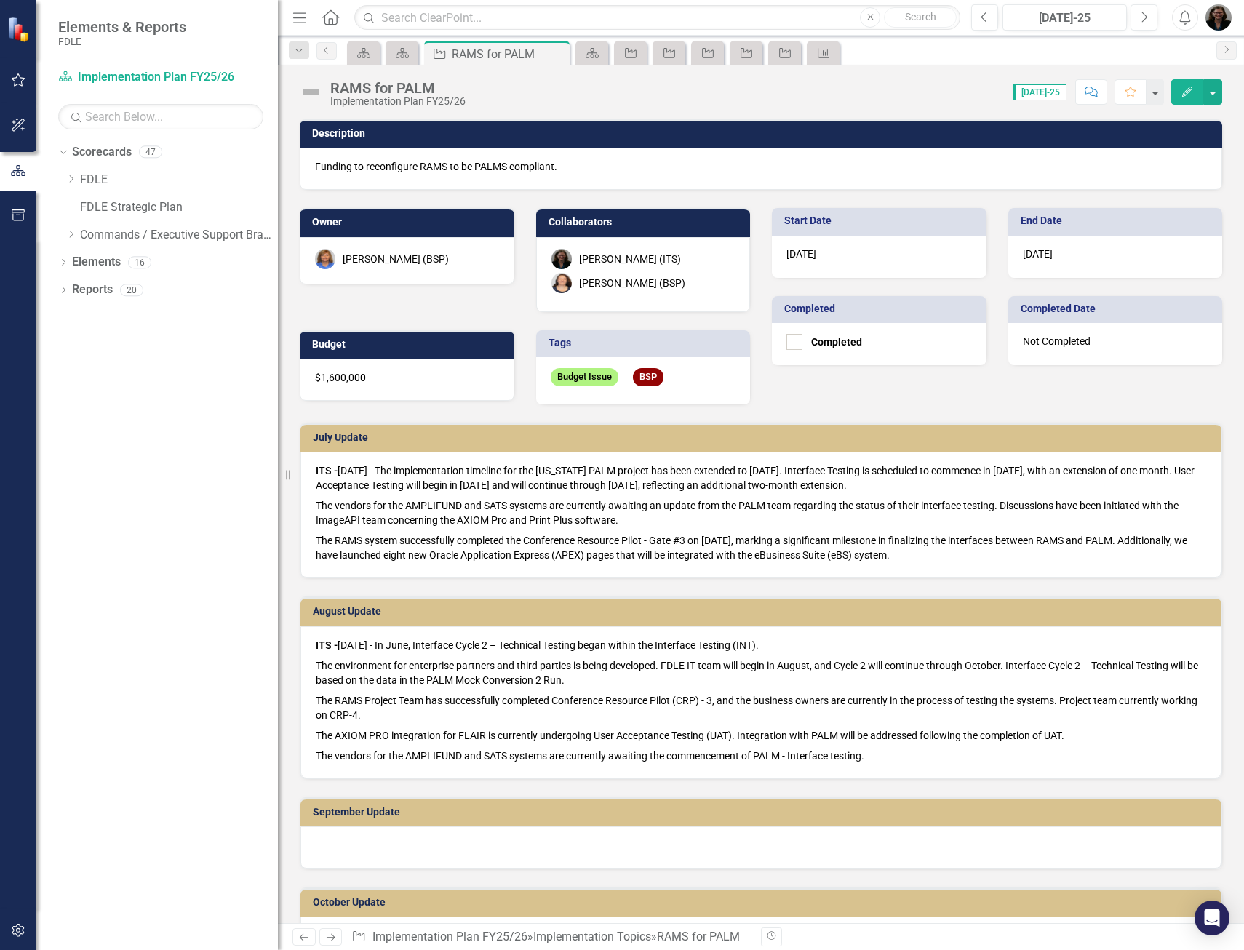
click at [407, 852] on div at bounding box center [760, 847] width 921 height 42
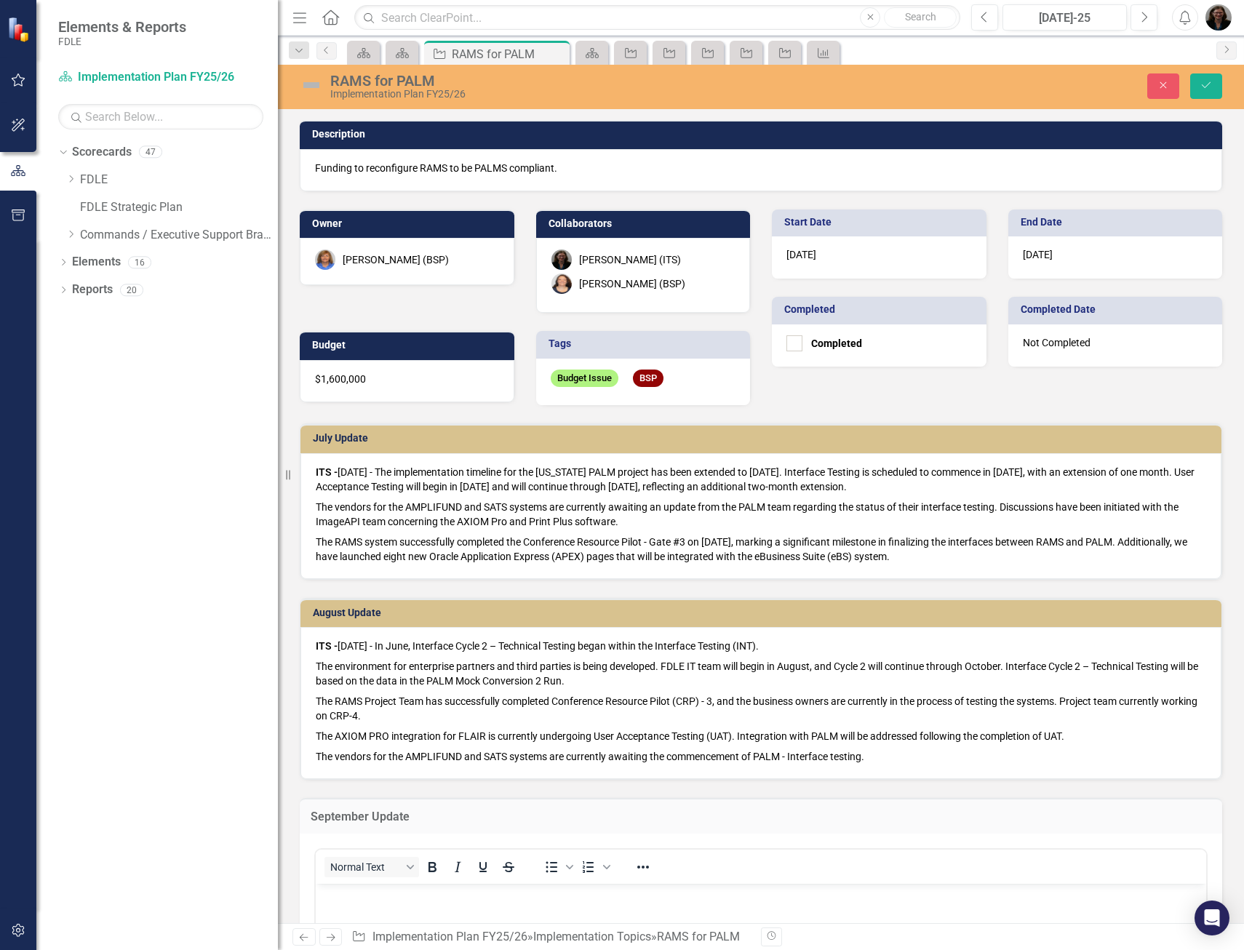
scroll to position [0, 0]
click at [431, 865] on icon "Bold" at bounding box center [431, 866] width 17 height 17
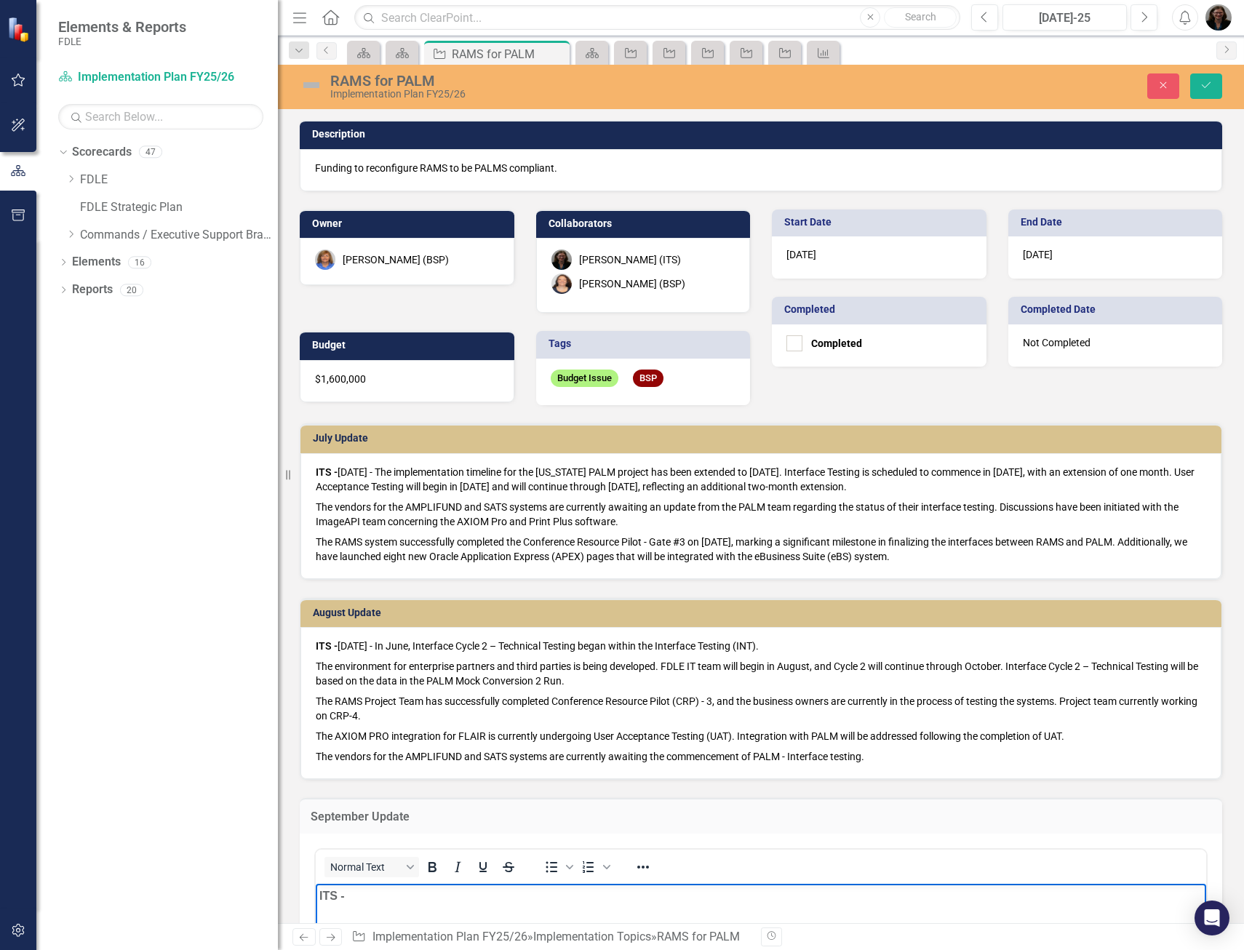
scroll to position [96, 0]
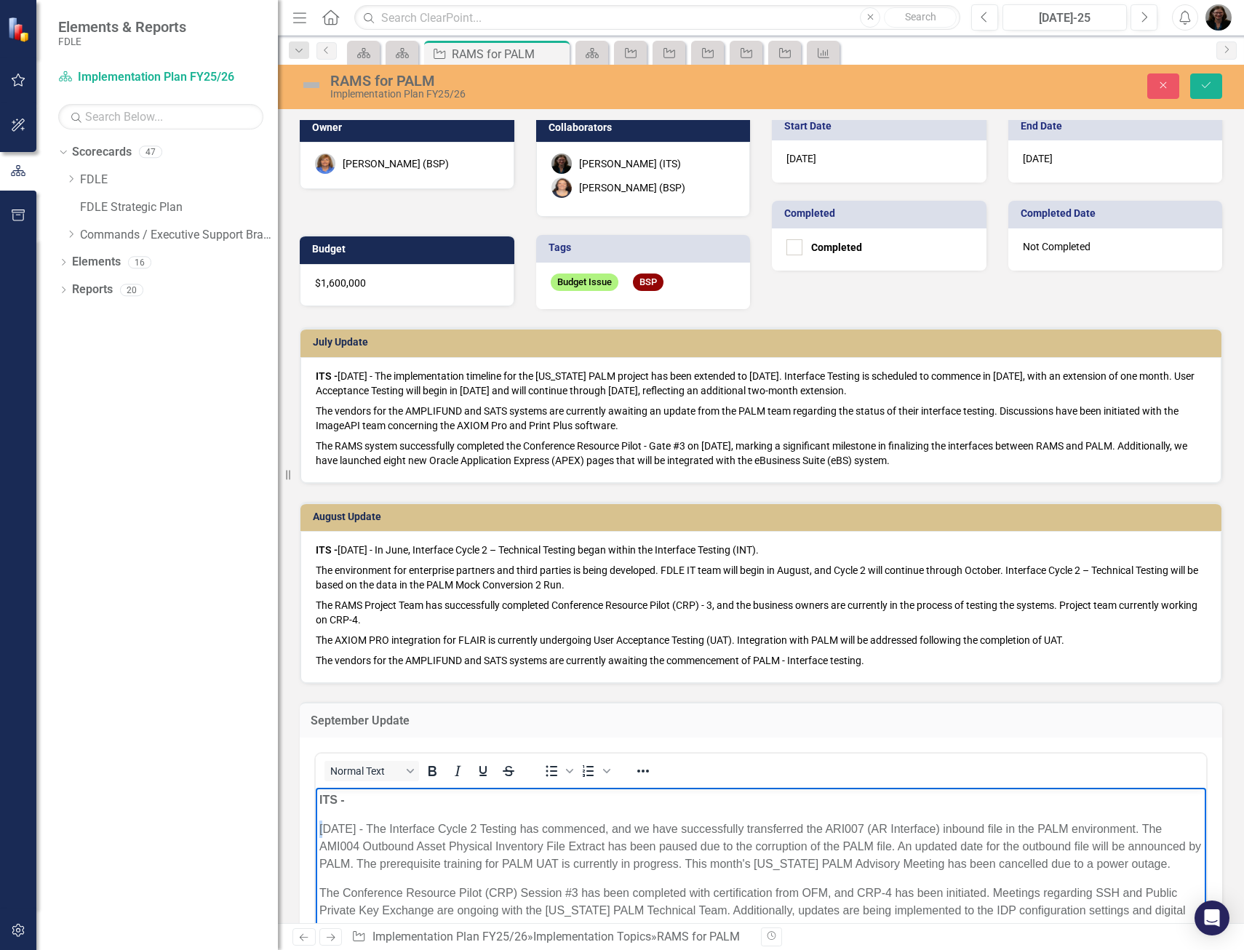
click at [322, 826] on p "[DATE] - The Interface Cycle 2 Testing has commenced, and we have successfully …" at bounding box center [760, 846] width 883 height 52
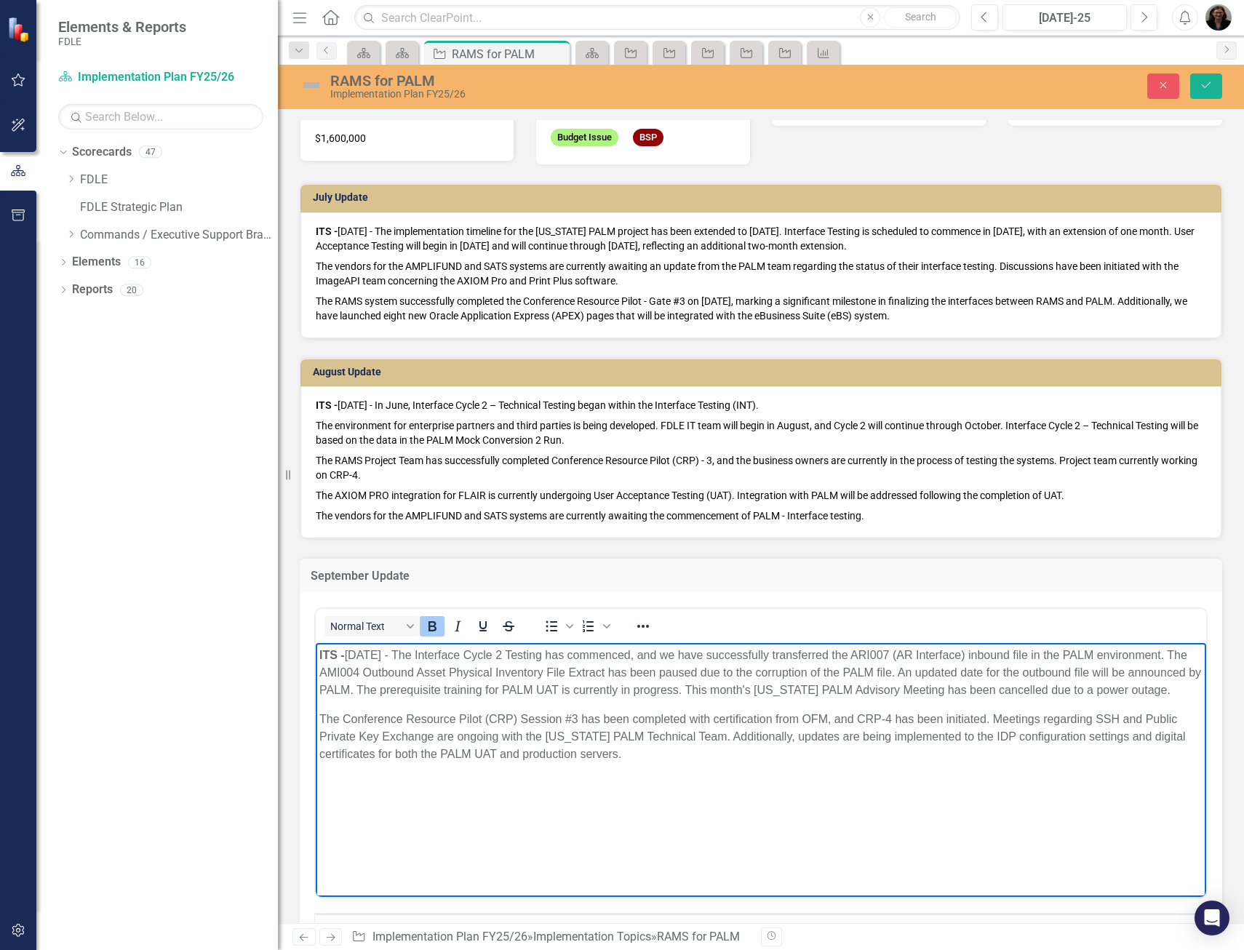
scroll to position [241, 0]
click at [1207, 87] on icon "Save" at bounding box center [1205, 85] width 13 height 10
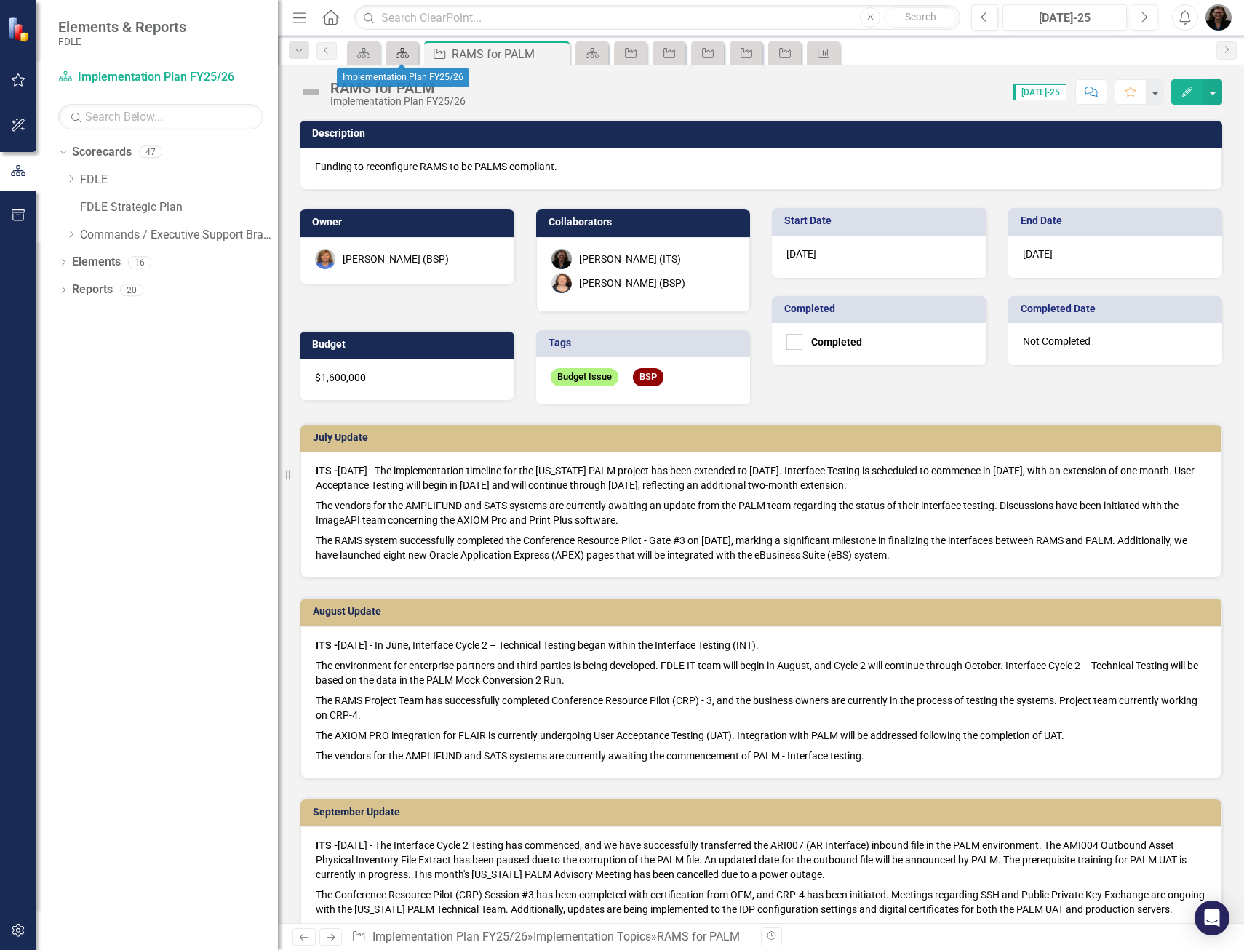
click at [399, 53] on icon at bounding box center [402, 53] width 13 height 10
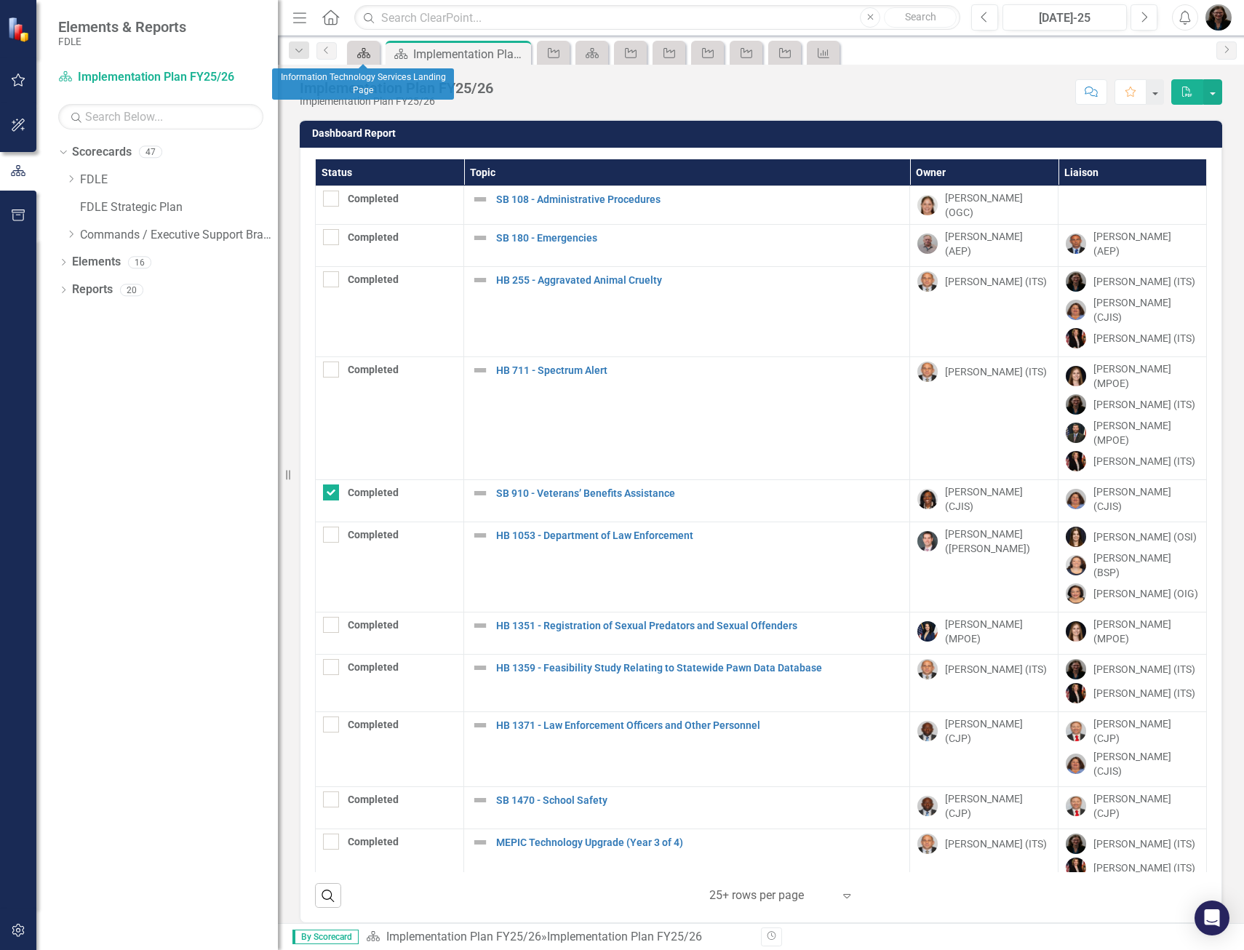
click at [362, 44] on div "Scorecard" at bounding box center [361, 53] width 20 height 18
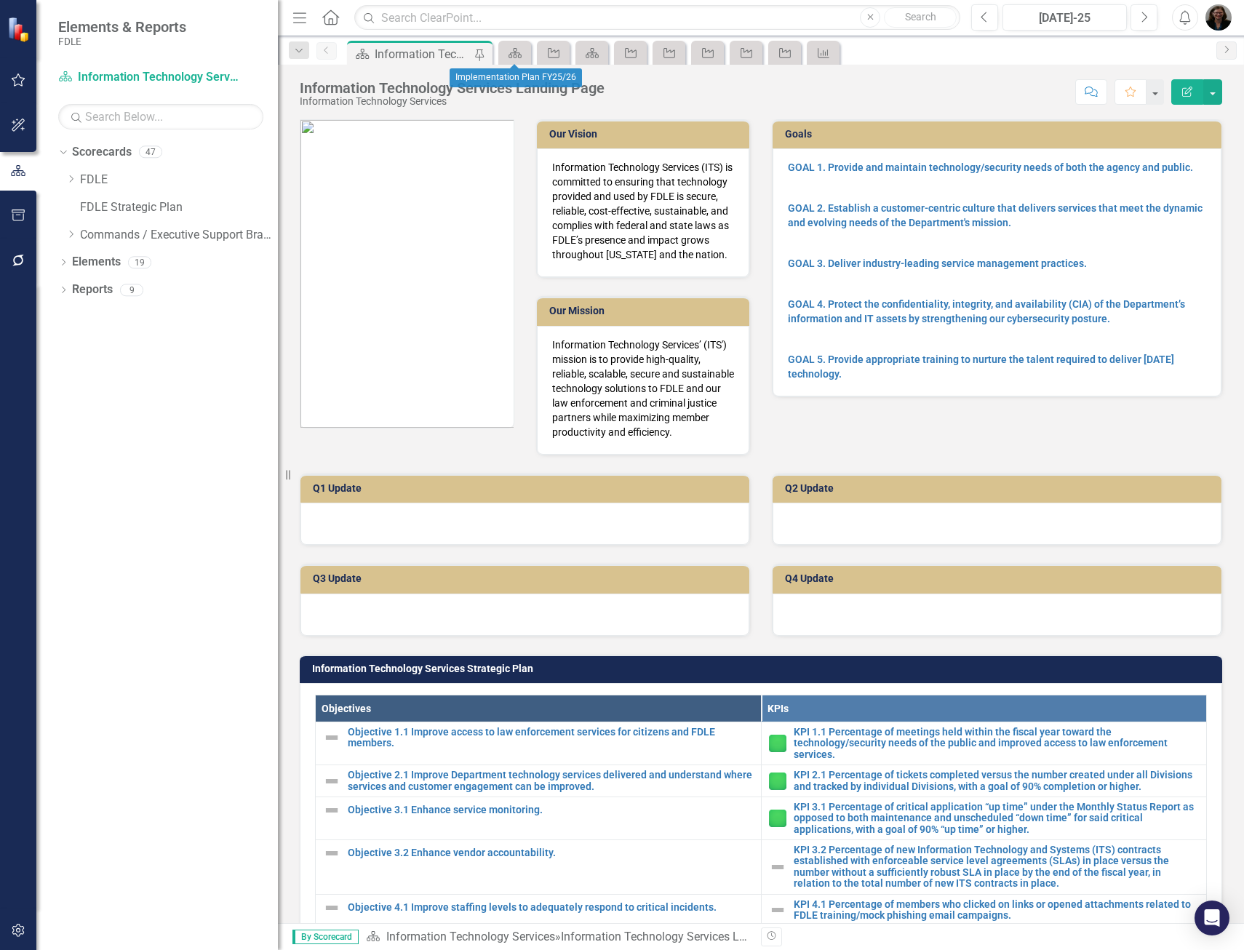
click at [518, 54] on icon "Scorecard" at bounding box center [515, 53] width 15 height 12
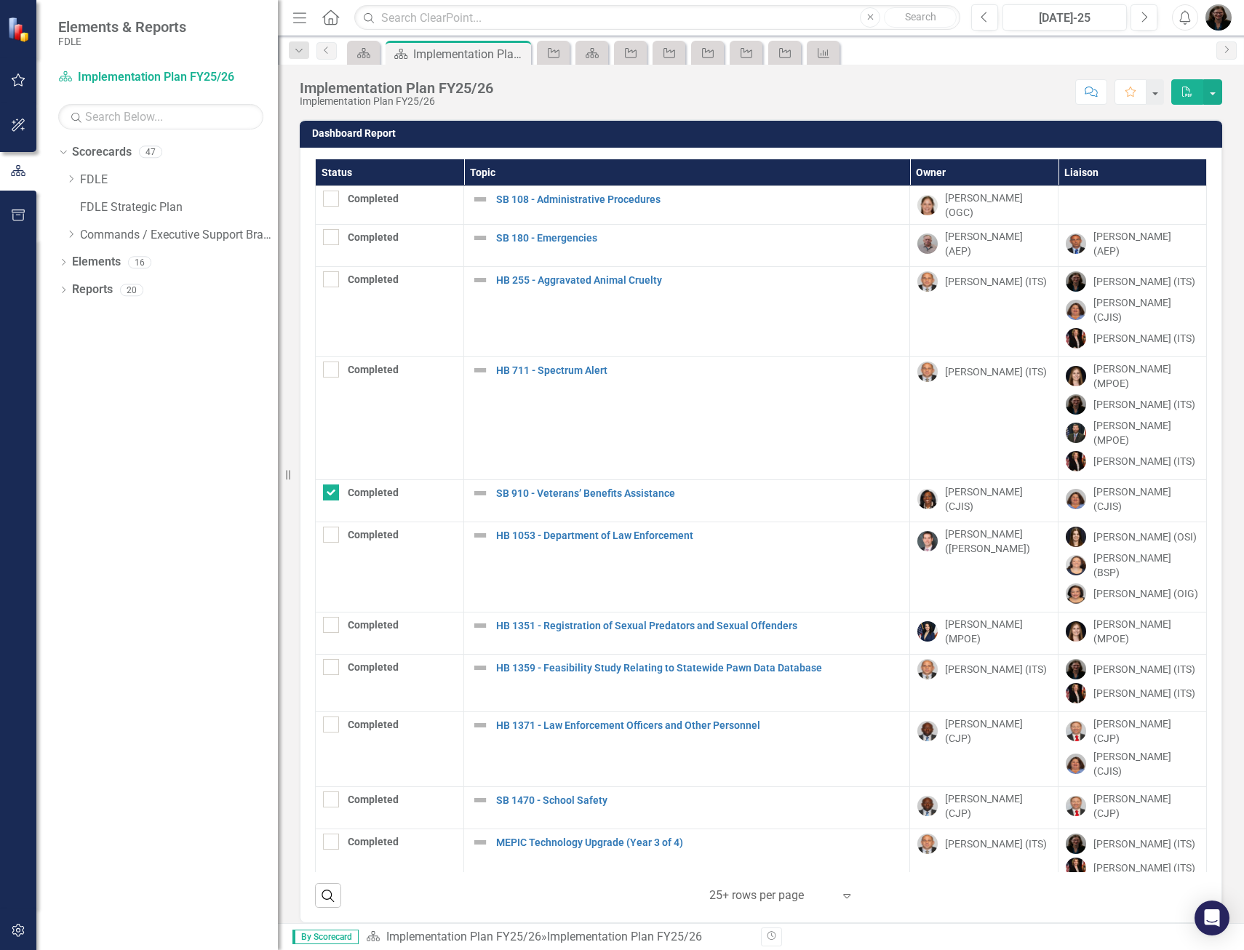
click at [372, 167] on th "Status" at bounding box center [390, 172] width 148 height 27
checkbox input "false"
checkbox input "true"
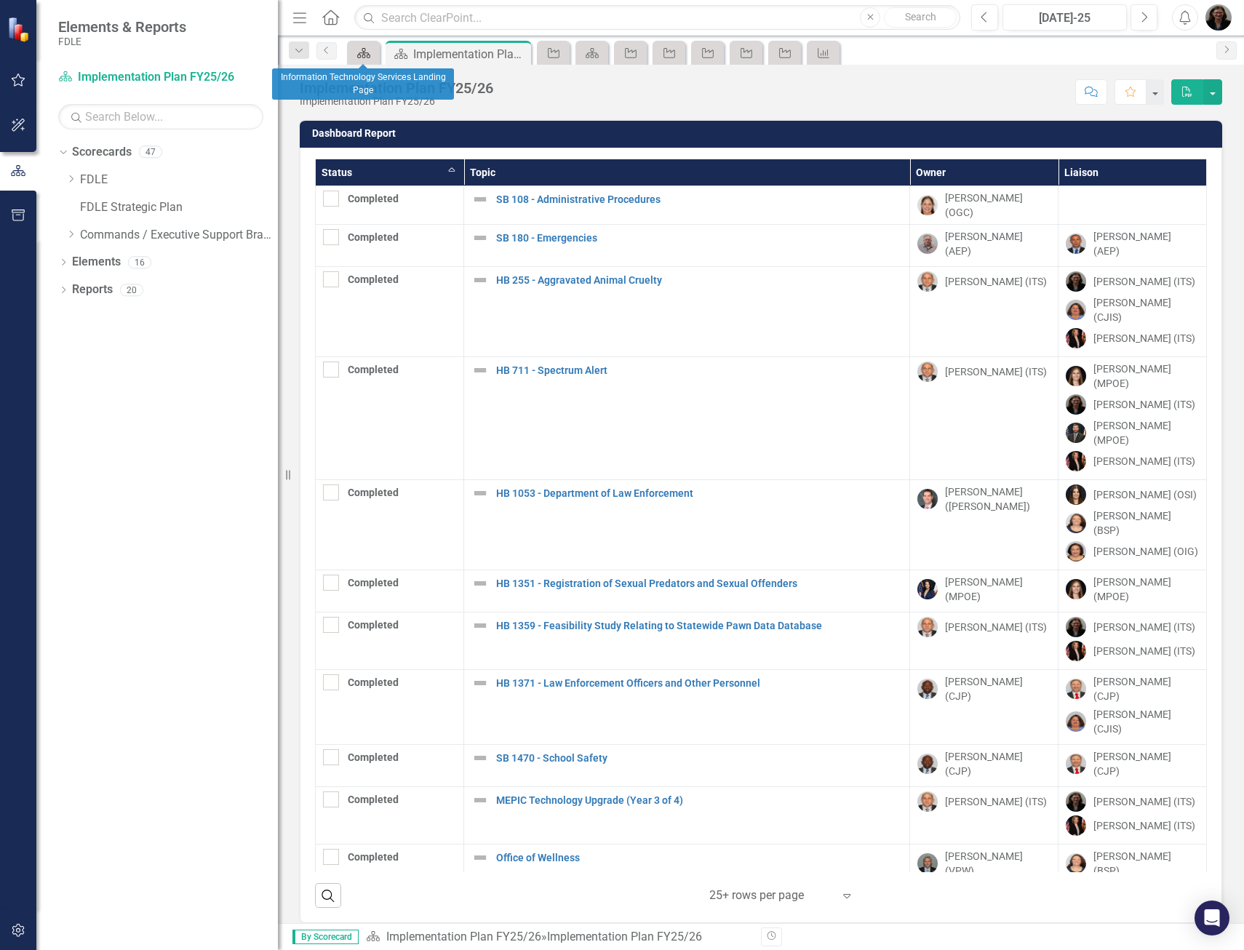
click at [368, 52] on icon "Scorecard" at bounding box center [363, 53] width 15 height 12
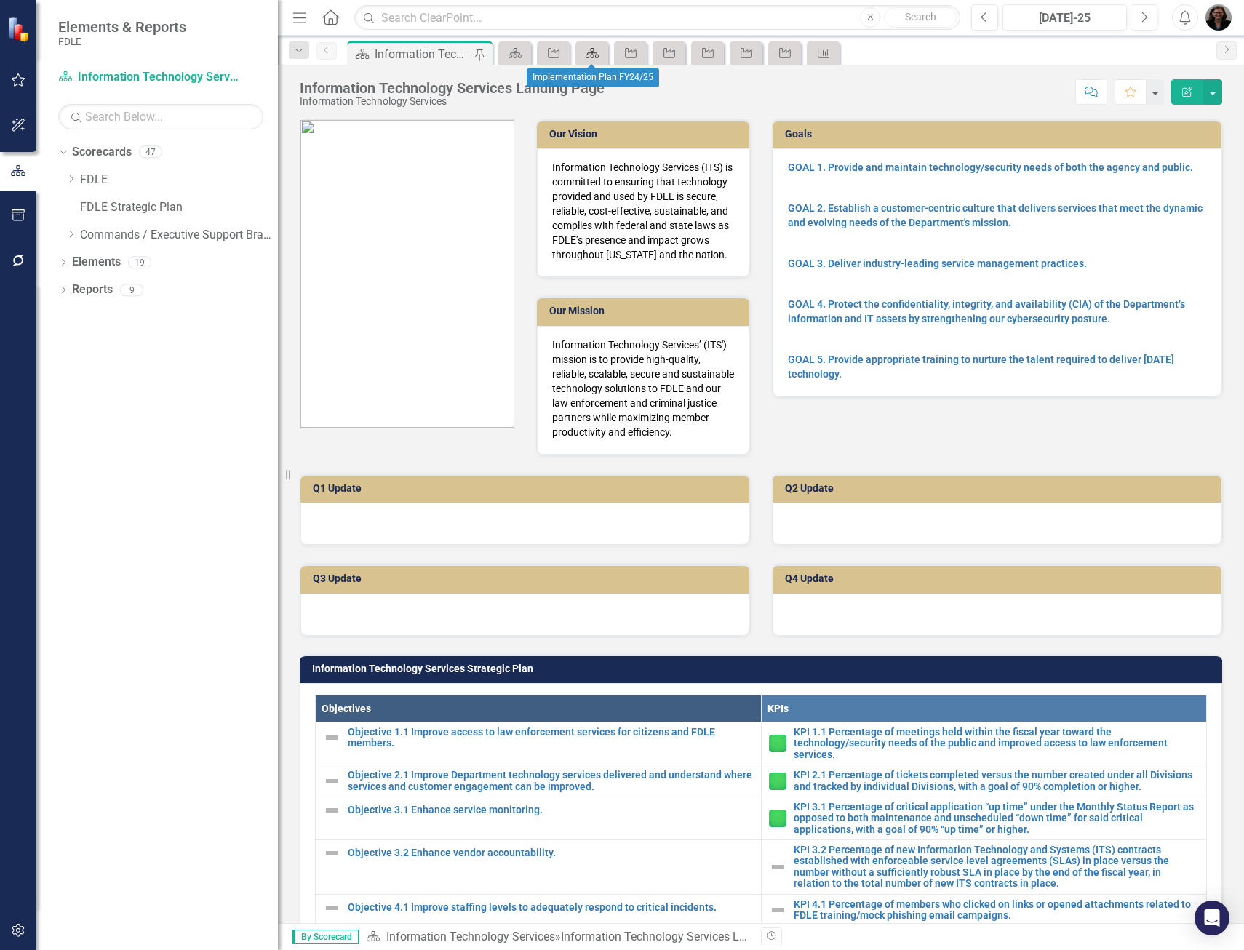
click at [591, 49] on icon "Scorecard" at bounding box center [592, 53] width 15 height 12
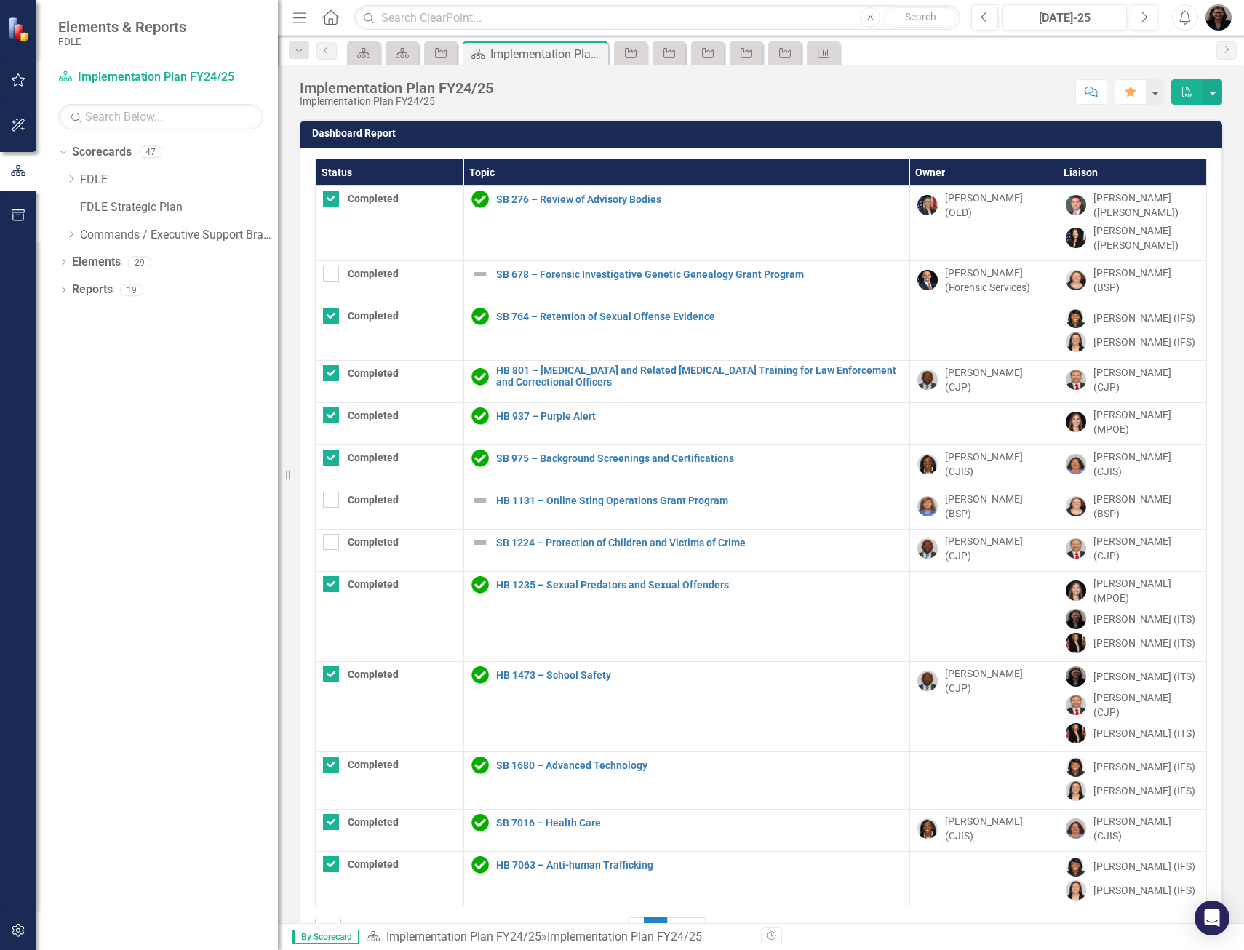
click at [401, 169] on th "Status" at bounding box center [390, 172] width 148 height 27
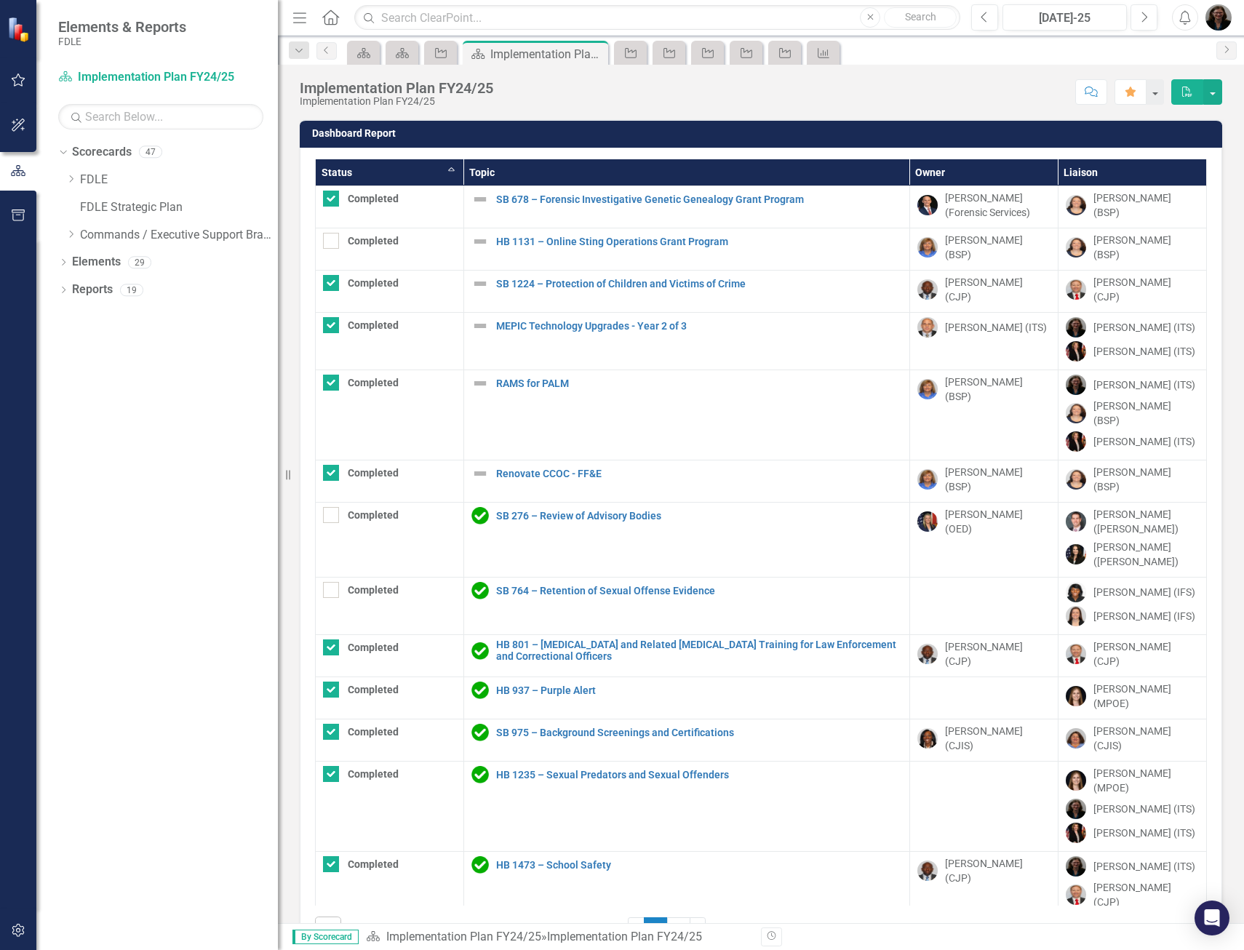
checkbox input "false"
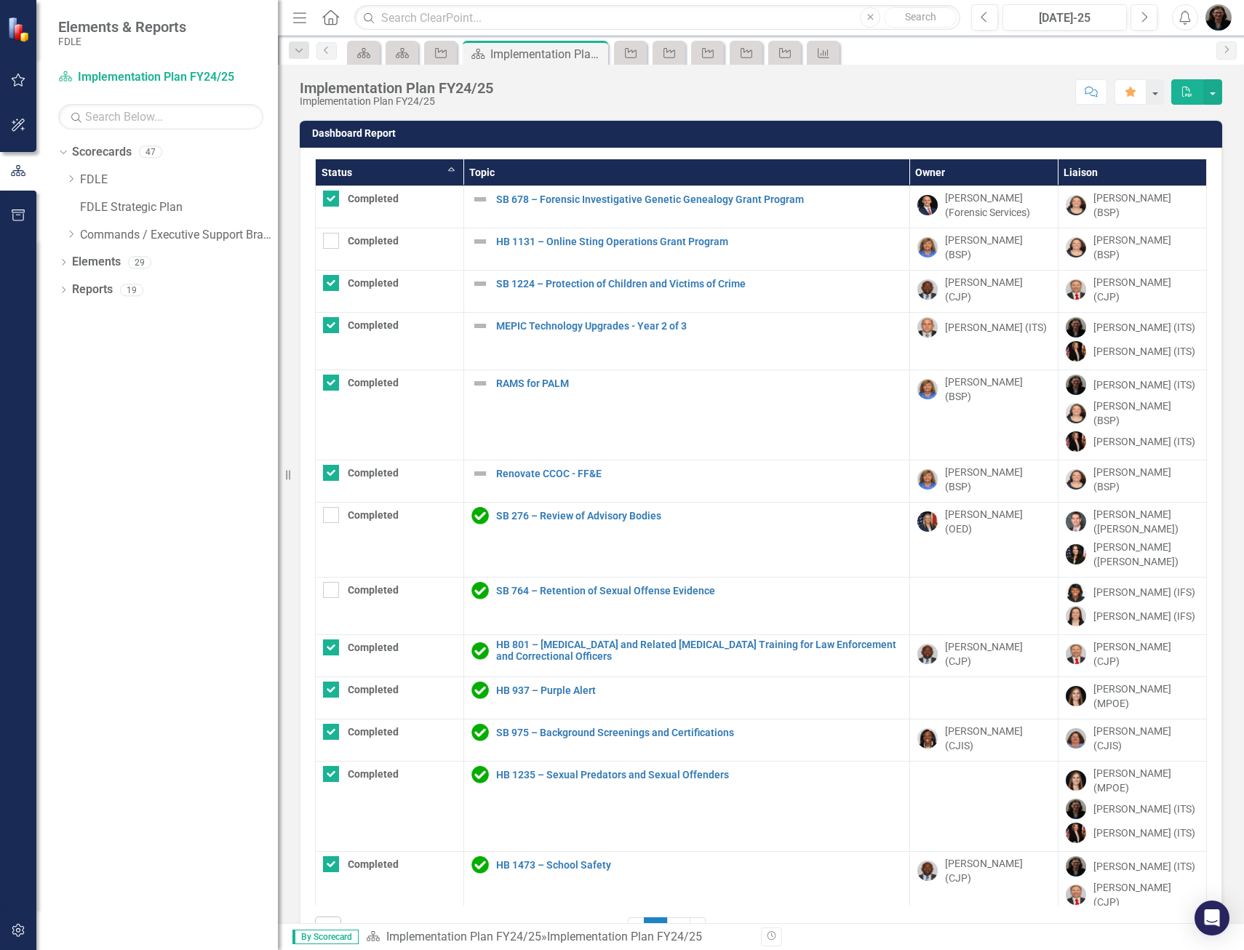
checkbox input "true"
drag, startPoint x: 74, startPoint y: 177, endPoint x: 82, endPoint y: 213, distance: 36.5
click at [74, 177] on icon "Dropdown" at bounding box center [70, 179] width 11 height 9
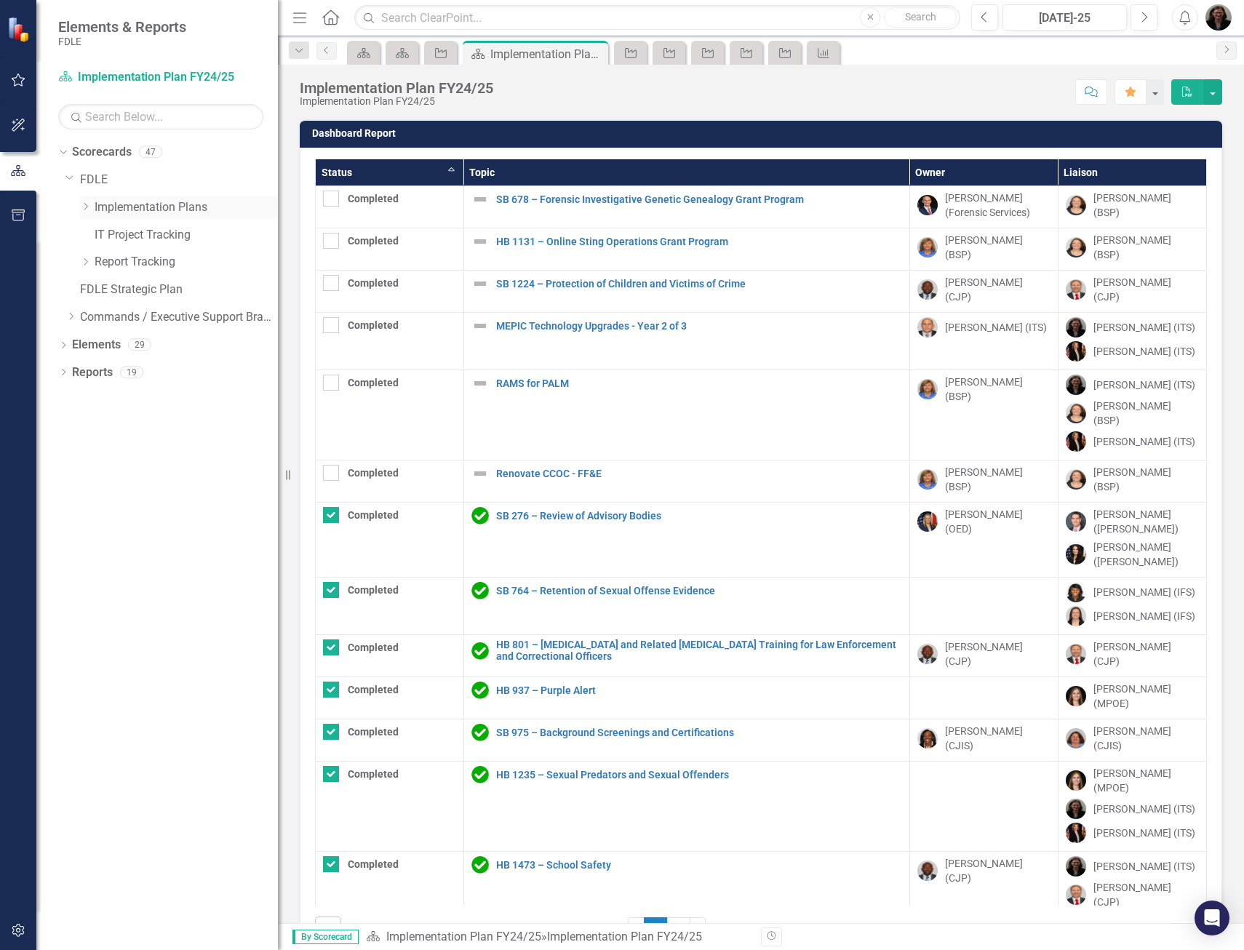
click at [87, 209] on icon "Dropdown" at bounding box center [85, 206] width 11 height 9
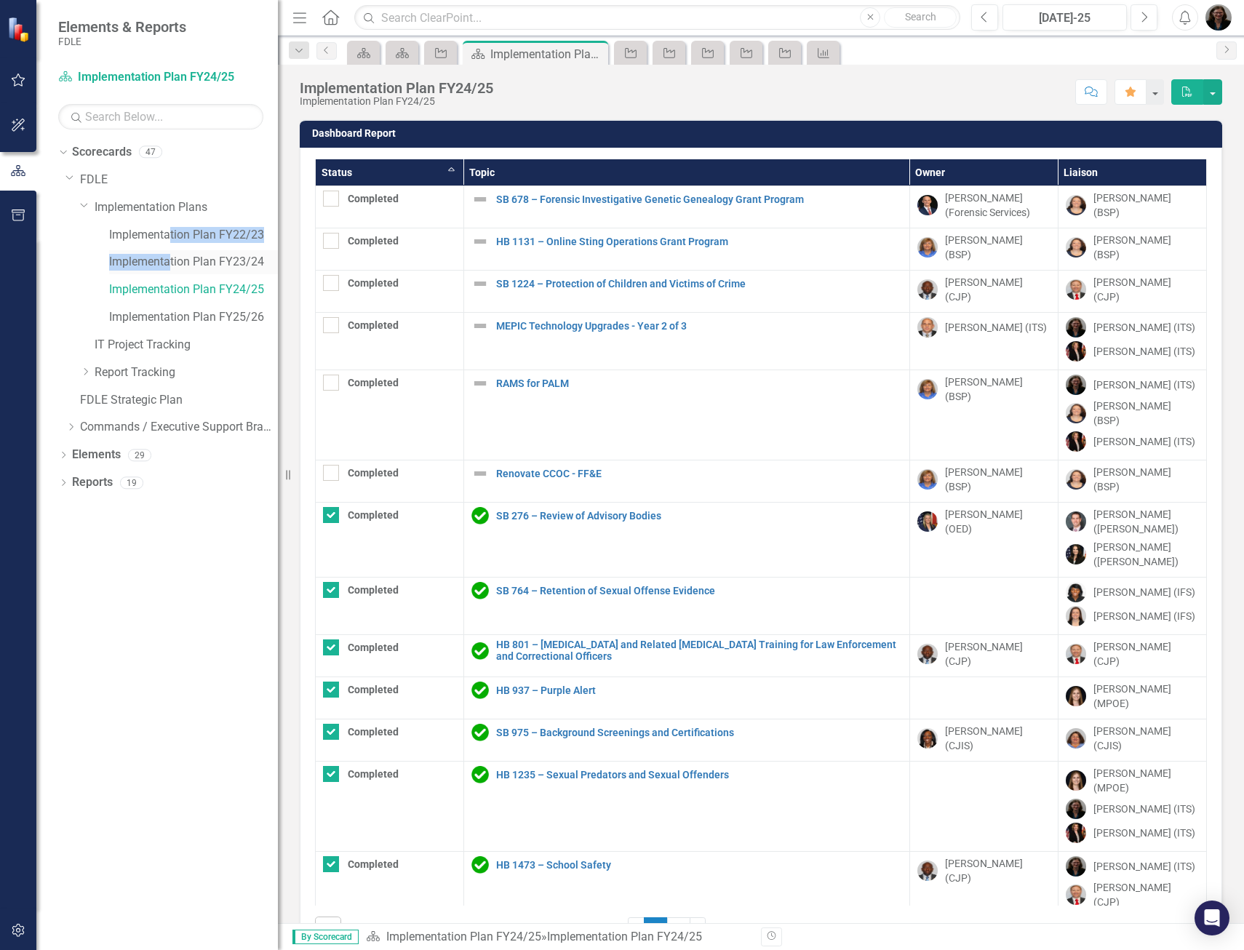
click at [169, 253] on div "Dropdown FDLE Dropdown Implementation Plans Implementation Plan FY22/23 Impleme…" at bounding box center [171, 305] width 212 height 275
drag, startPoint x: 169, startPoint y: 253, endPoint x: 218, endPoint y: 268, distance: 51.5
click at [218, 268] on link "Implementation Plan FY23/24" at bounding box center [193, 262] width 169 height 17
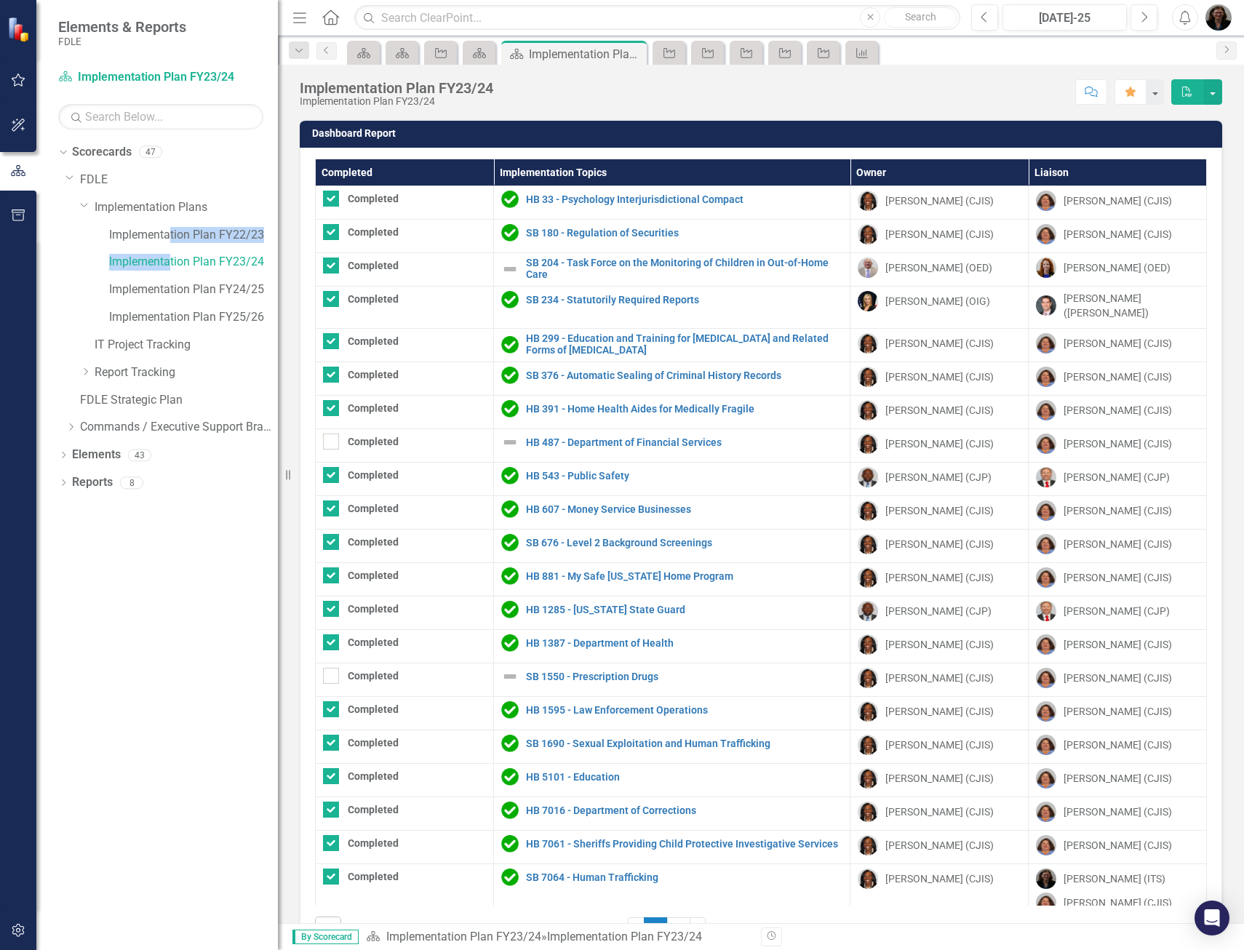
click at [388, 165] on th "Completed" at bounding box center [405, 172] width 178 height 27
checkbox input "false"
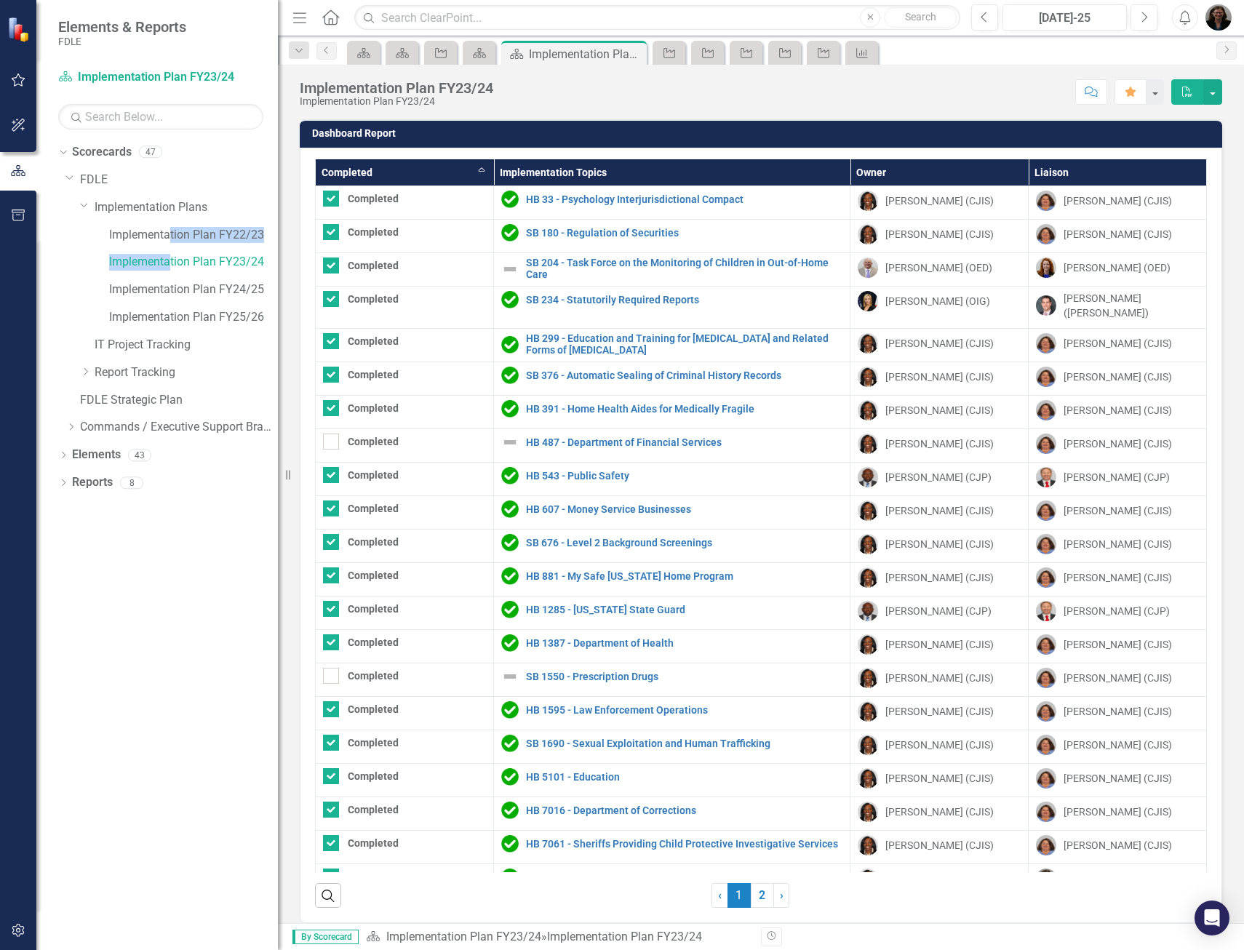
checkbox input "false"
checkbox input "true"
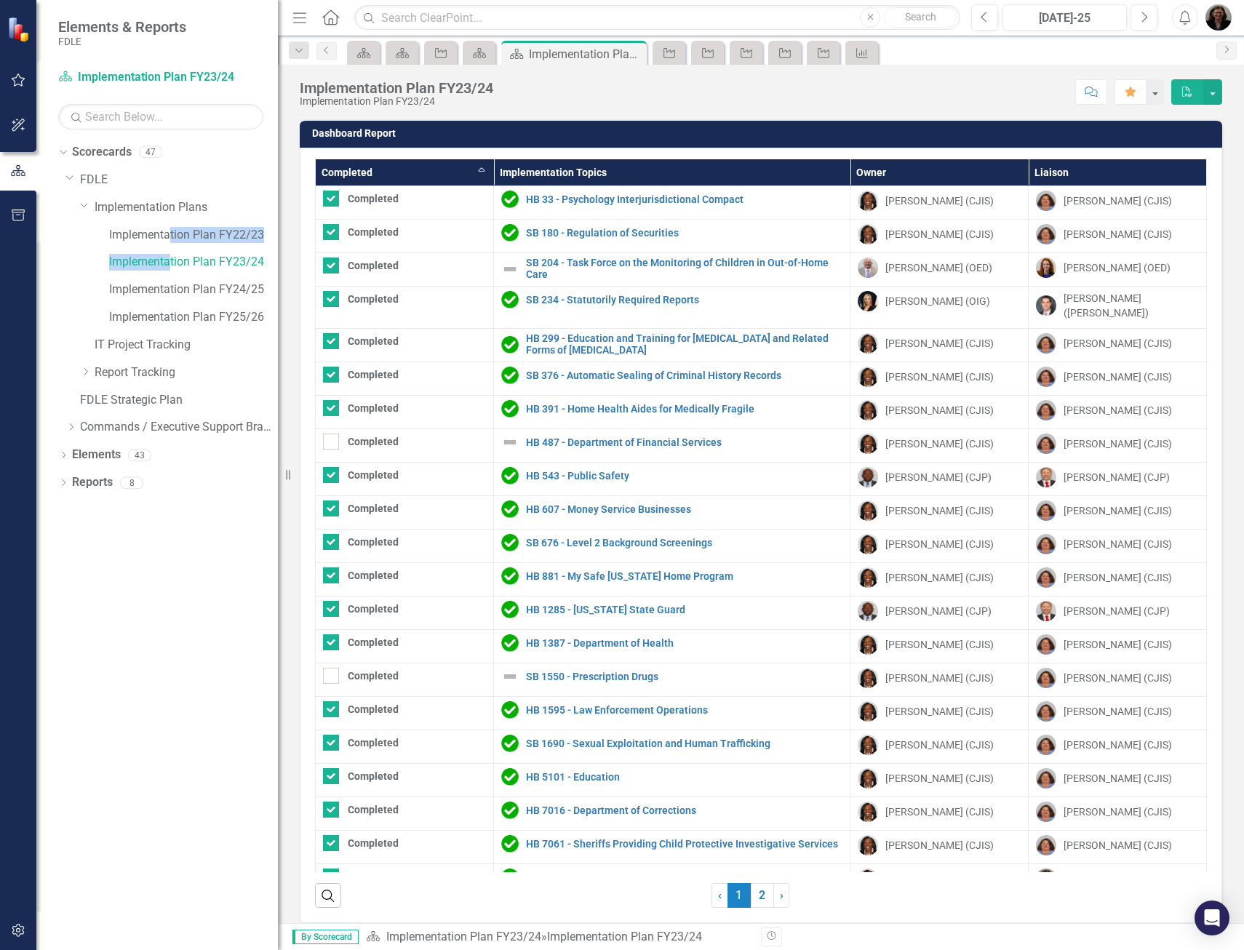
checkbox input "true"
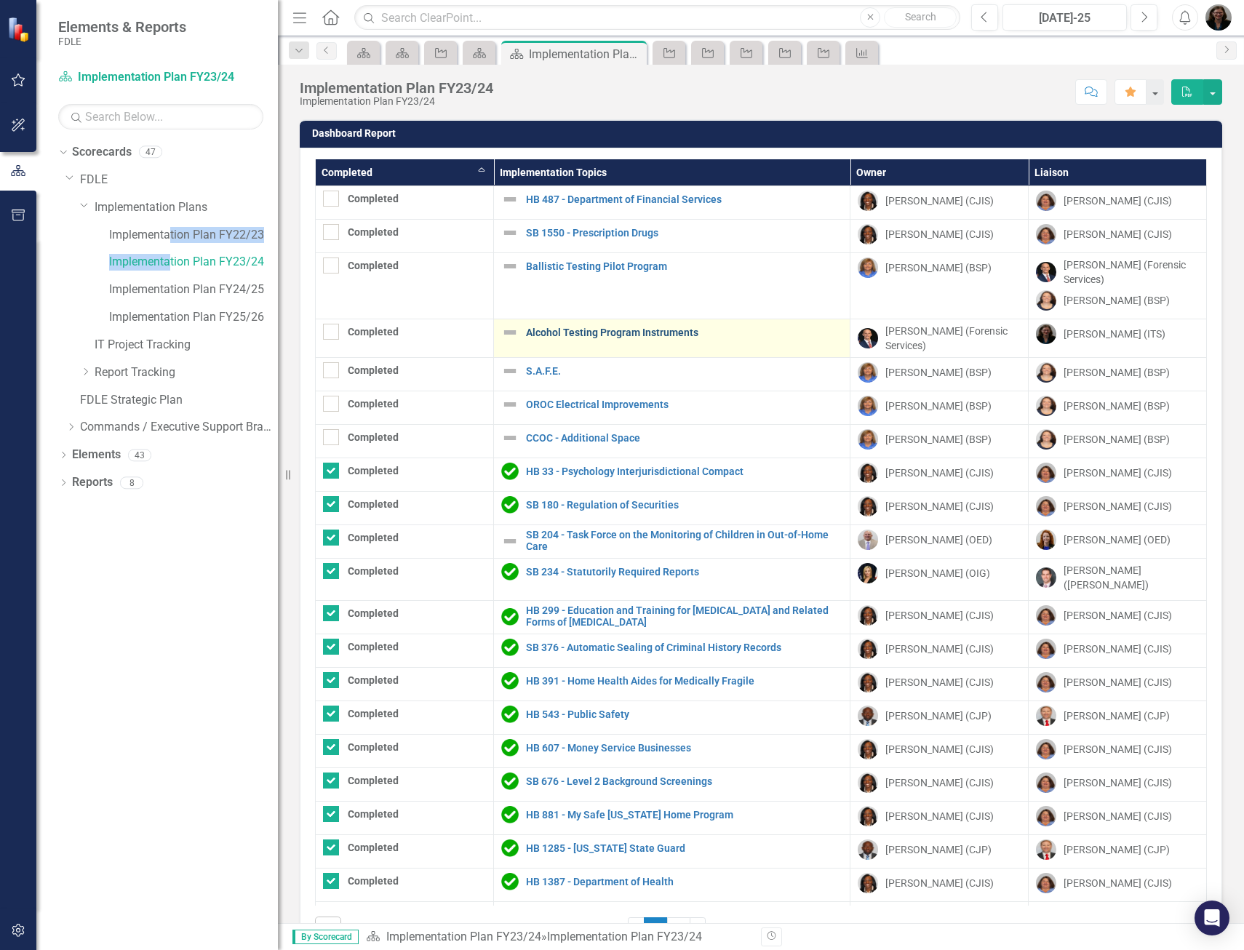
click at [580, 329] on link "Alcohol Testing Program Instruments" at bounding box center [684, 332] width 316 height 11
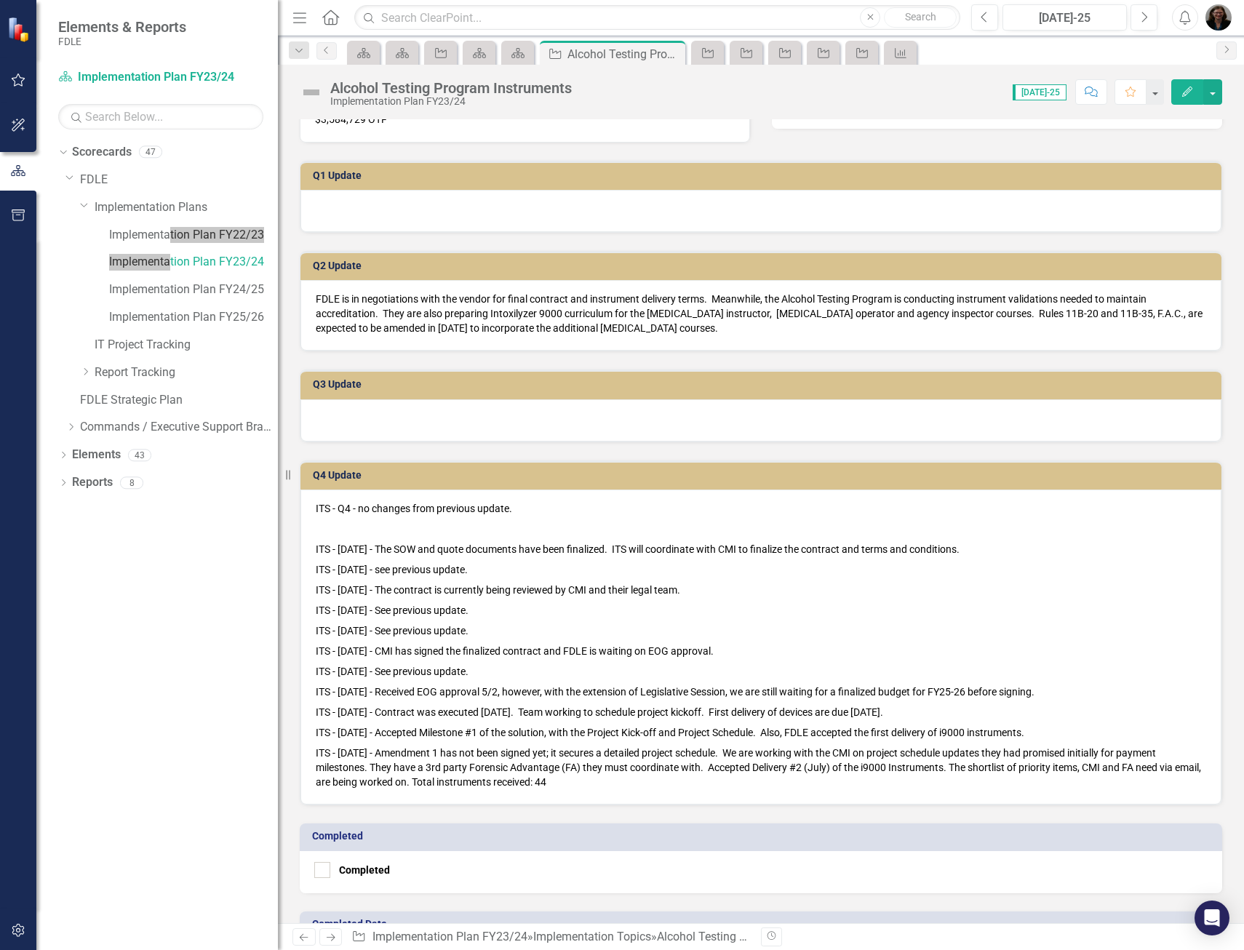
scroll to position [509, 0]
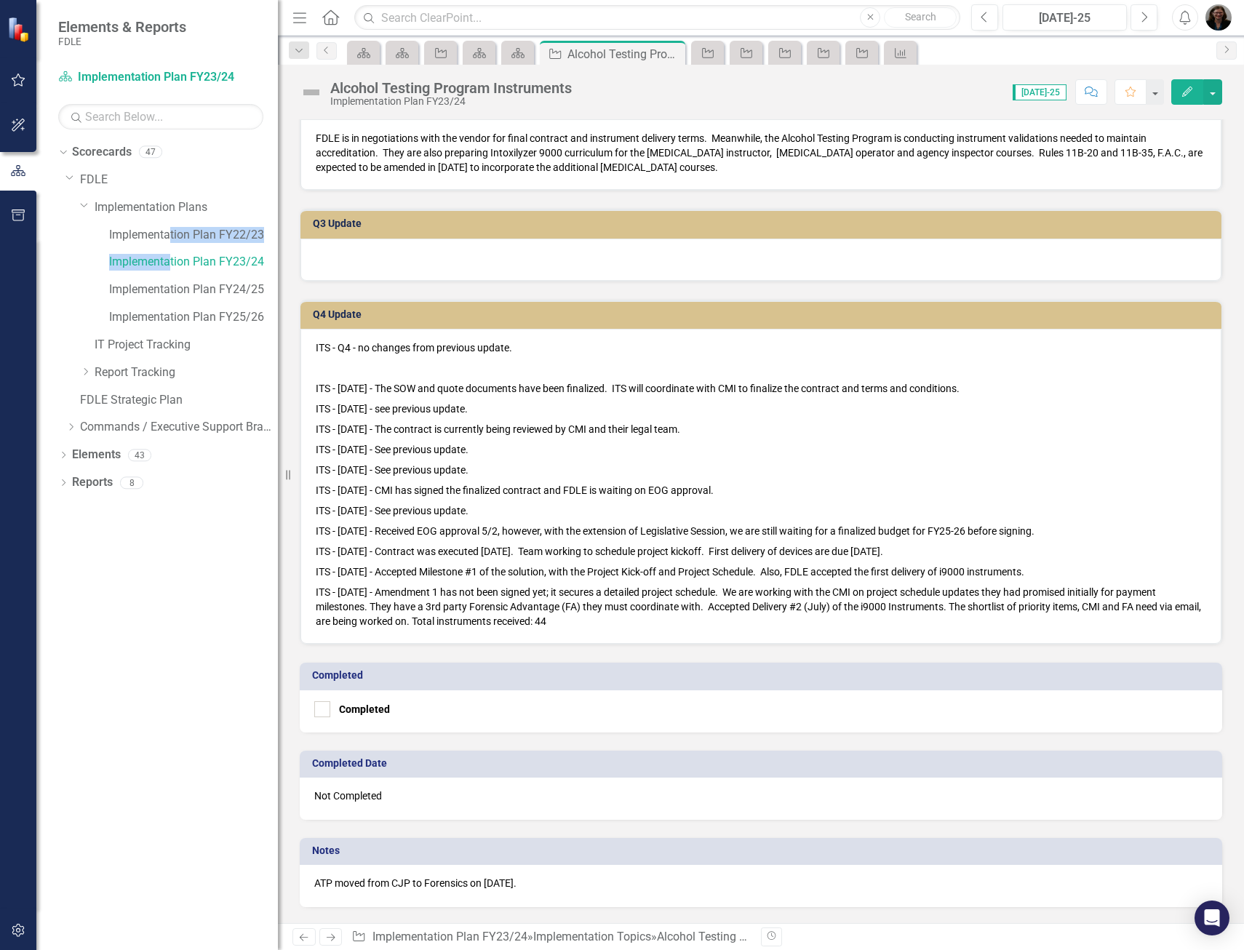
click at [614, 625] on p "ITS - 8/8/25 - Amendment 1 has not been signed yet; it secures a detailed proje…" at bounding box center [761, 605] width 890 height 47
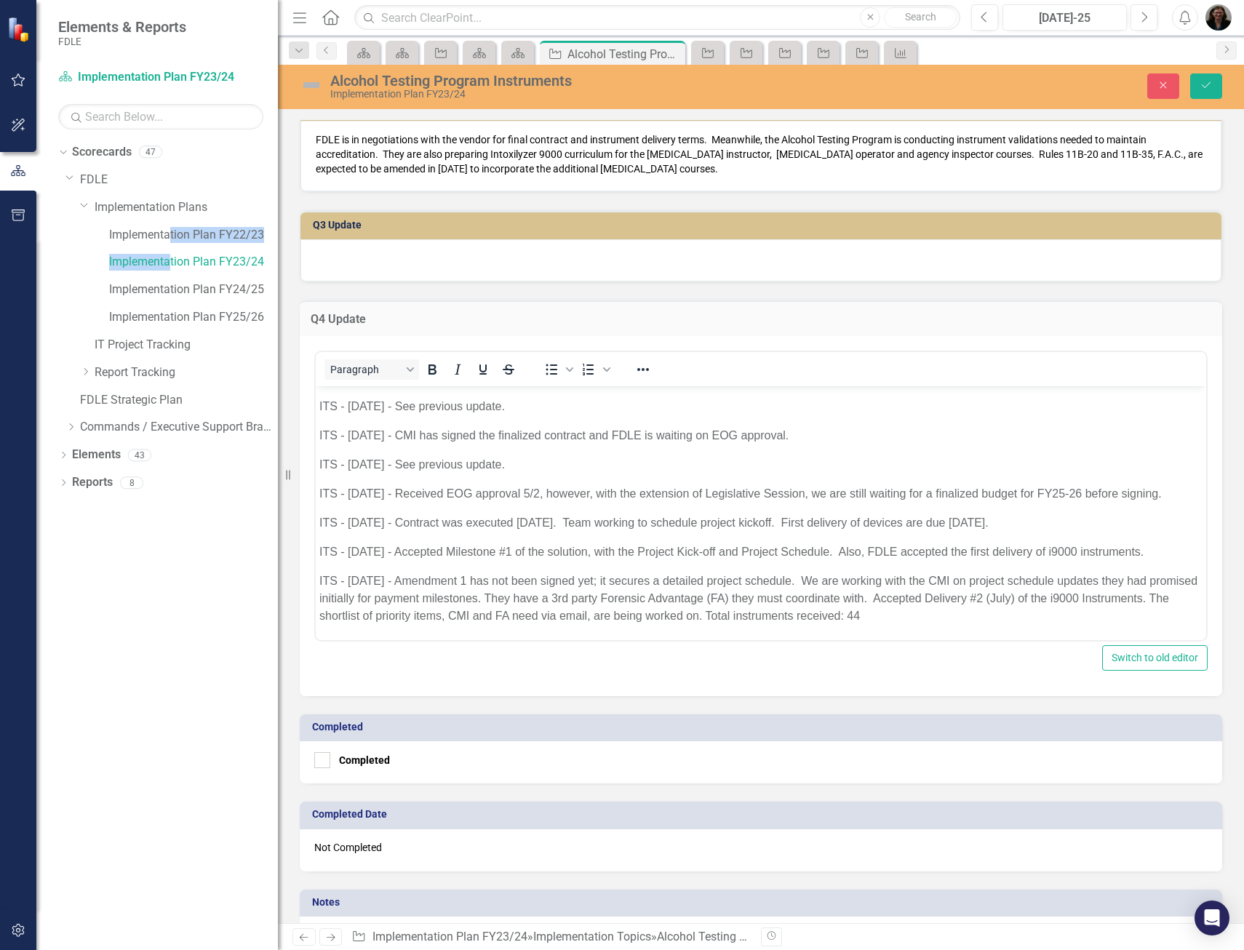
scroll to position [649, 0]
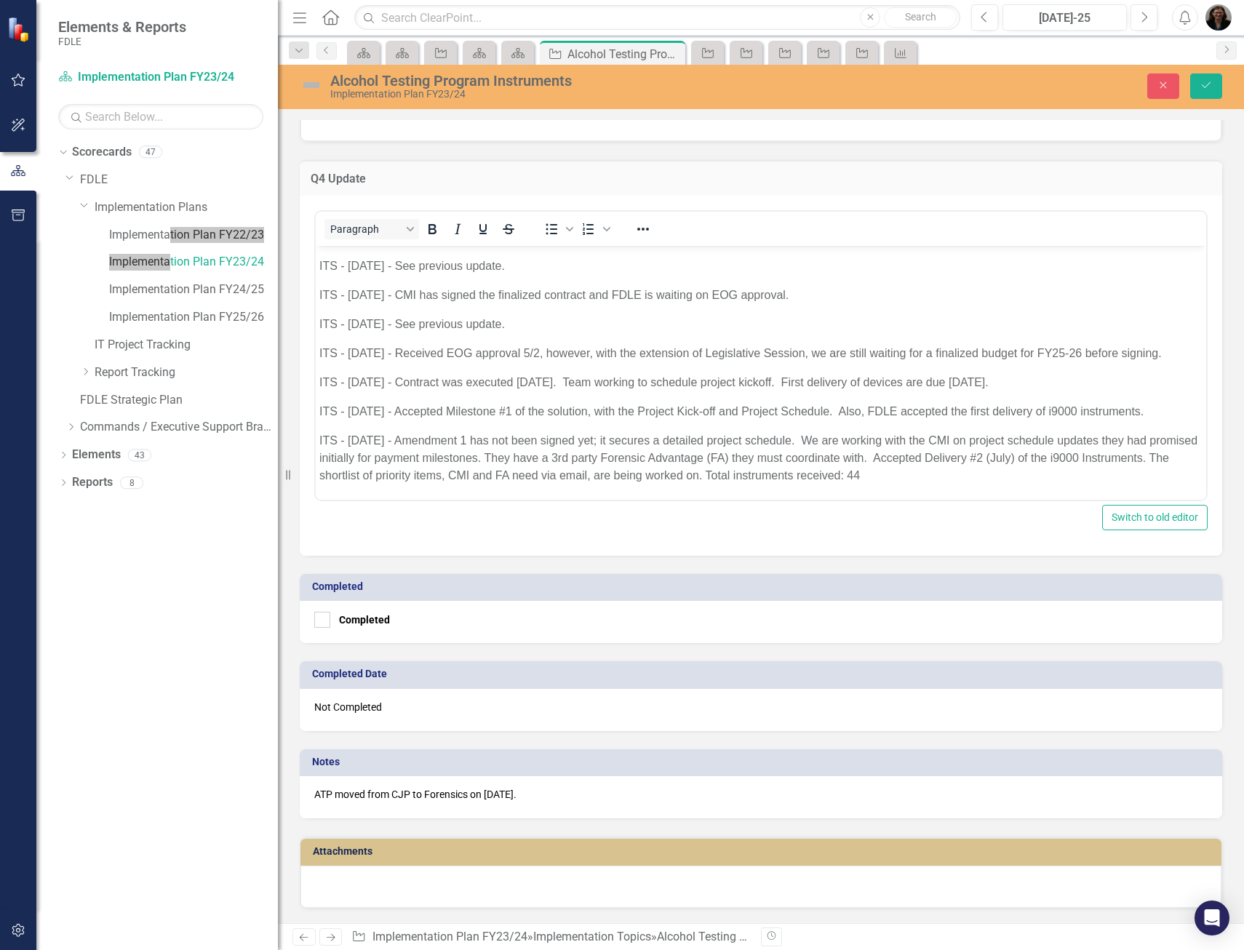
click at [980, 484] on body "ITS - Q4 - no changes from previous update. ITS - 10/04/24 - The SOW and quote …" at bounding box center [761, 289] width 890 height 420
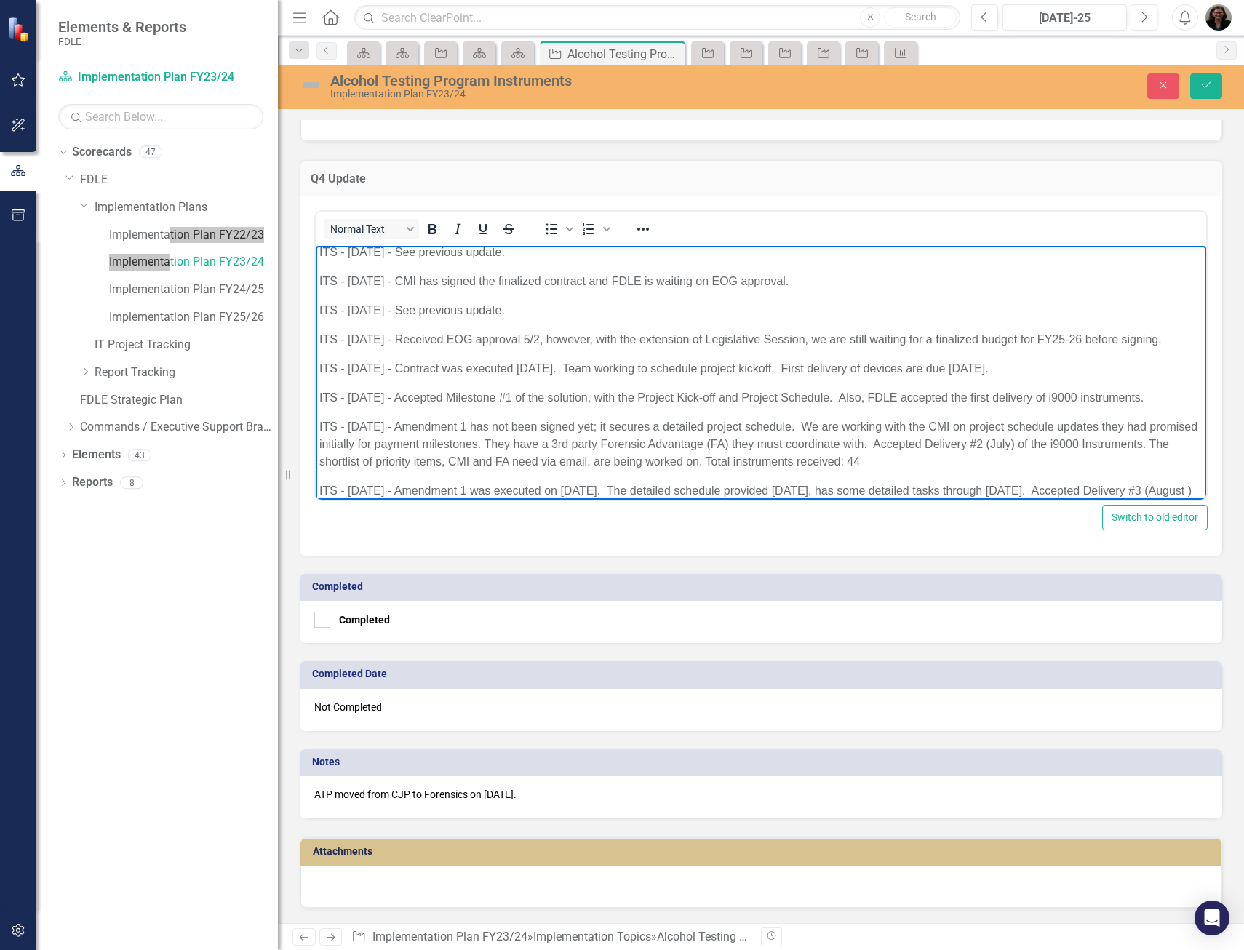
scroll to position [250, 0]
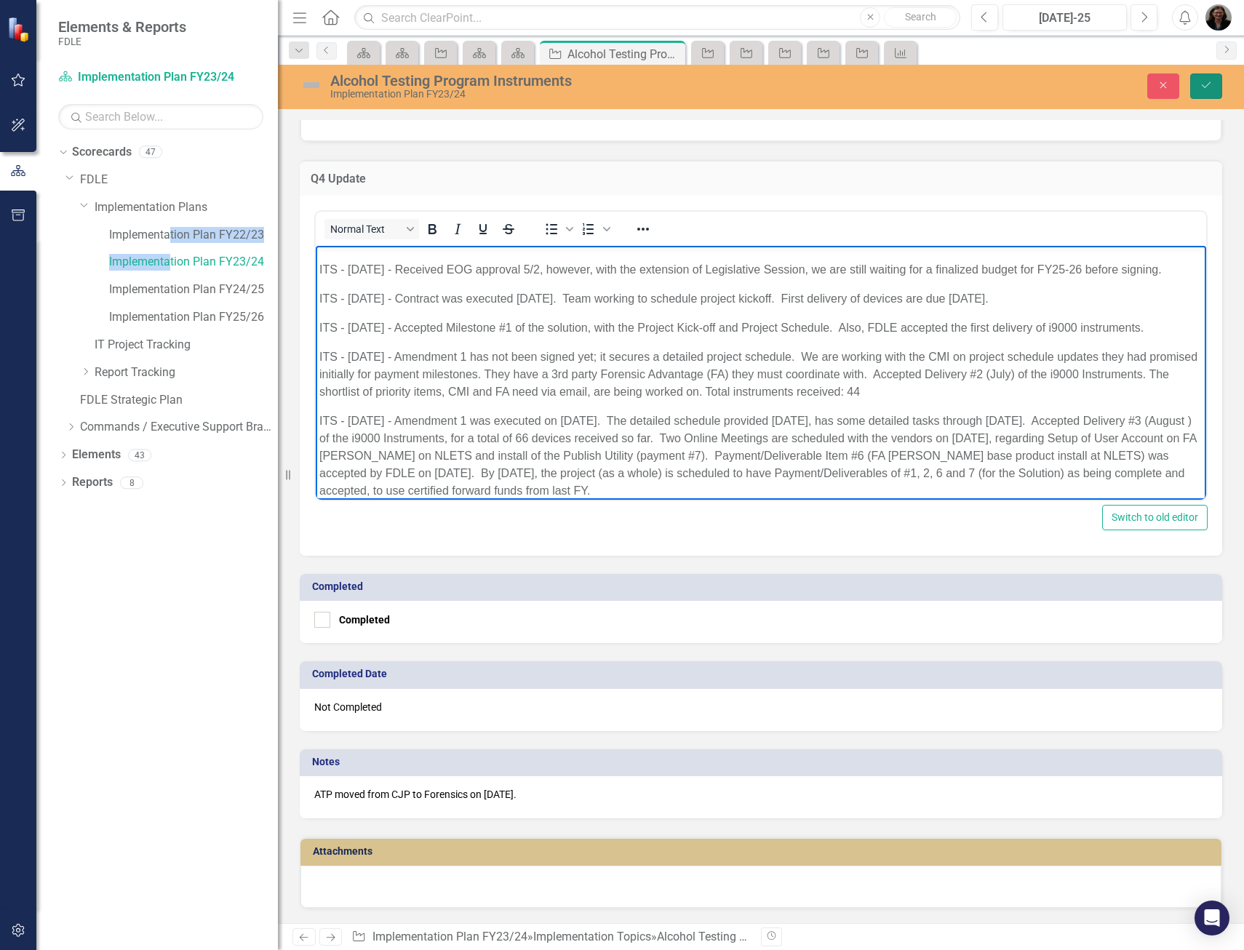
click at [1204, 84] on icon "Save" at bounding box center [1205, 85] width 13 height 10
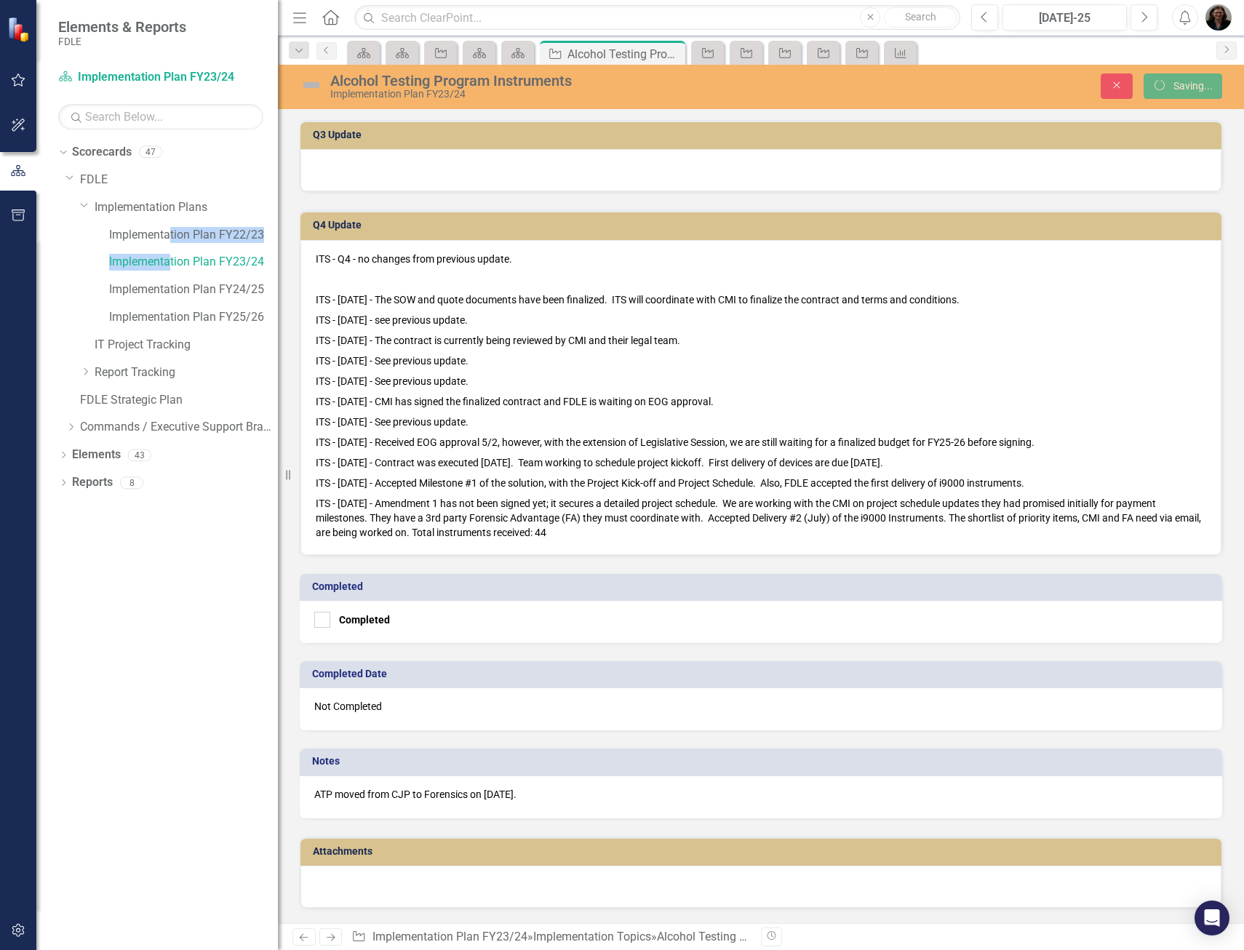
scroll to position [599, 0]
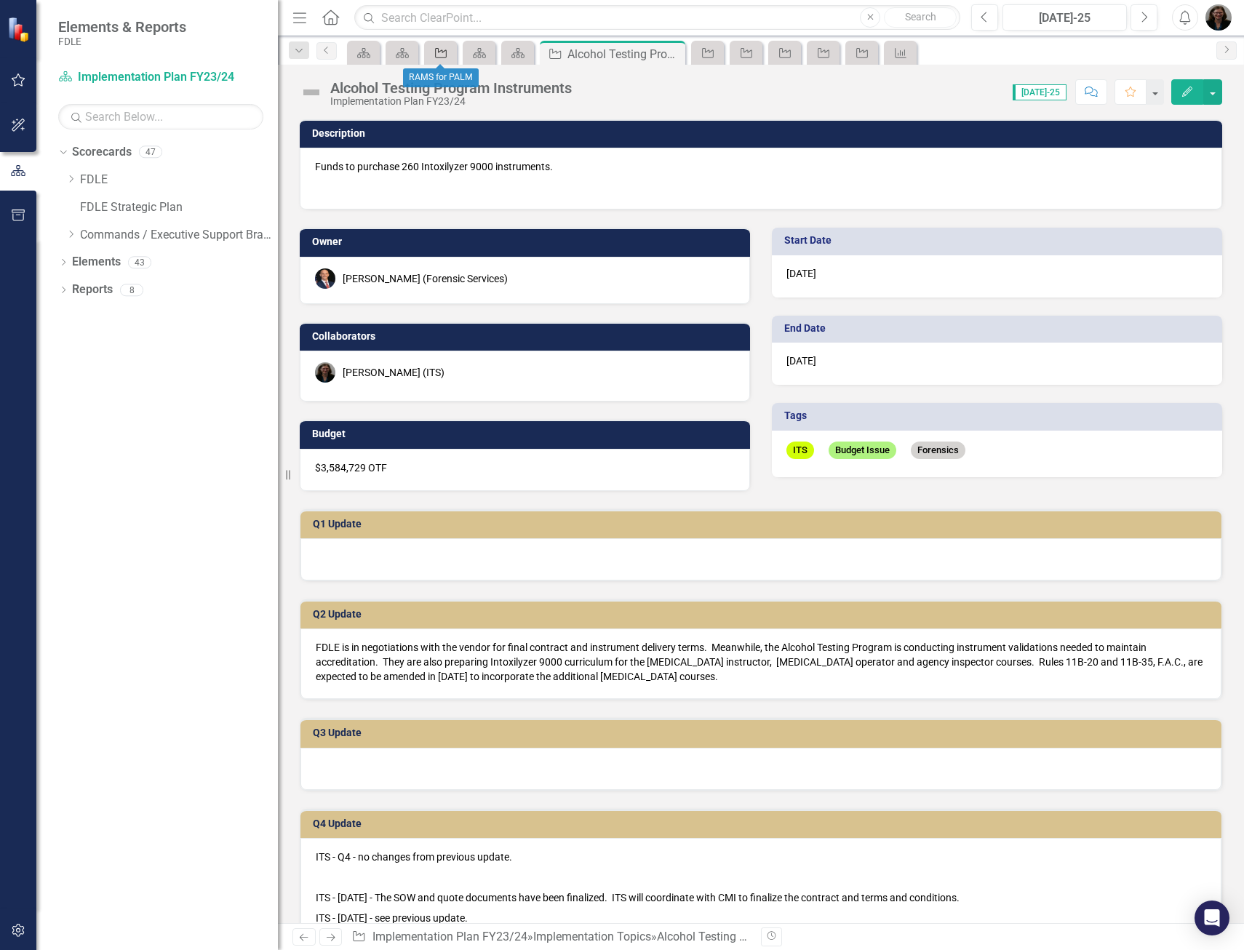
click at [439, 51] on icon at bounding box center [441, 53] width 12 height 10
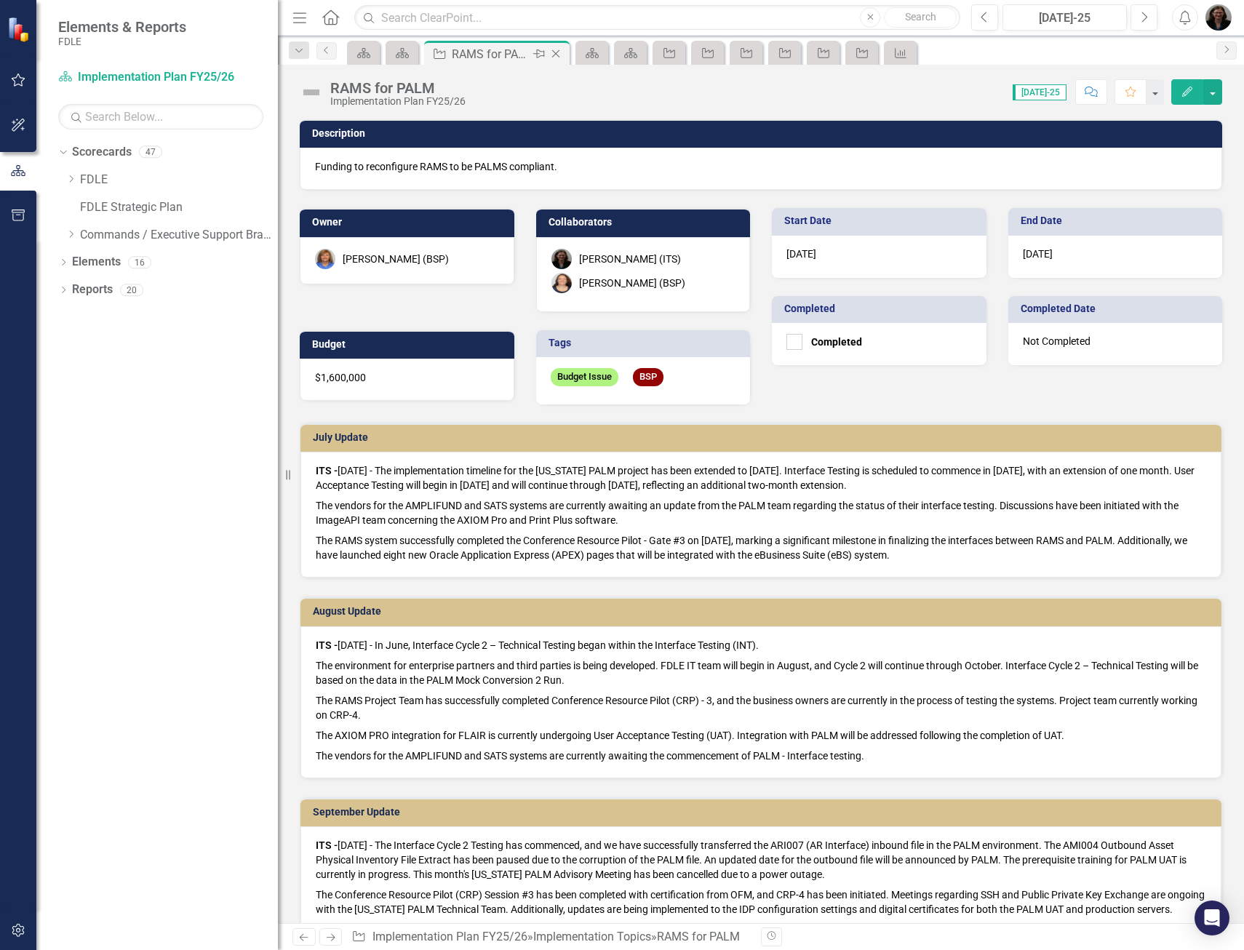
click at [558, 55] on icon "Close" at bounding box center [555, 54] width 15 height 12
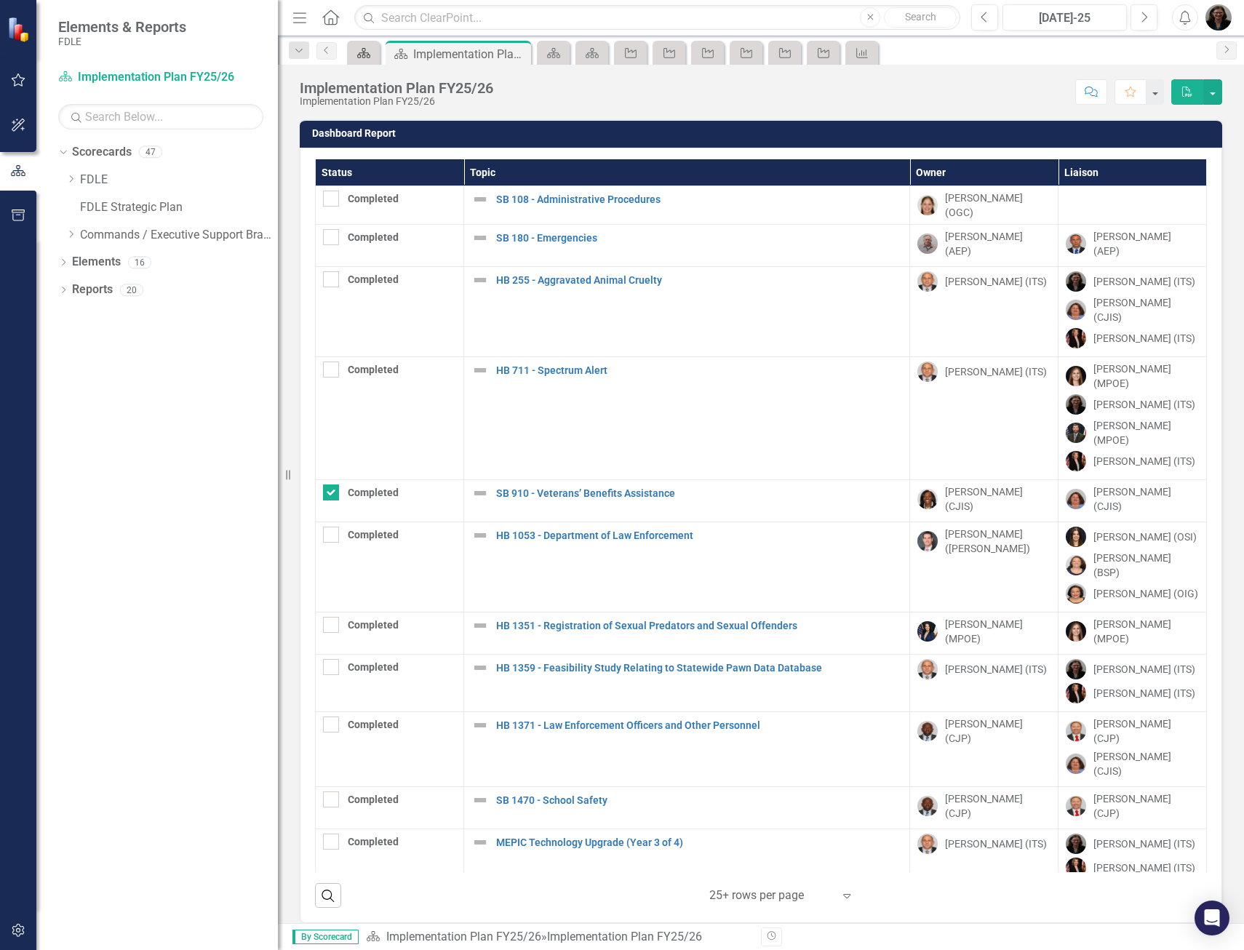
click at [370, 57] on icon "Scorecard" at bounding box center [363, 53] width 15 height 12
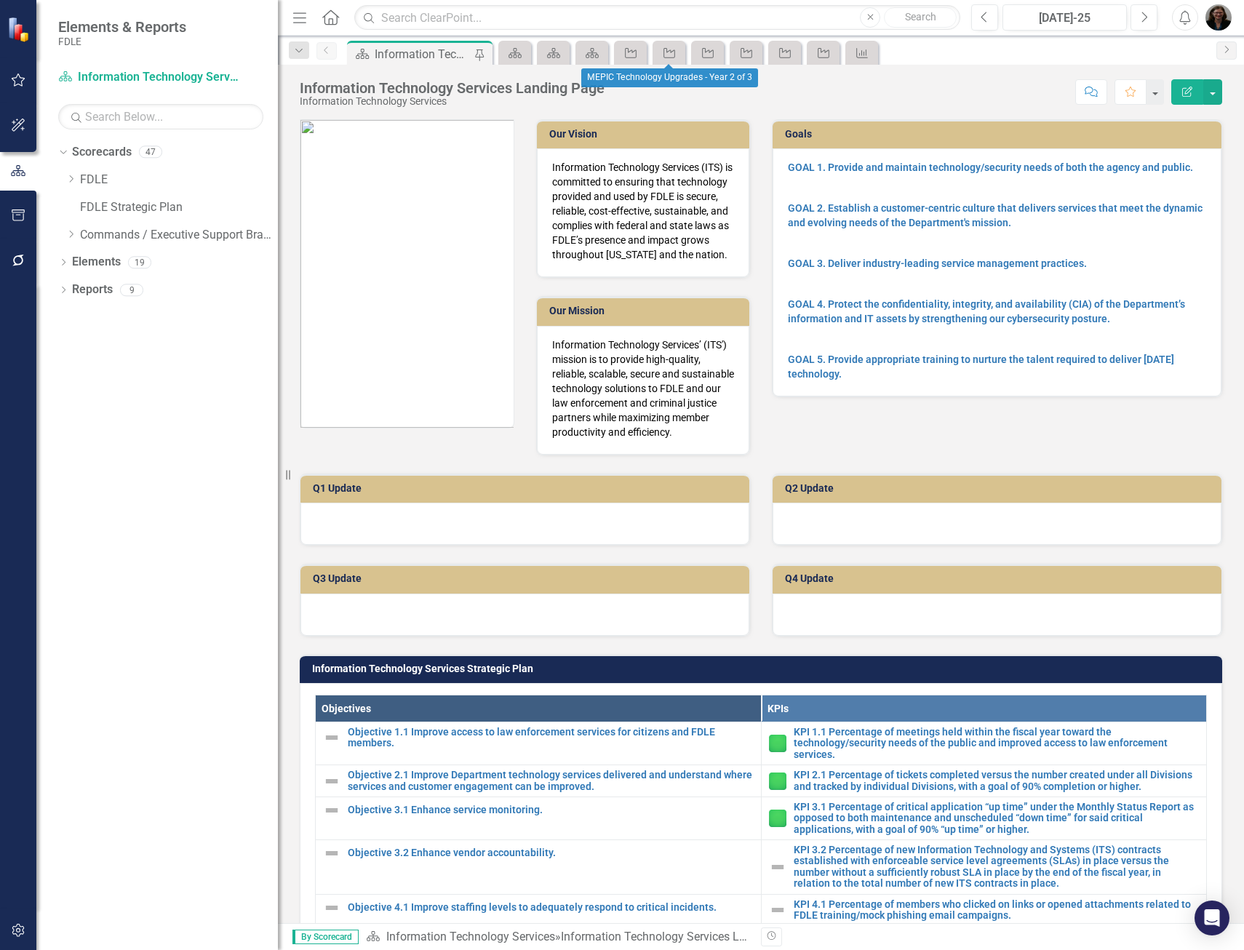
click at [643, 52] on div "Objective" at bounding box center [630, 53] width 33 height 24
click at [632, 52] on icon at bounding box center [631, 53] width 12 height 10
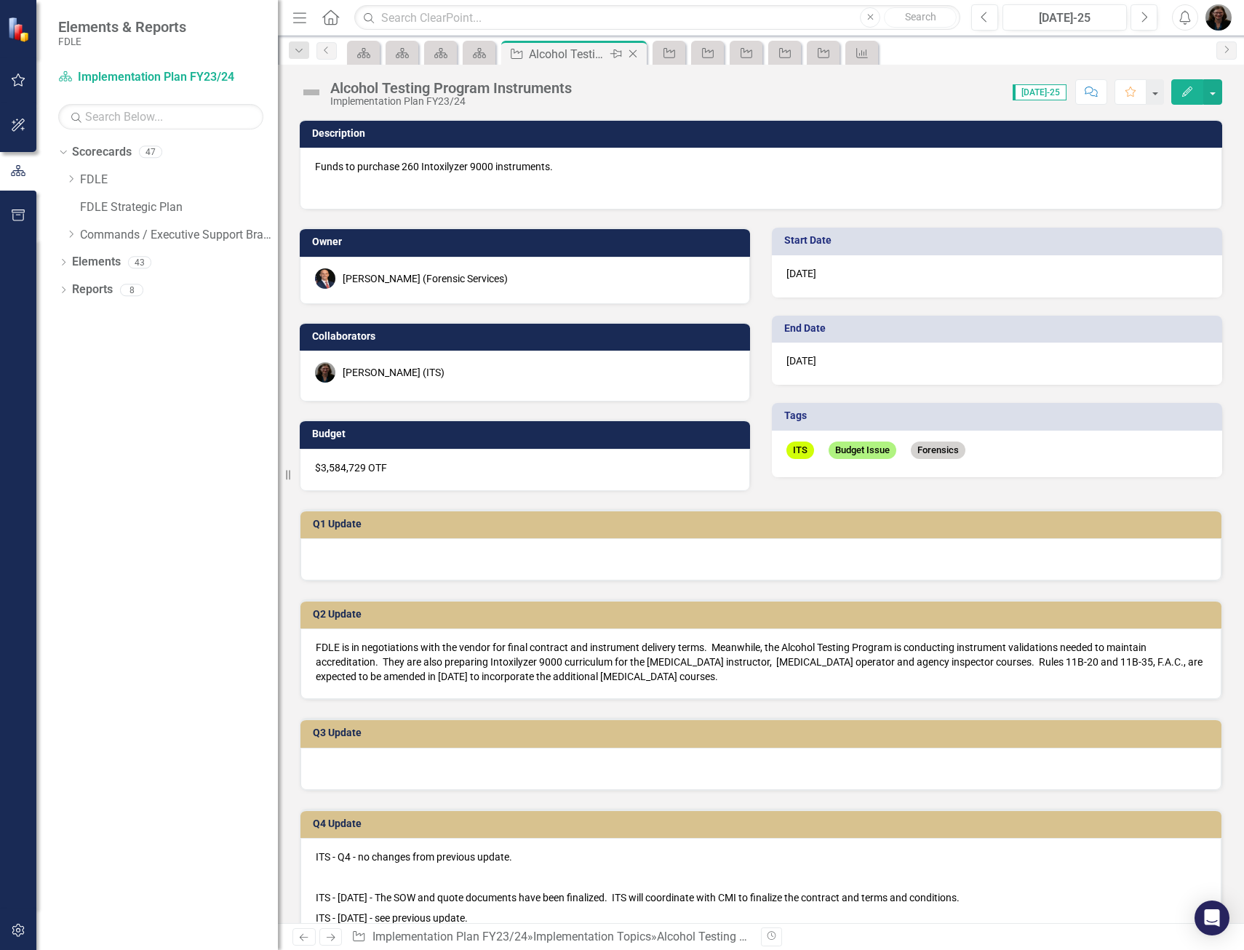
click at [634, 52] on icon at bounding box center [633, 54] width 8 height 8
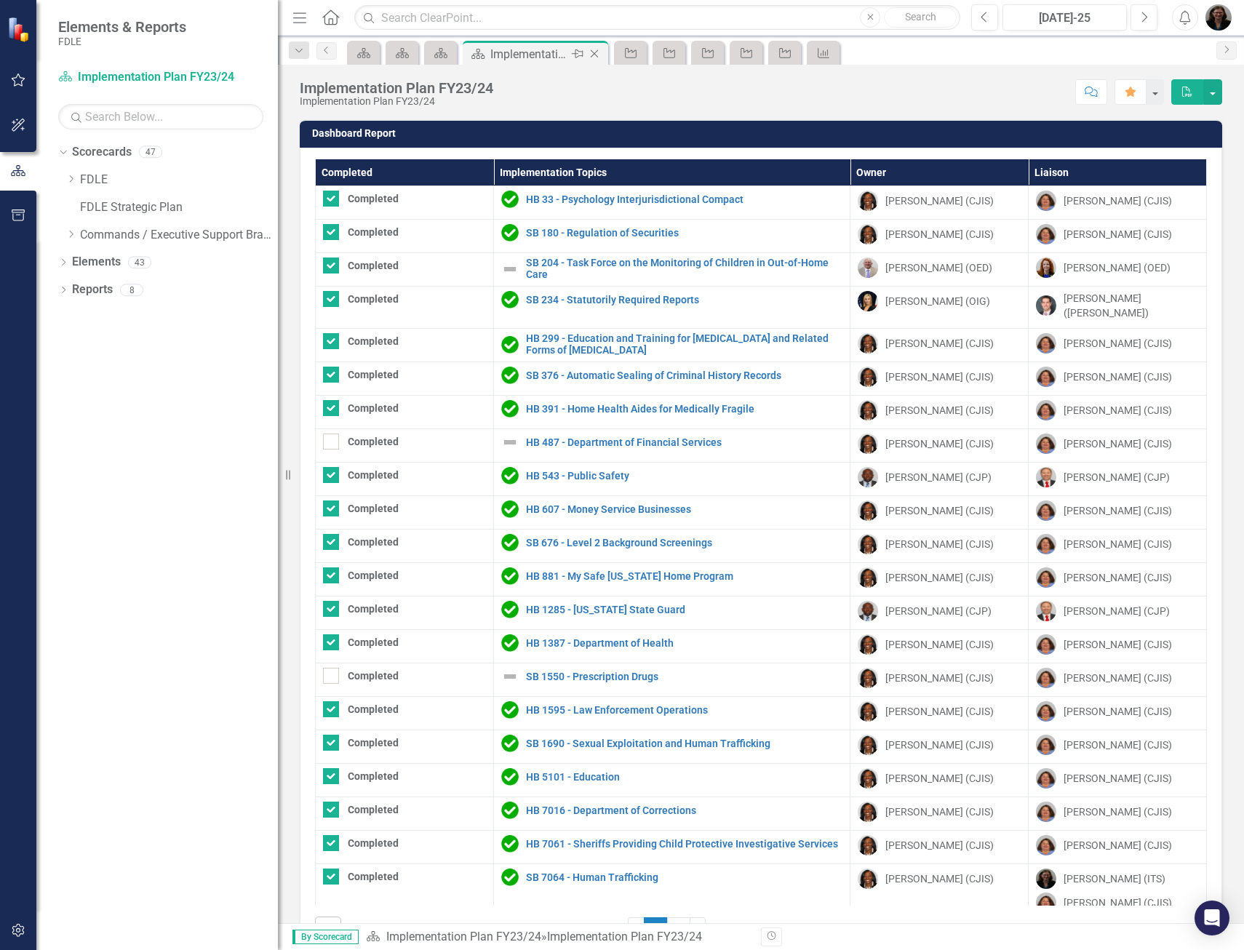
click at [600, 53] on icon "Close" at bounding box center [594, 54] width 15 height 12
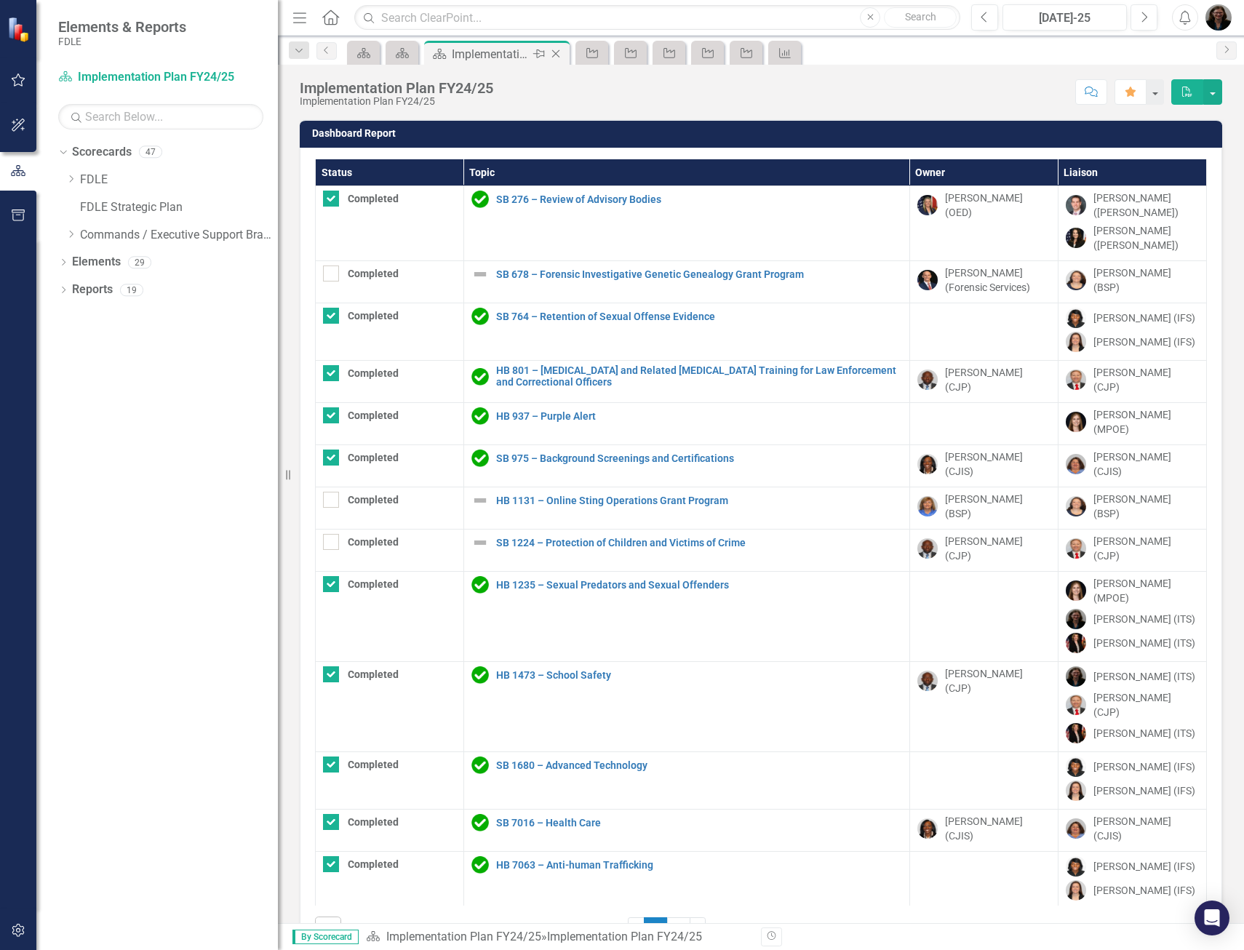
click at [559, 54] on icon "Close" at bounding box center [555, 54] width 15 height 12
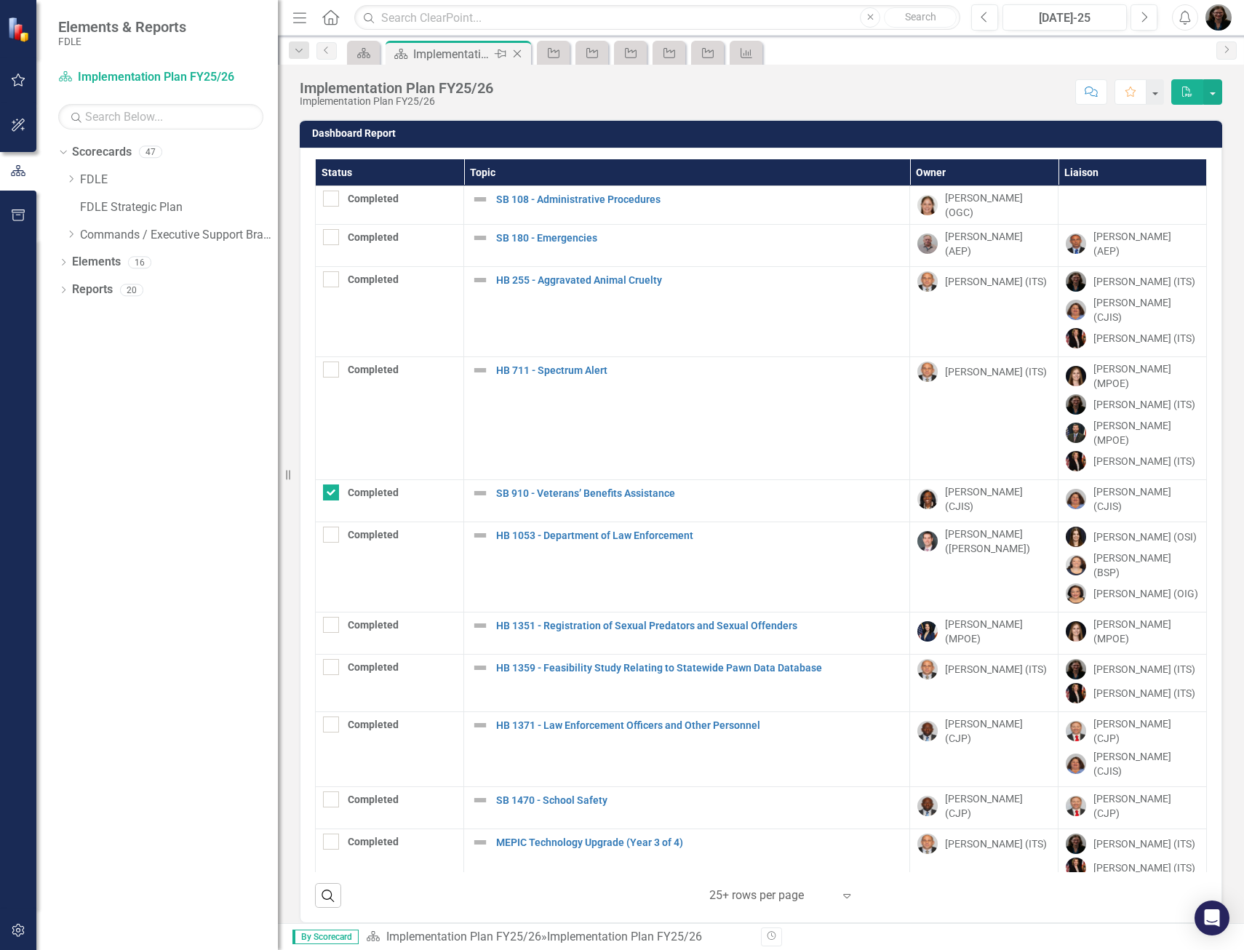
click at [522, 53] on icon "Close" at bounding box center [517, 54] width 15 height 12
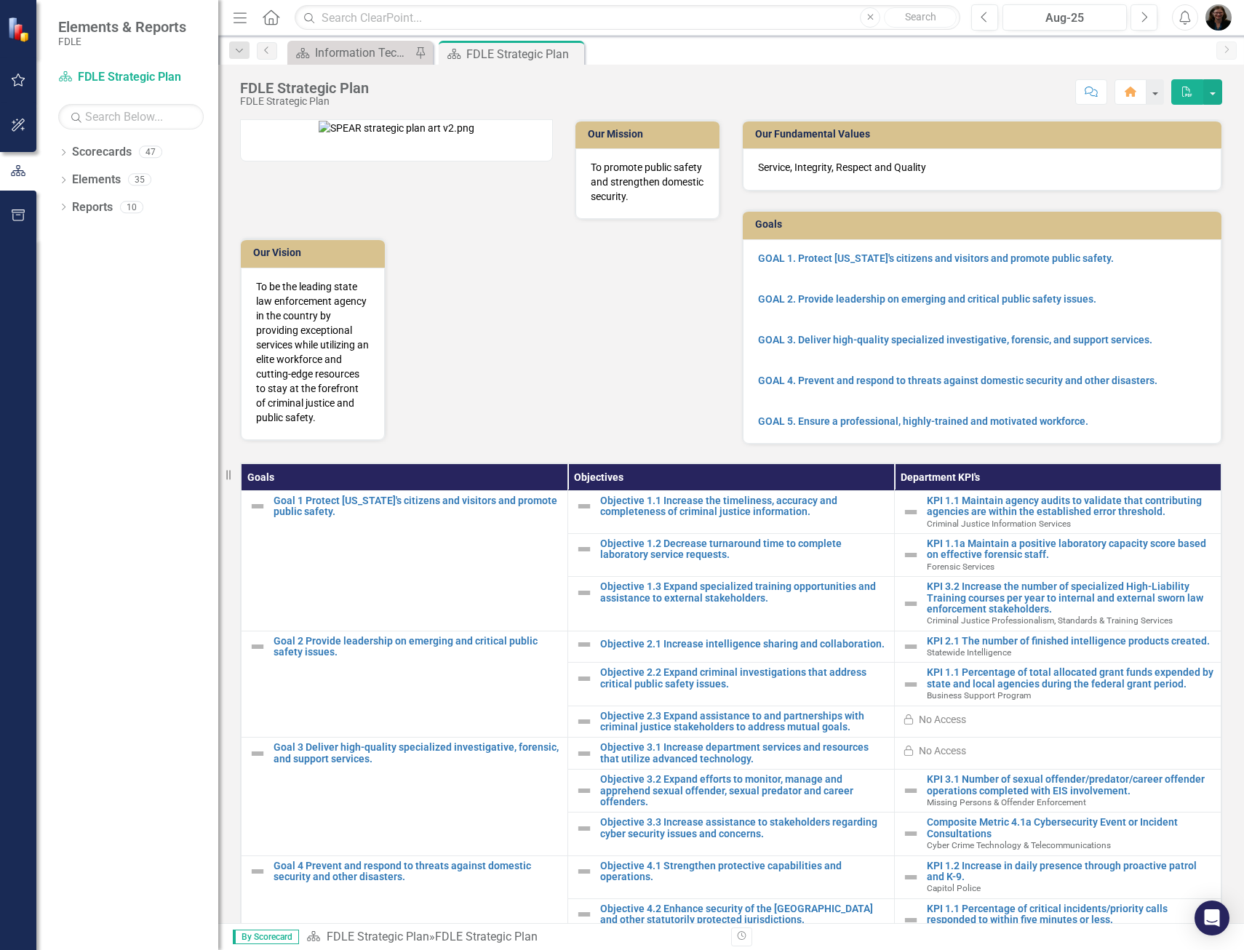
click at [117, 905] on div "Dropdown Scorecards 47 Dropdown FDLE Dropdown Implementation Plans Implementati…" at bounding box center [127, 544] width 182 height 809
click at [1238, 12] on div "Menu Home Search Close Search Previous Aug-25 Next Alerts User Edit Profile Dis…" at bounding box center [730, 18] width 1025 height 36
click at [17, 80] on icon "button" at bounding box center [18, 80] width 15 height 12
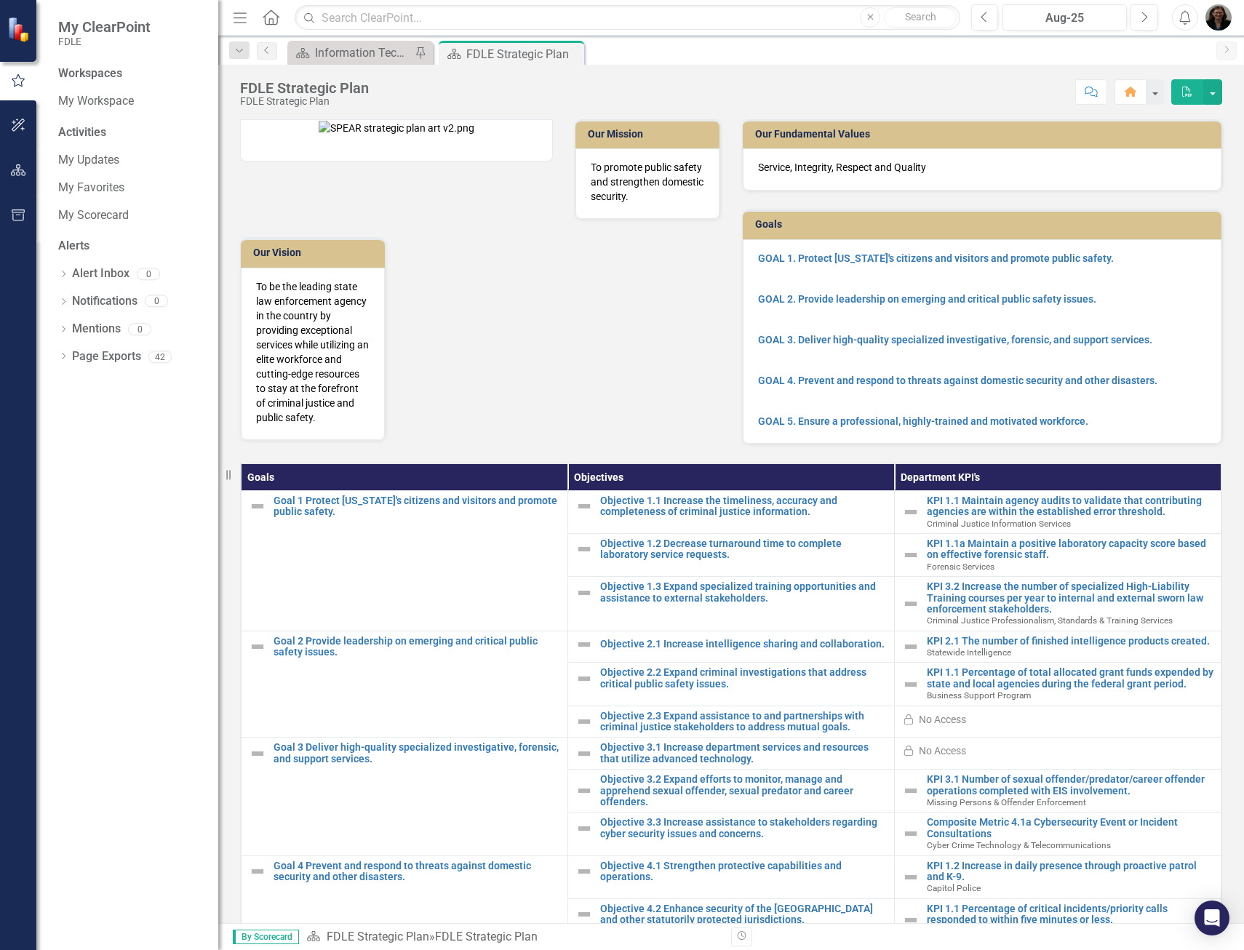
drag, startPoint x: 284, startPoint y: 13, endPoint x: 292, endPoint y: 29, distance: 18.2
drag, startPoint x: 292, startPoint y: 29, endPoint x: 124, endPoint y: 466, distance: 468.5
click at [124, 467] on div "Workspaces My Workspace Activities My Updates My Favorites My Scorecard Alerts …" at bounding box center [127, 507] width 182 height 884
click at [137, 100] on link "My Workspace" at bounding box center [130, 101] width 145 height 17
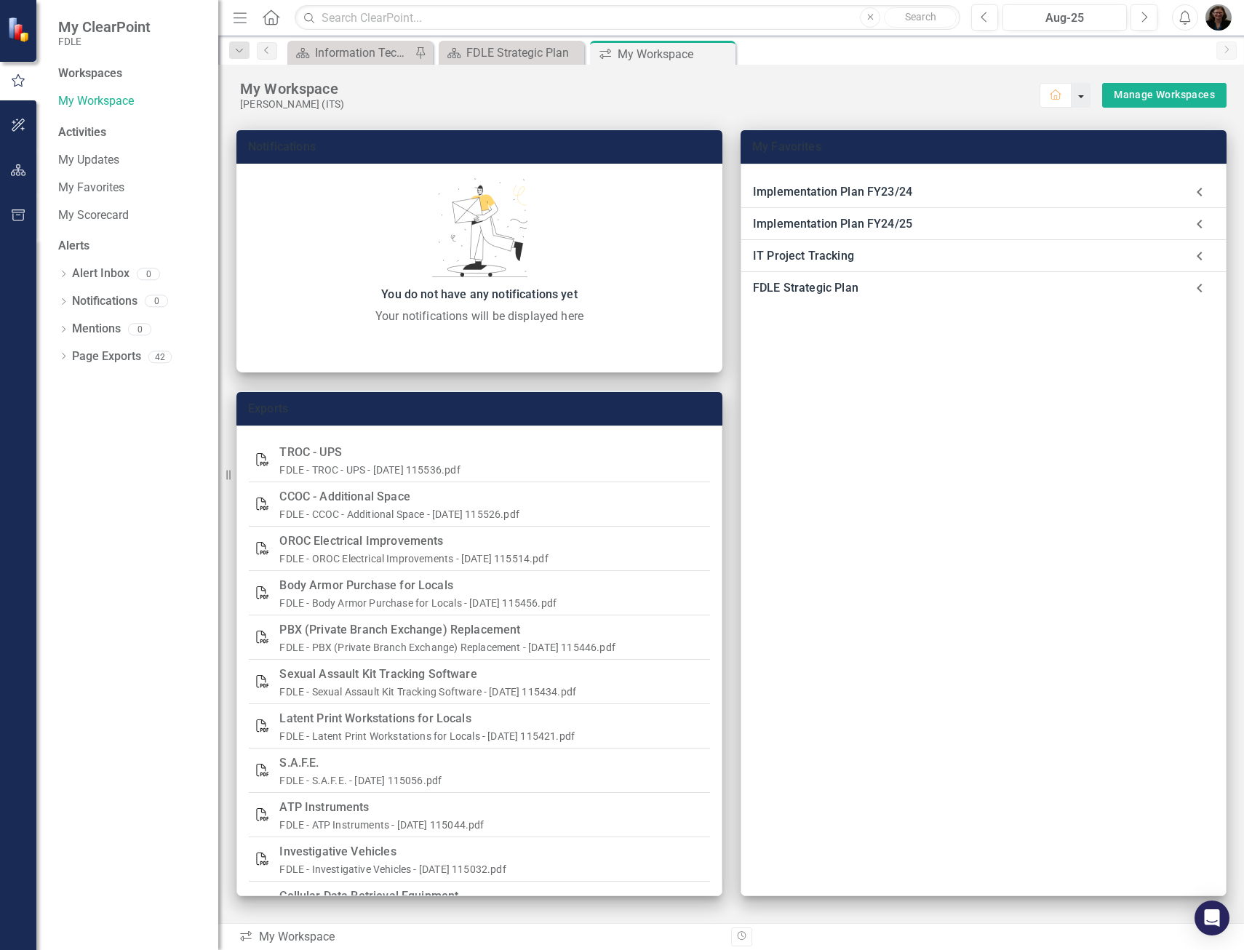
click at [1073, 97] on button "button" at bounding box center [1080, 95] width 19 height 25
click at [1097, 120] on link "Home Set As Home" at bounding box center [1130, 121] width 115 height 27
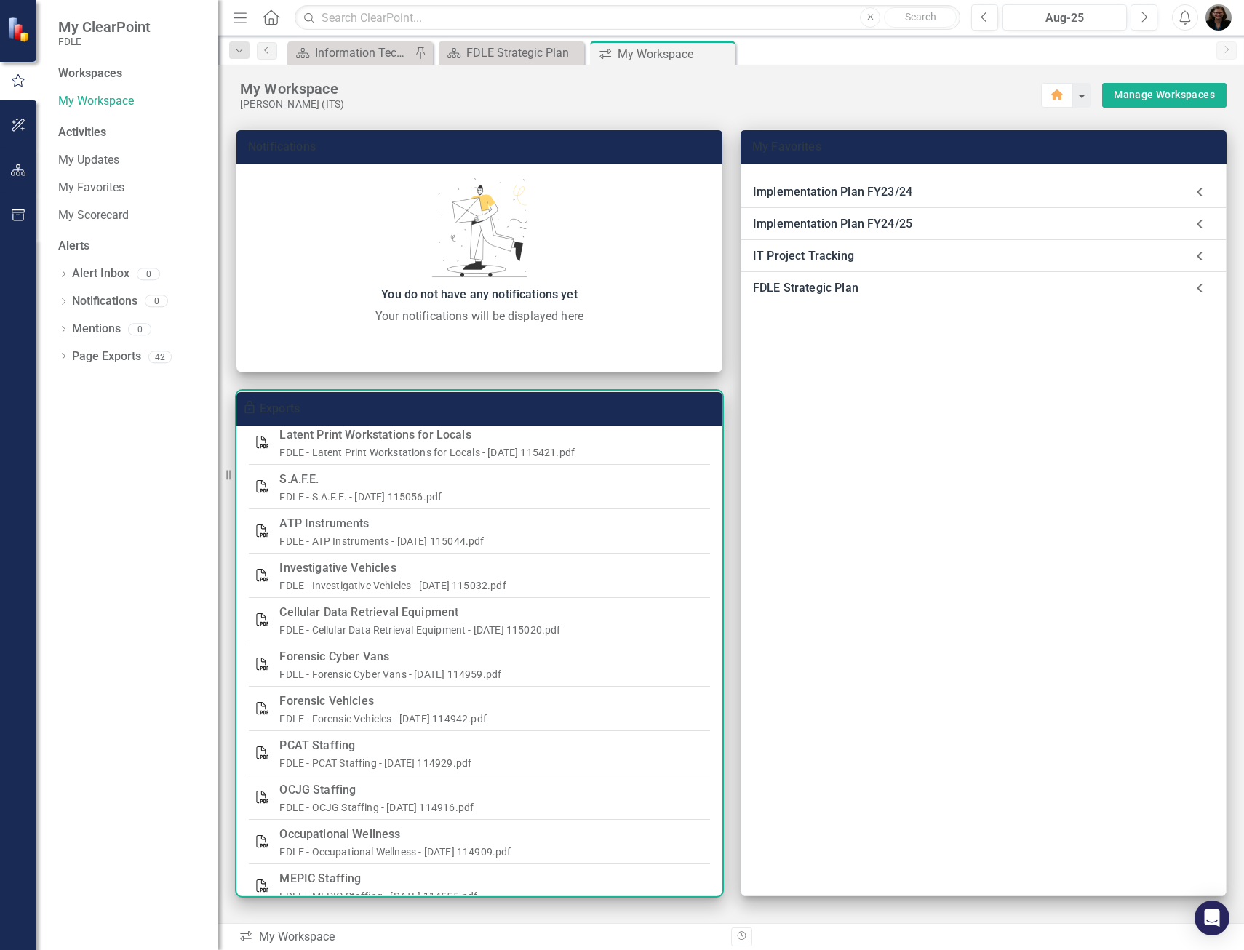
scroll to position [291, 0]
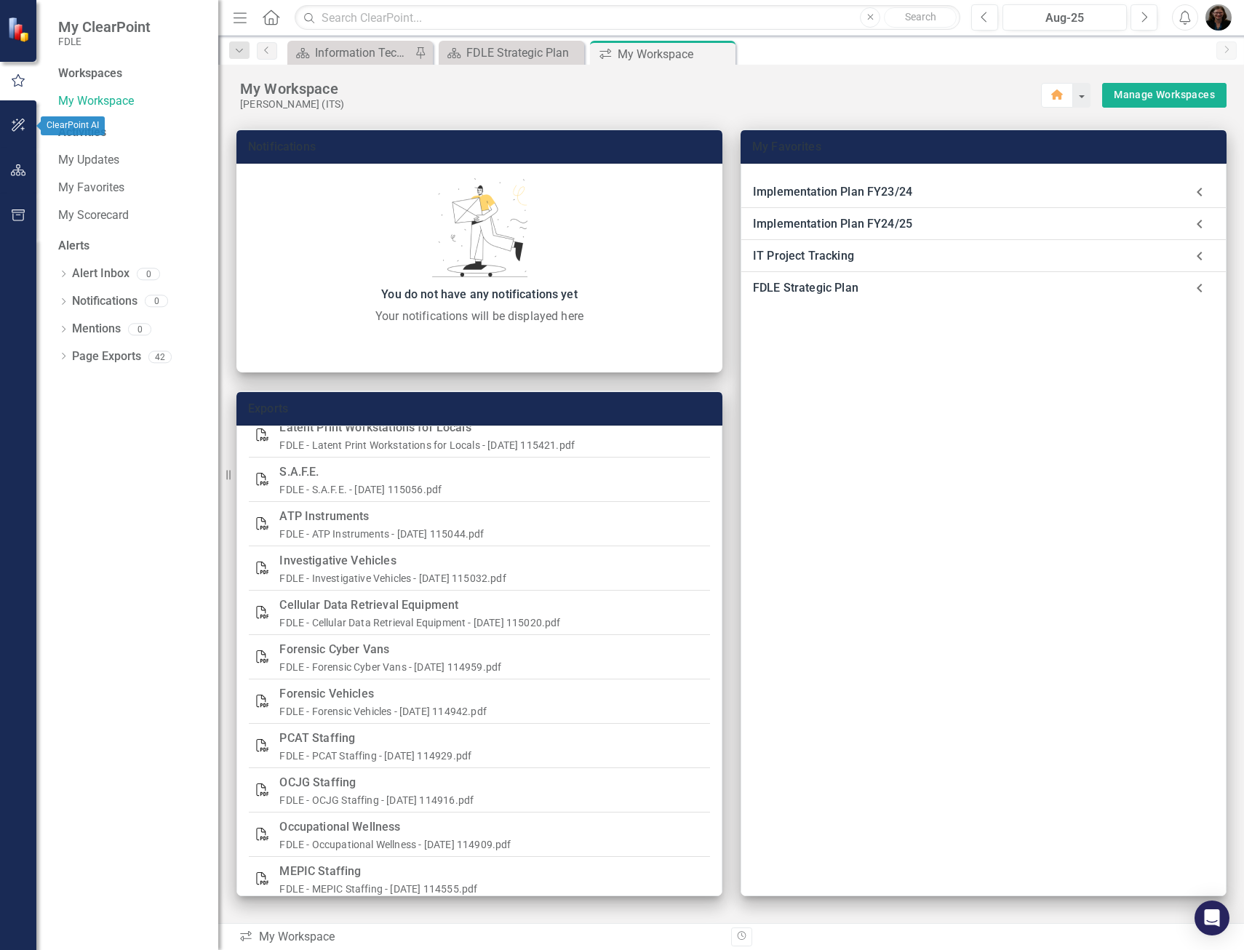
click at [20, 170] on icon "button" at bounding box center [18, 170] width 15 height 12
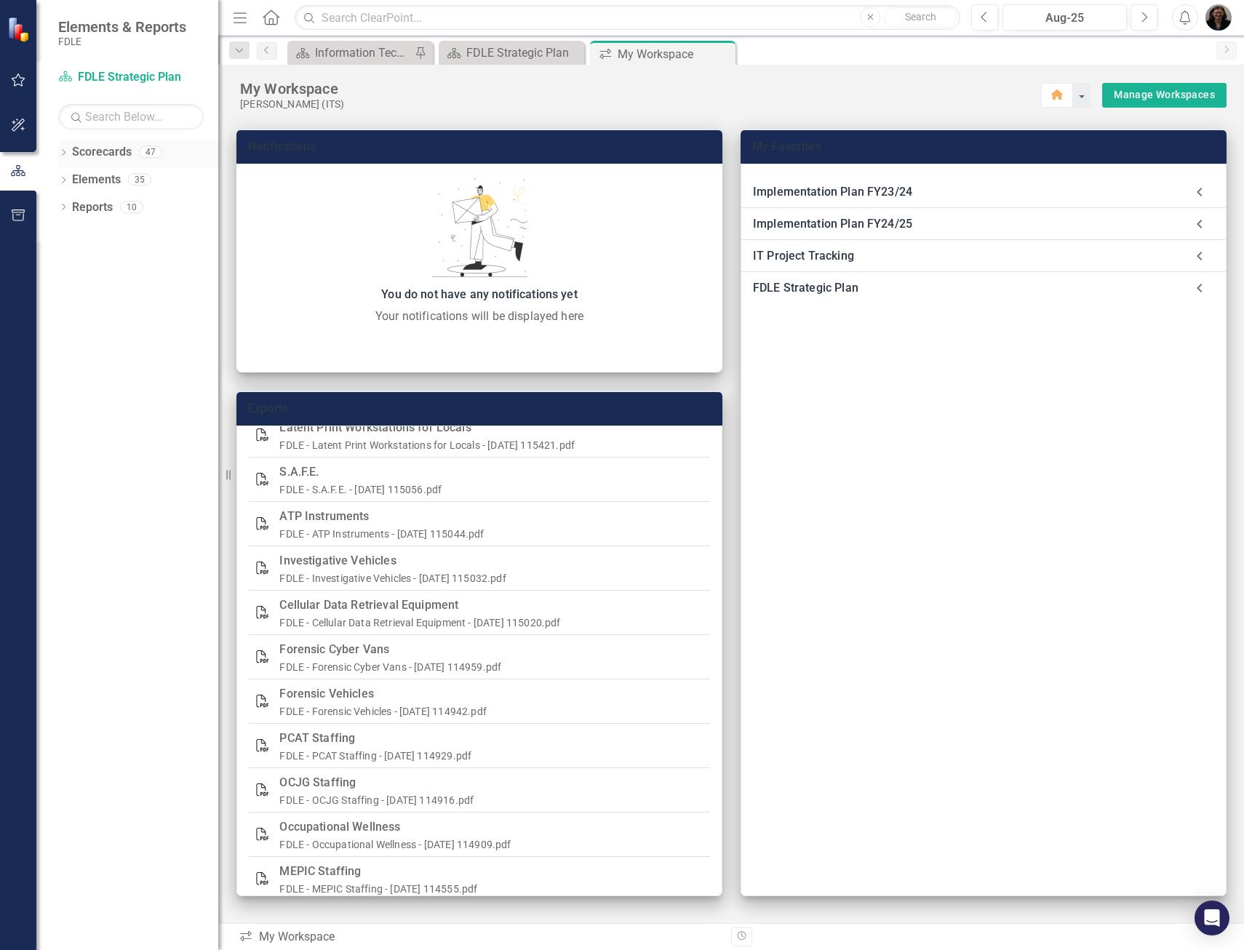
click at [64, 156] on icon "Dropdown" at bounding box center [63, 154] width 10 height 8
click at [75, 184] on div "Dropdown" at bounding box center [70, 180] width 11 height 12
click at [86, 207] on icon "Dropdown" at bounding box center [85, 206] width 11 height 9
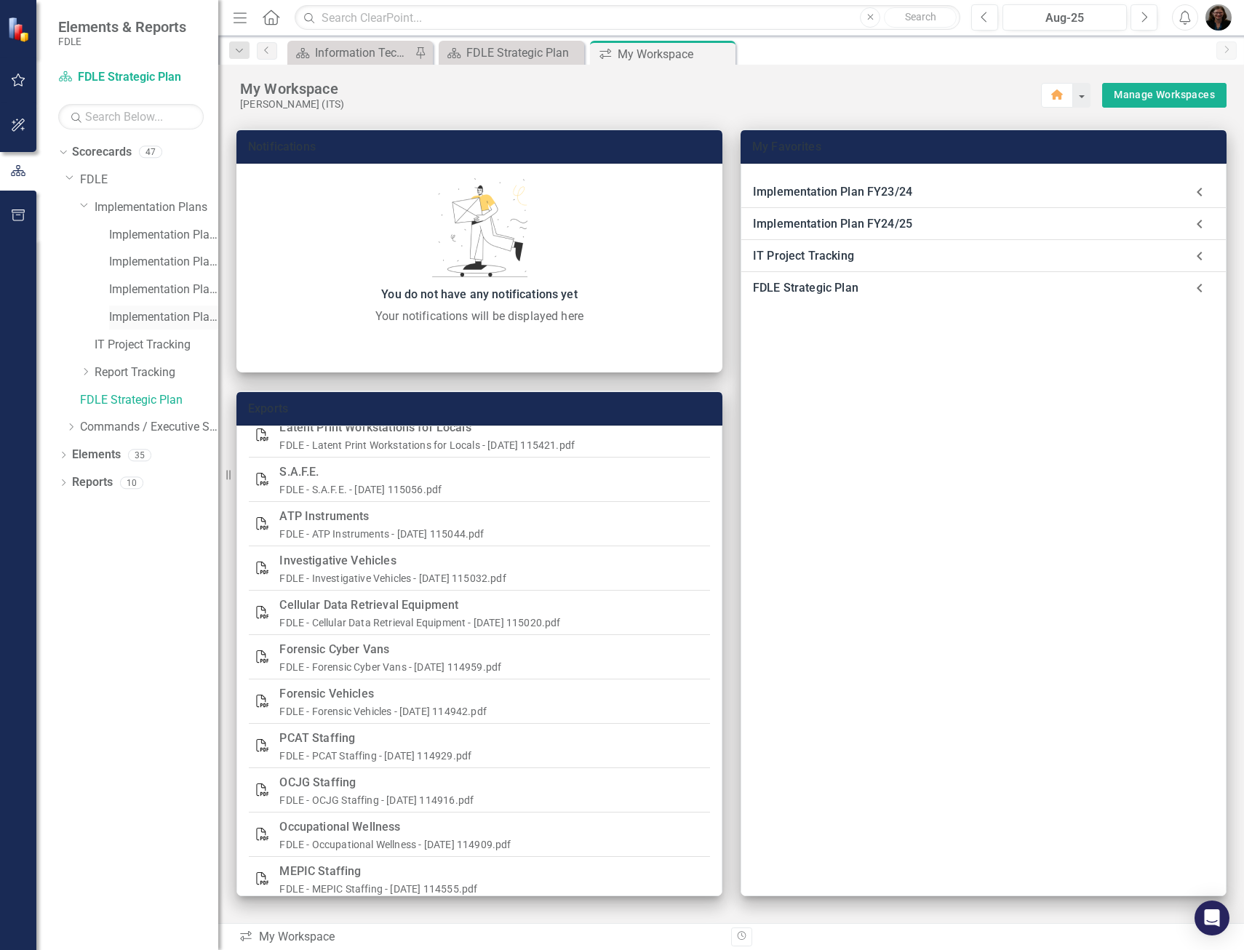
click at [154, 314] on link "Implementation Plan FY25/26" at bounding box center [163, 317] width 109 height 17
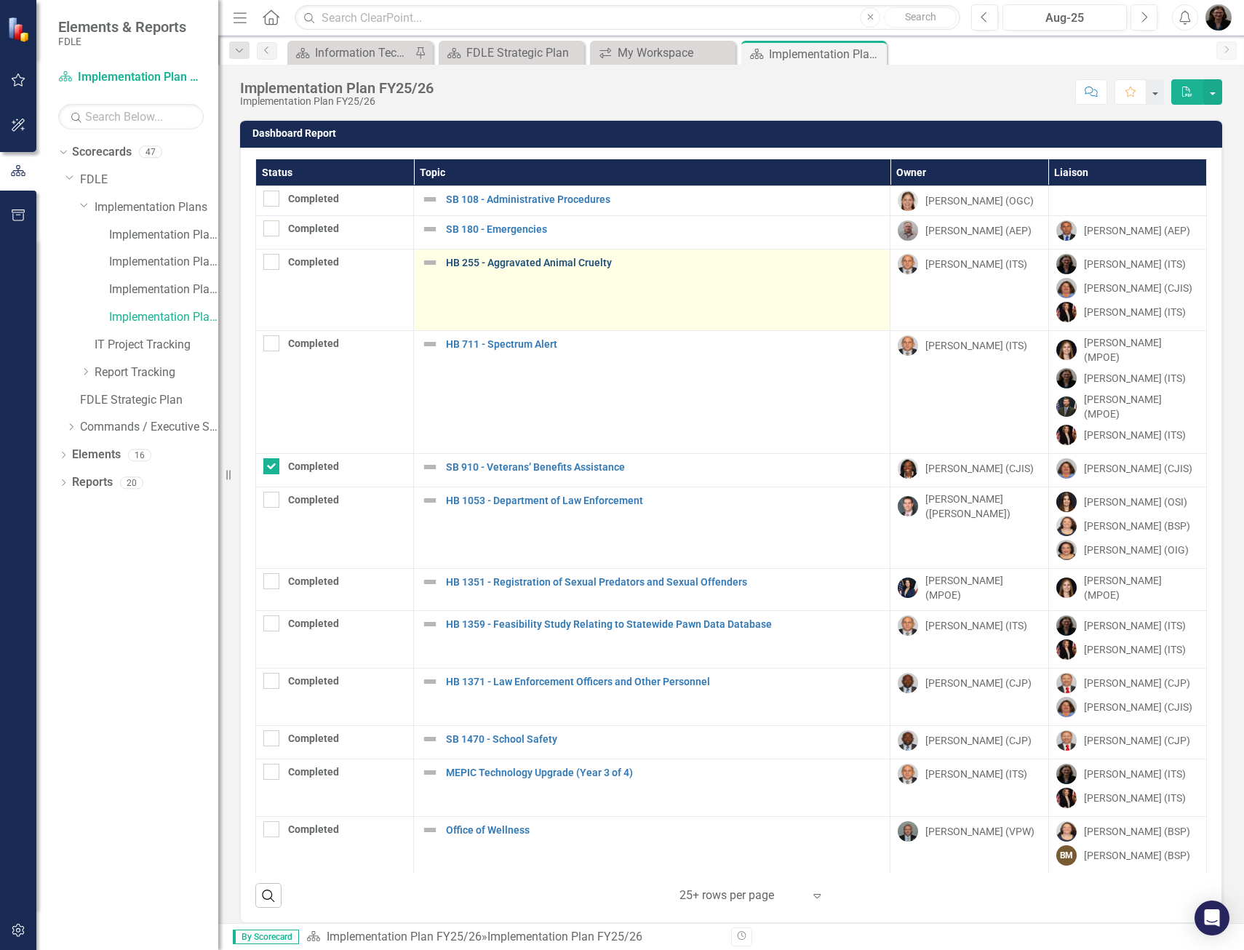
click at [500, 262] on link "HB 255 - Aggravated Animal Cruelty" at bounding box center [664, 262] width 436 height 11
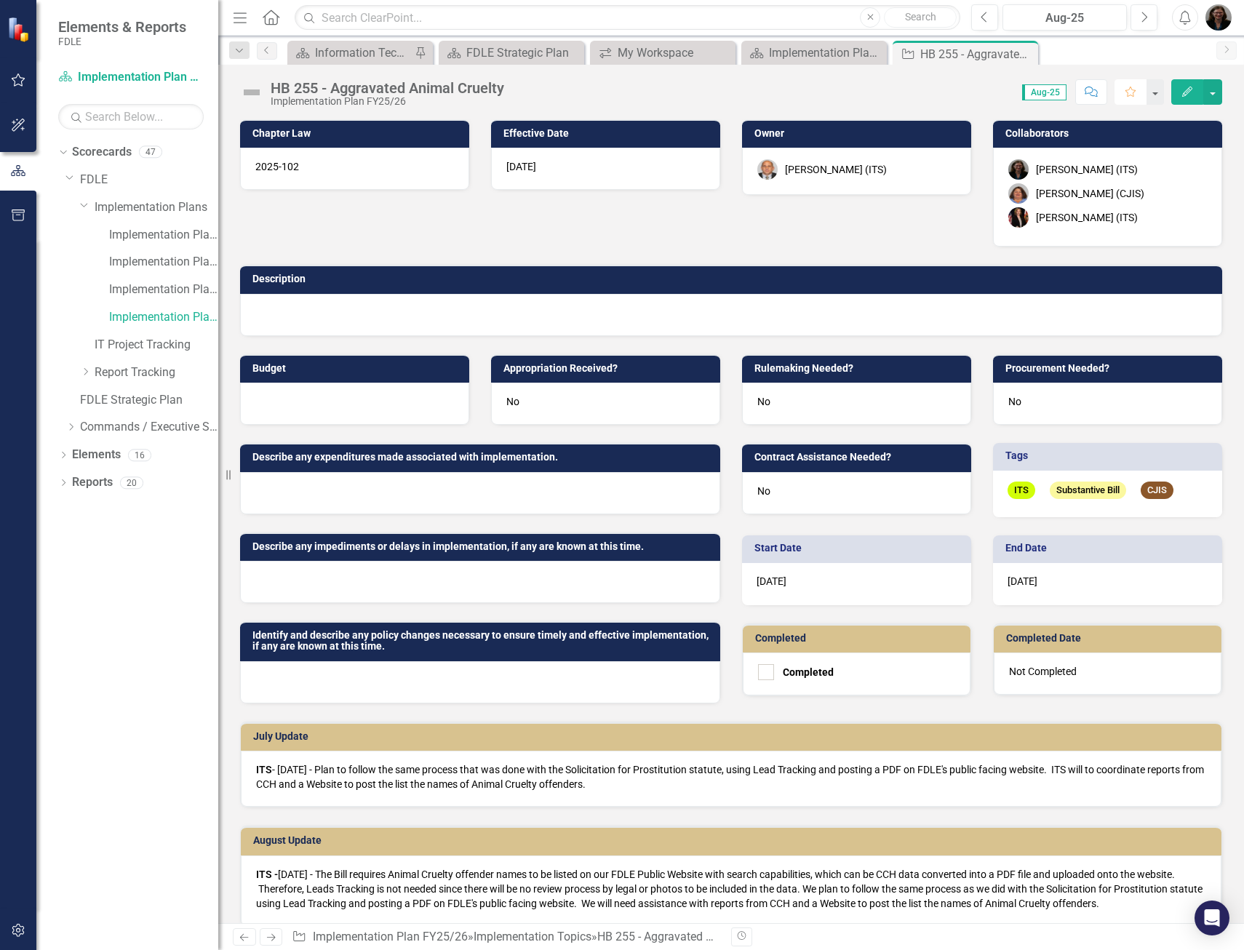
click at [1132, 87] on button "Favorite" at bounding box center [1130, 91] width 32 height 25
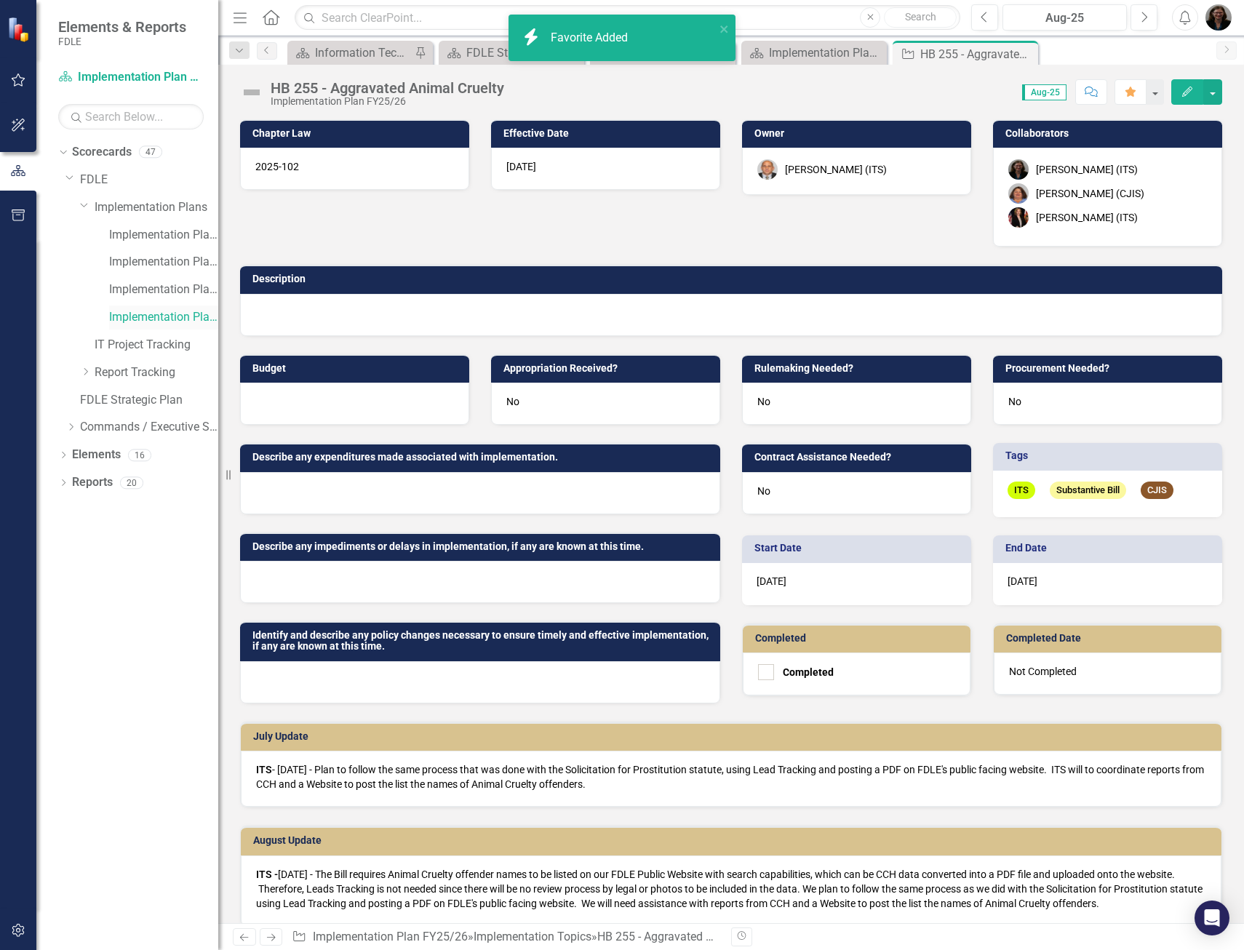
click at [148, 311] on link "Implementation Plan FY25/26" at bounding box center [163, 317] width 109 height 17
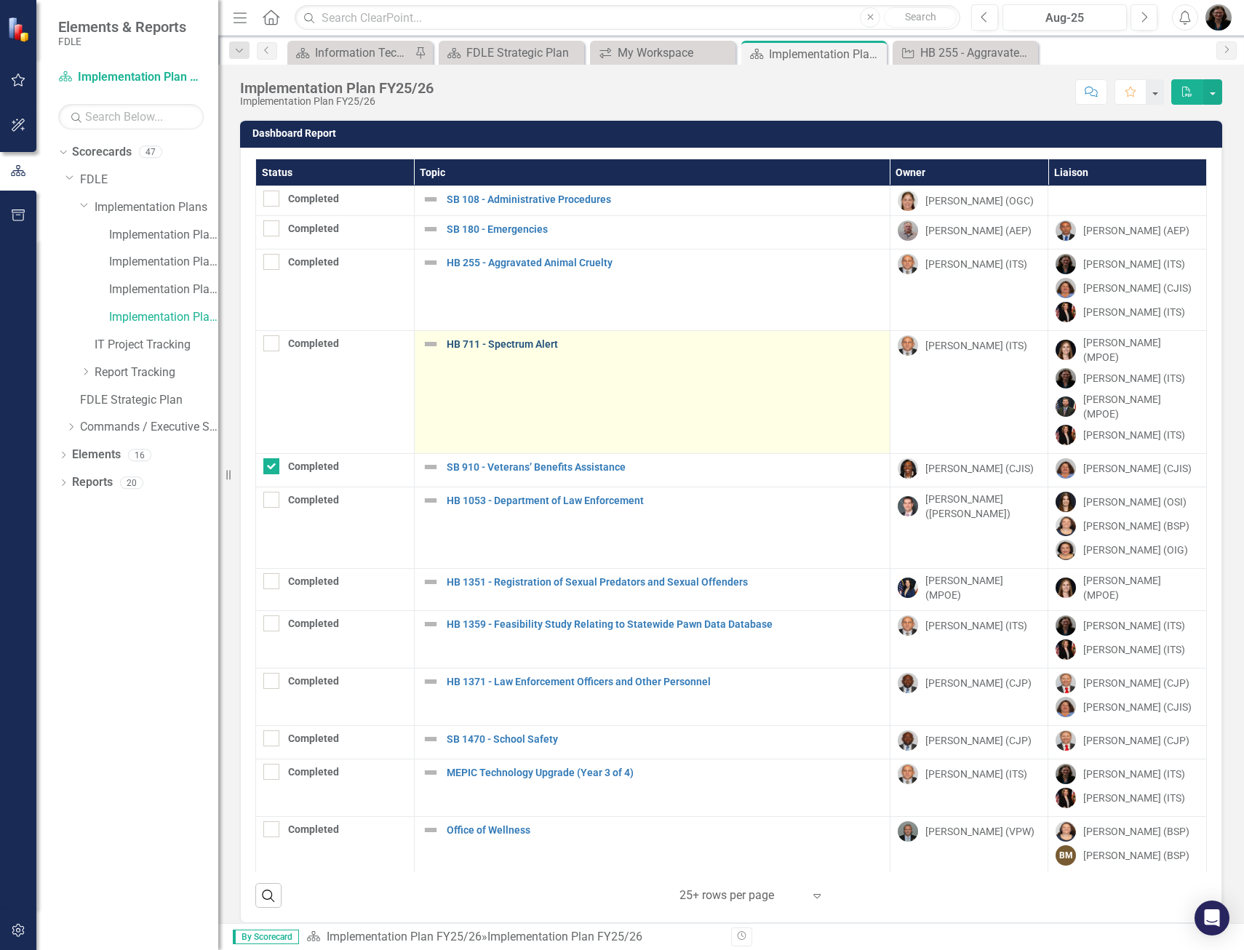
click at [540, 344] on link "HB 711 - Spectrum Alert" at bounding box center [665, 344] width 436 height 11
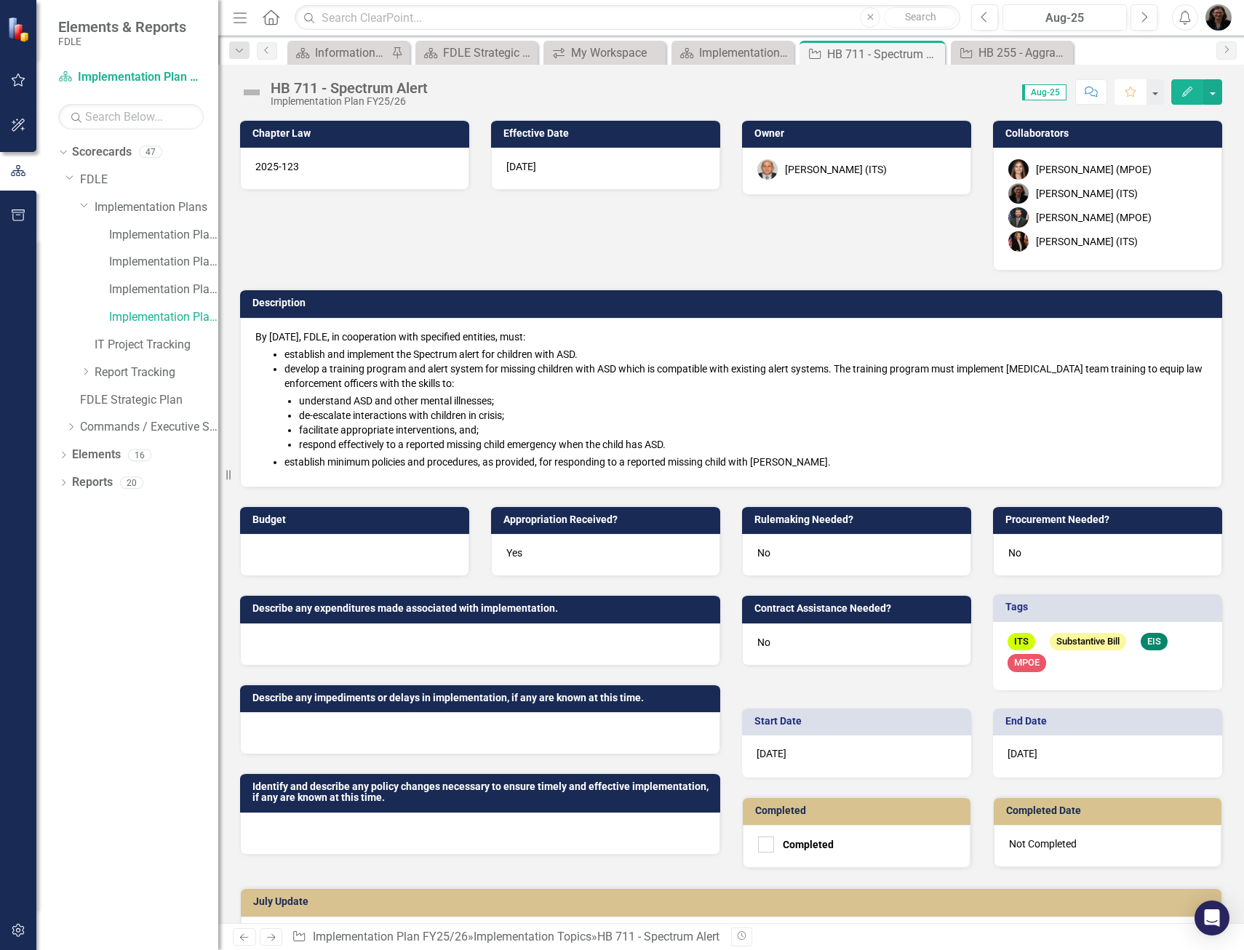
click at [1125, 95] on icon "Favorite" at bounding box center [1130, 92] width 13 height 10
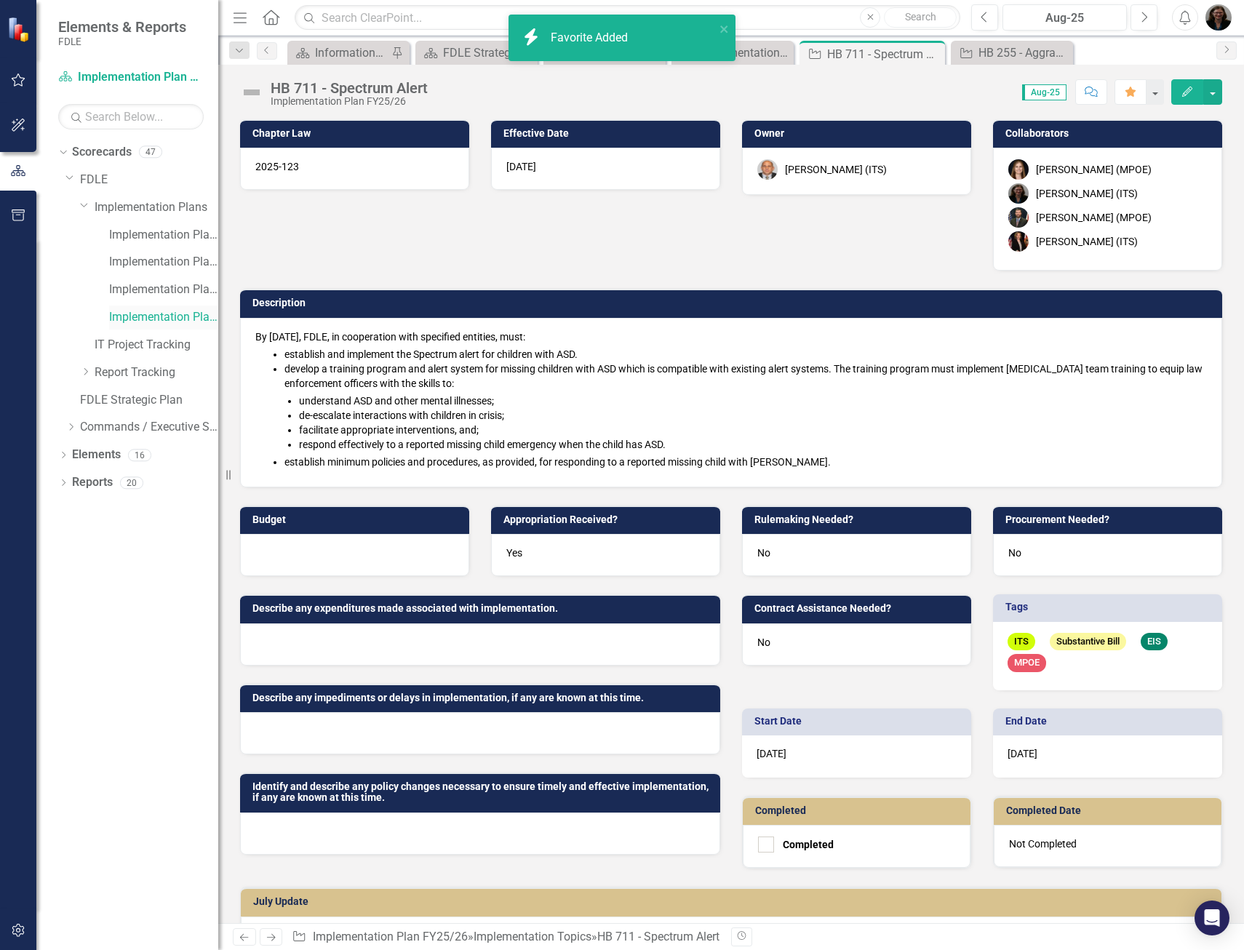
click at [156, 314] on link "Implementation Plan FY25/26" at bounding box center [163, 317] width 109 height 17
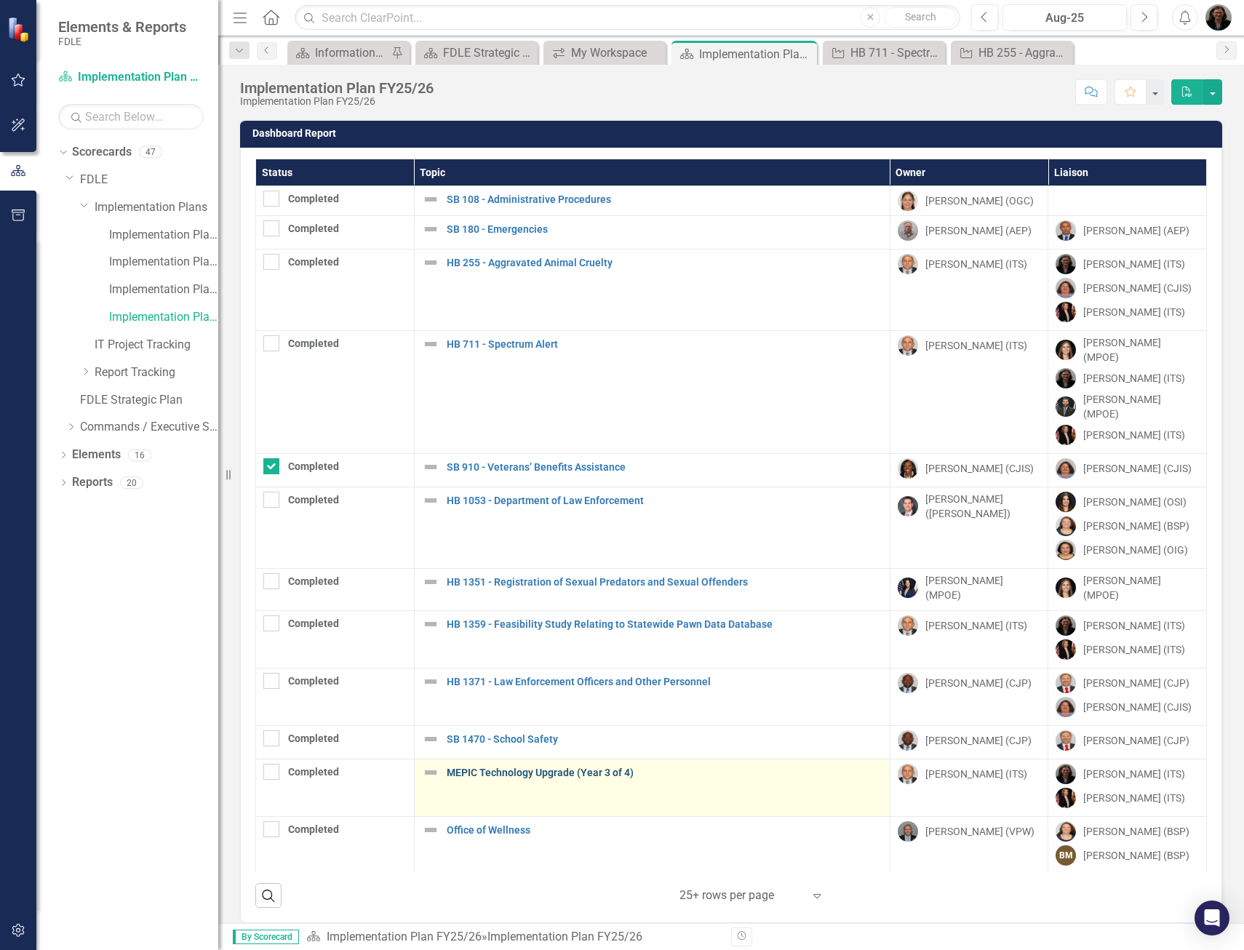
click at [593, 767] on link "MEPIC Technology Upgrade (Year 3 of 4)" at bounding box center [665, 772] width 436 height 11
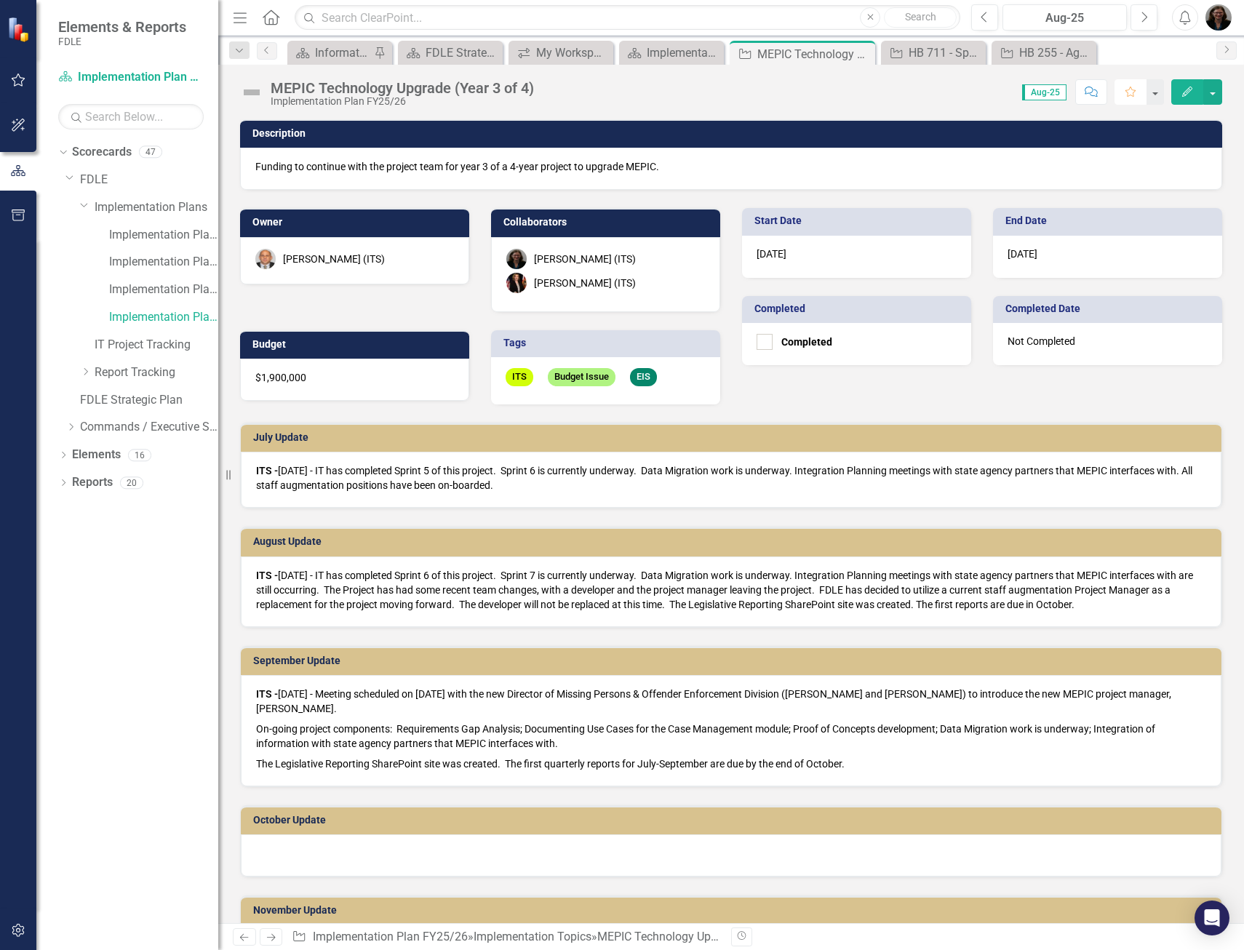
click at [1129, 89] on icon "button" at bounding box center [1130, 92] width 10 height 10
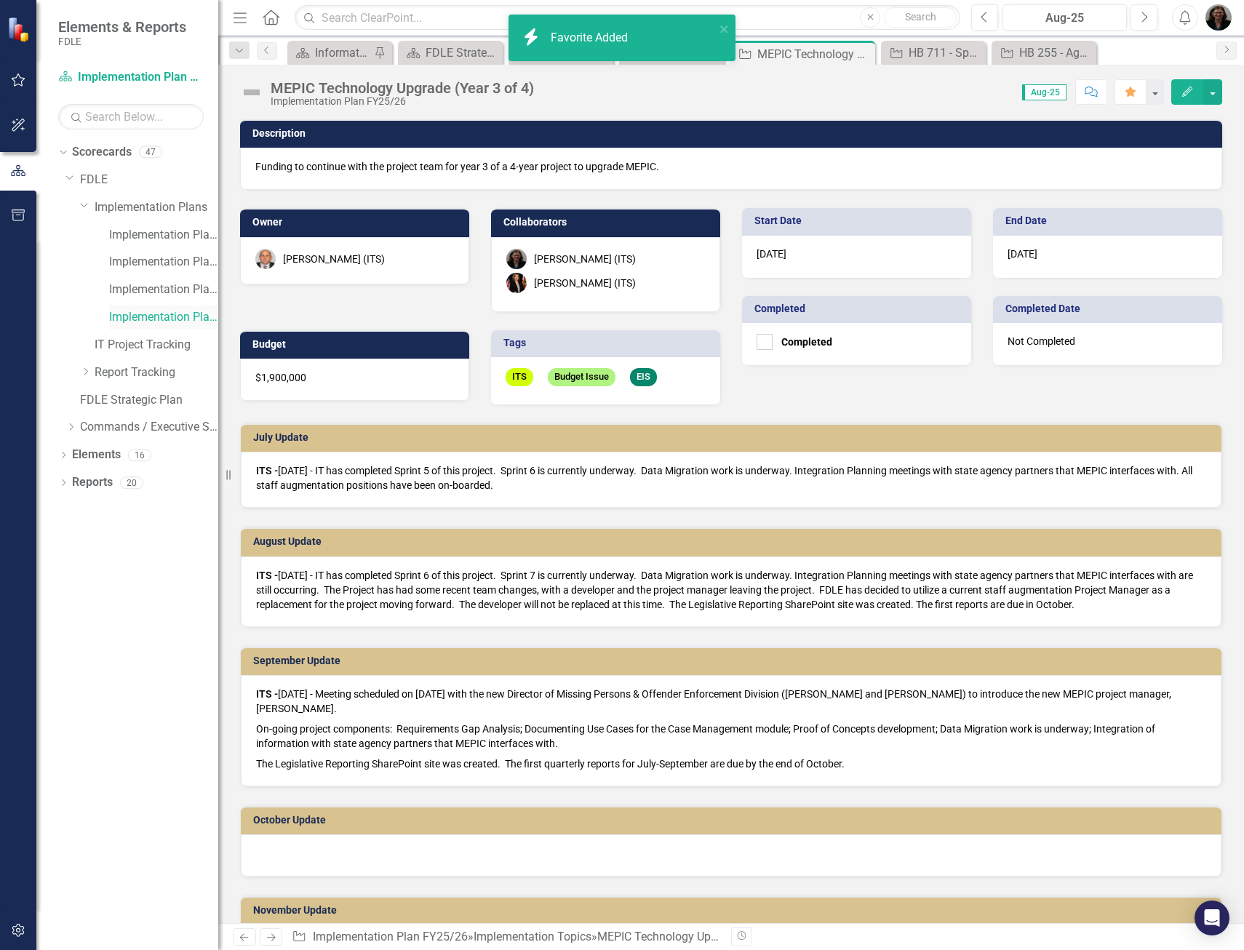
click at [167, 318] on link "Implementation Plan FY25/26" at bounding box center [163, 317] width 109 height 17
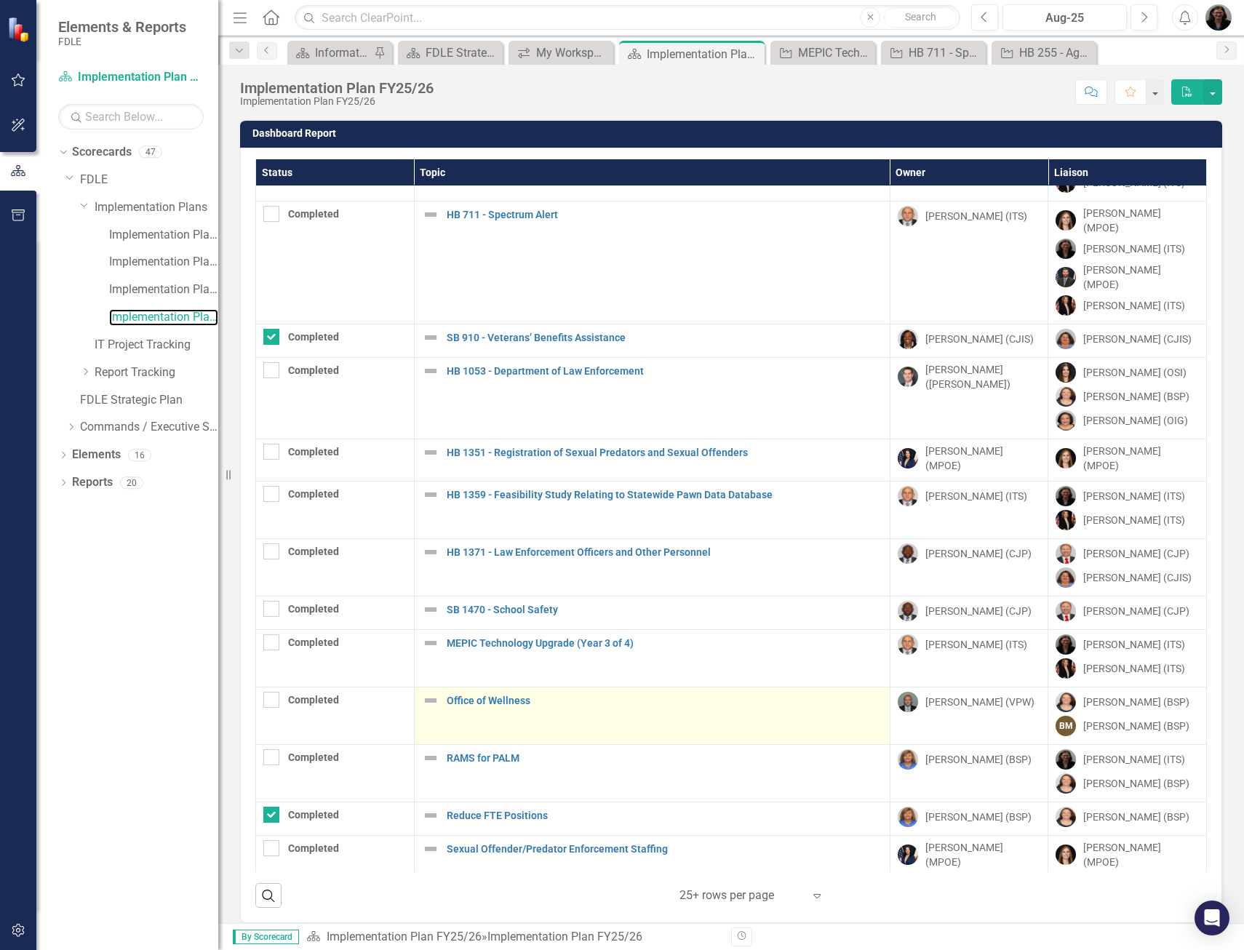
scroll to position [218, 0]
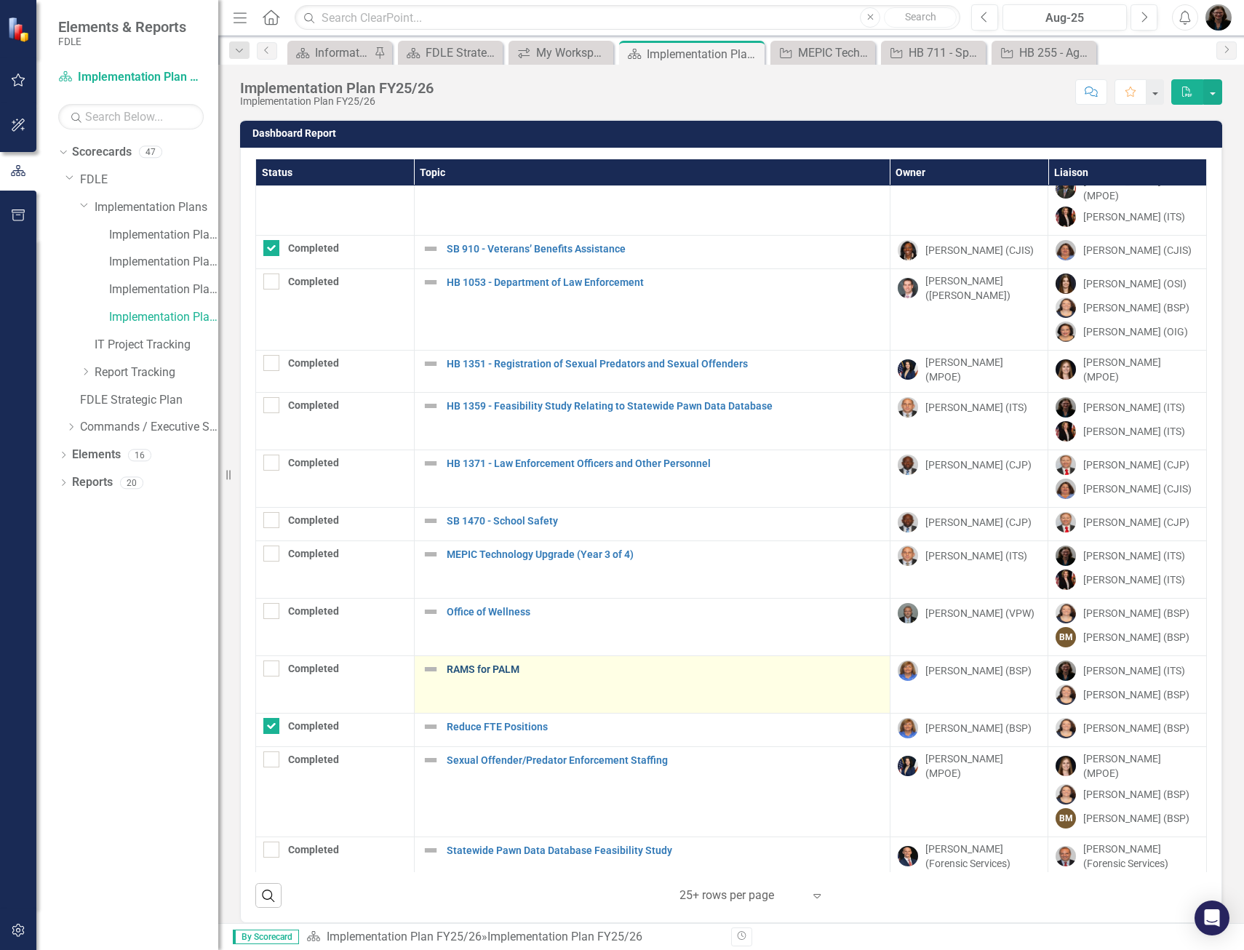
click at [507, 664] on link "RAMS for PALM" at bounding box center [665, 669] width 436 height 11
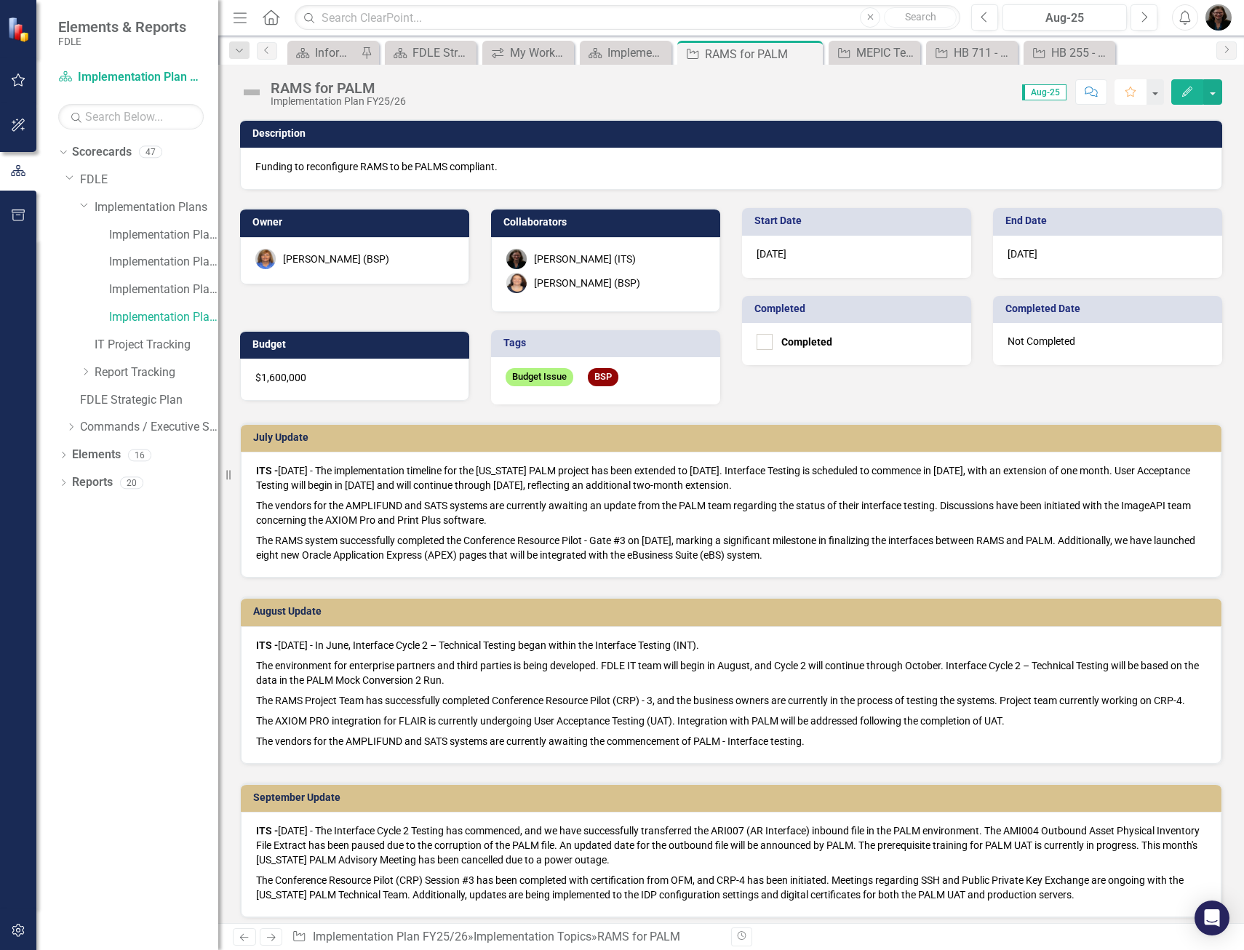
click at [1134, 90] on icon "button" at bounding box center [1130, 92] width 10 height 10
click at [143, 316] on link "Implementation Plan FY25/26" at bounding box center [163, 317] width 109 height 17
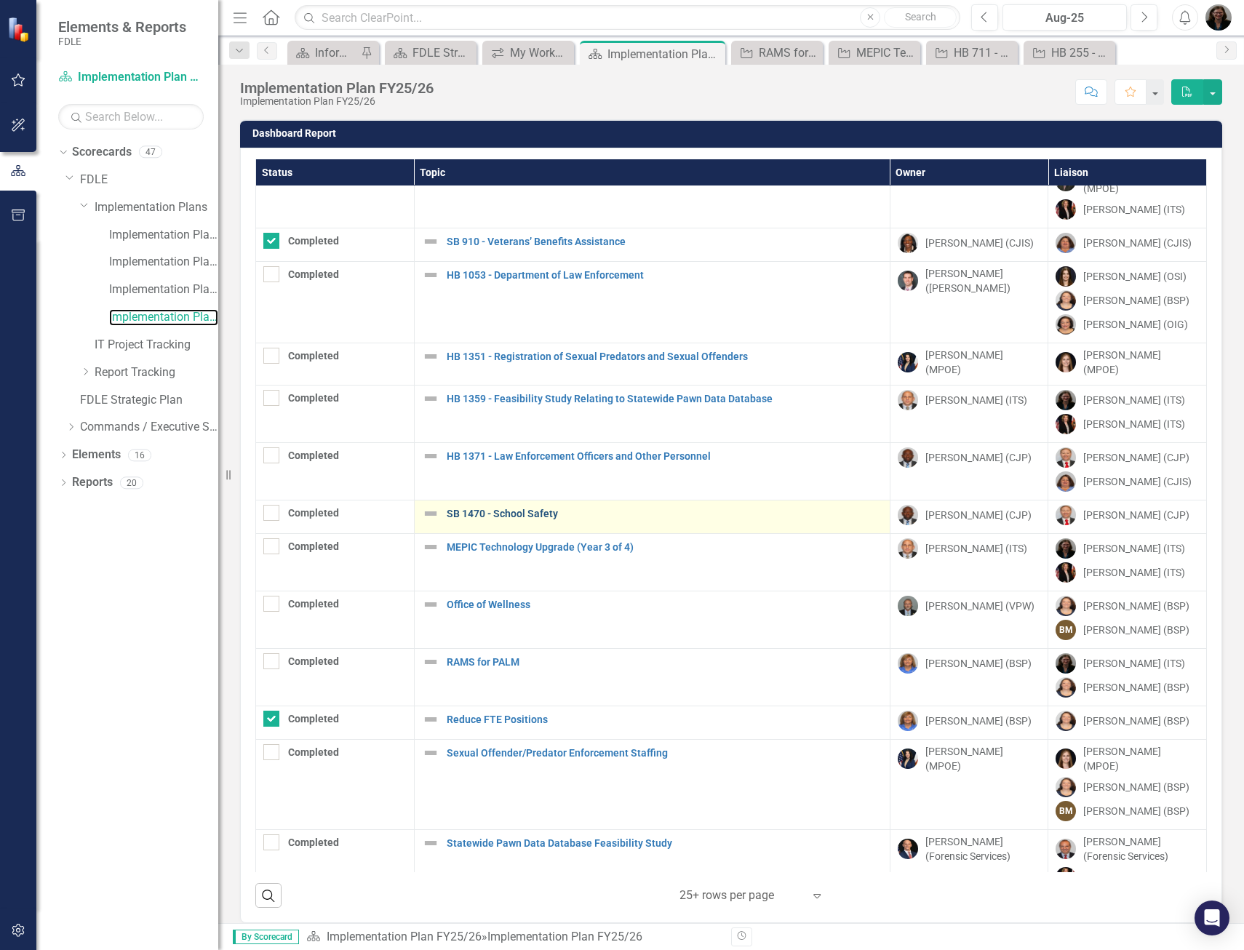
scroll to position [15, 0]
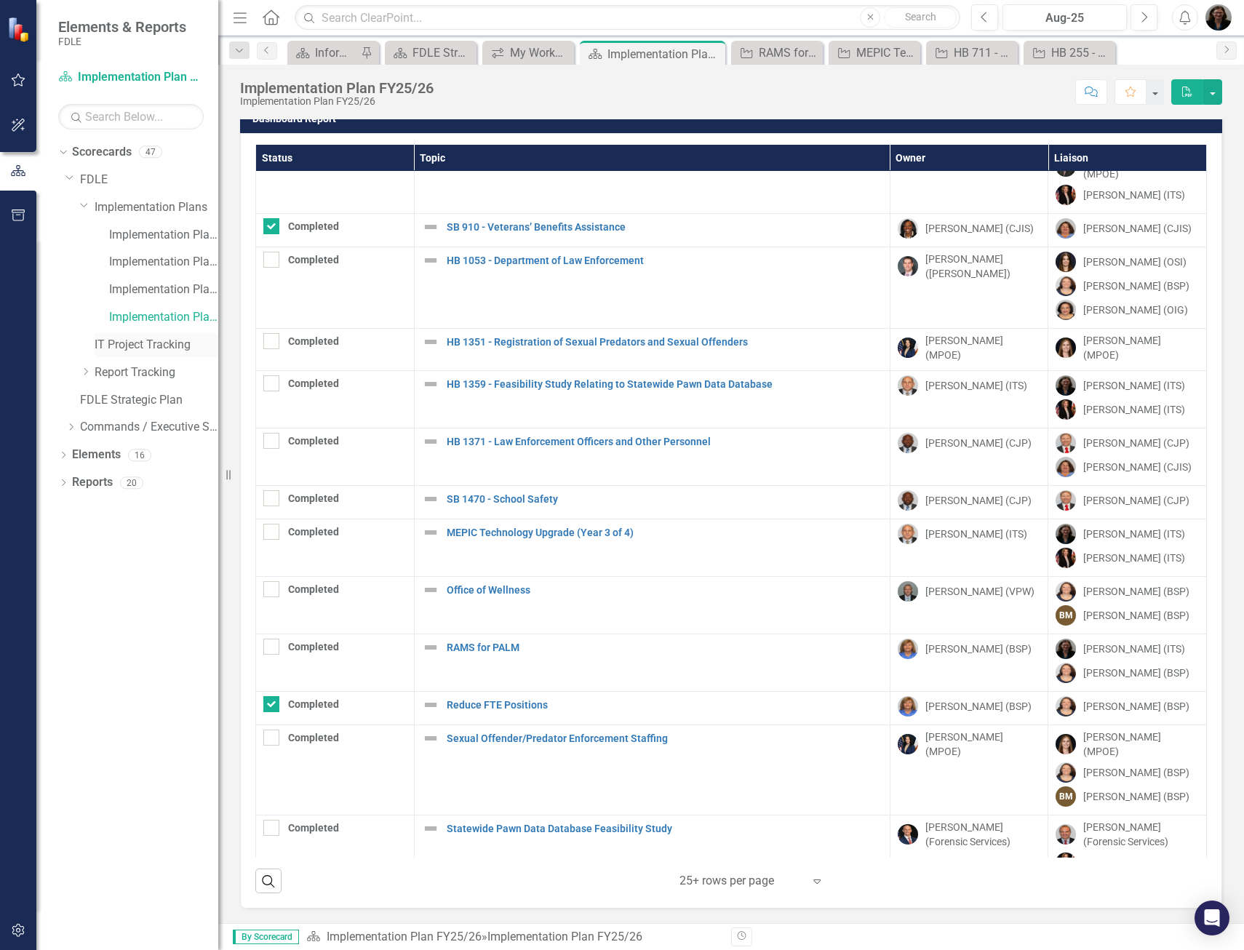
click at [138, 346] on link "IT Project Tracking" at bounding box center [157, 345] width 124 height 17
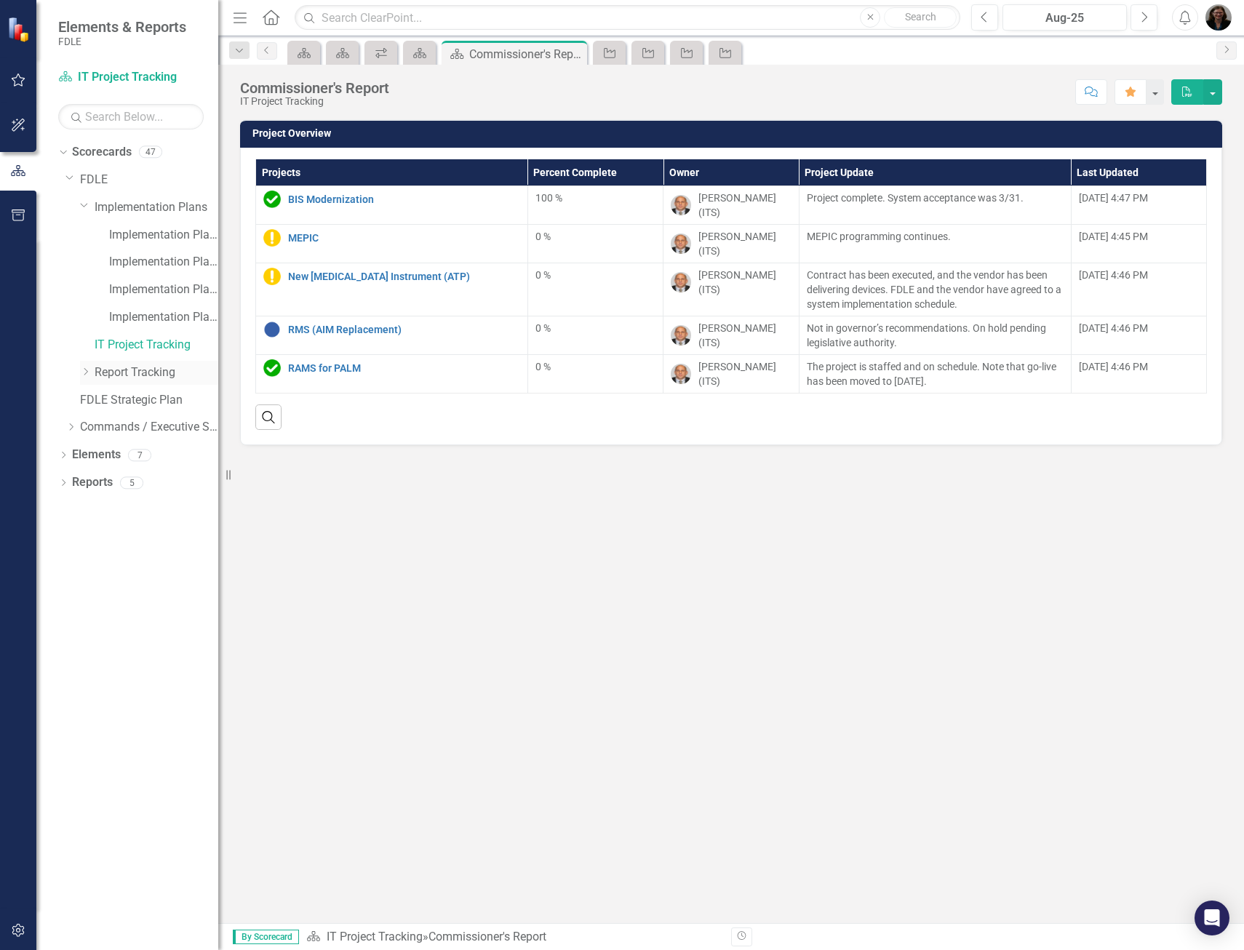
click at [91, 370] on icon "Dropdown" at bounding box center [85, 371] width 11 height 9
click at [18, 82] on icon "button" at bounding box center [18, 80] width 15 height 12
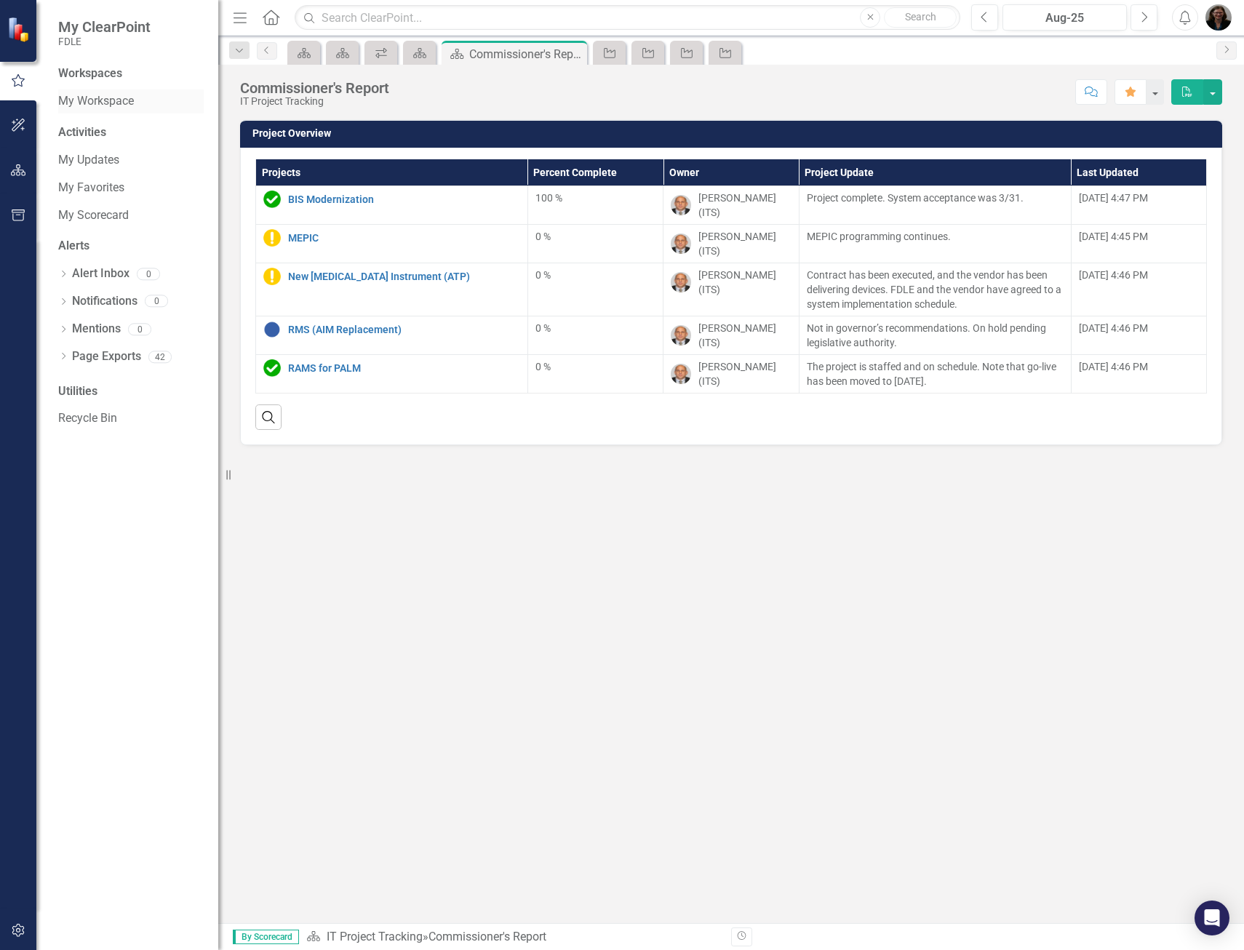
click at [105, 100] on link "My Workspace" at bounding box center [130, 101] width 145 height 17
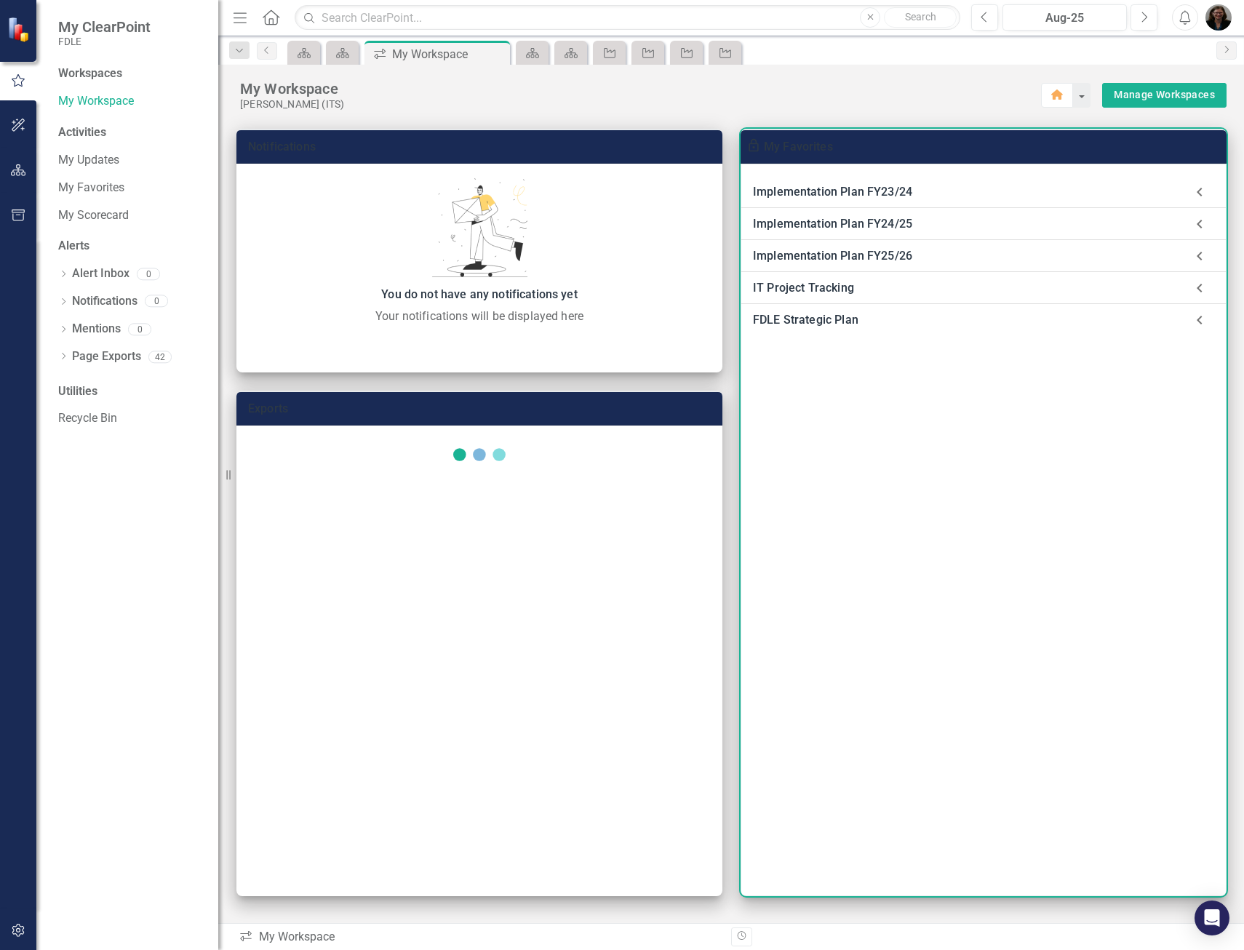
click at [841, 282] on div "IT Project Tracking" at bounding box center [969, 288] width 432 height 20
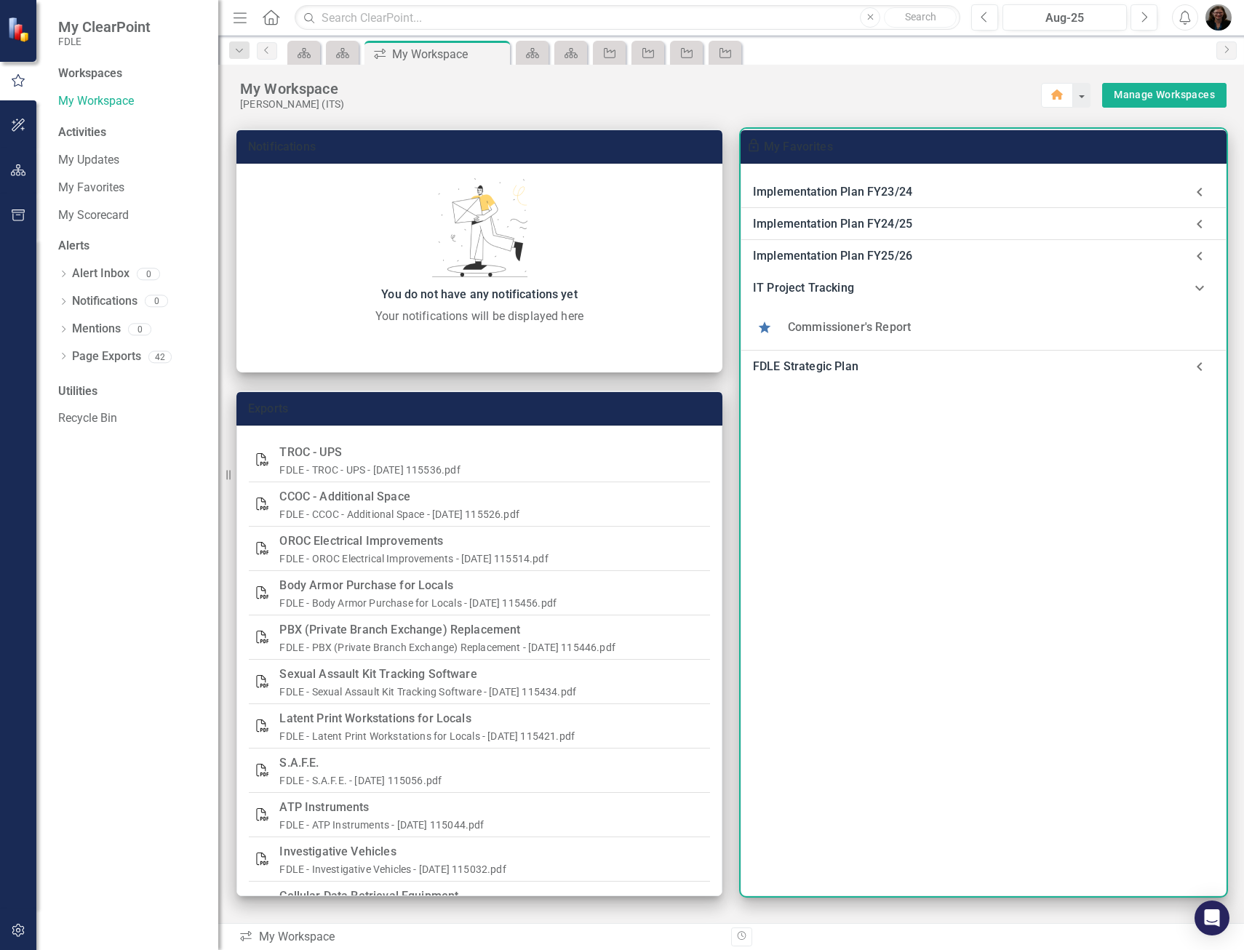
click at [809, 366] on div "FDLE Strategic Plan" at bounding box center [969, 366] width 432 height 20
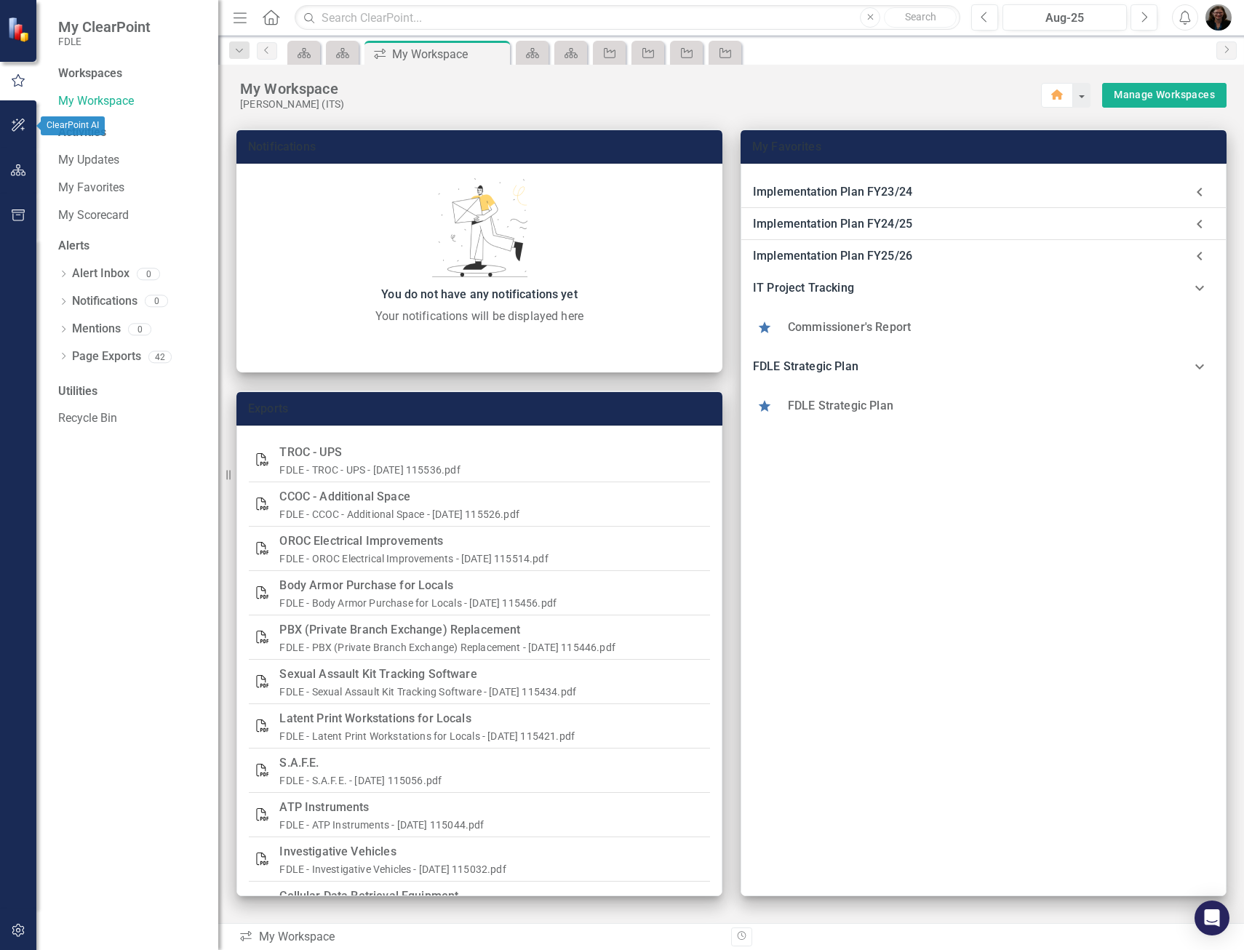
click at [20, 130] on icon "button" at bounding box center [18, 125] width 15 height 12
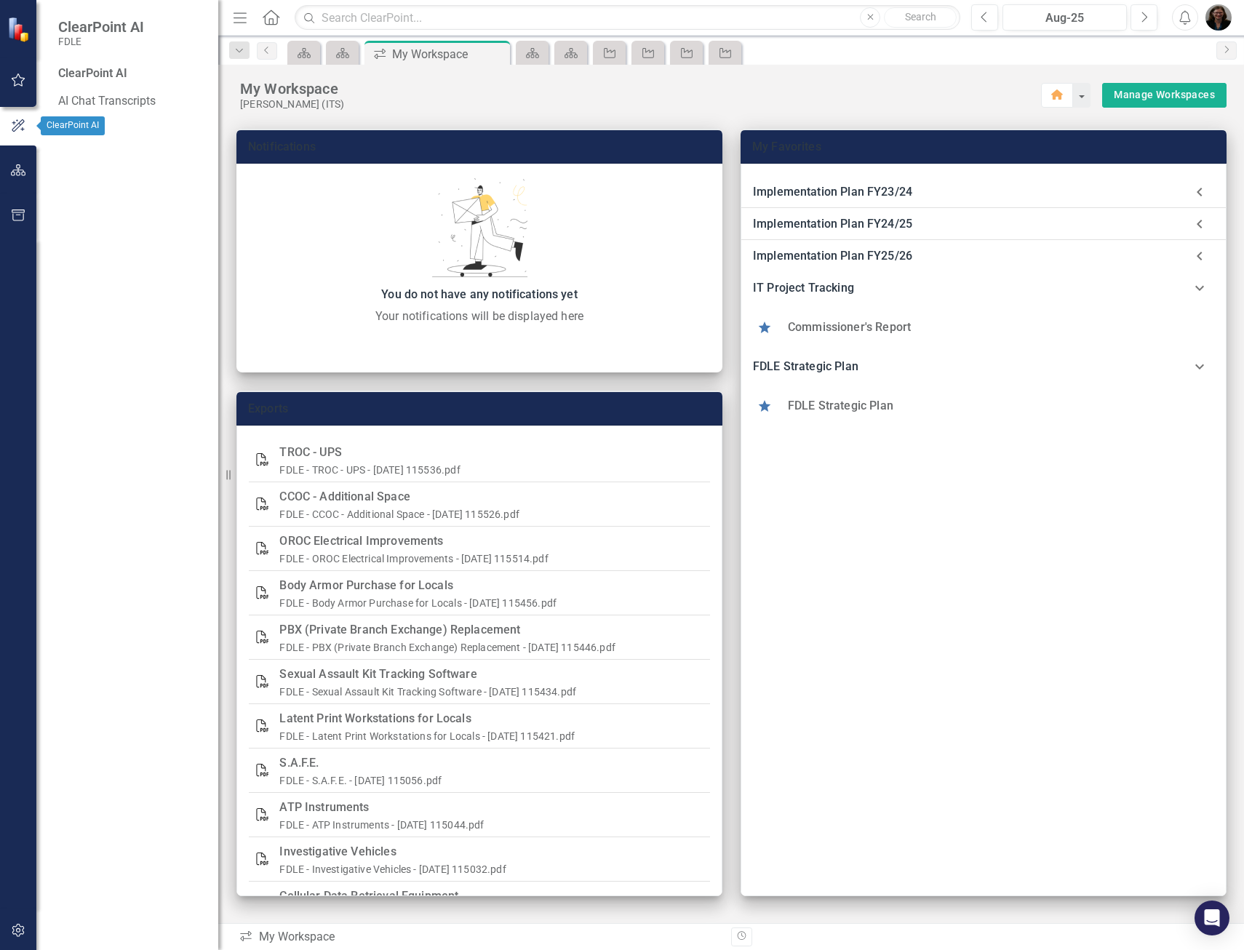
click at [26, 86] on button "button" at bounding box center [18, 80] width 33 height 31
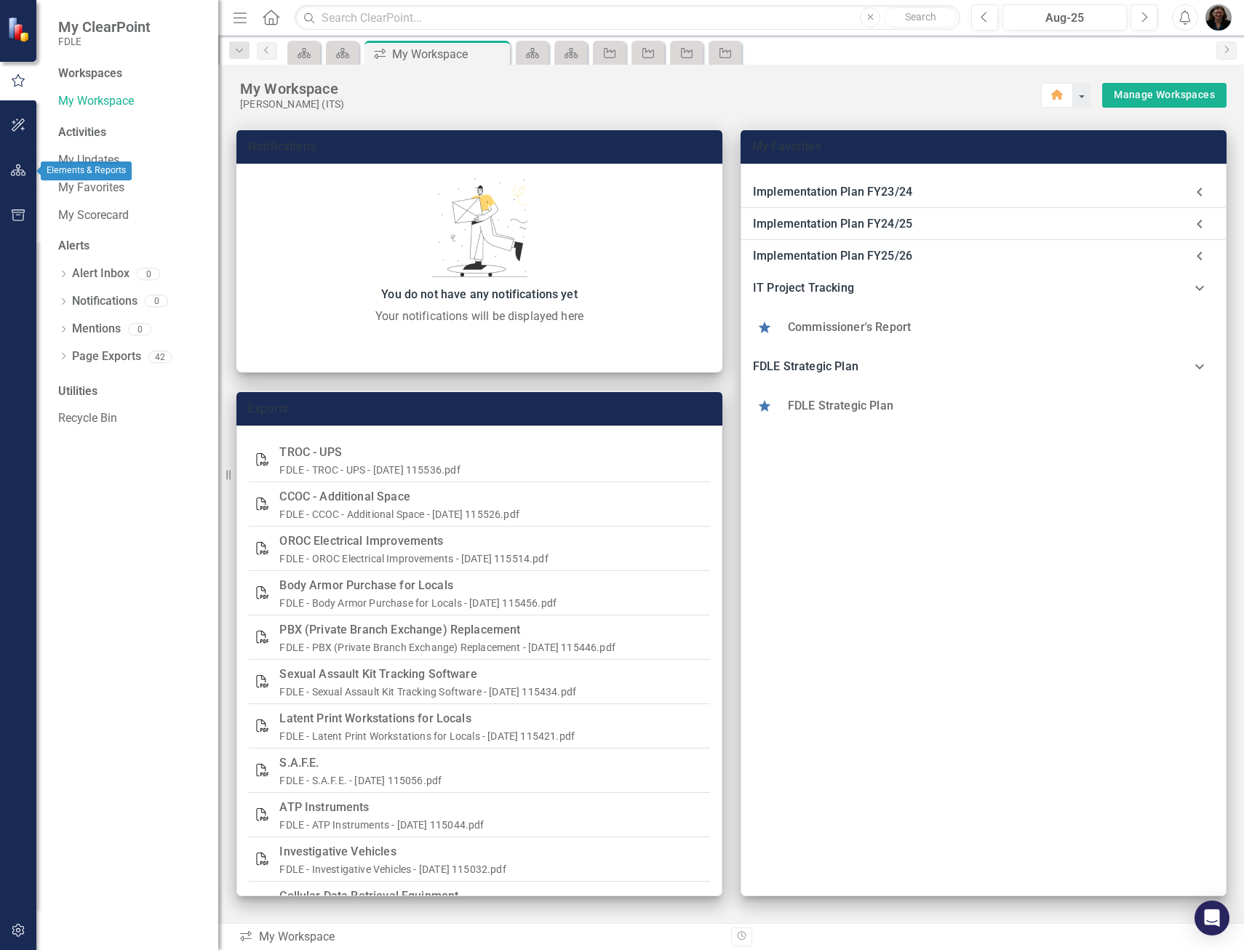
click at [17, 167] on icon "button" at bounding box center [18, 170] width 15 height 12
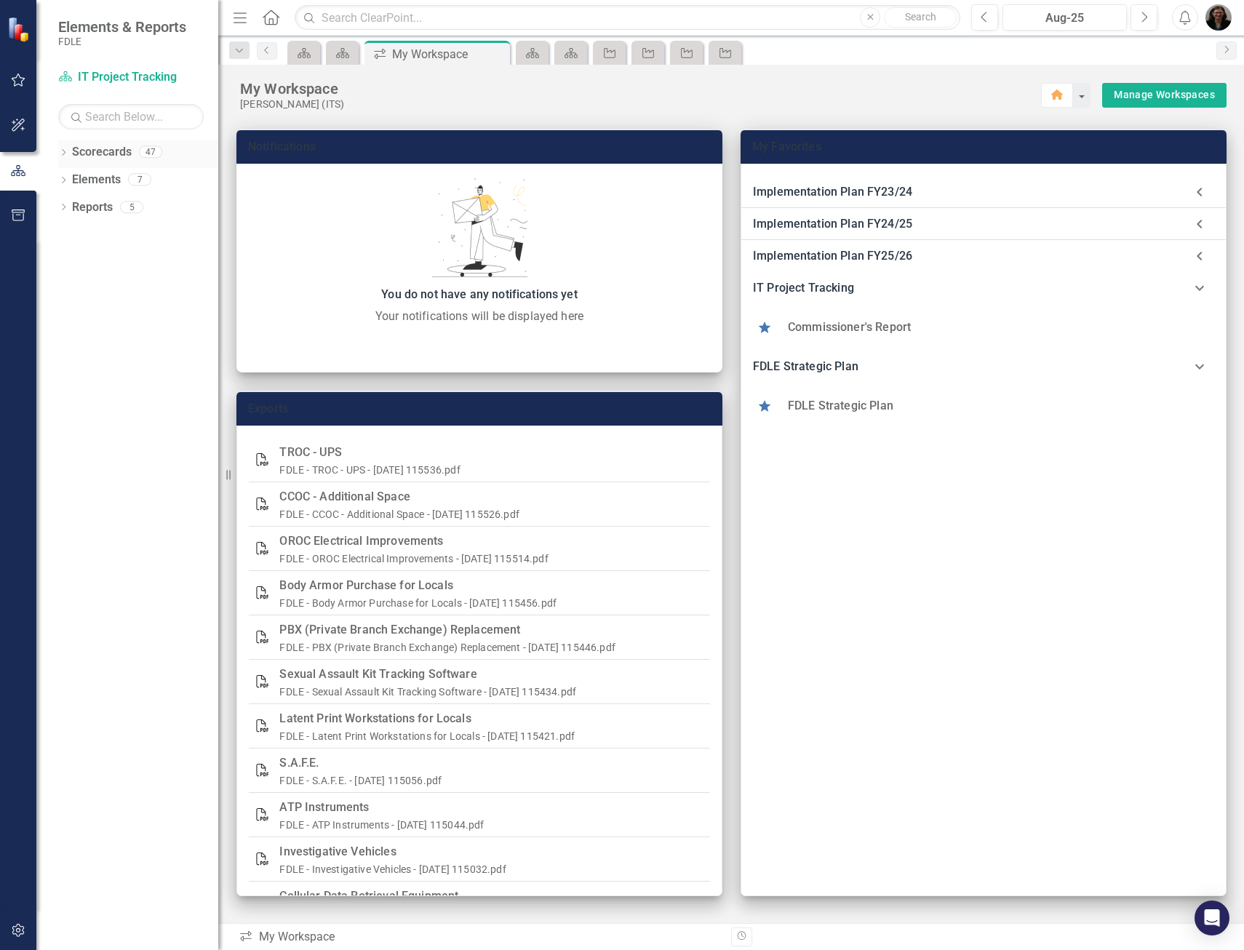
click at [63, 150] on icon "Dropdown" at bounding box center [63, 154] width 10 height 8
click at [70, 180] on icon "Dropdown" at bounding box center [70, 179] width 11 height 9
click at [65, 347] on icon "Dropdown" at bounding box center [63, 347] width 10 height 8
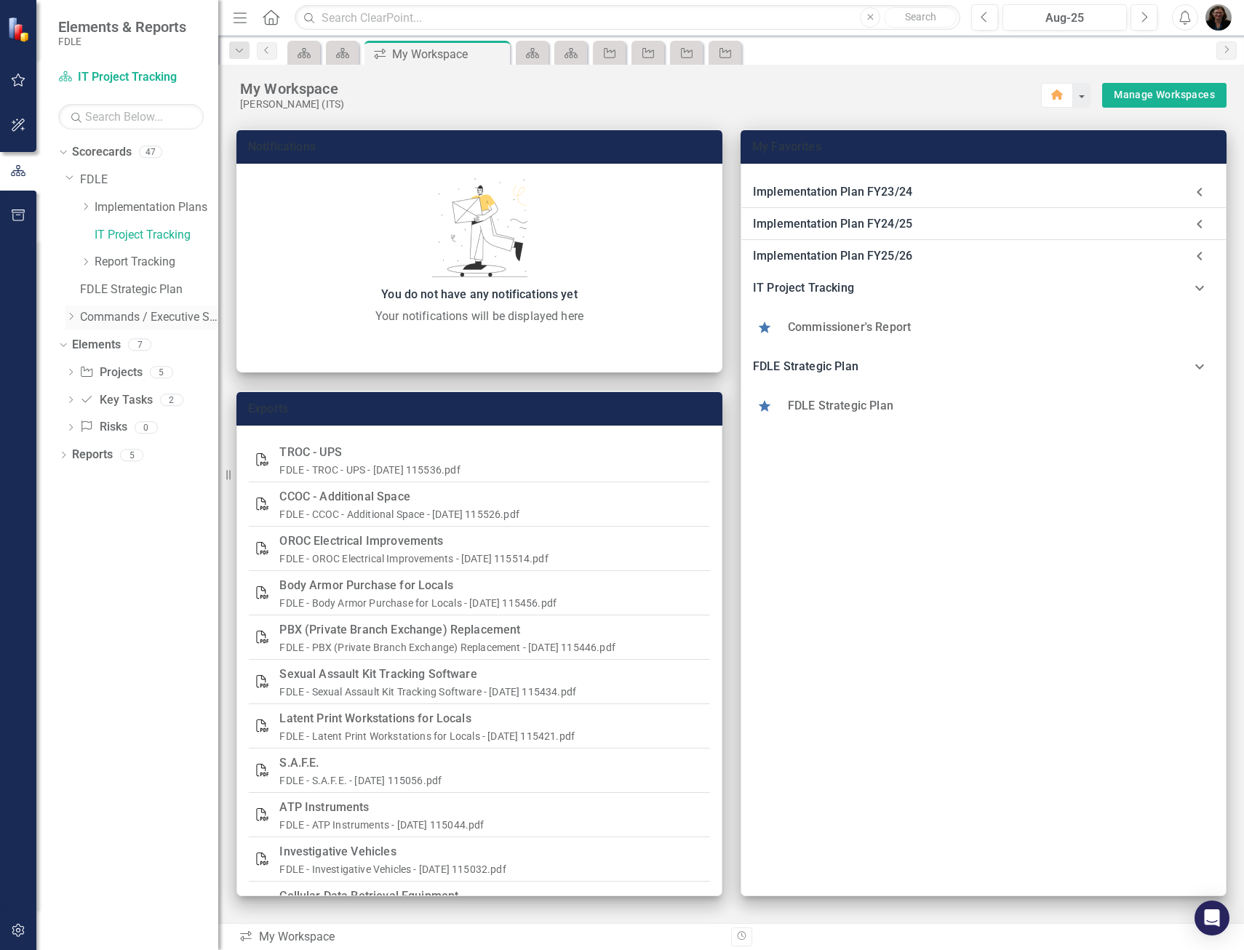
click at [71, 316] on icon "Dropdown" at bounding box center [70, 316] width 11 height 9
click at [84, 397] on icon "Dropdown" at bounding box center [85, 399] width 11 height 9
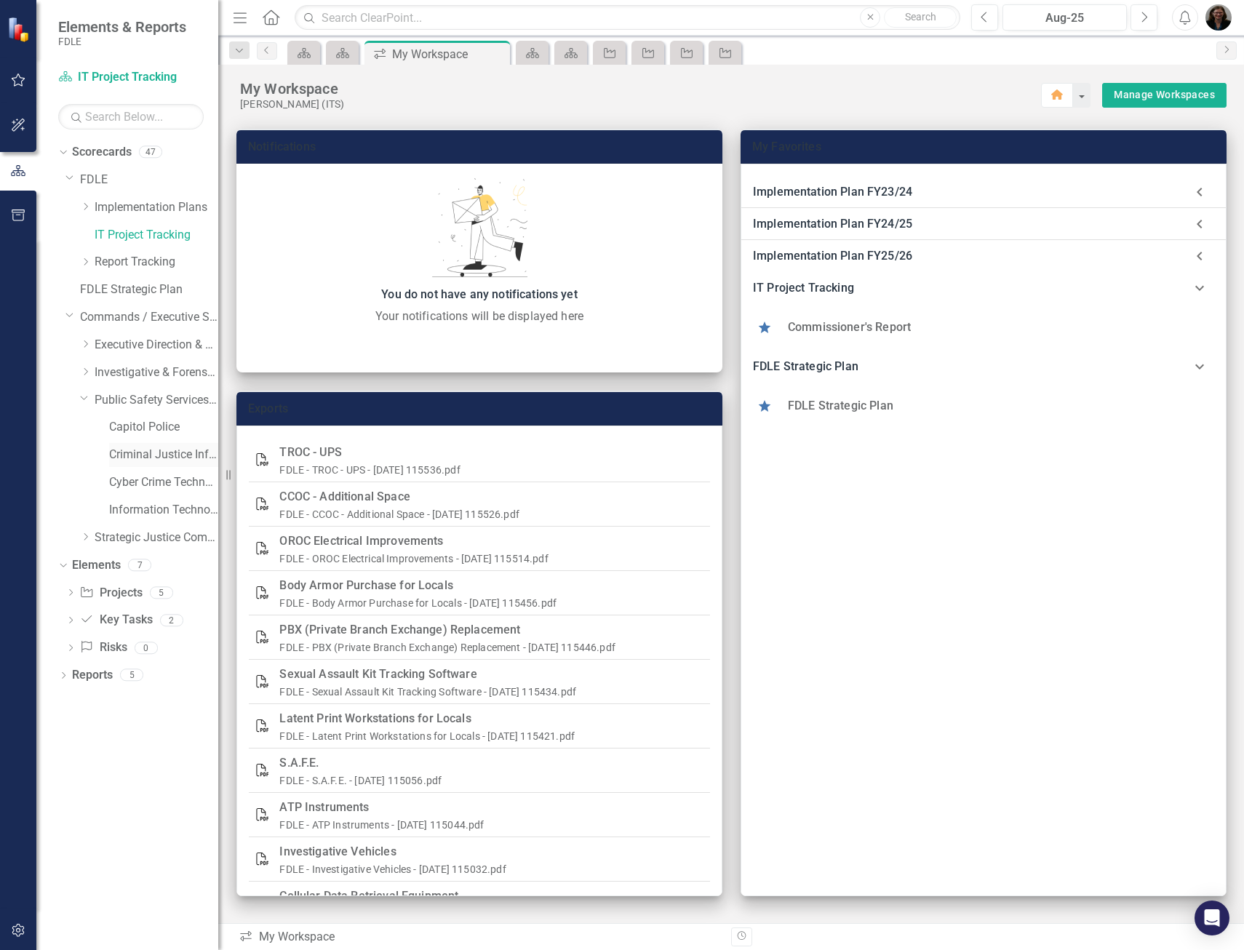
click at [163, 449] on link "Criminal Justice Information Services" at bounding box center [163, 455] width 109 height 17
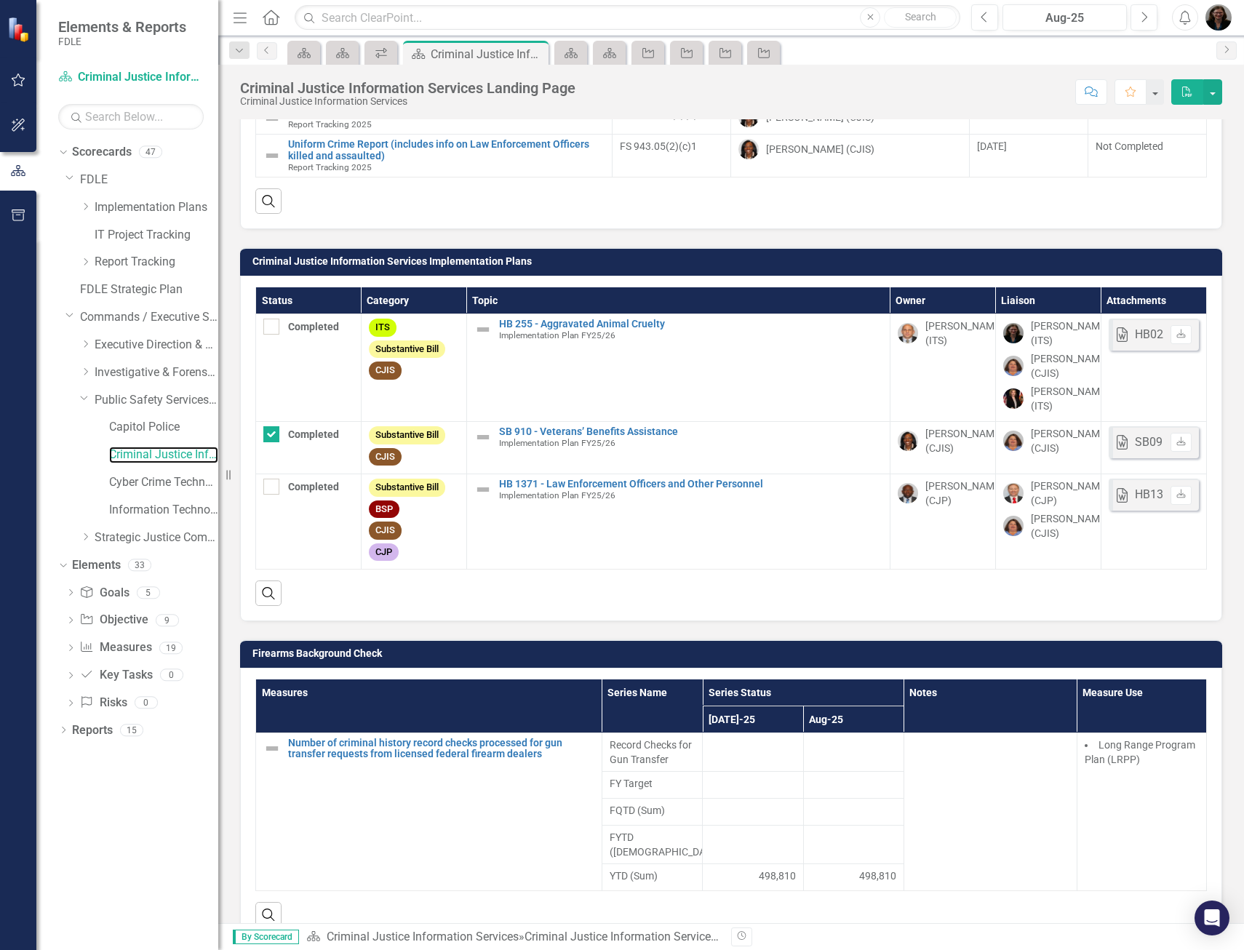
scroll to position [1868, 0]
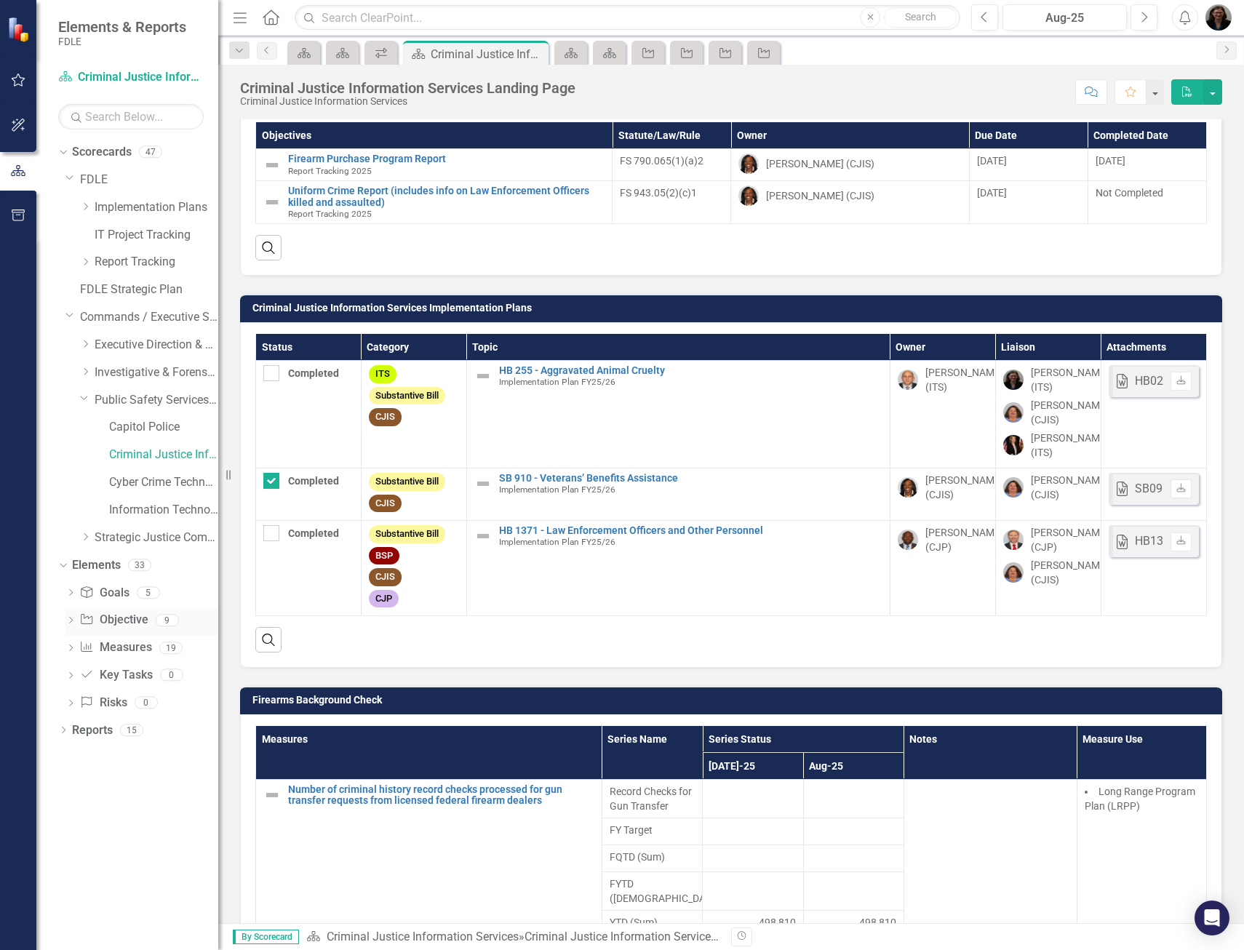
click at [72, 625] on icon "Dropdown" at bounding box center [70, 621] width 10 height 8
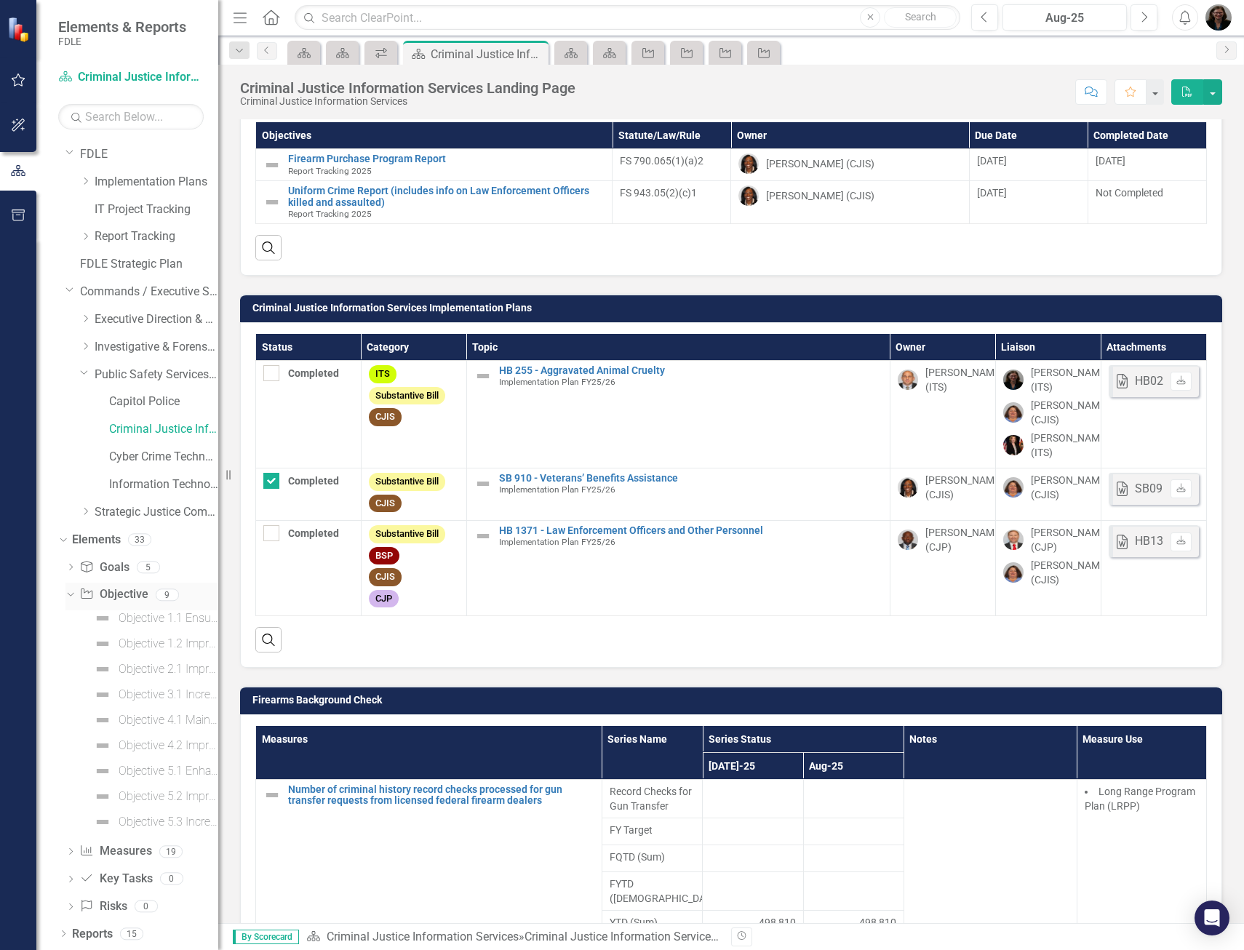
click at [70, 592] on icon "Dropdown" at bounding box center [69, 594] width 8 height 10
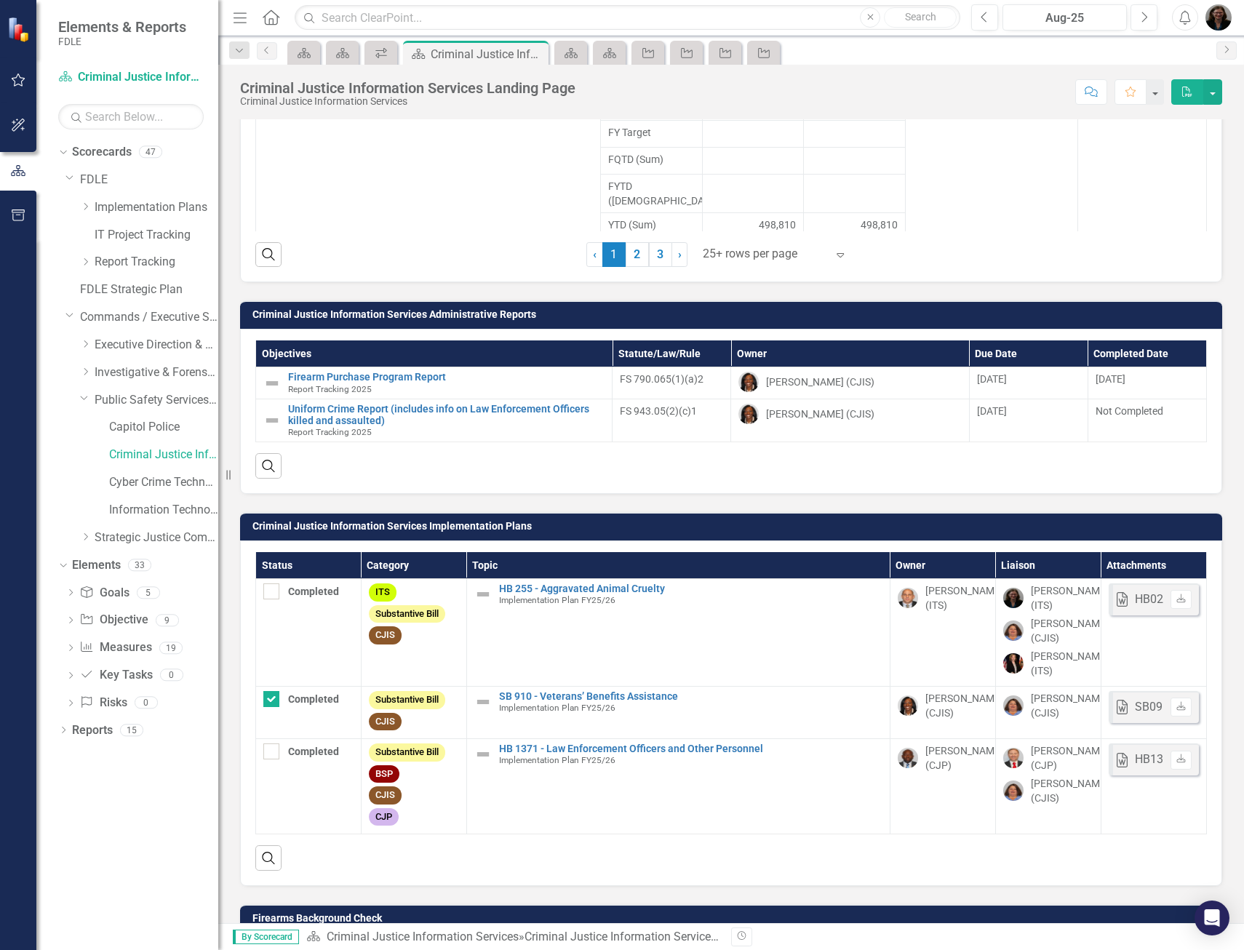
scroll to position [1941, 0]
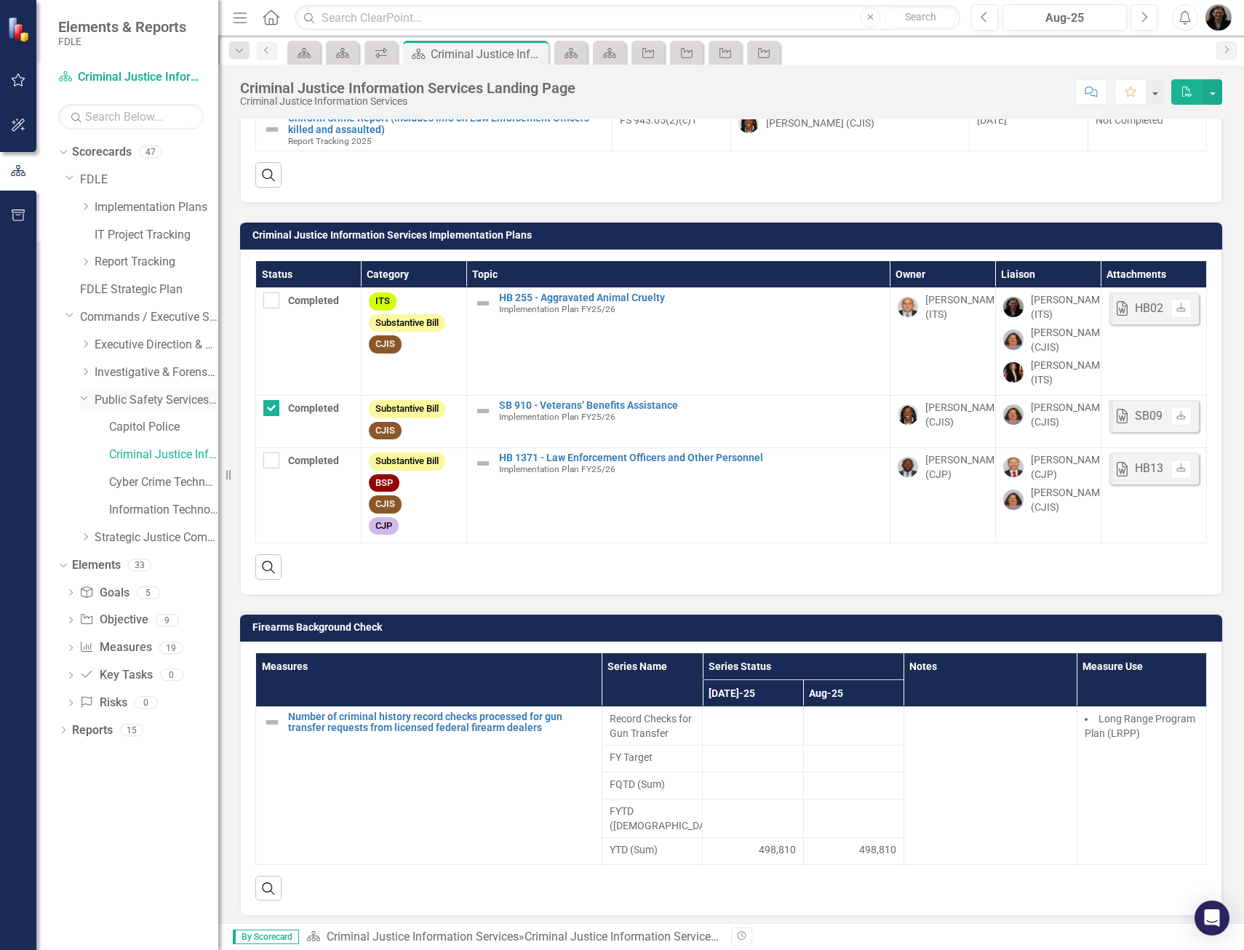
click at [86, 404] on div "Dropdown Public Safety Services Command" at bounding box center [149, 400] width 138 height 24
click at [84, 401] on icon "Dropdown" at bounding box center [84, 397] width 9 height 11
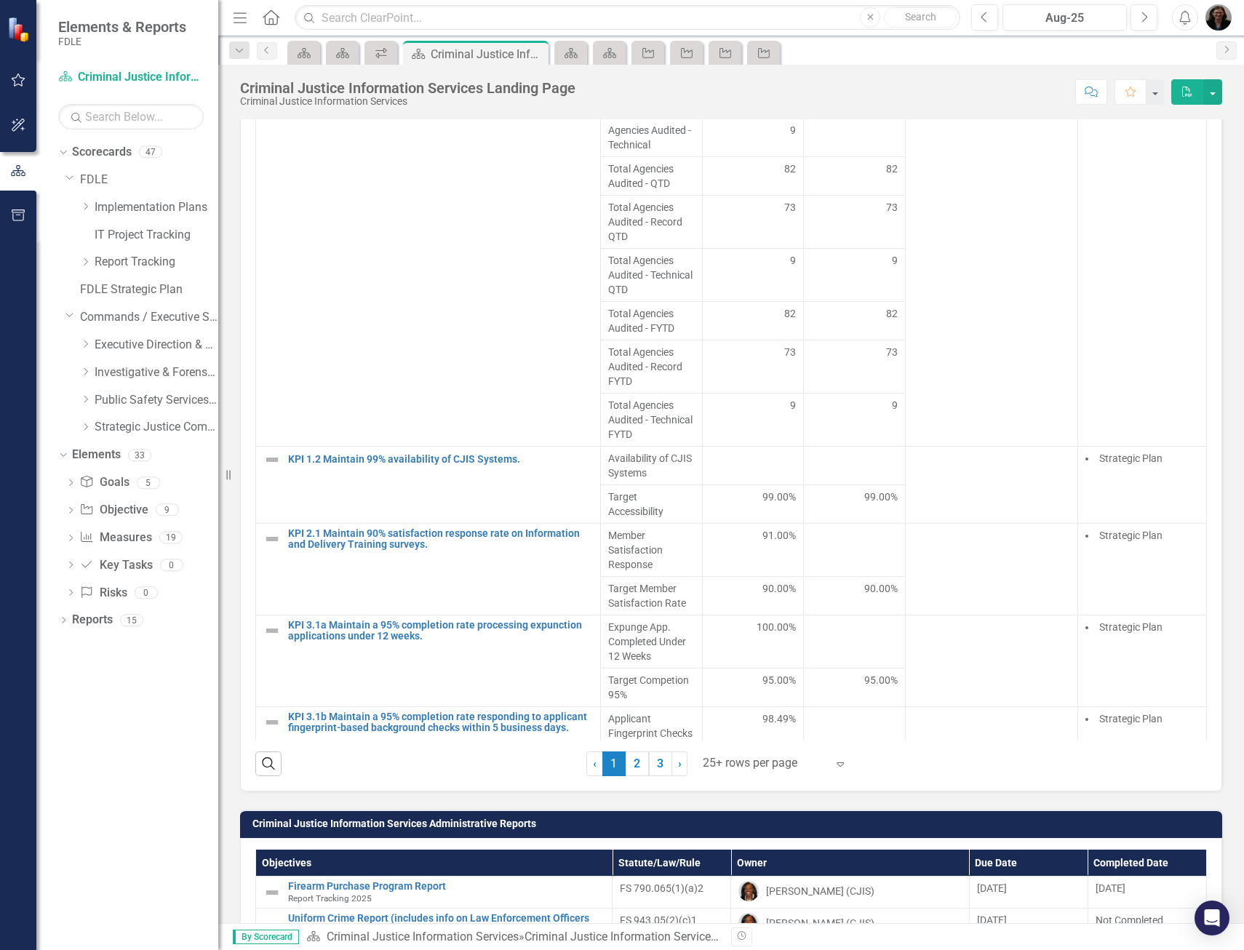
scroll to position [8, 0]
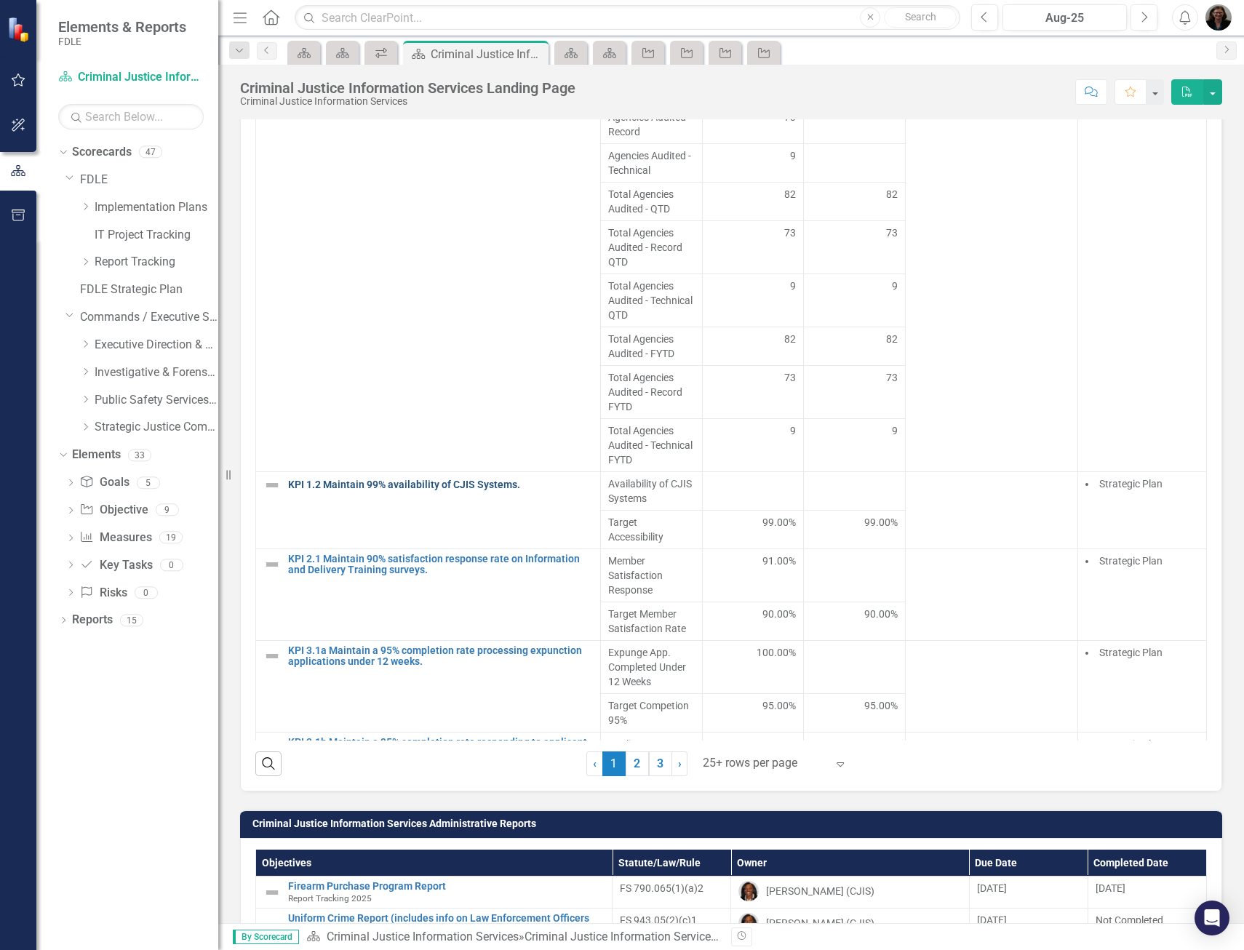
click at [341, 480] on link "KPI 1.2 Maintain 99% availability of CJIS Systems." at bounding box center [440, 484] width 305 height 11
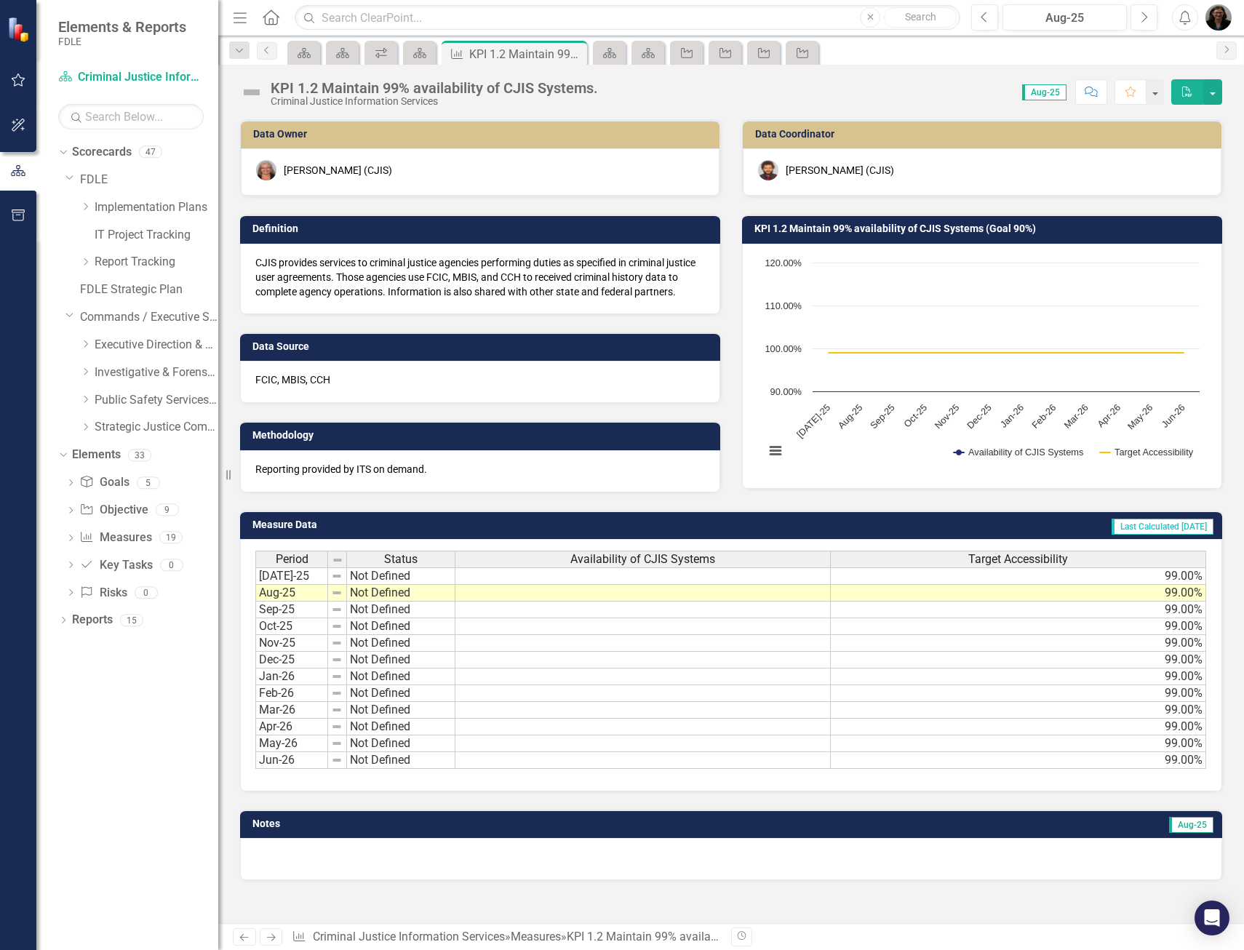
click at [783, 177] on div "Christopher Kenworthy (CJIS)" at bounding box center [982, 171] width 479 height 47
drag, startPoint x: 785, startPoint y: 160, endPoint x: 933, endPoint y: 187, distance: 150.8
click at [932, 188] on div "Christopher Kenworthy (CJIS)" at bounding box center [982, 171] width 479 height 47
click at [612, 567] on th "Availability of CJIS Systems" at bounding box center [642, 559] width 375 height 17
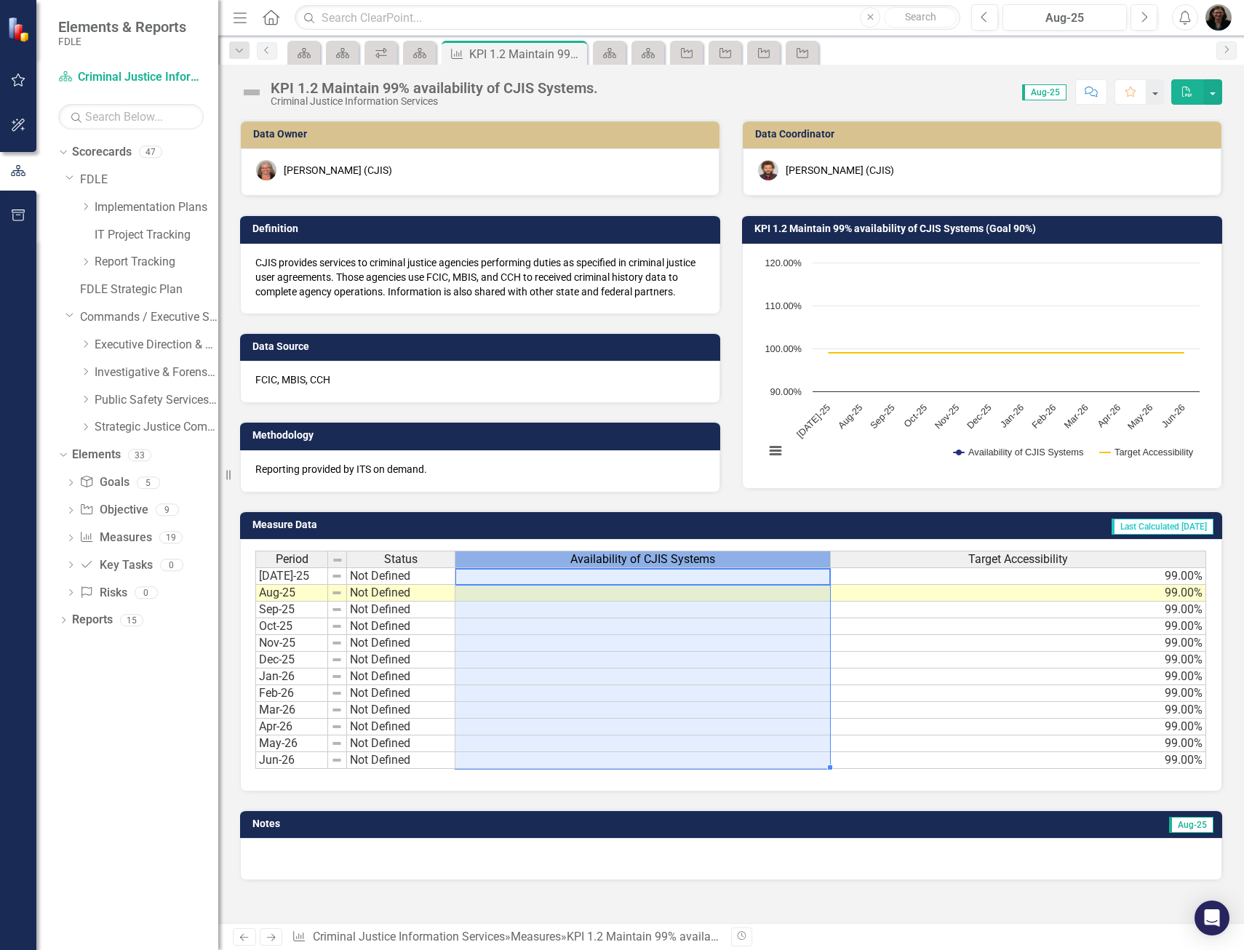
click at [612, 567] on th "Availability of CJIS Systems" at bounding box center [642, 559] width 375 height 17
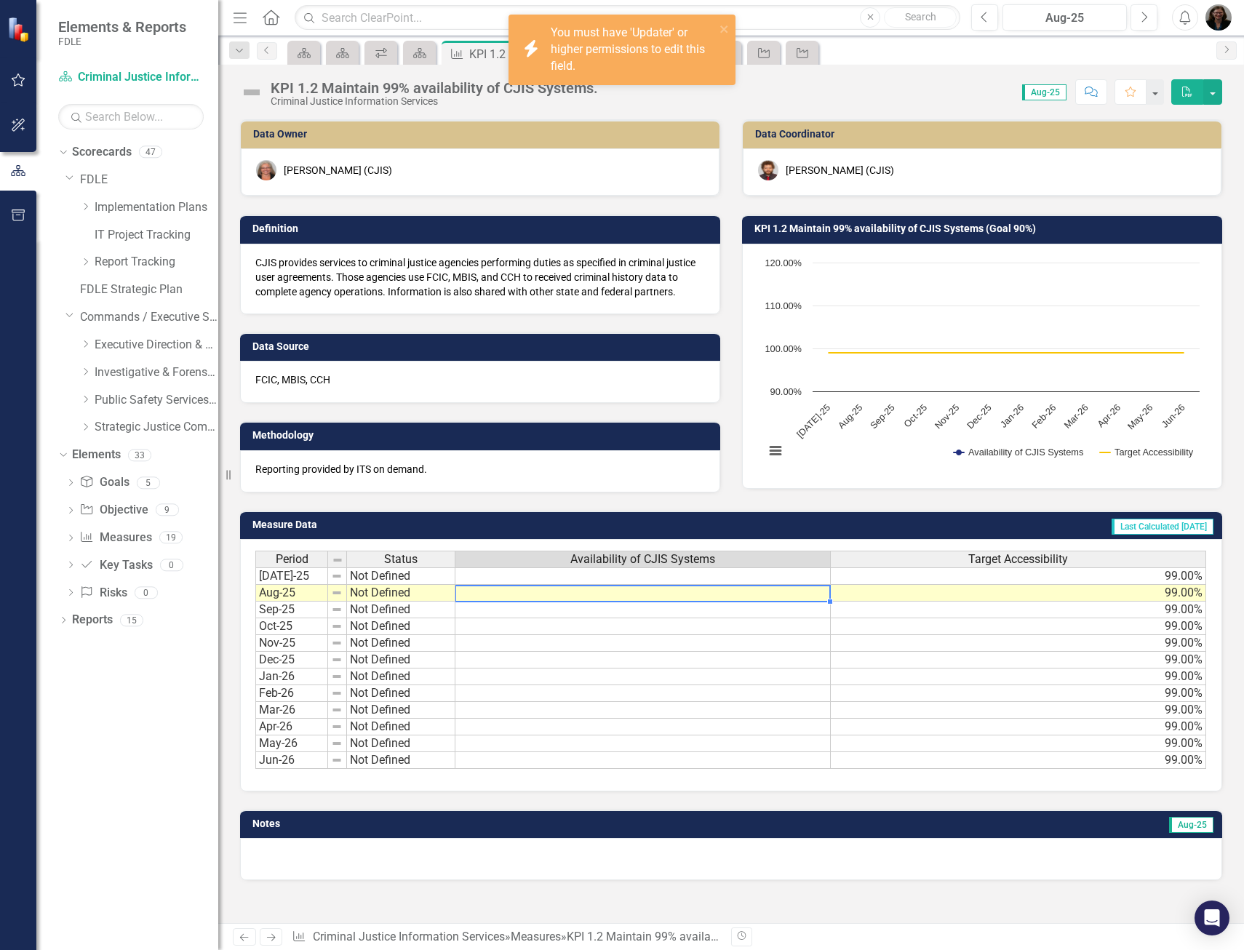
click at [598, 587] on td at bounding box center [642, 593] width 375 height 17
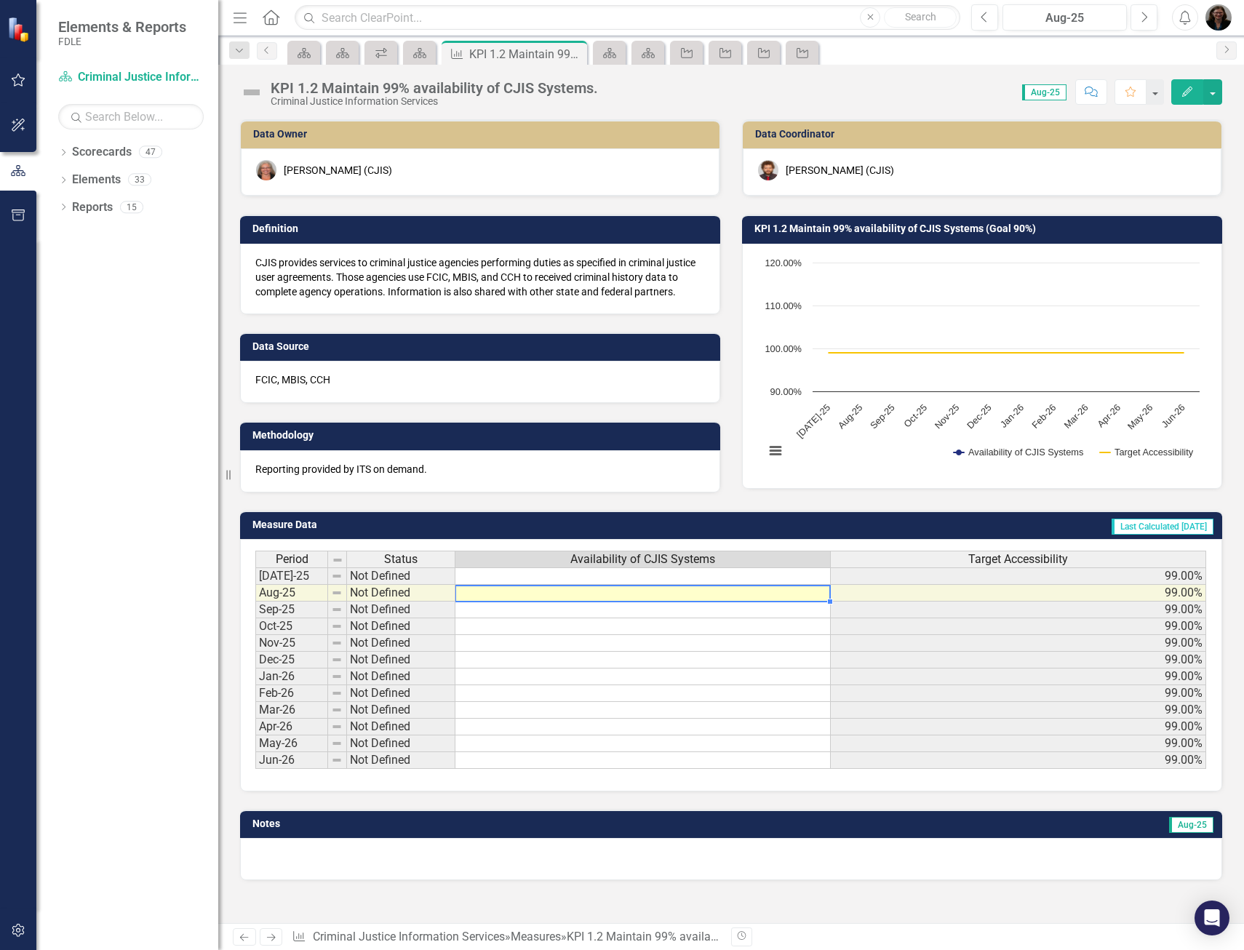
click at [255, 585] on div "Period Status Availability of CJIS Systems Target Accessibility [DATE]-25 Not D…" at bounding box center [255, 660] width 0 height 218
click at [512, 595] on td at bounding box center [642, 593] width 375 height 17
click at [512, 595] on textarea at bounding box center [643, 593] width 376 height 17
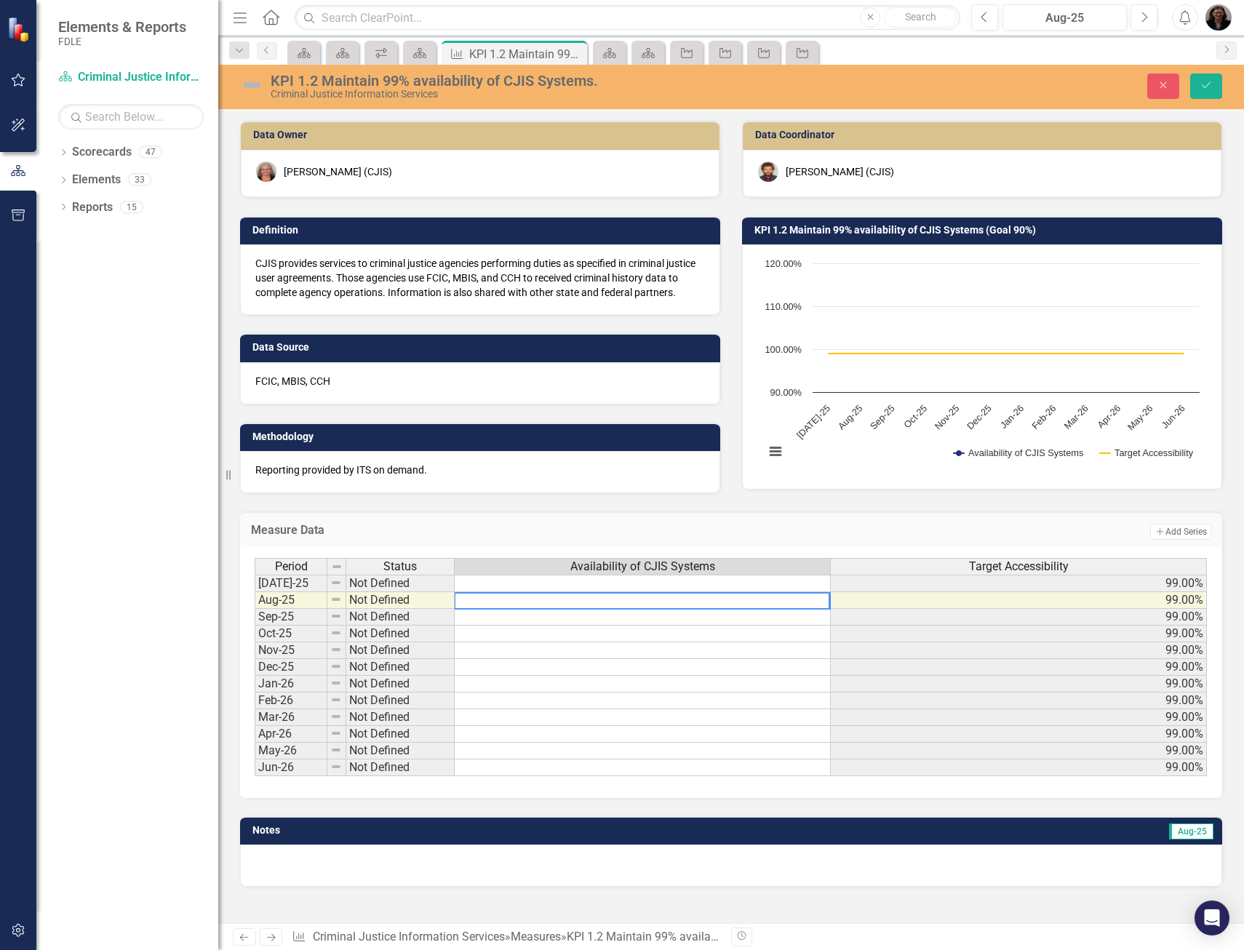
click at [433, 503] on div "Measure Data Add Add Series Period Status Availability of CJIS Systems Target A…" at bounding box center [731, 645] width 1004 height 305
click at [577, 598] on td at bounding box center [643, 600] width 376 height 17
type textarea "100"
click at [799, 579] on td at bounding box center [643, 583] width 376 height 17
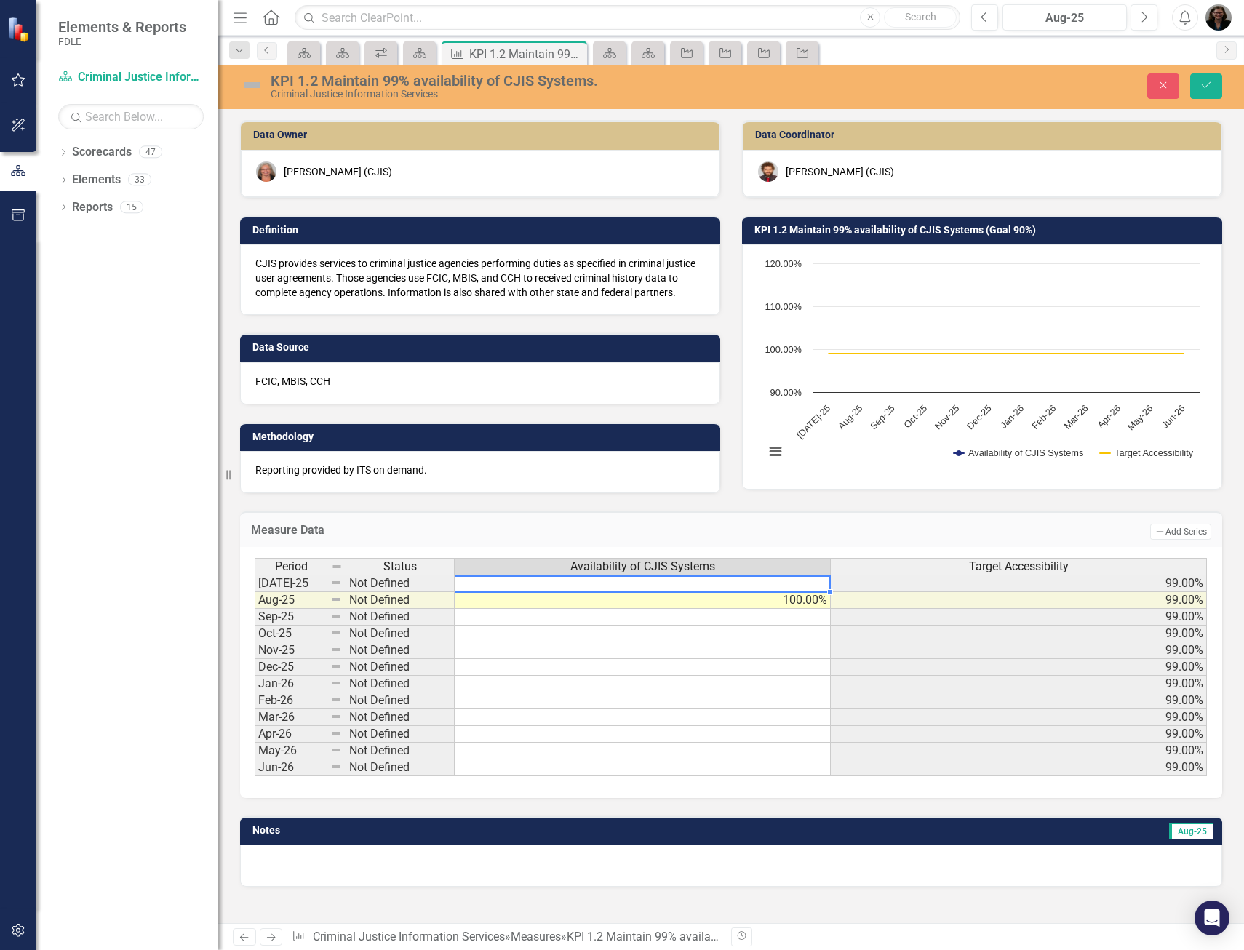
click at [798, 585] on td at bounding box center [643, 583] width 376 height 17
click at [798, 585] on textarea at bounding box center [642, 583] width 377 height 17
type textarea "100"
click at [1202, 89] on icon "Save" at bounding box center [1205, 85] width 13 height 10
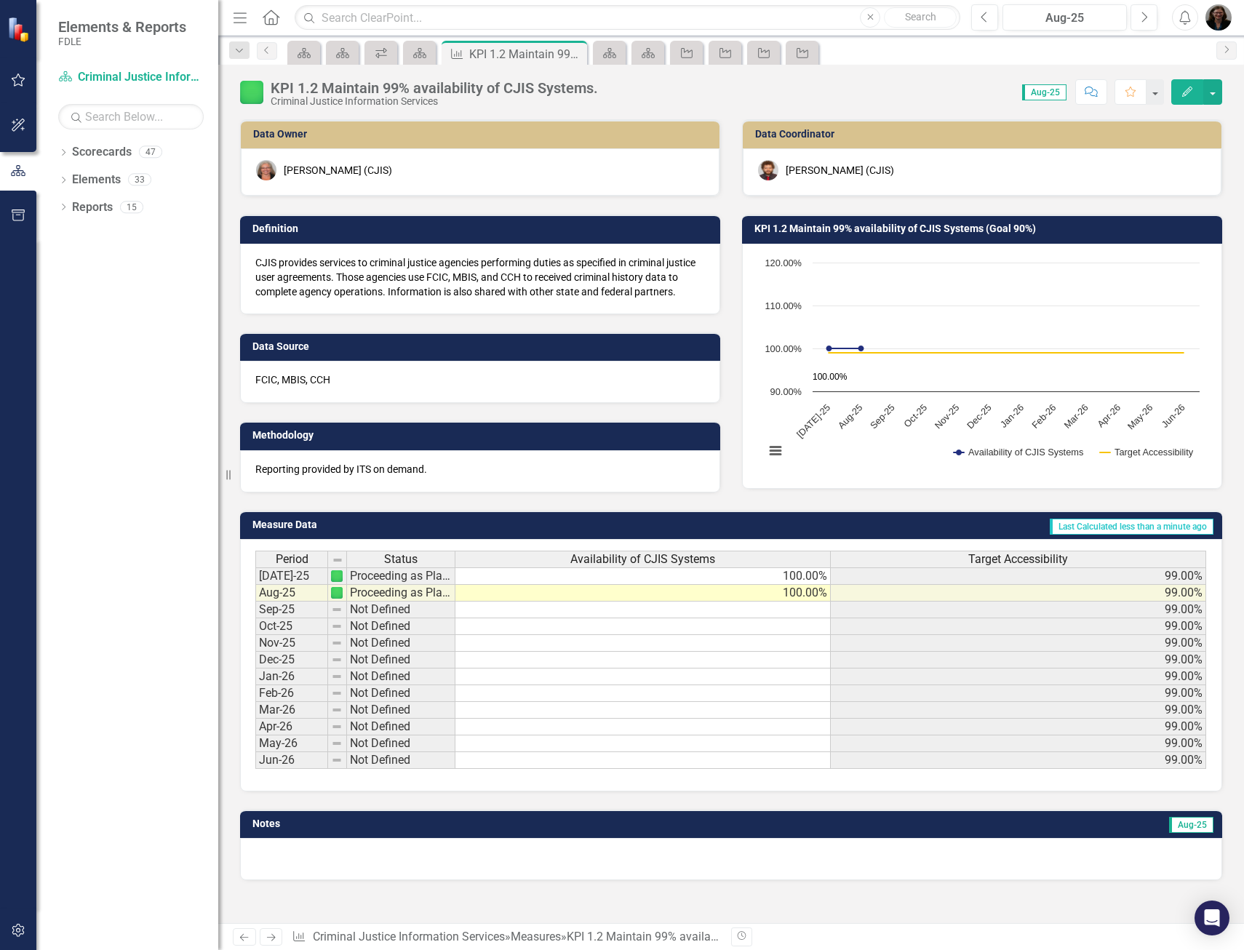
click at [415, 863] on div at bounding box center [731, 859] width 982 height 42
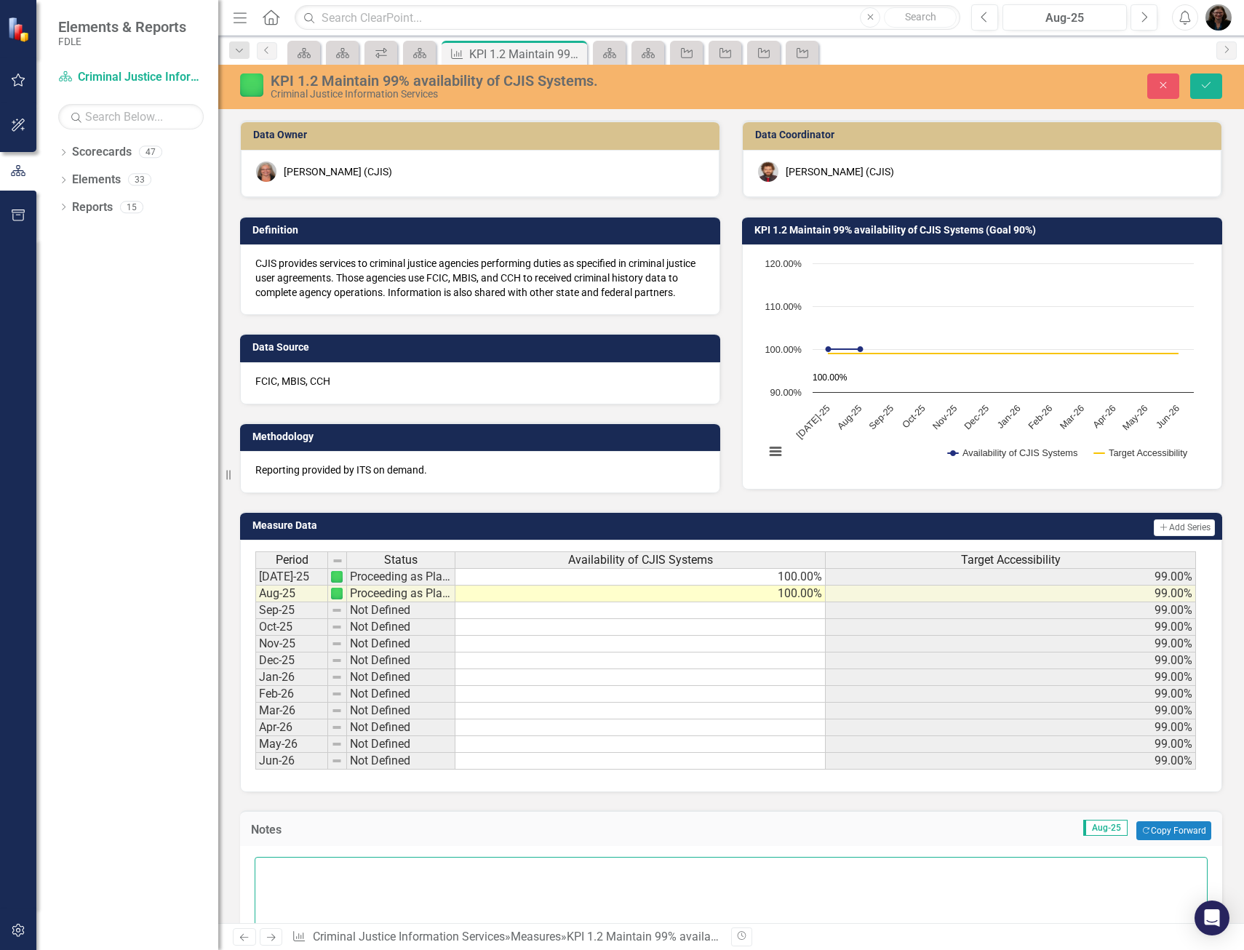
click at [374, 891] on textarea at bounding box center [731, 945] width 953 height 176
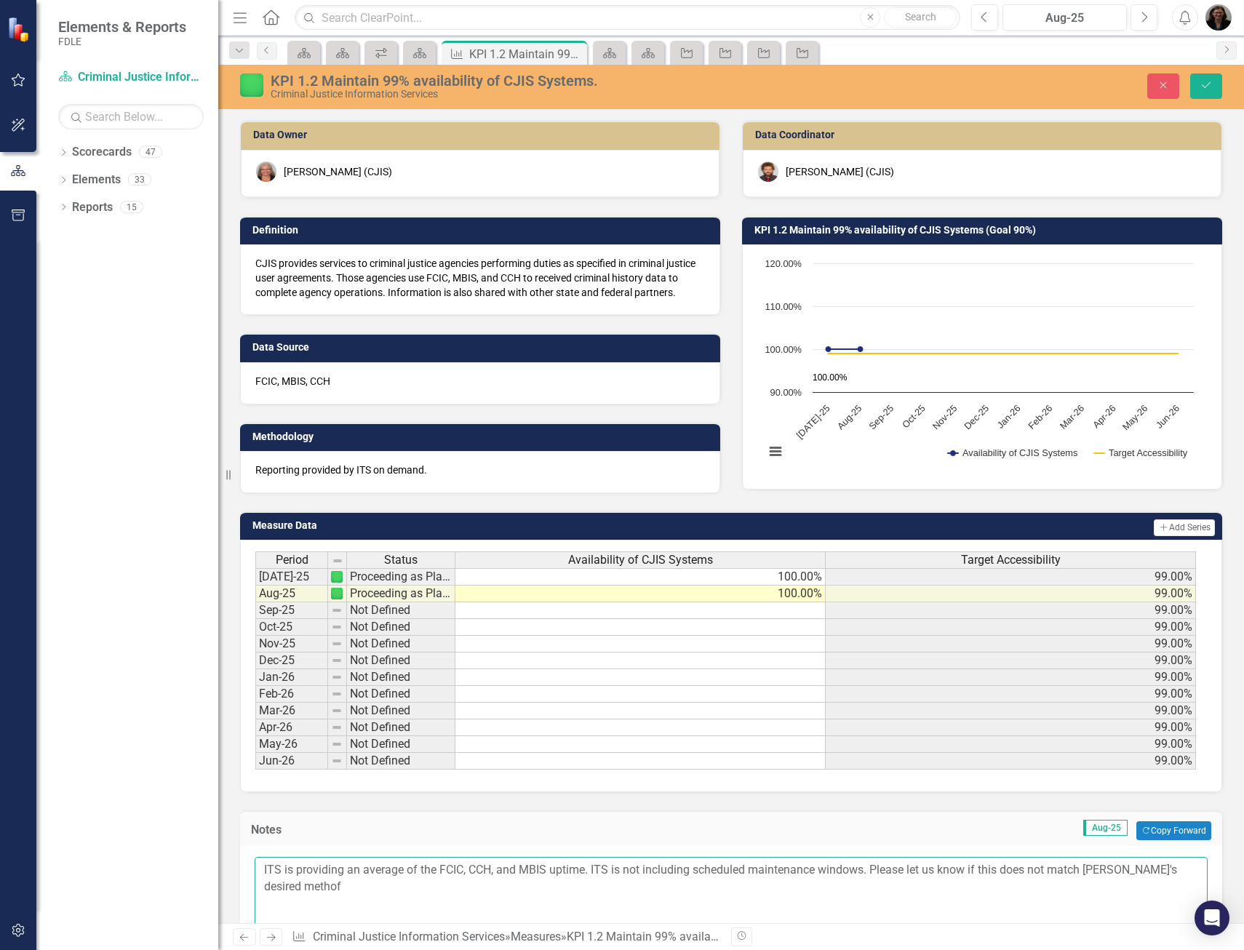
type textarea "ITS is providing an average of the FCIC, CCH, and MBIS uptime. ITS is not inclu…"
